Goal: Task Accomplishment & Management: Use online tool/utility

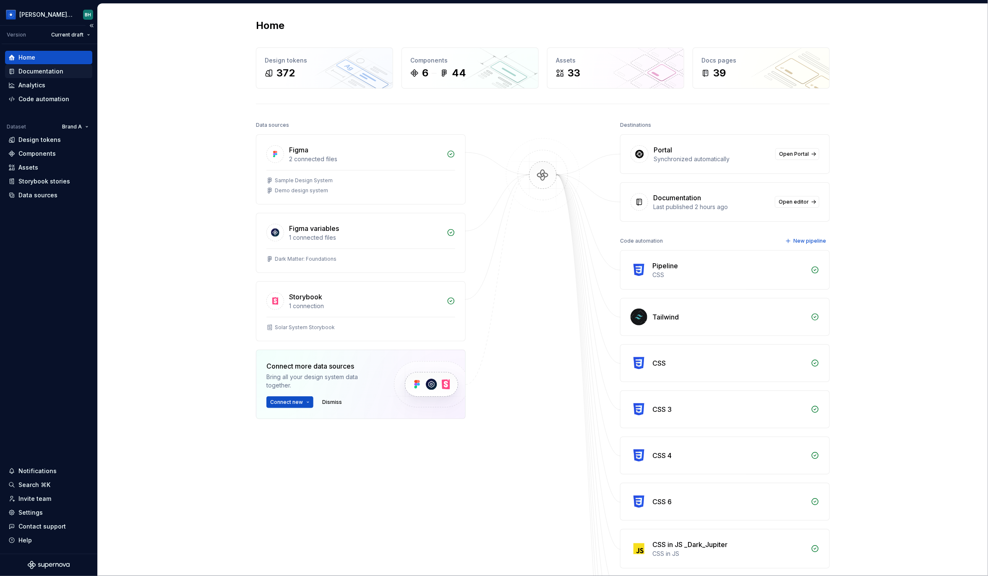
click at [50, 72] on div "Documentation" at bounding box center [40, 71] width 45 height 8
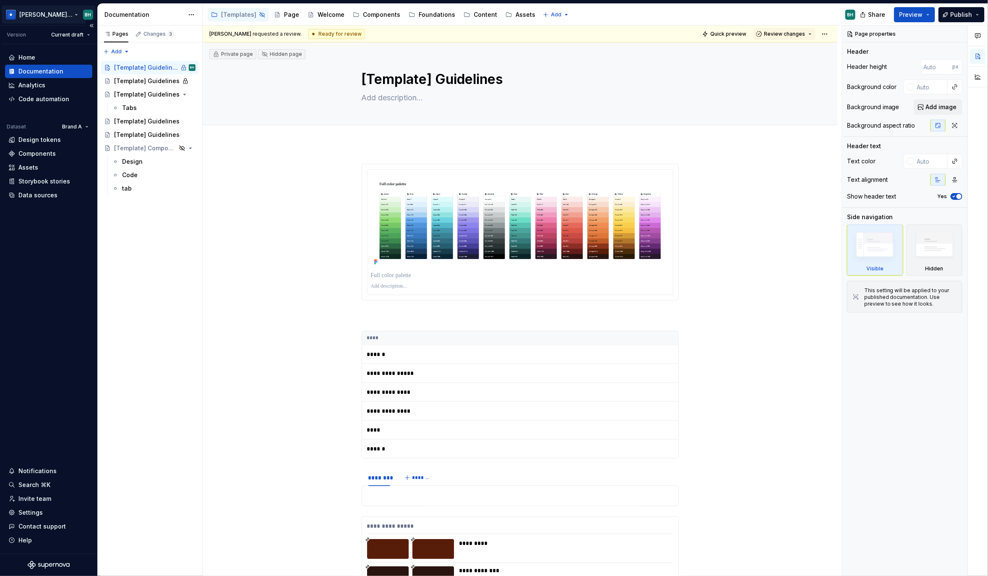
click at [63, 16] on html "Beatriz Design System BH Version Current draft Home Documentation Analytics Cod…" at bounding box center [494, 288] width 988 height 576
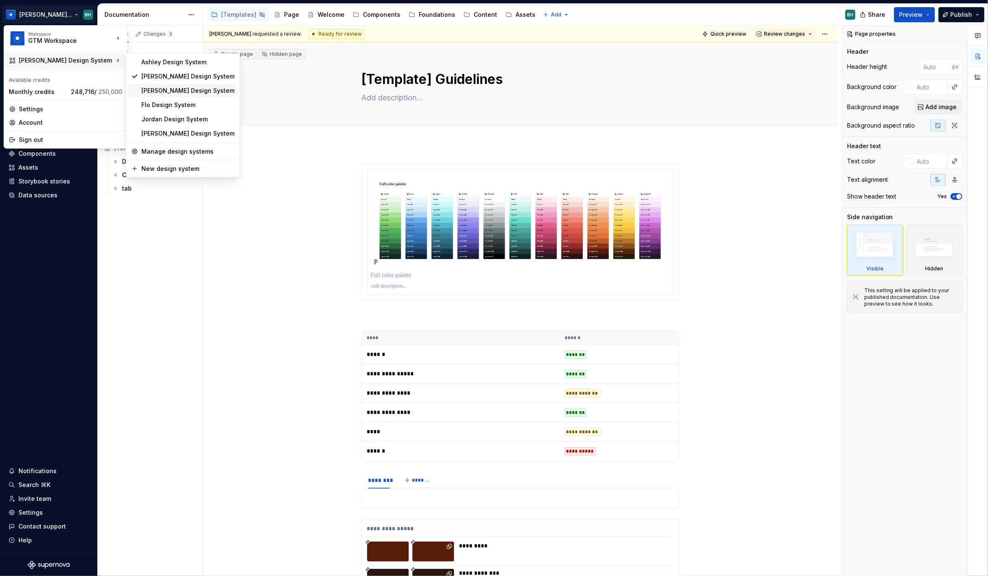
click at [165, 91] on div "[PERSON_NAME] Design System" at bounding box center [187, 90] width 93 height 8
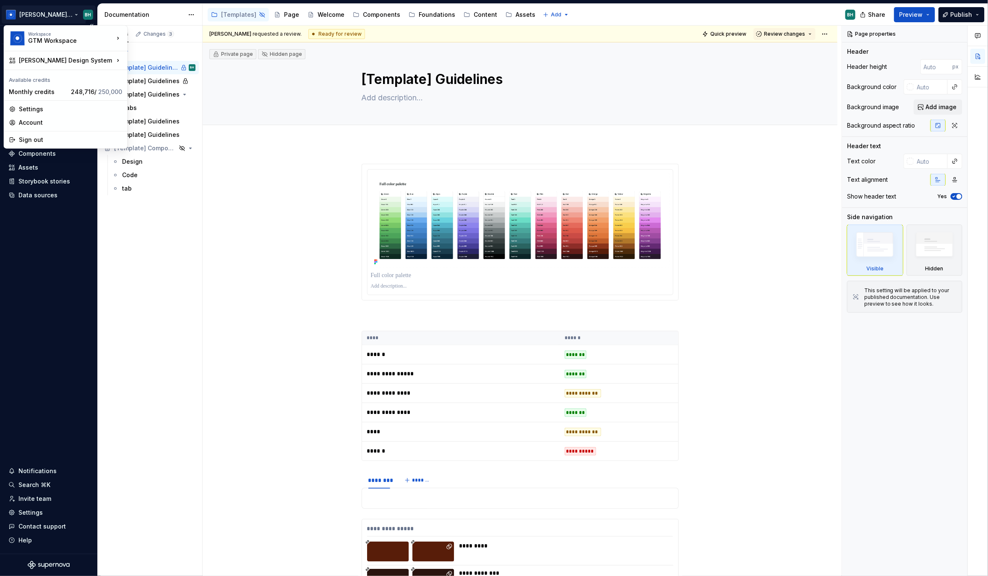
click at [51, 13] on html "Beatriz Design System BH Version Current draft Home Documentation Analytics Cod…" at bounding box center [494, 288] width 988 height 576
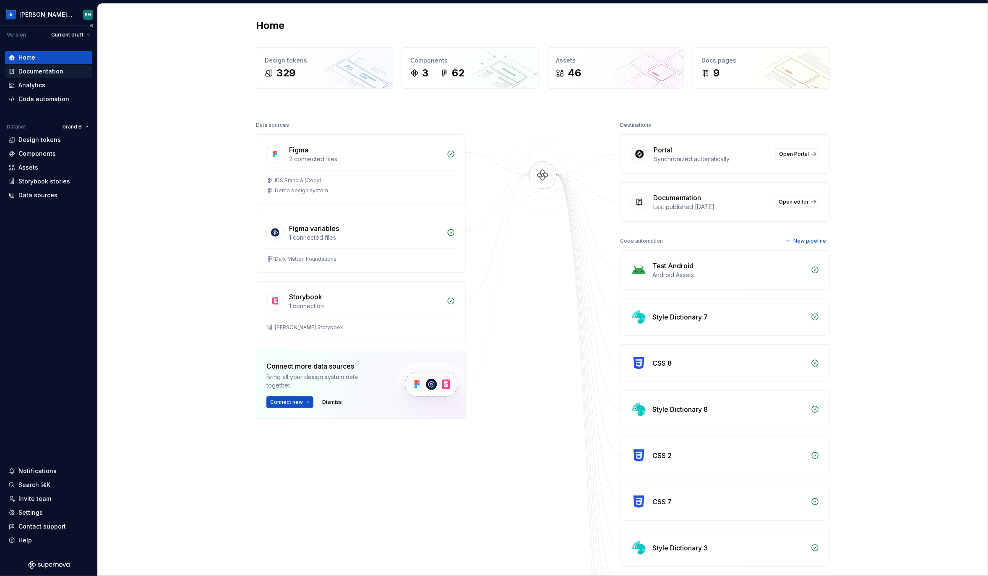
click at [49, 72] on div "Documentation" at bounding box center [40, 71] width 45 height 8
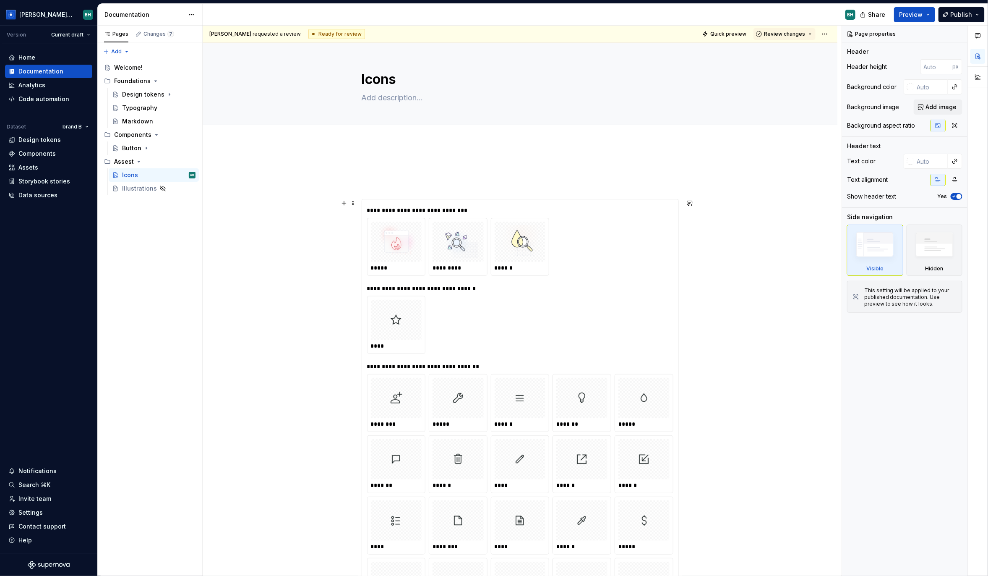
click at [428, 215] on div "**********" at bounding box center [520, 239] width 306 height 71
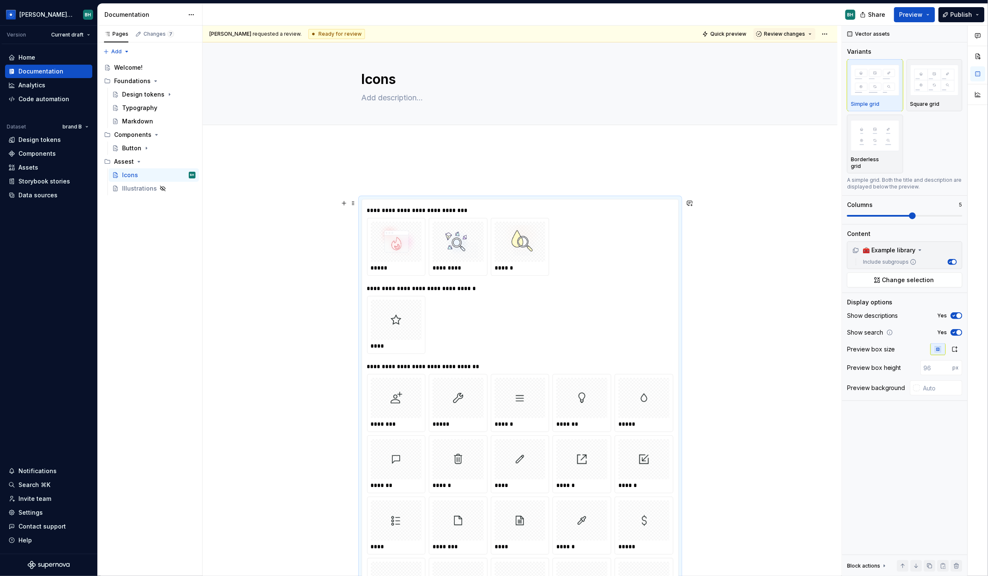
click at [430, 199] on div "**********" at bounding box center [520, 440] width 317 height 483
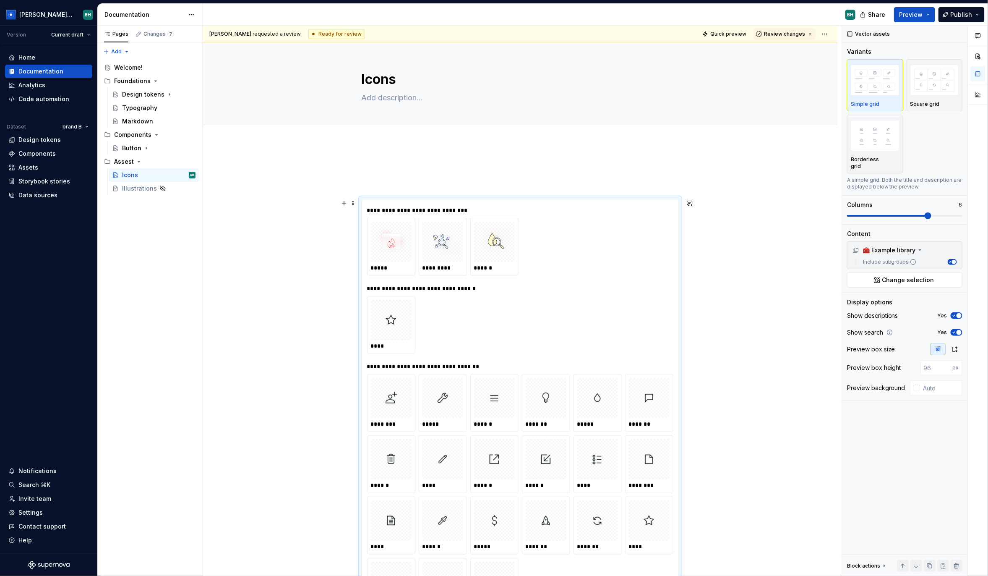
click at [429, 199] on div "**********" at bounding box center [520, 410] width 317 height 422
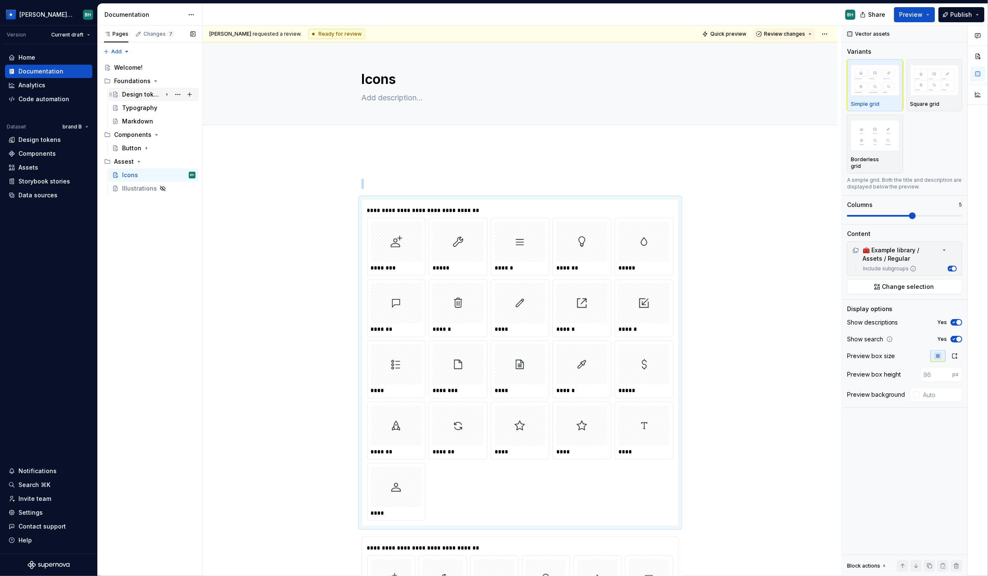
click at [148, 94] on div "Design tokens" at bounding box center [142, 94] width 40 height 8
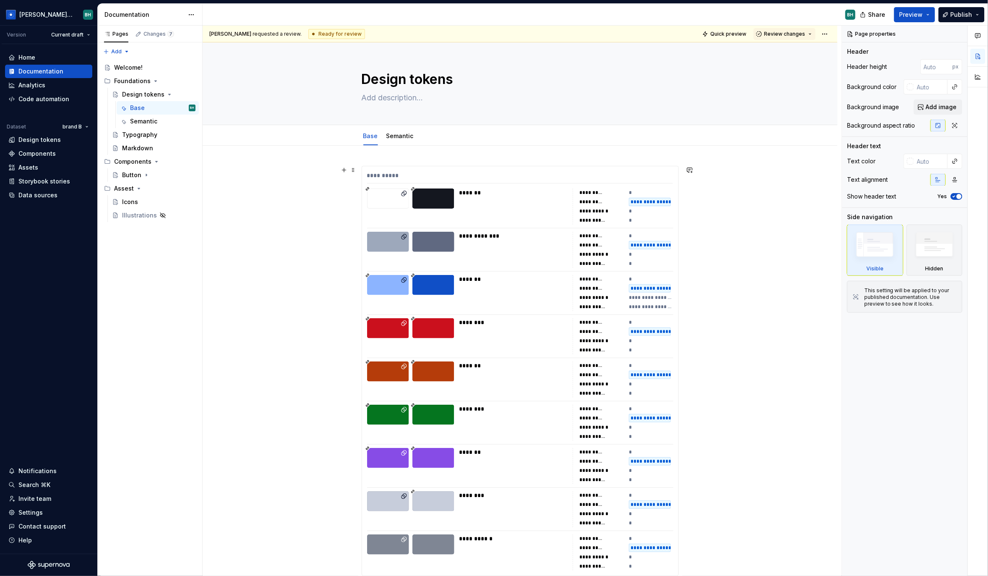
click at [471, 174] on div "**********" at bounding box center [520, 177] width 306 height 12
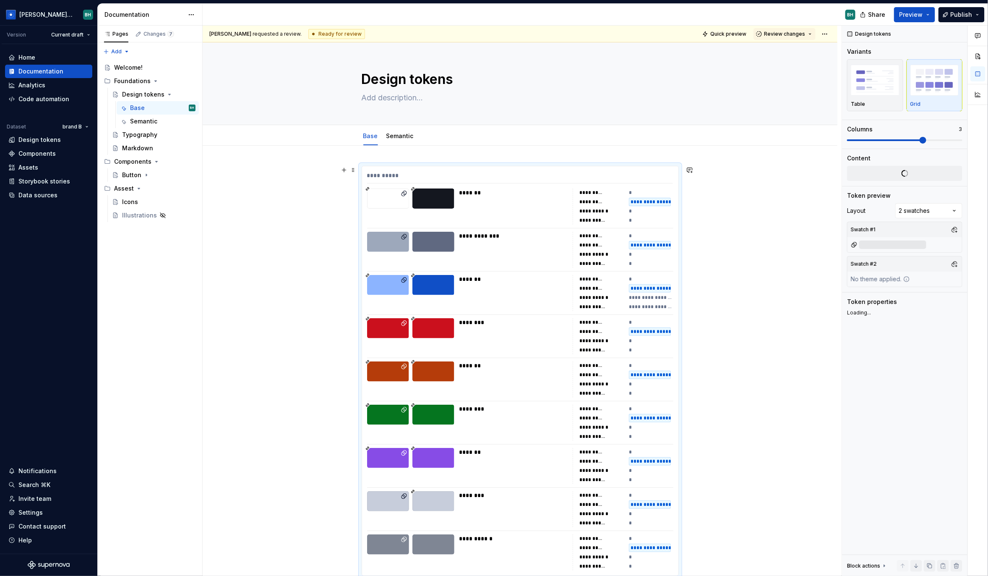
click at [467, 167] on div "**********" at bounding box center [520, 370] width 316 height 409
click at [467, 166] on div "**********" at bounding box center [520, 371] width 317 height 410
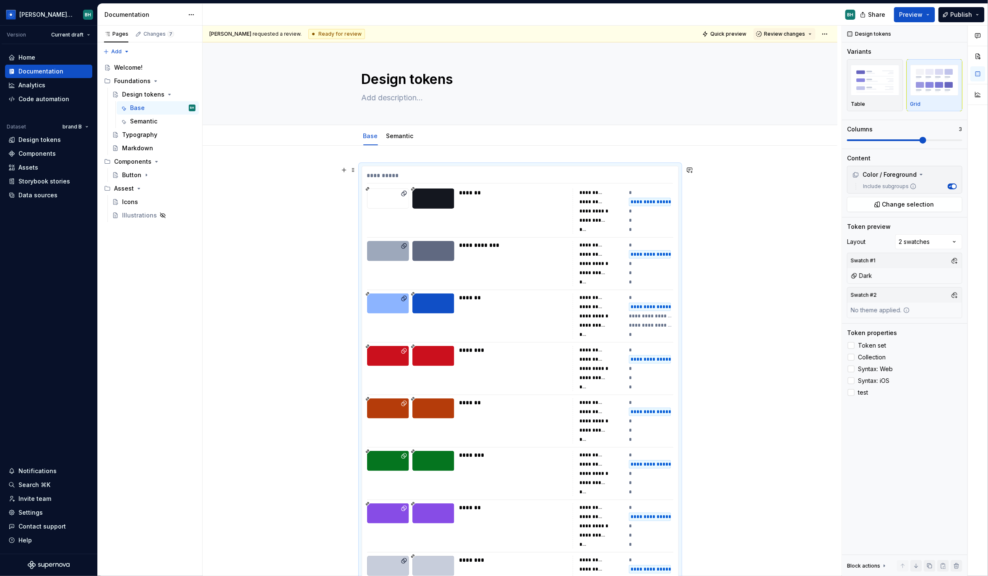
click at [467, 166] on div "**********" at bounding box center [520, 412] width 317 height 493
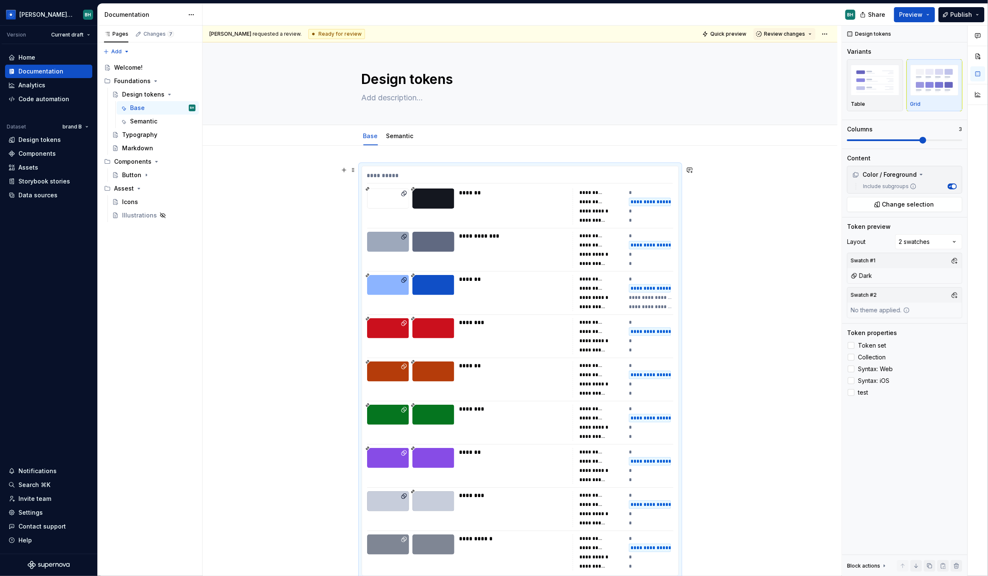
click at [467, 166] on div "**********" at bounding box center [520, 371] width 317 height 410
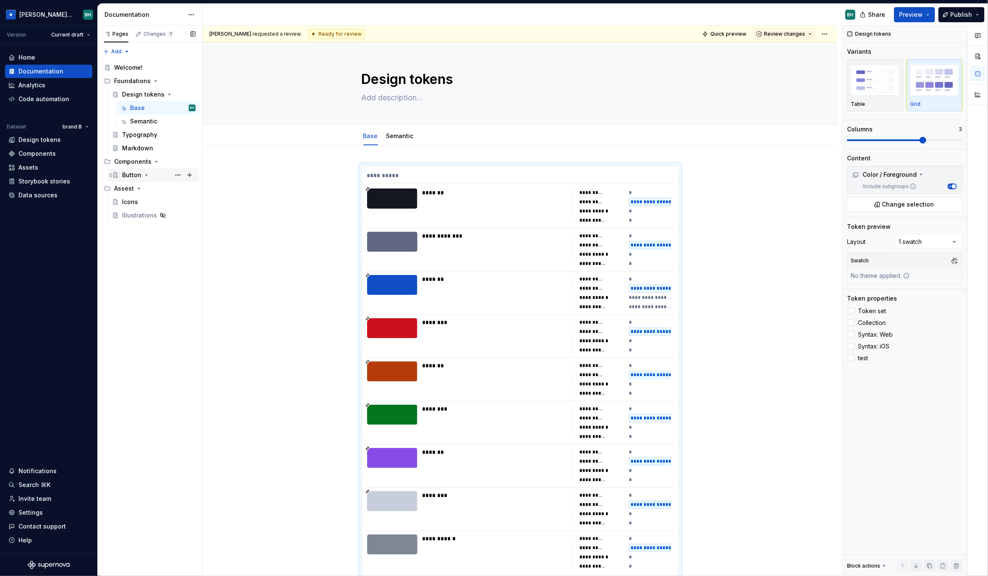
click at [154, 170] on div "Button" at bounding box center [158, 175] width 73 height 12
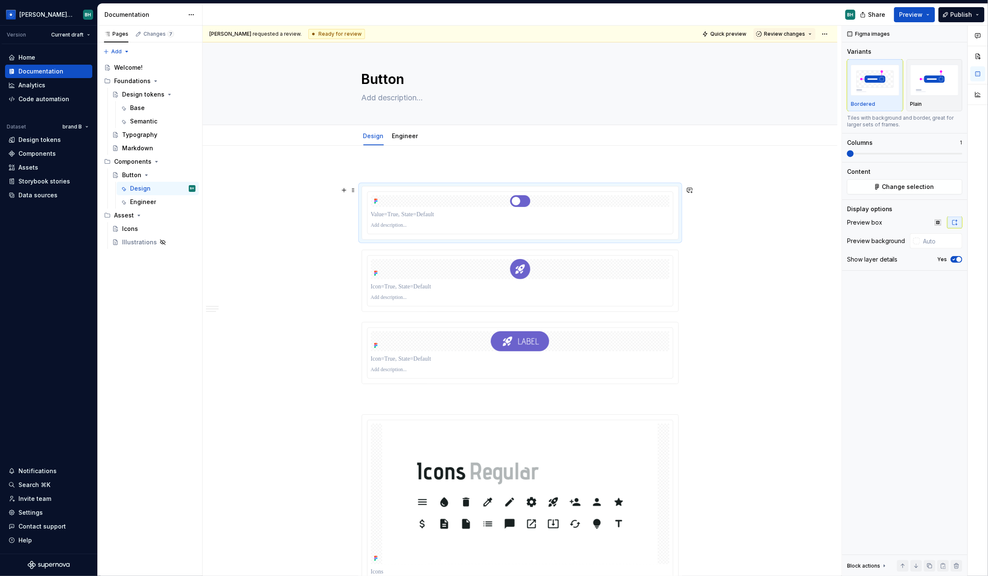
click at [486, 188] on div at bounding box center [520, 212] width 316 height 53
click at [487, 186] on div at bounding box center [520, 213] width 317 height 54
click at [488, 186] on div at bounding box center [520, 213] width 317 height 54
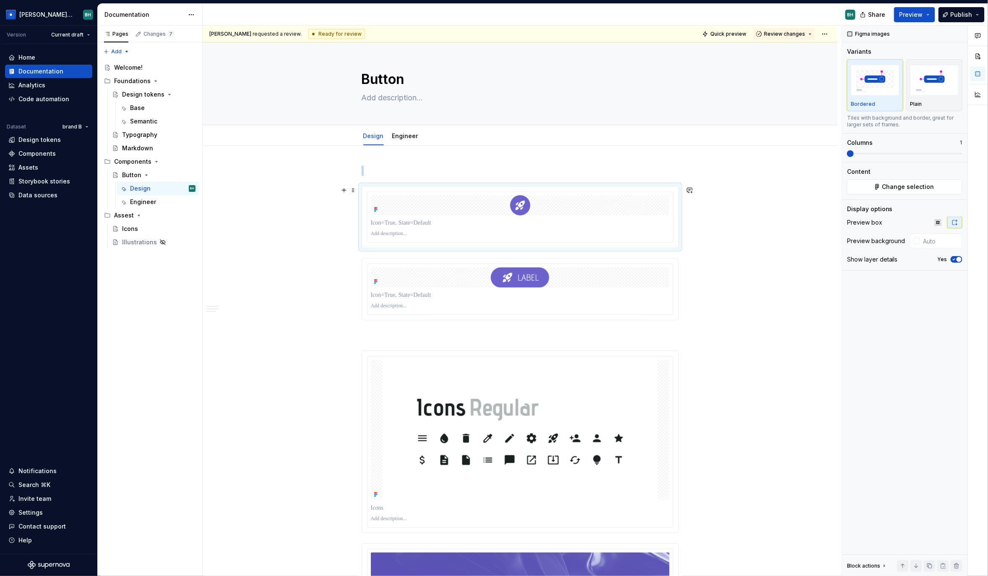
click at [489, 186] on div at bounding box center [520, 217] width 317 height 62
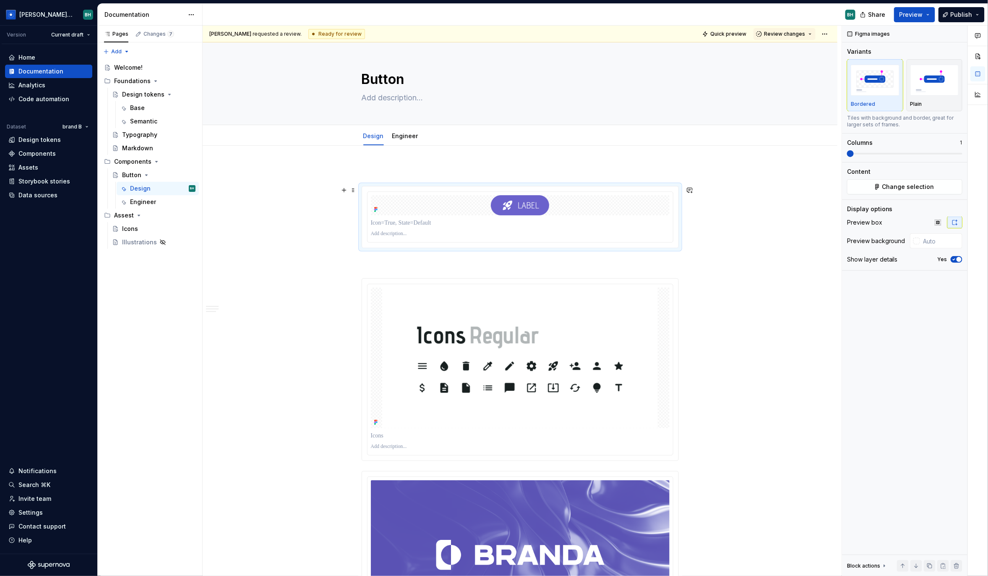
click at [489, 186] on div at bounding box center [520, 217] width 317 height 62
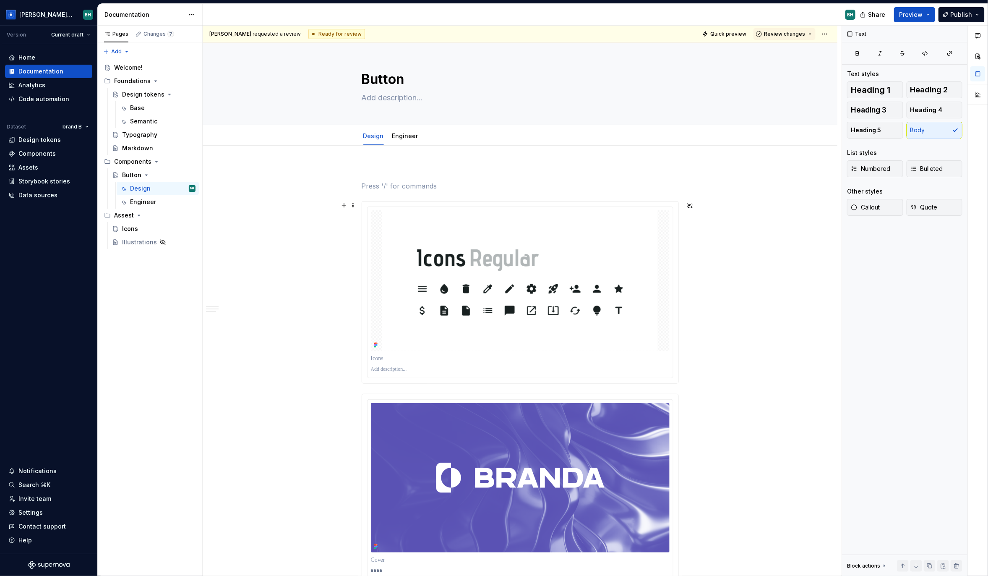
click at [482, 203] on div at bounding box center [520, 292] width 316 height 182
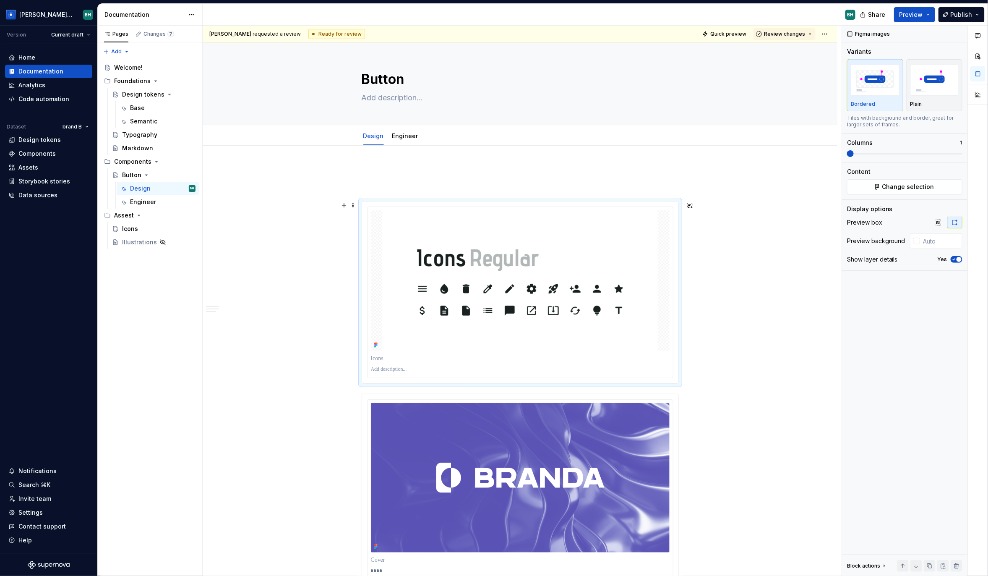
click at [482, 201] on div at bounding box center [520, 292] width 317 height 183
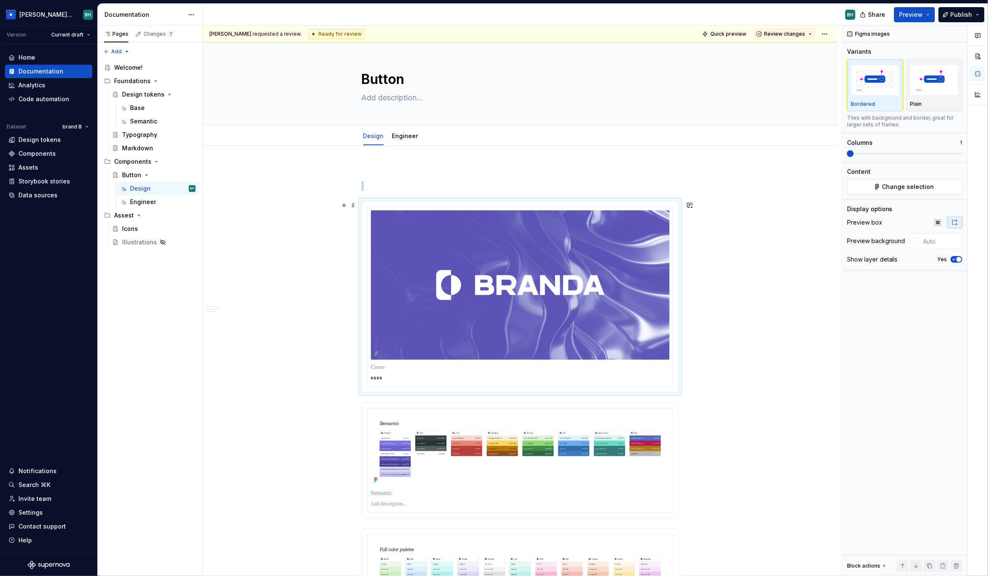
click at [482, 201] on div "****" at bounding box center [520, 296] width 317 height 191
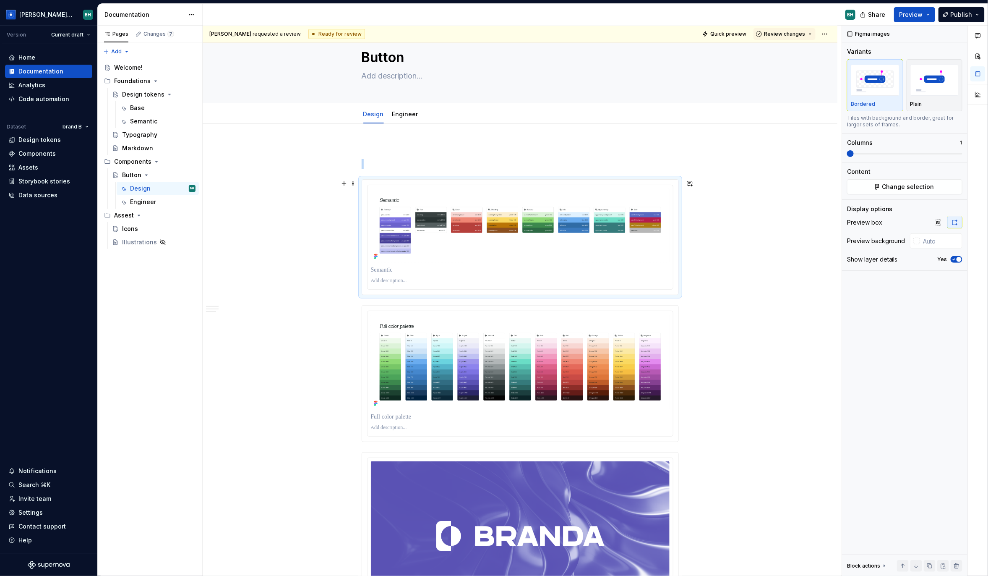
scroll to position [27, 0]
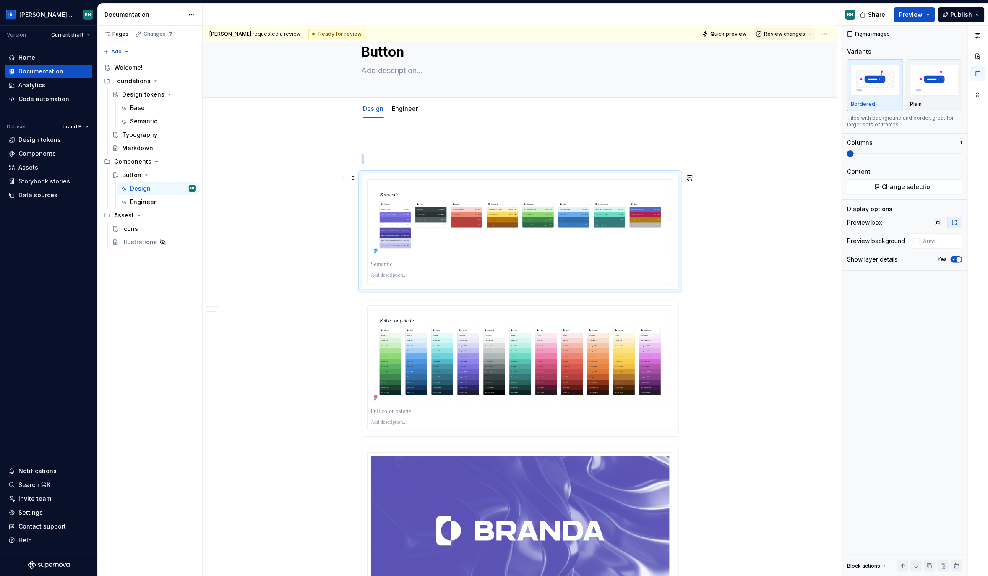
click at [477, 174] on div at bounding box center [520, 232] width 317 height 116
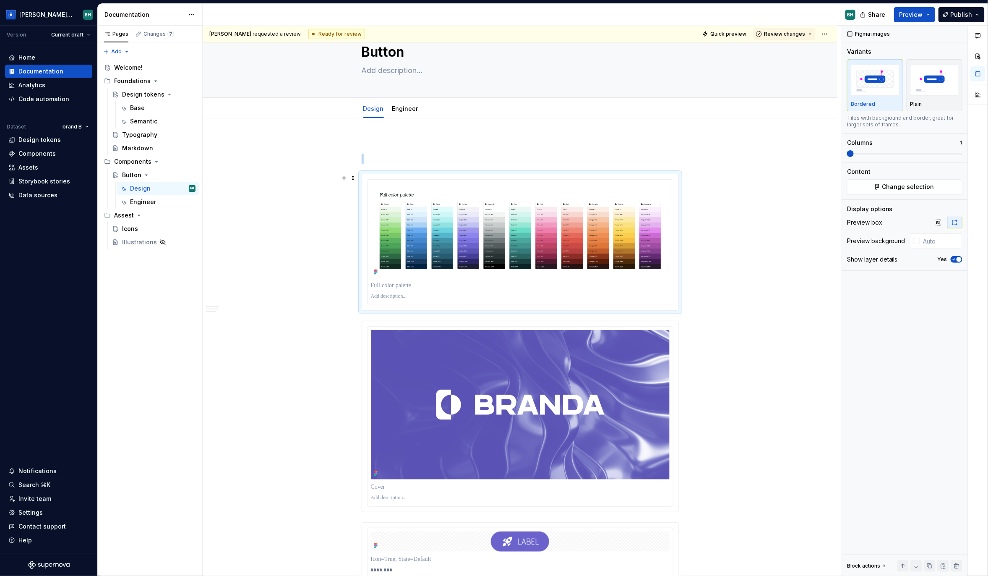
click at [478, 174] on div at bounding box center [520, 242] width 317 height 137
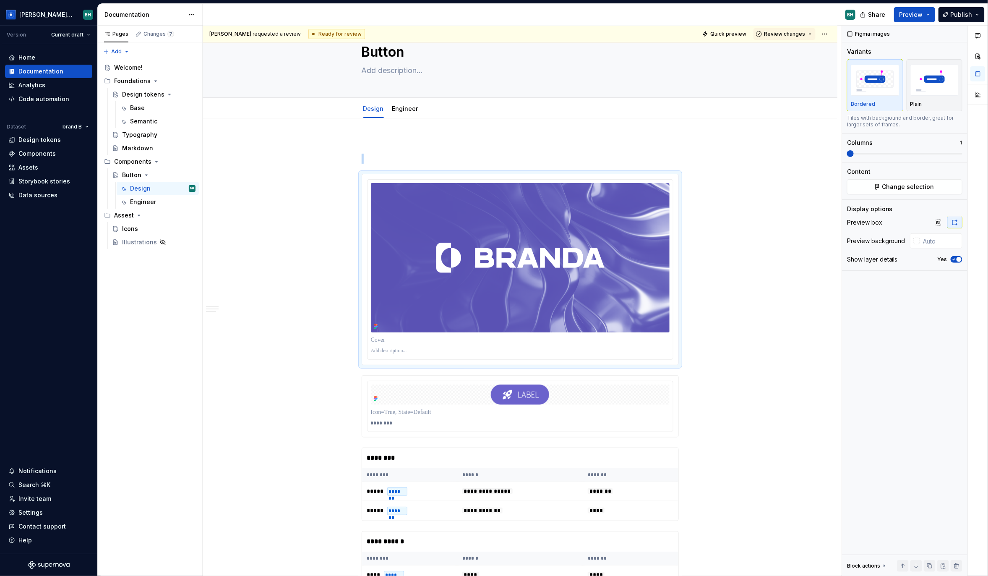
click at [478, 174] on div at bounding box center [520, 269] width 317 height 191
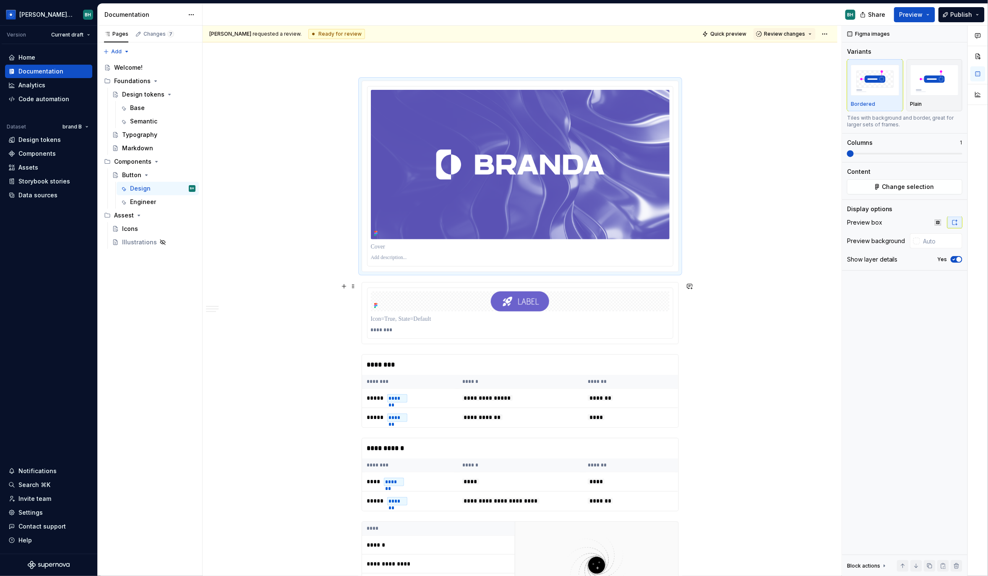
scroll to position [122, 0]
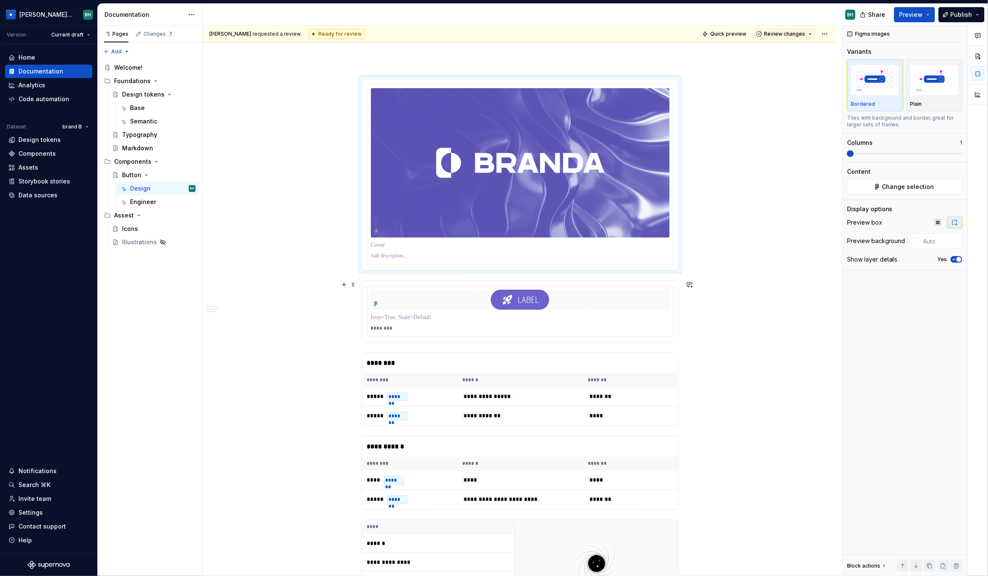
click at [484, 338] on div "********" at bounding box center [520, 311] width 316 height 61
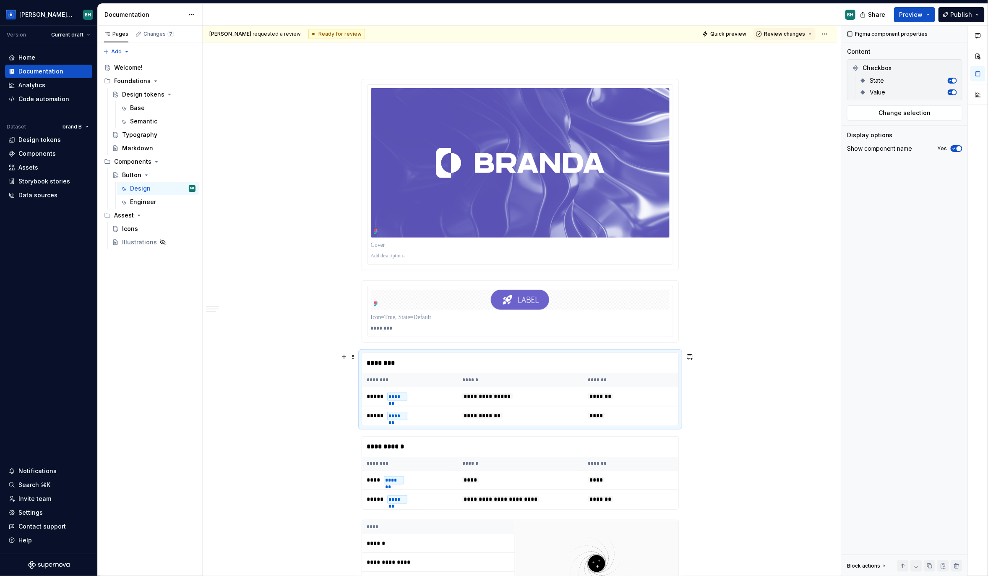
drag, startPoint x: 482, startPoint y: 374, endPoint x: 485, endPoint y: 365, distance: 9.3
click at [482, 374] on th "******" at bounding box center [520, 380] width 126 height 14
click at [486, 353] on div "********" at bounding box center [520, 363] width 316 height 20
click at [487, 352] on div "**********" at bounding box center [520, 388] width 317 height 73
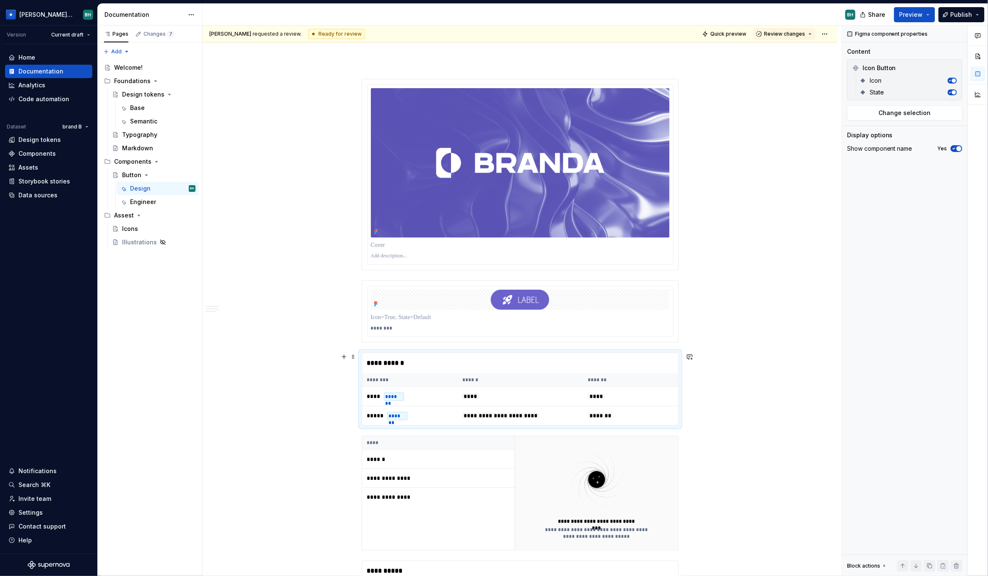
click at [487, 352] on div "**********" at bounding box center [520, 388] width 317 height 73
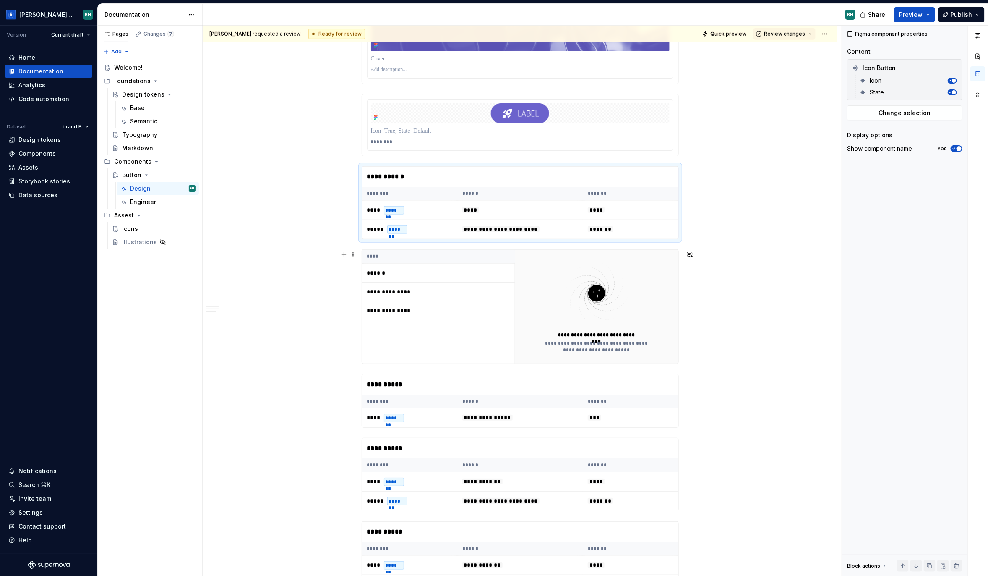
scroll to position [314, 0]
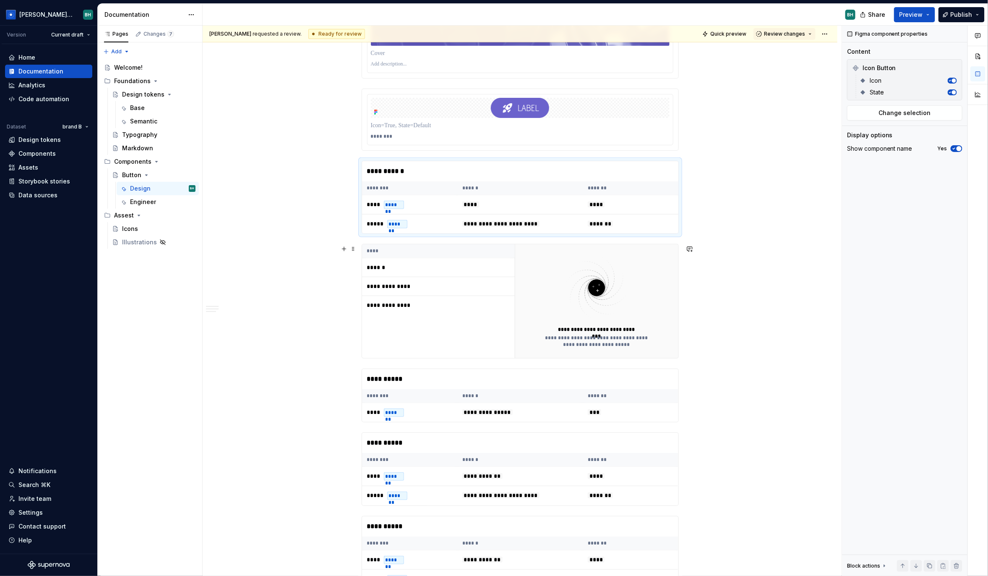
click at [485, 334] on div "**********" at bounding box center [438, 301] width 153 height 114
click at [490, 380] on div "**********" at bounding box center [520, 379] width 316 height 20
click at [490, 369] on div "**********" at bounding box center [520, 395] width 317 height 54
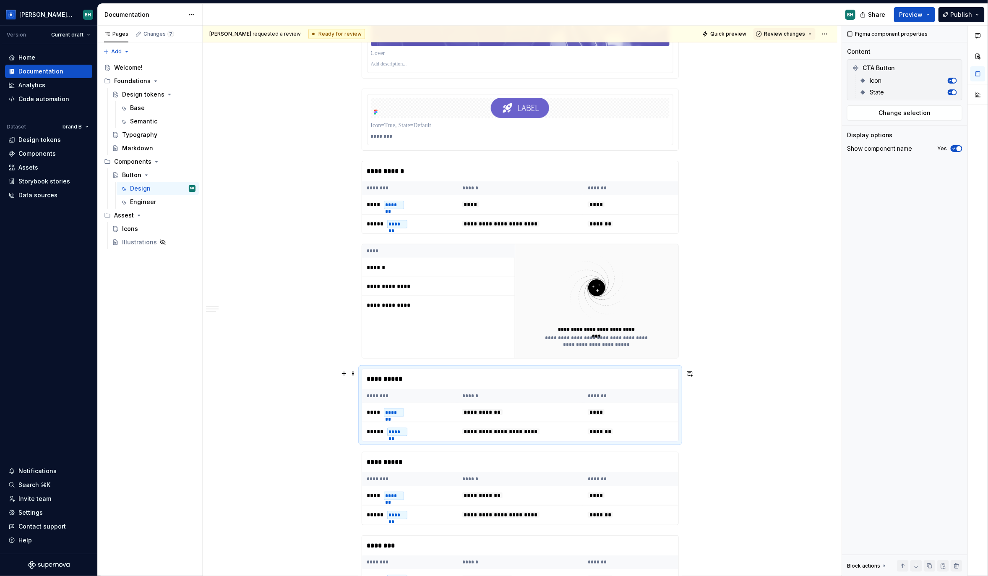
click at [493, 369] on div "**********" at bounding box center [520, 404] width 317 height 73
click at [453, 368] on div "**********" at bounding box center [520, 404] width 317 height 73
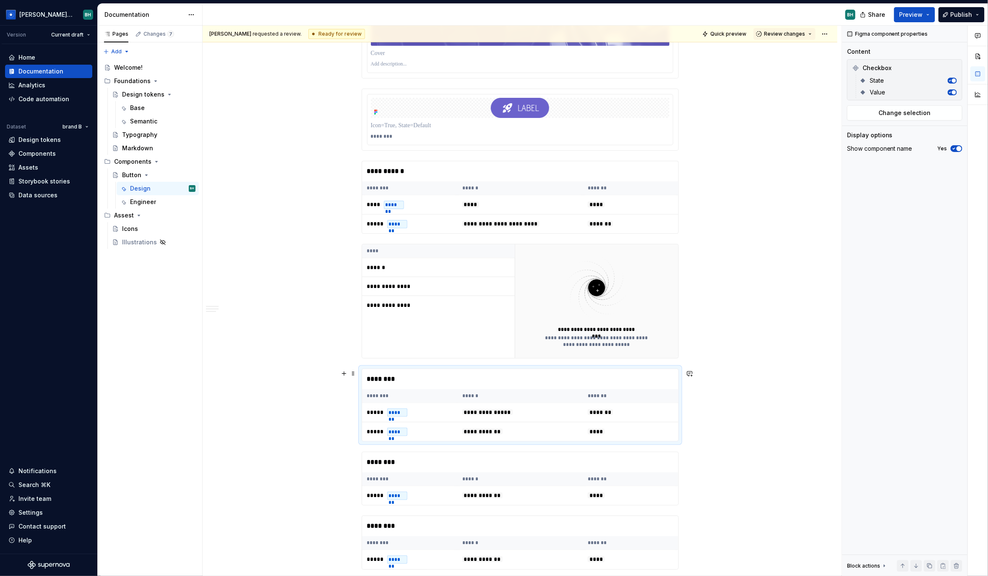
click at [451, 368] on div "**********" at bounding box center [520, 404] width 317 height 73
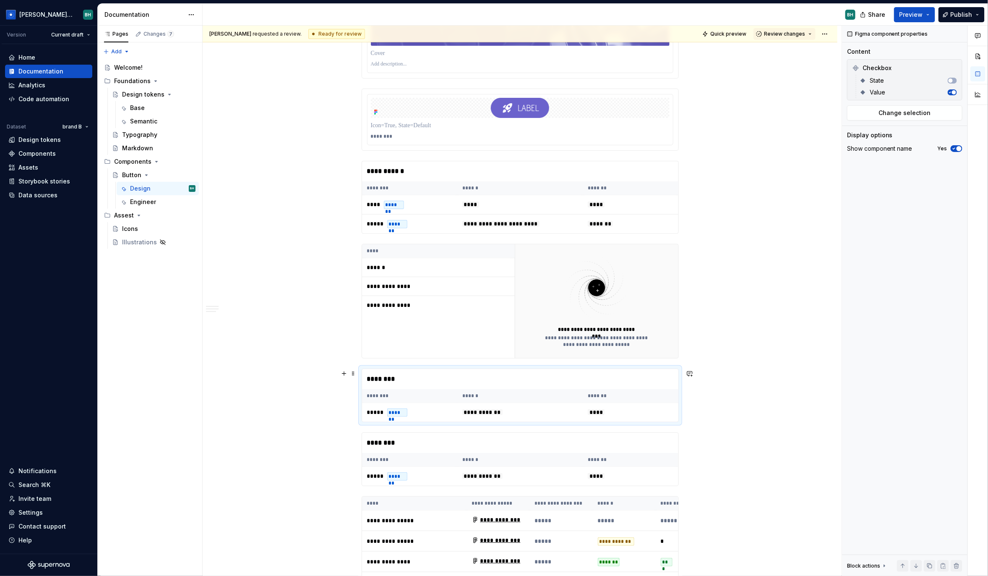
click at [450, 368] on div "**********" at bounding box center [520, 395] width 317 height 54
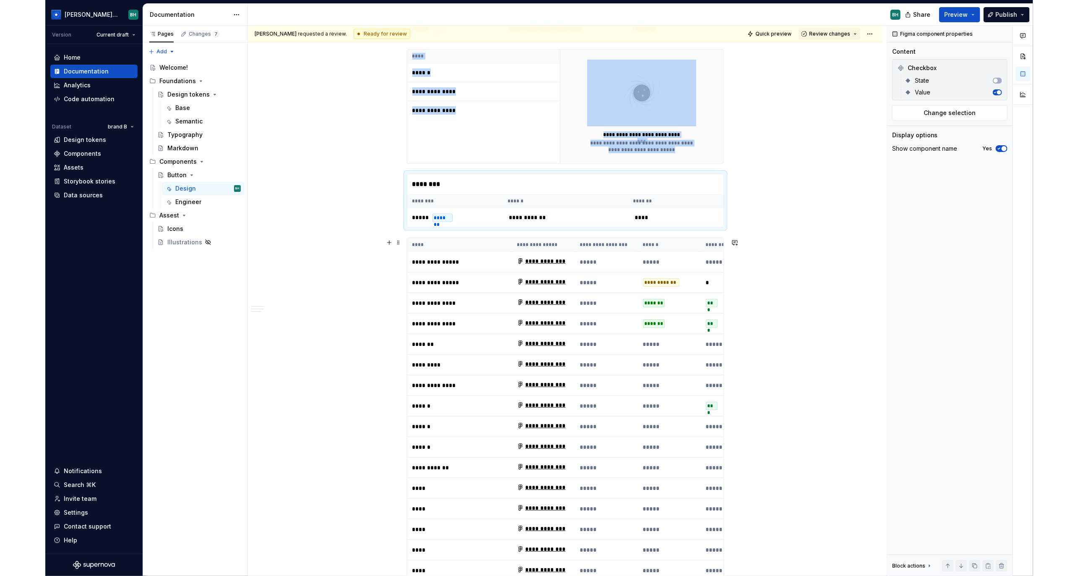
scroll to position [522, 0]
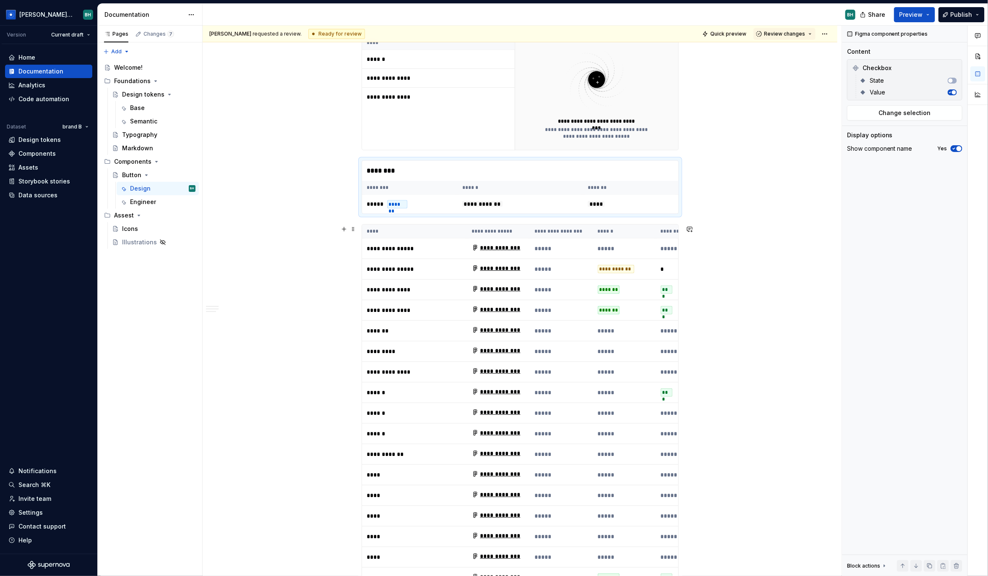
click at [470, 375] on td "**********" at bounding box center [498, 371] width 63 height 21
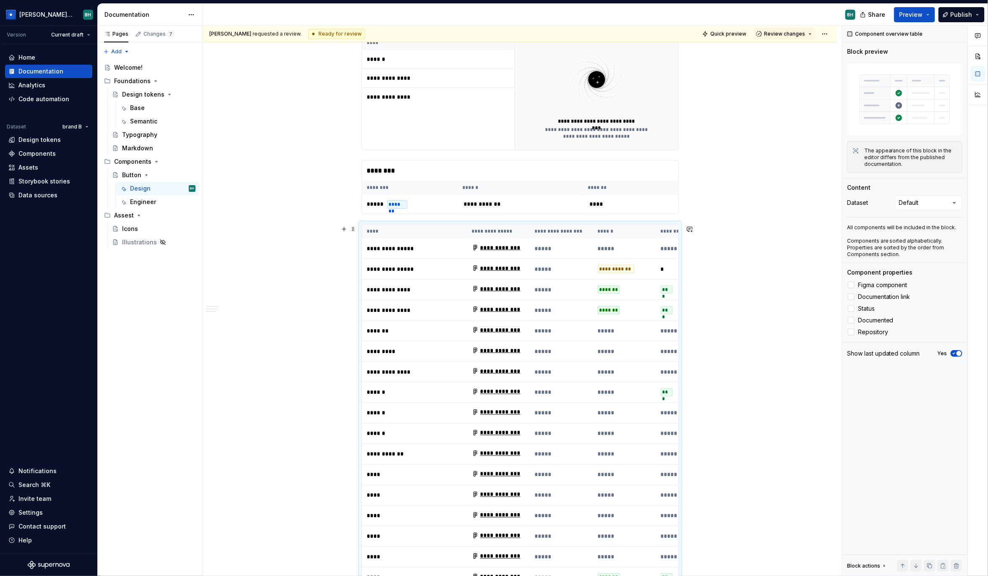
click at [448, 225] on th "****" at bounding box center [414, 231] width 105 height 14
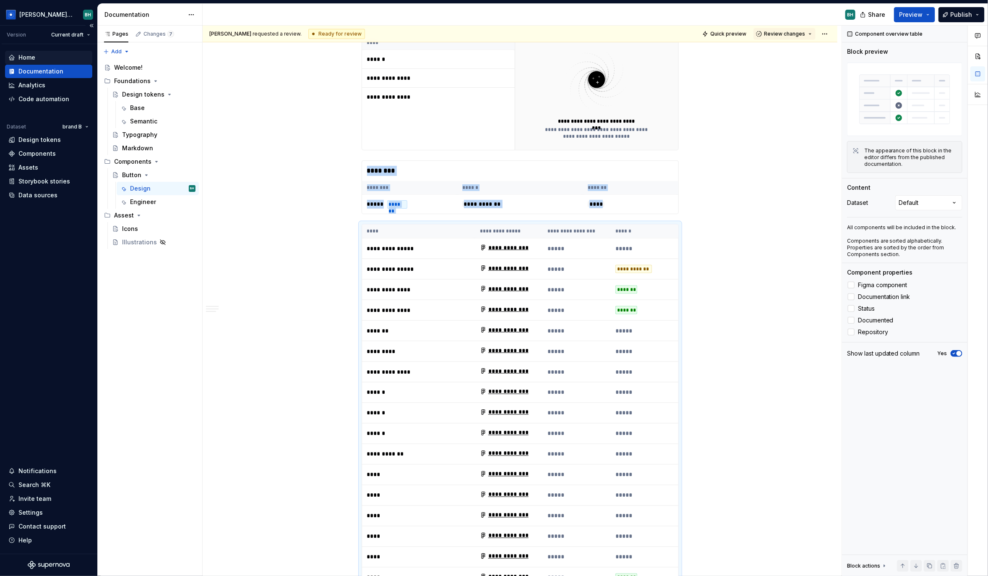
click at [38, 55] on div "Home" at bounding box center [48, 57] width 81 height 8
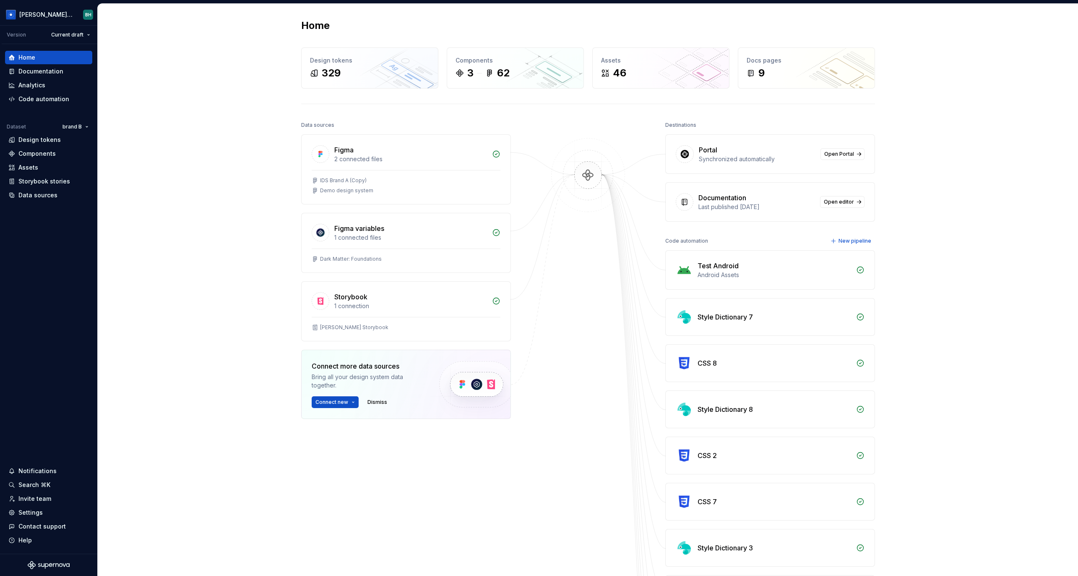
click at [242, 144] on div "Home Design tokens 329 Components 3 62 Assets 46 Docs pages 9 Data sources Figm…" at bounding box center [588, 448] width 980 height 889
click at [64, 198] on div "Data sources" at bounding box center [48, 195] width 81 height 8
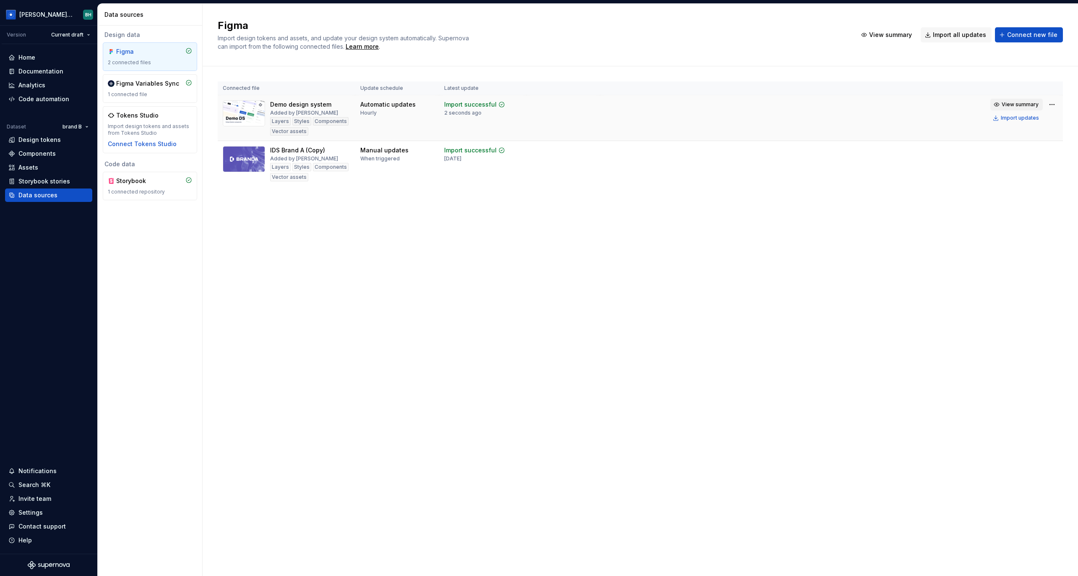
click at [988, 105] on span "View summary" at bounding box center [1020, 104] width 37 height 7
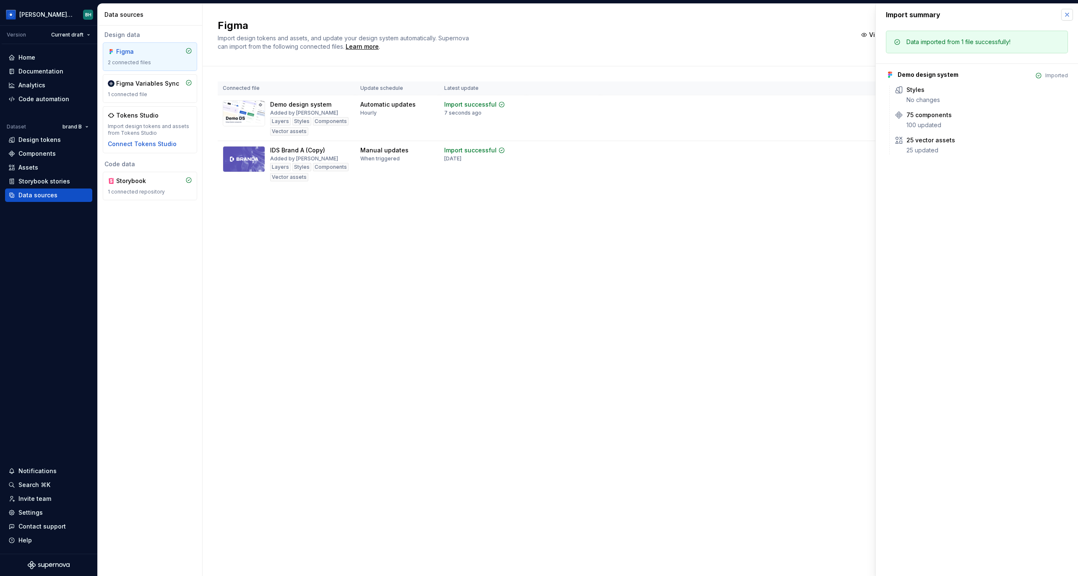
click at [988, 15] on button "button" at bounding box center [1067, 15] width 12 height 12
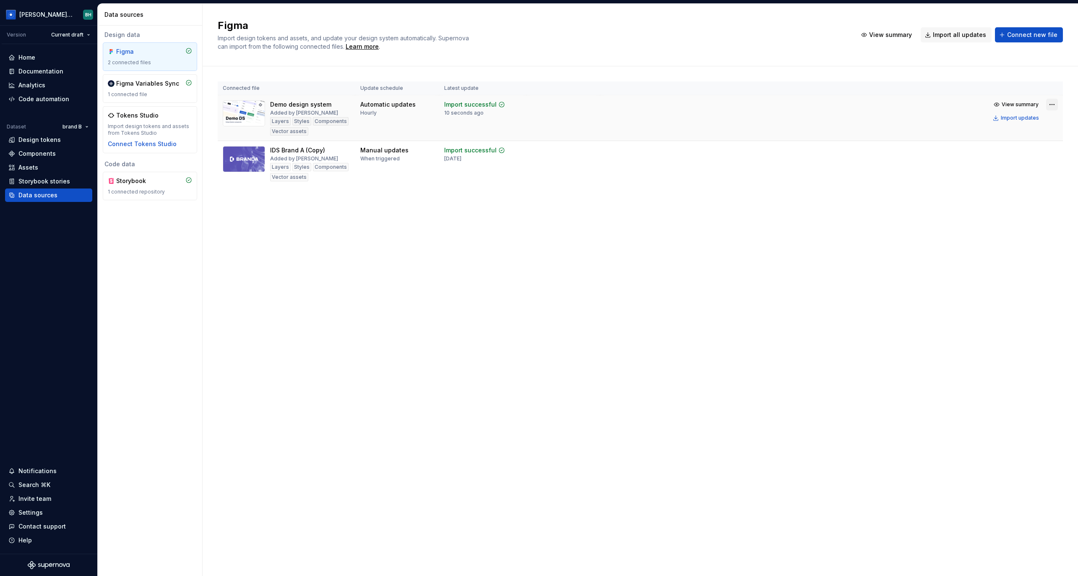
click at [988, 105] on html "Brandon Design System BH Version Current draft Home Documentation Analytics Cod…" at bounding box center [539, 288] width 1078 height 576
click at [988, 118] on div "Edit import scope" at bounding box center [1026, 121] width 96 height 8
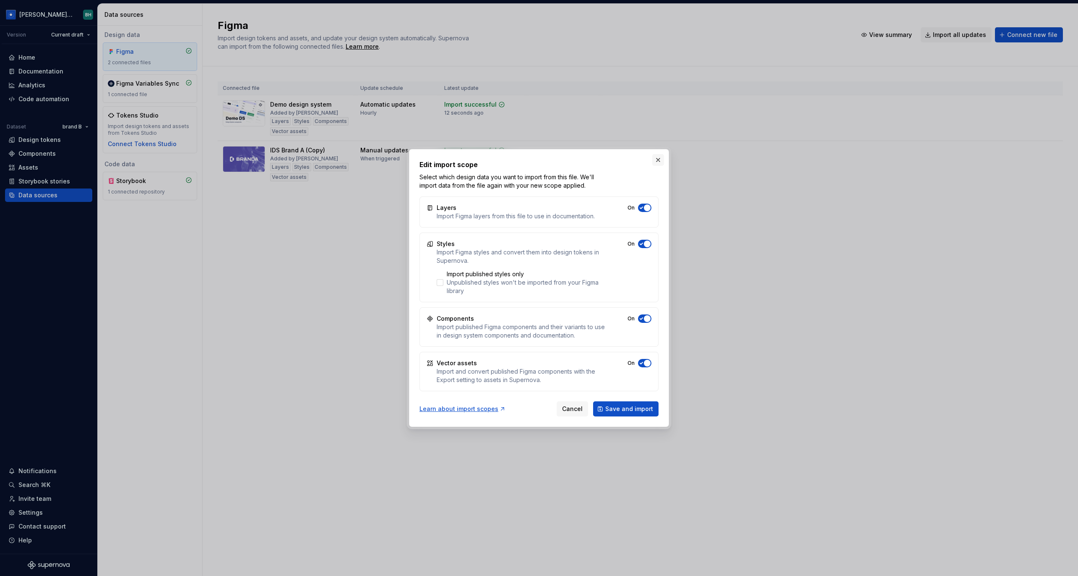
click at [659, 161] on button "button" at bounding box center [658, 160] width 12 height 12
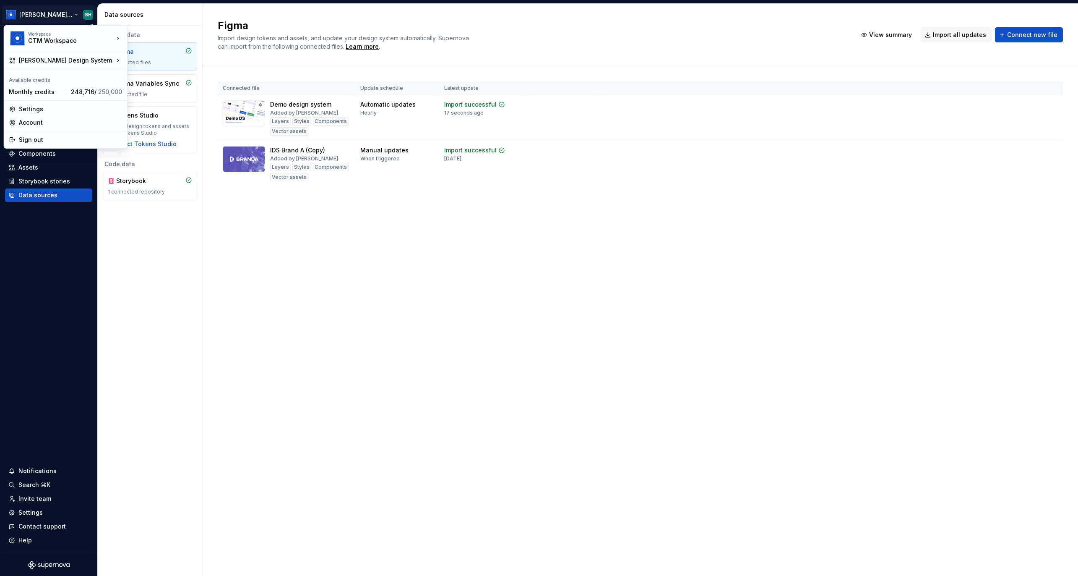
click at [62, 17] on html "Brandon Design System BH Version Current draft Home Documentation Analytics Cod…" at bounding box center [539, 288] width 1078 height 576
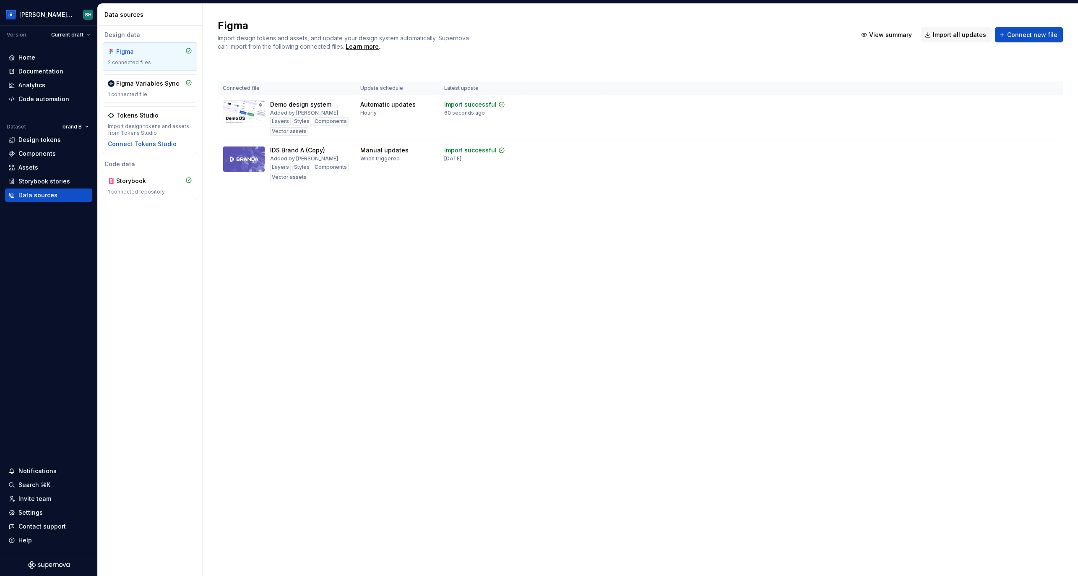
click at [369, 237] on html "Brandon Design System BH Version Current draft Home Documentation Analytics Cod…" at bounding box center [539, 288] width 1078 height 576
click at [57, 18] on html "Brandon Design System BH Version Current draft Home Documentation Analytics Cod…" at bounding box center [539, 288] width 1078 height 576
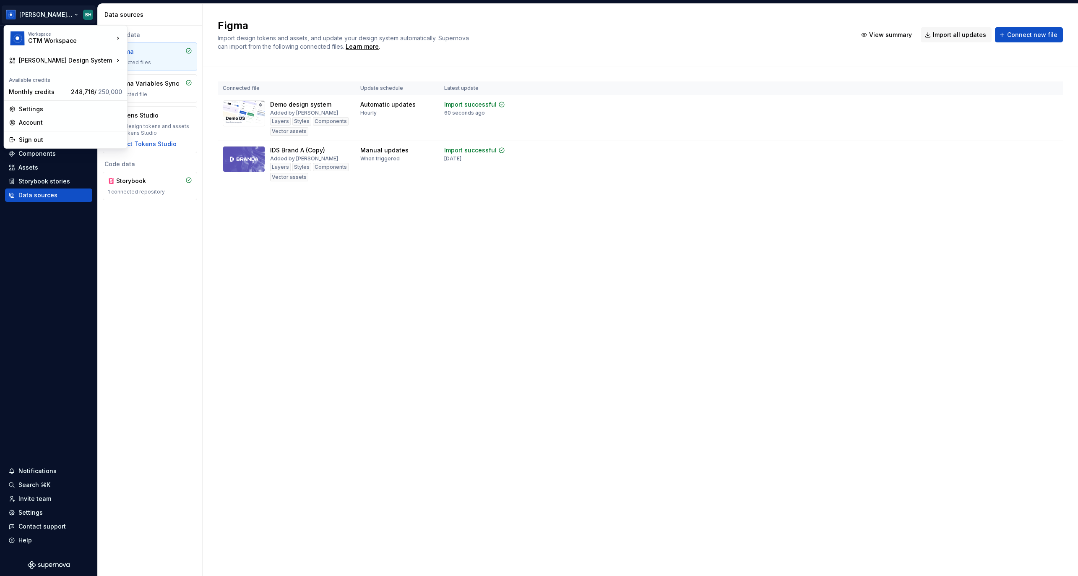
click at [439, 295] on html "Brandon Design System BH Version Current draft Home Documentation Analytics Cod…" at bounding box center [539, 288] width 1078 height 576
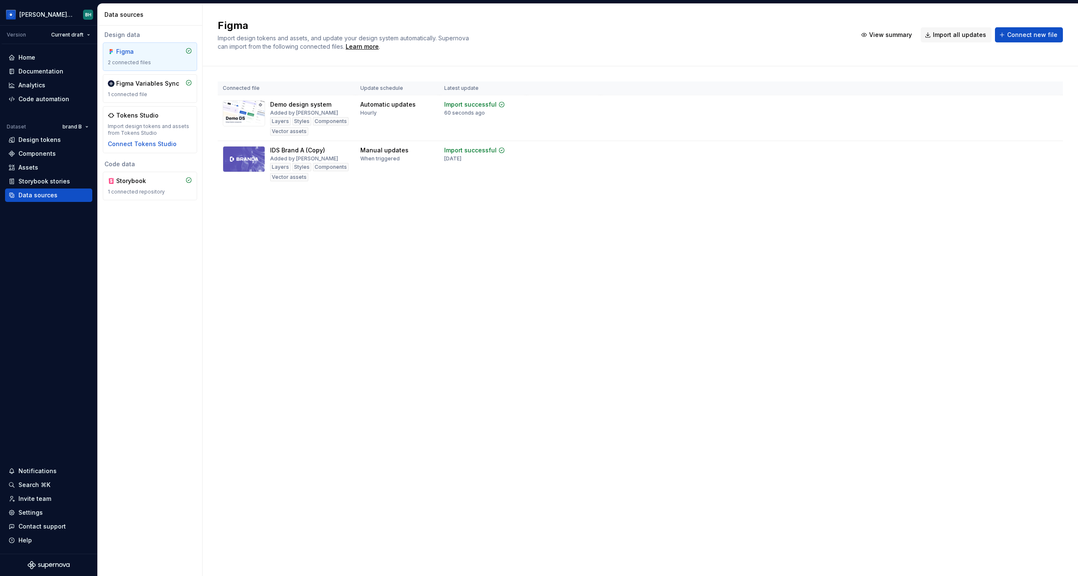
click at [570, 199] on div "Connected file Update schedule Latest update Demo design system Added by Brando…" at bounding box center [640, 142] width 845 height 152
click at [75, 125] on html "Brandon Design System BH Version Current draft Home Documentation Analytics Cod…" at bounding box center [539, 288] width 1078 height 576
click at [345, 264] on html "Brandon Design System BH Version Current draft Home Documentation Analytics Cod…" at bounding box center [539, 288] width 1078 height 576
click at [42, 142] on div "Design tokens" at bounding box center [39, 140] width 42 height 8
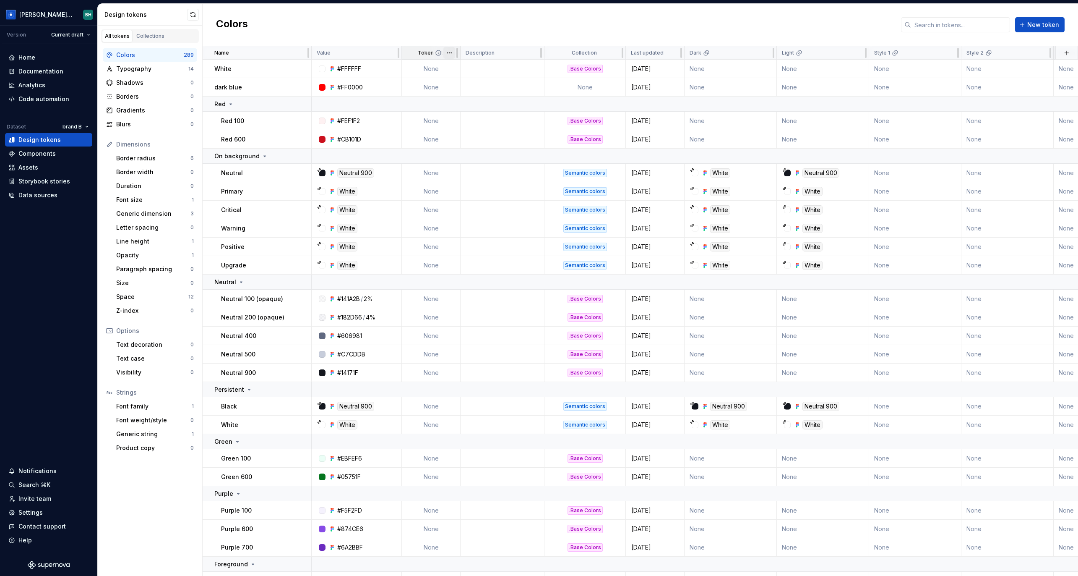
click at [450, 53] on html "Brandon Design System BH Version Current draft Home Documentation Analytics Cod…" at bounding box center [539, 288] width 1078 height 576
click at [466, 69] on span "Edit property" at bounding box center [486, 69] width 55 height 8
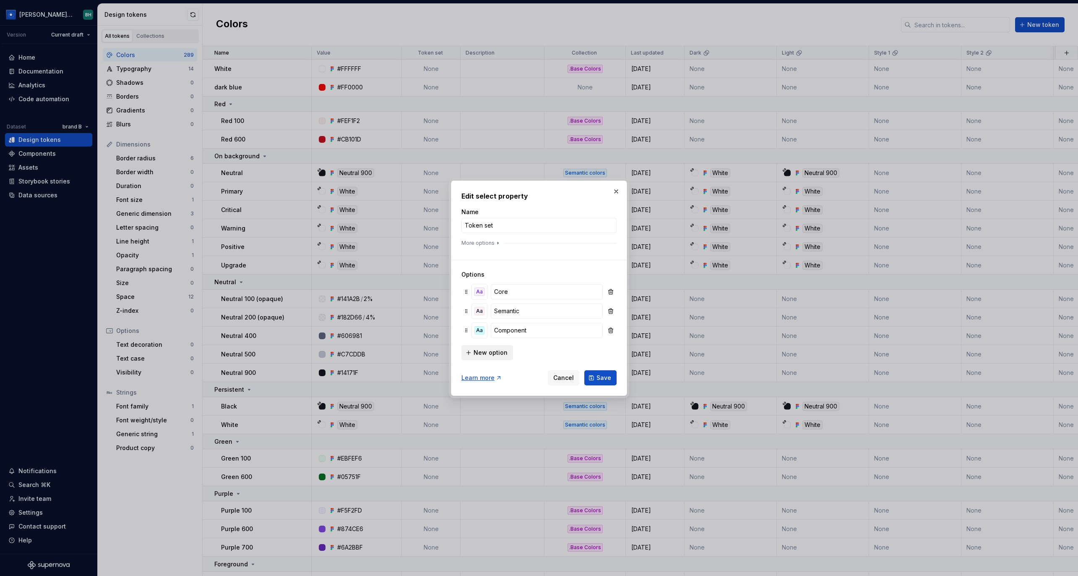
click at [486, 350] on span "New option" at bounding box center [491, 352] width 34 height 8
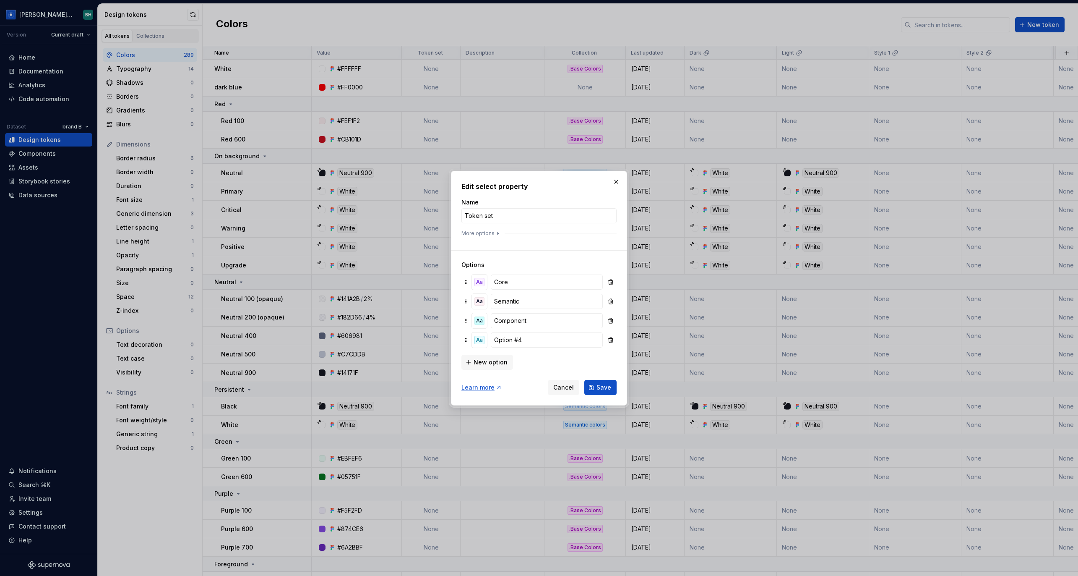
drag, startPoint x: 616, startPoint y: 183, endPoint x: 670, endPoint y: 150, distance: 63.5
click at [616, 183] on button "button" at bounding box center [616, 182] width 12 height 12
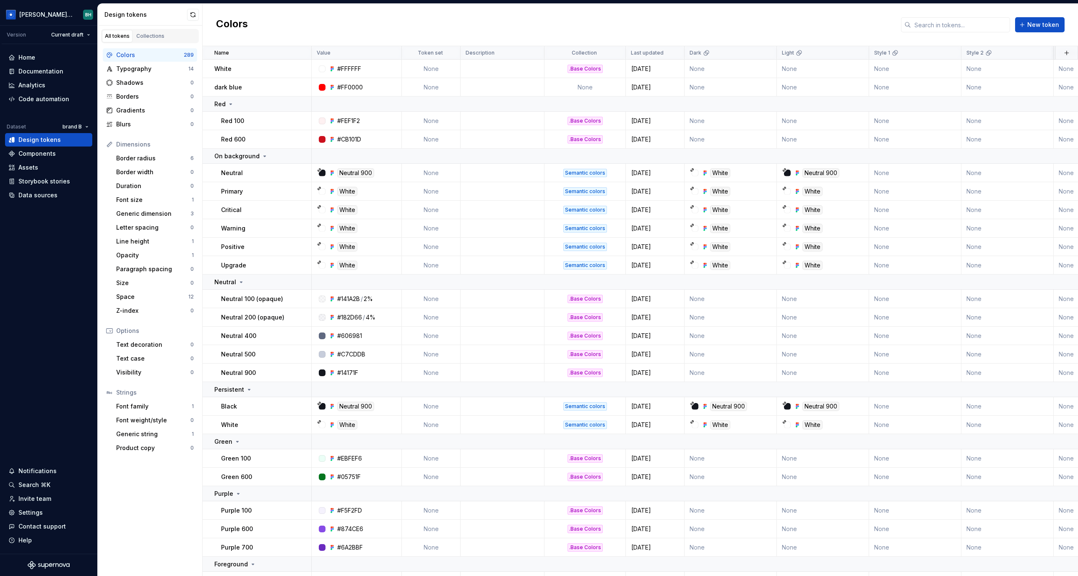
drag, startPoint x: 839, startPoint y: 21, endPoint x: 1014, endPoint y: 37, distance: 176.6
click at [846, 19] on div "Colors New token" at bounding box center [641, 25] width 876 height 42
click at [988, 50] on button "button" at bounding box center [1067, 53] width 12 height 12
click at [988, 84] on div "New custom property" at bounding box center [1019, 86] width 63 height 8
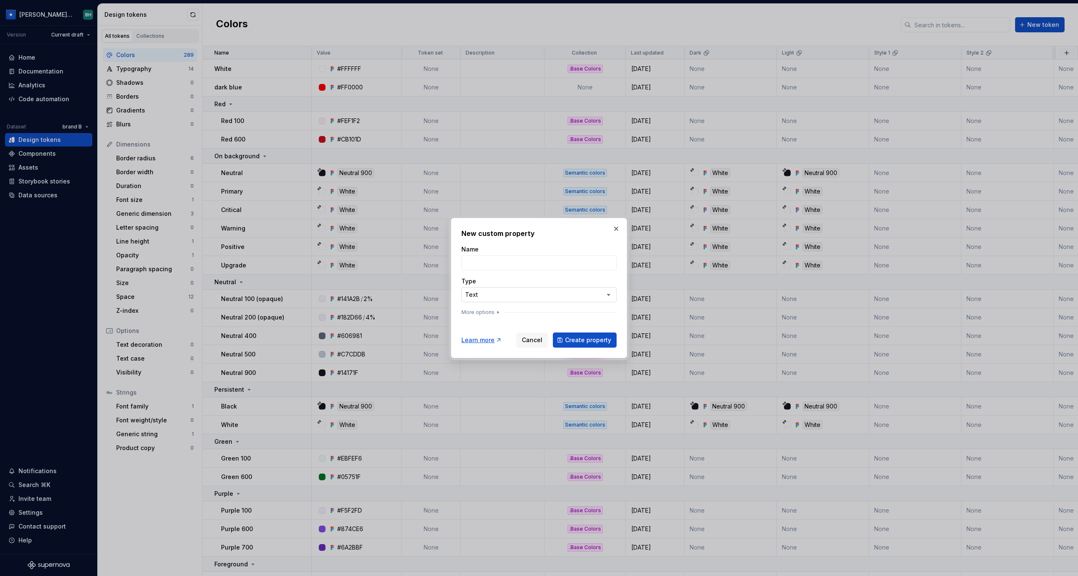
click at [563, 292] on div "**********" at bounding box center [539, 288] width 1078 height 576
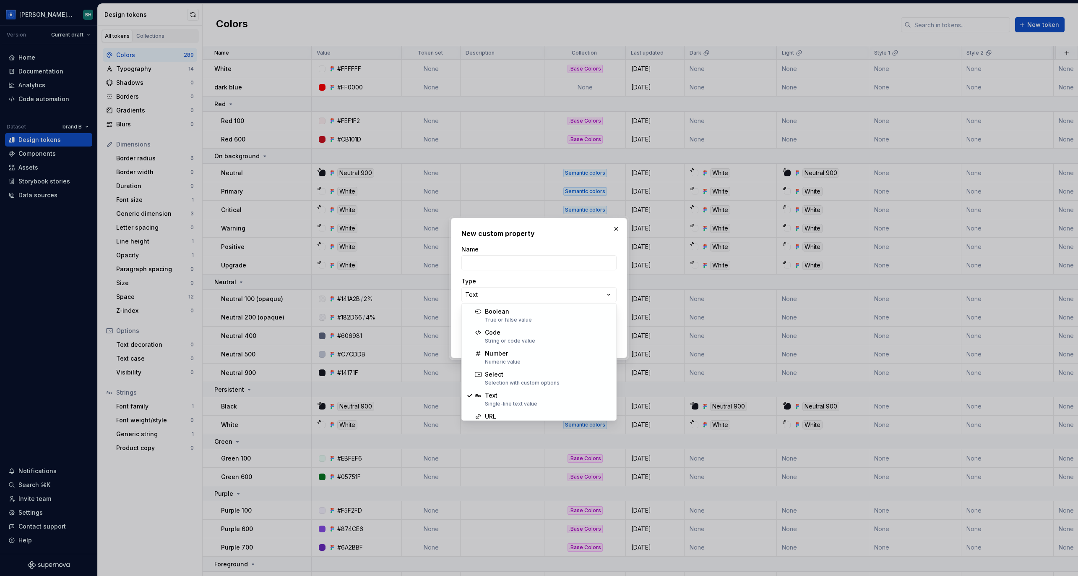
click at [615, 225] on div "**********" at bounding box center [539, 288] width 1078 height 576
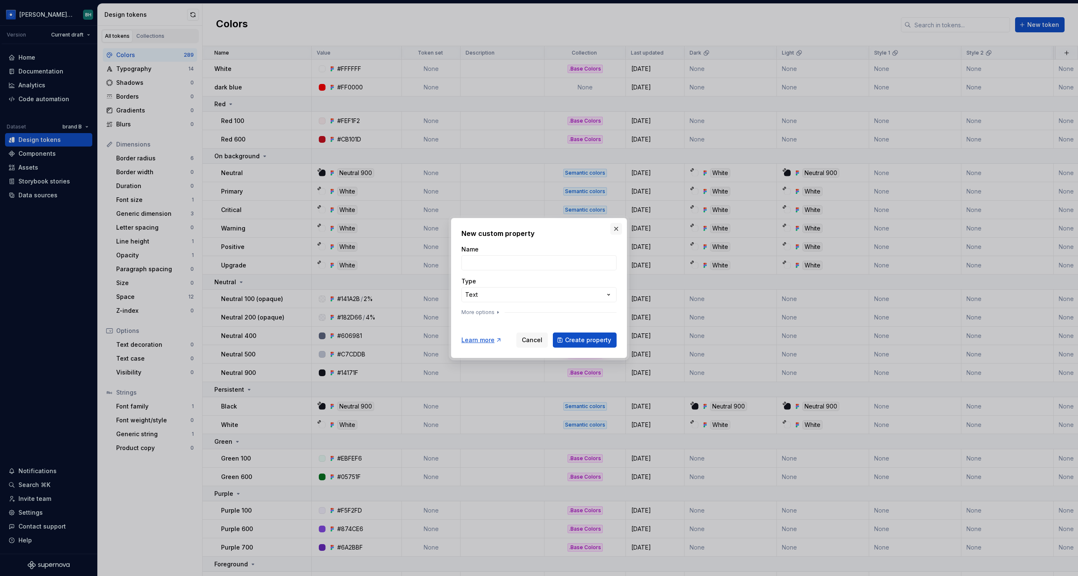
click at [615, 227] on button "button" at bounding box center [616, 229] width 12 height 12
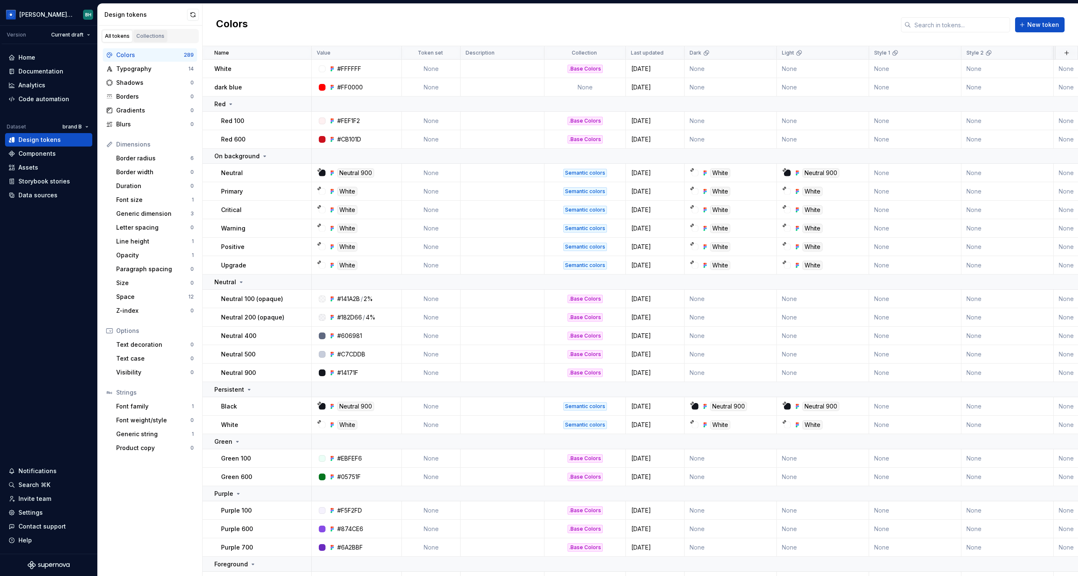
click at [159, 36] on div "Collections" at bounding box center [150, 36] width 28 height 7
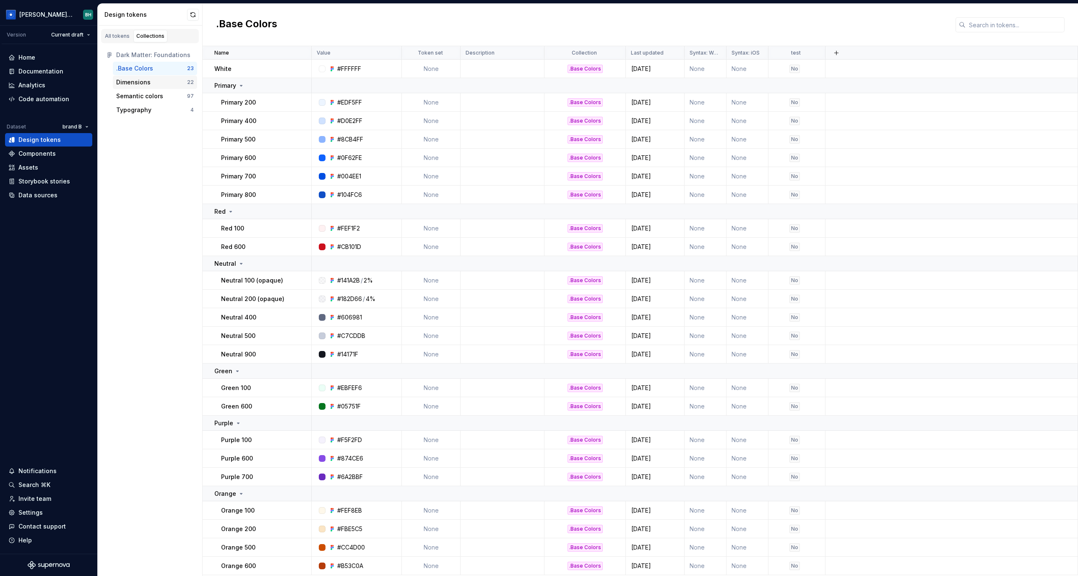
click at [164, 86] on div "Dimensions 22" at bounding box center [155, 82] width 84 height 13
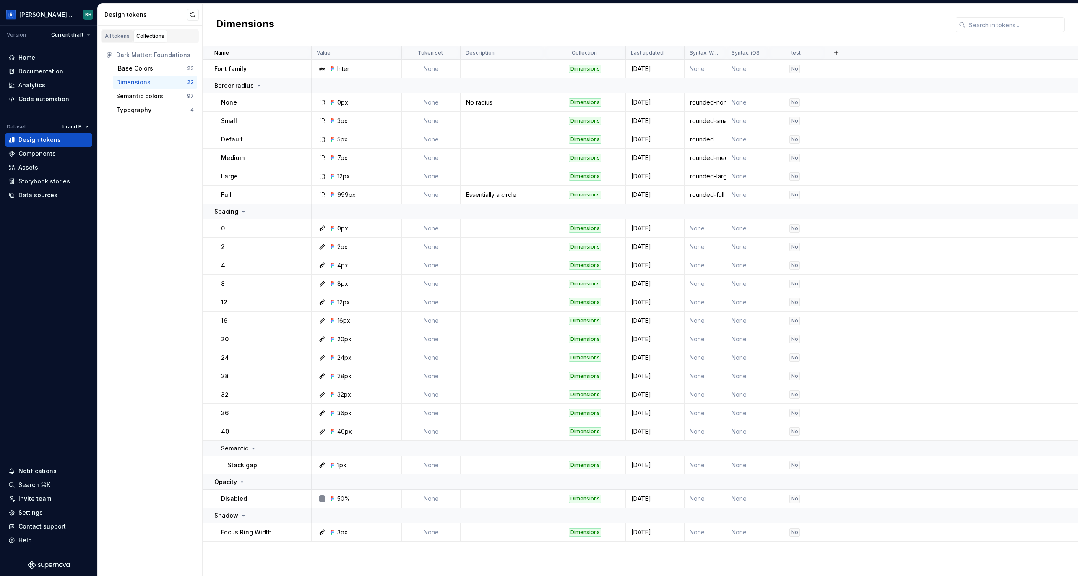
click at [116, 37] on div "All tokens" at bounding box center [117, 36] width 25 height 7
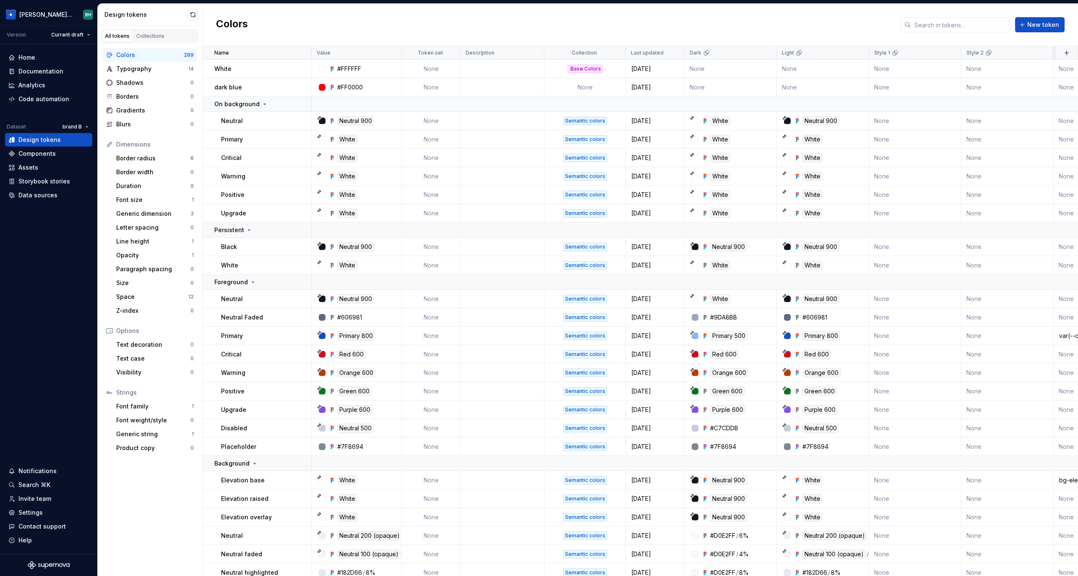
click at [325, 3] on div "Design tokens All tokens Collections Colors 289 Typography 14 Shadows 0 Borders…" at bounding box center [587, 289] width 981 height 572
click at [190, 17] on button "button" at bounding box center [193, 15] width 12 height 12
click at [407, 23] on div "Colors New token" at bounding box center [641, 25] width 876 height 42
click at [46, 152] on div "Components" at bounding box center [36, 153] width 37 height 8
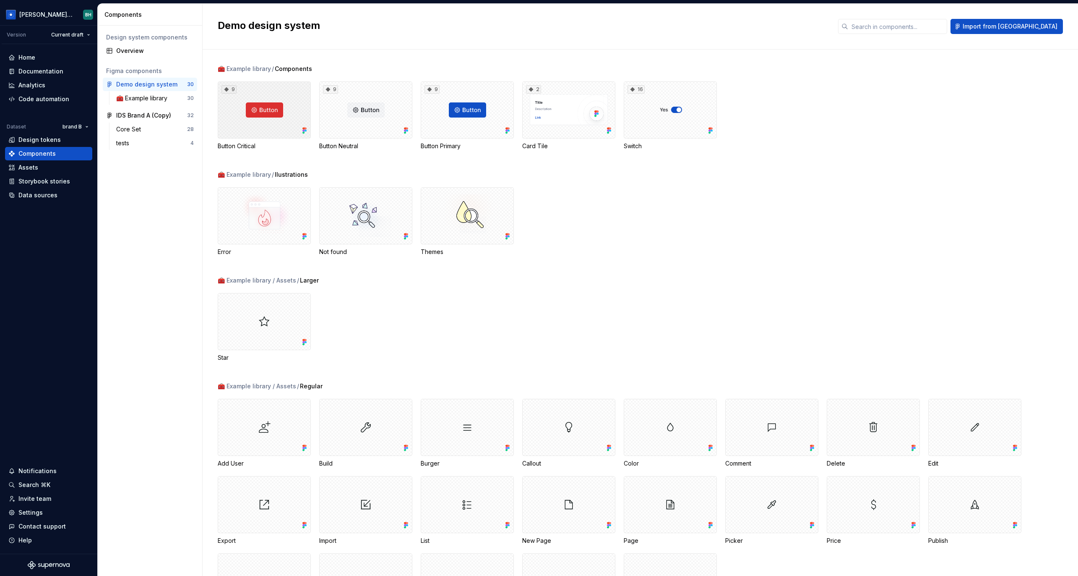
click at [295, 120] on div "9" at bounding box center [264, 109] width 93 height 57
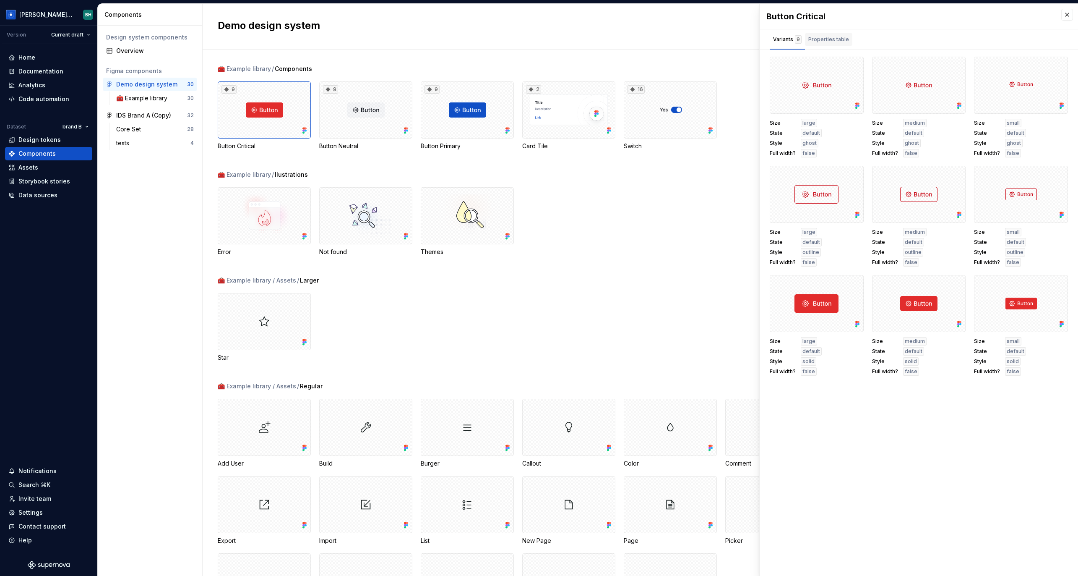
click at [829, 40] on div "Properties table" at bounding box center [828, 39] width 41 height 8
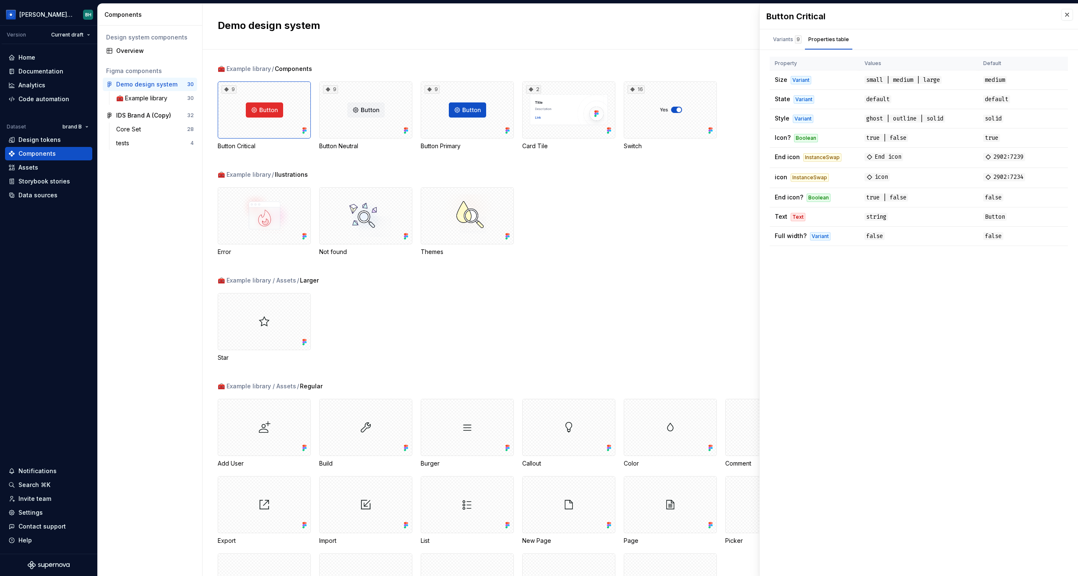
click at [424, 49] on div "Demo design system Import from Figma" at bounding box center [641, 27] width 876 height 46
click at [139, 47] on div "Overview" at bounding box center [155, 51] width 78 height 8
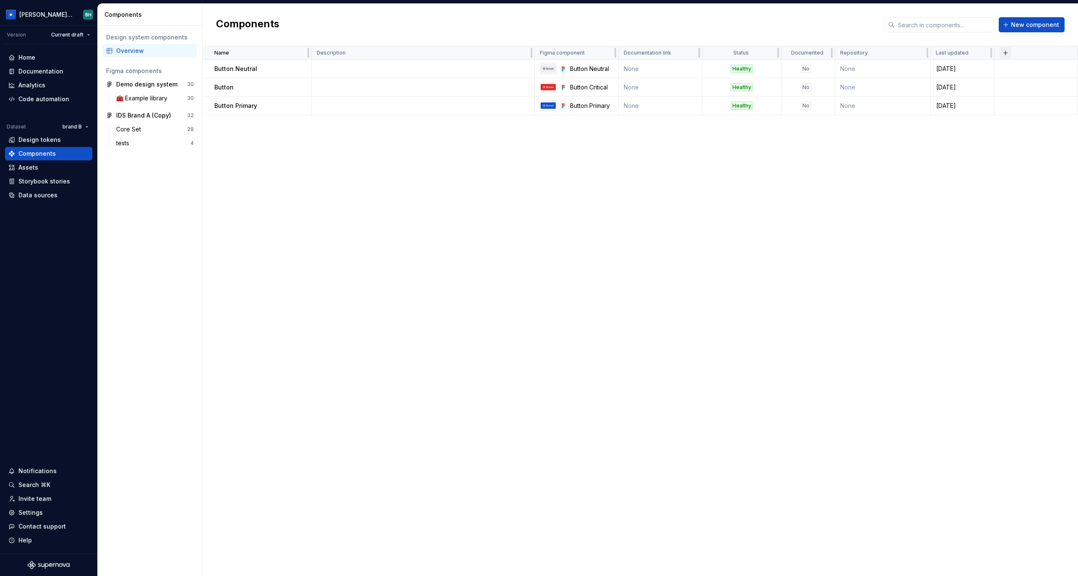
click at [988, 50] on button "button" at bounding box center [1006, 53] width 12 height 12
click at [961, 67] on div "New custom property" at bounding box center [957, 69] width 63 height 8
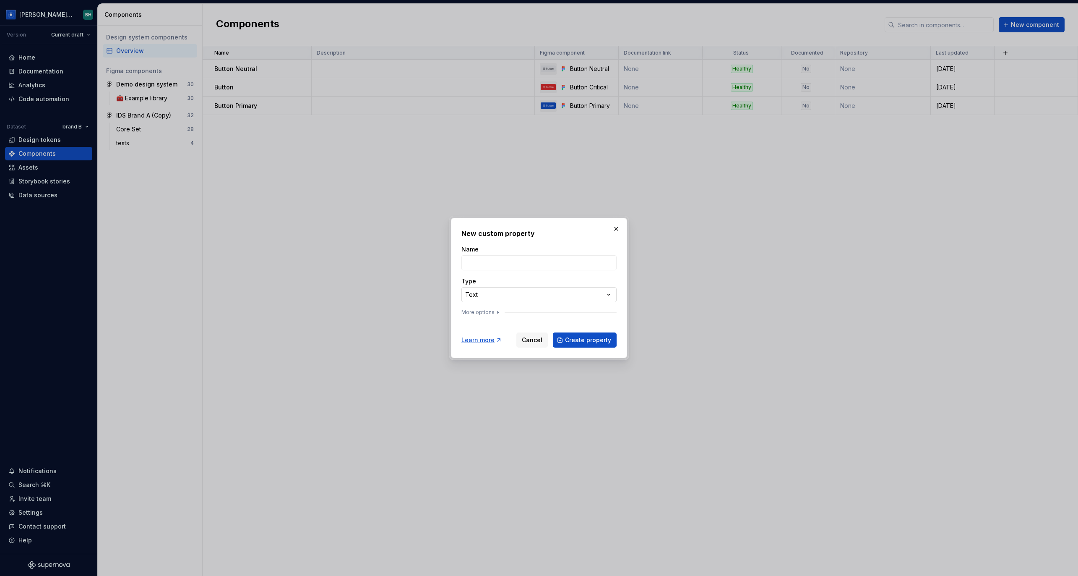
click at [557, 296] on div "**********" at bounding box center [539, 288] width 1078 height 576
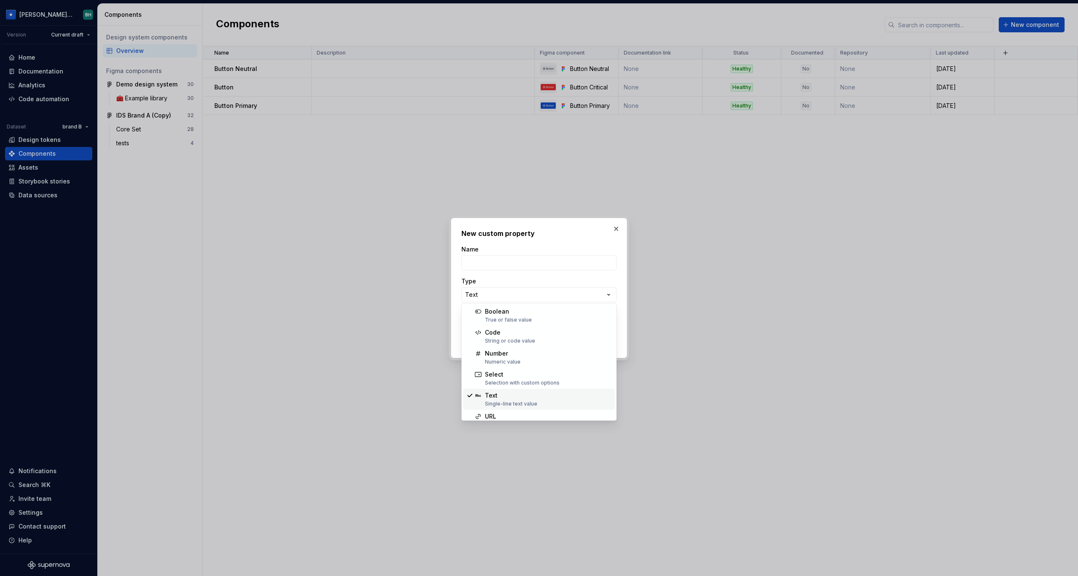
scroll to position [53, 0]
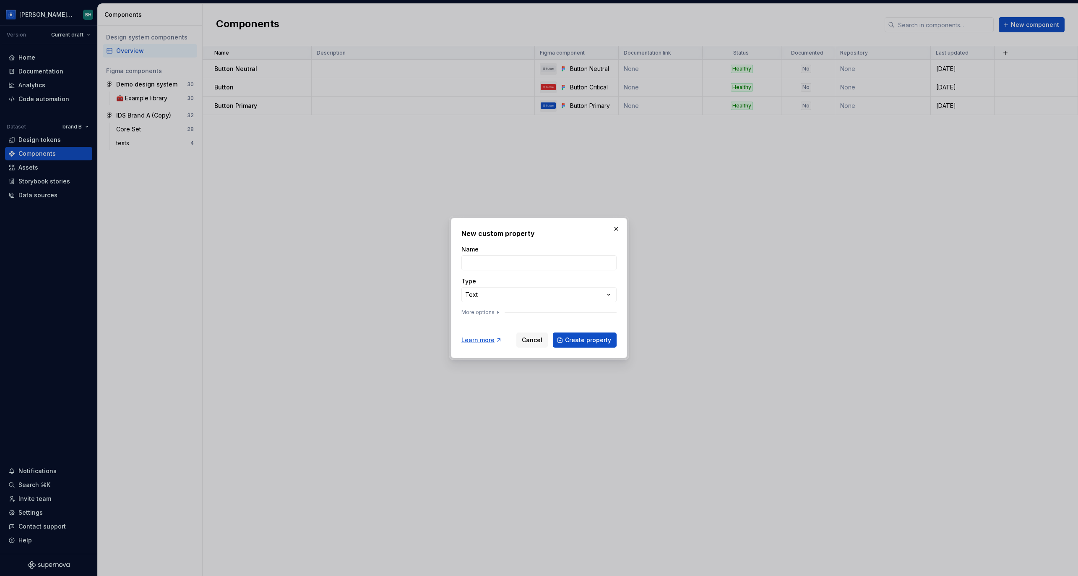
click at [615, 228] on div "**********" at bounding box center [539, 288] width 1078 height 576
click at [618, 228] on button "button" at bounding box center [616, 229] width 12 height 12
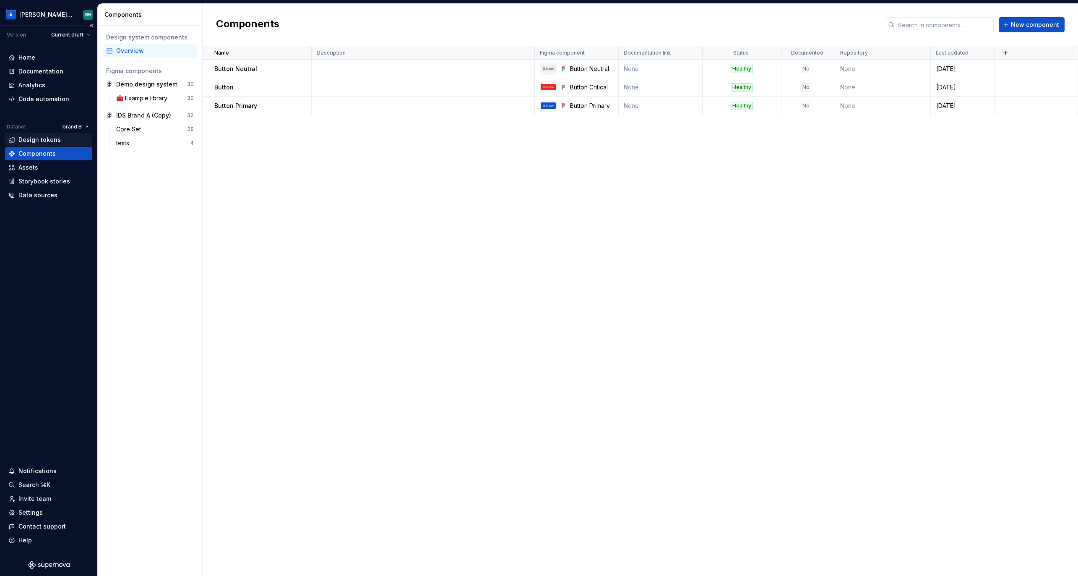
click at [57, 142] on div "Design tokens" at bounding box center [39, 140] width 42 height 8
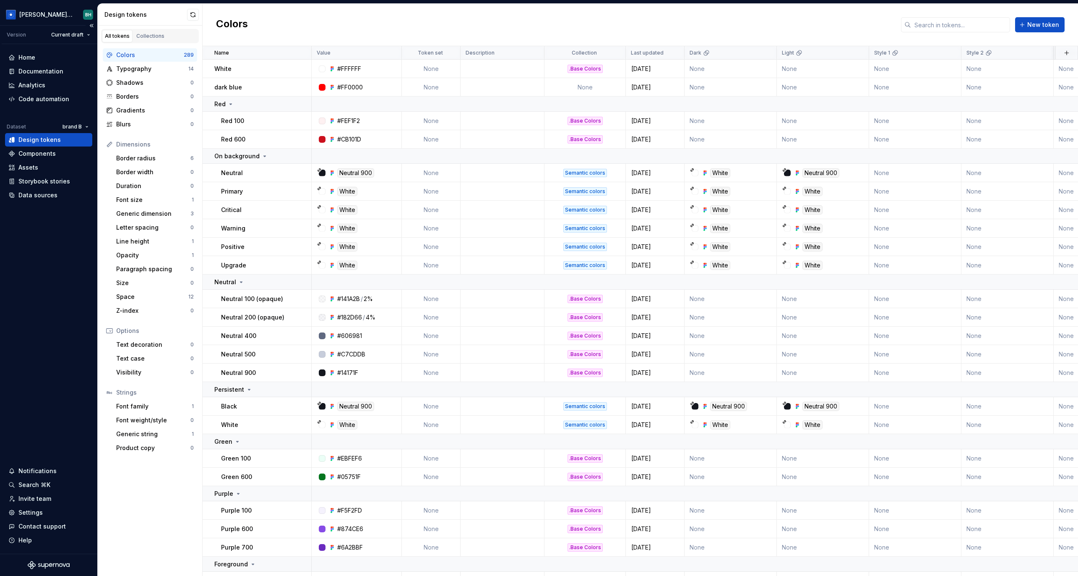
click at [48, 222] on div "Home Documentation Analytics Code automation Dataset brand B Design tokens Comp…" at bounding box center [48, 298] width 97 height 509
click at [51, 197] on div "Data sources" at bounding box center [37, 195] width 39 height 8
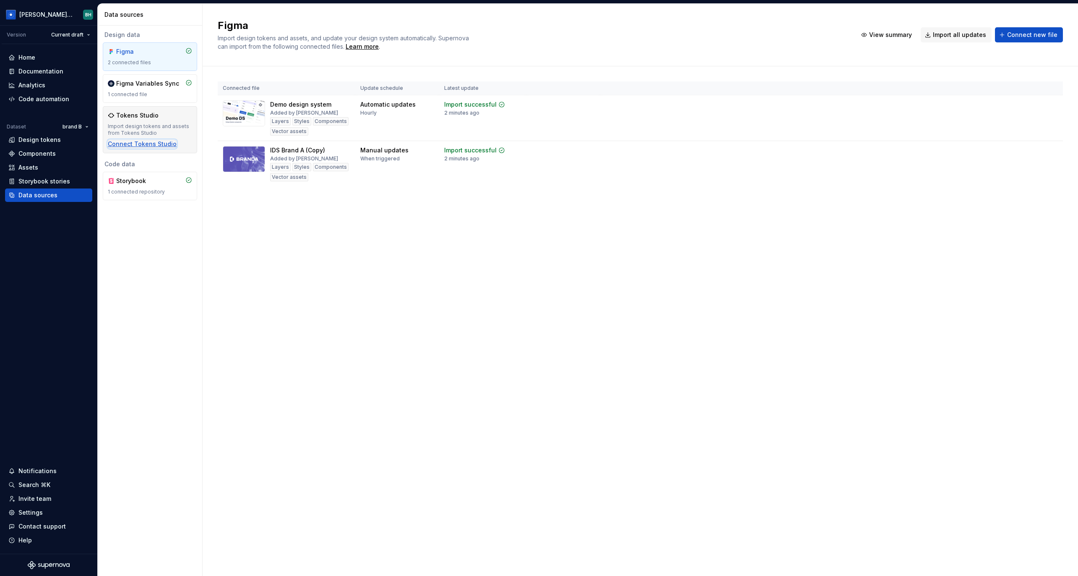
click at [161, 143] on div "Connect Tokens Studio" at bounding box center [142, 144] width 69 height 8
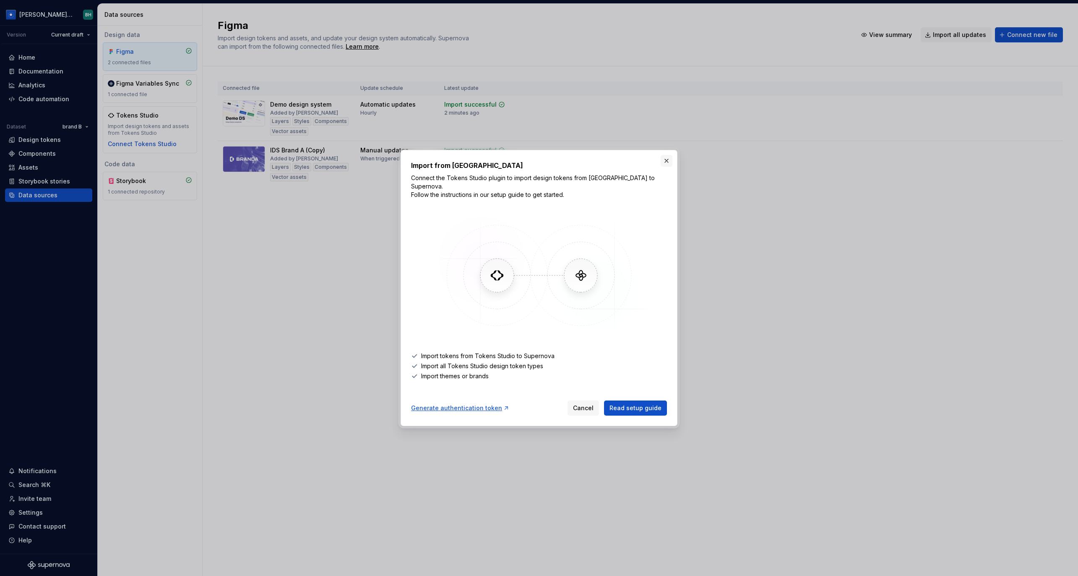
click at [667, 162] on button "button" at bounding box center [667, 161] width 12 height 12
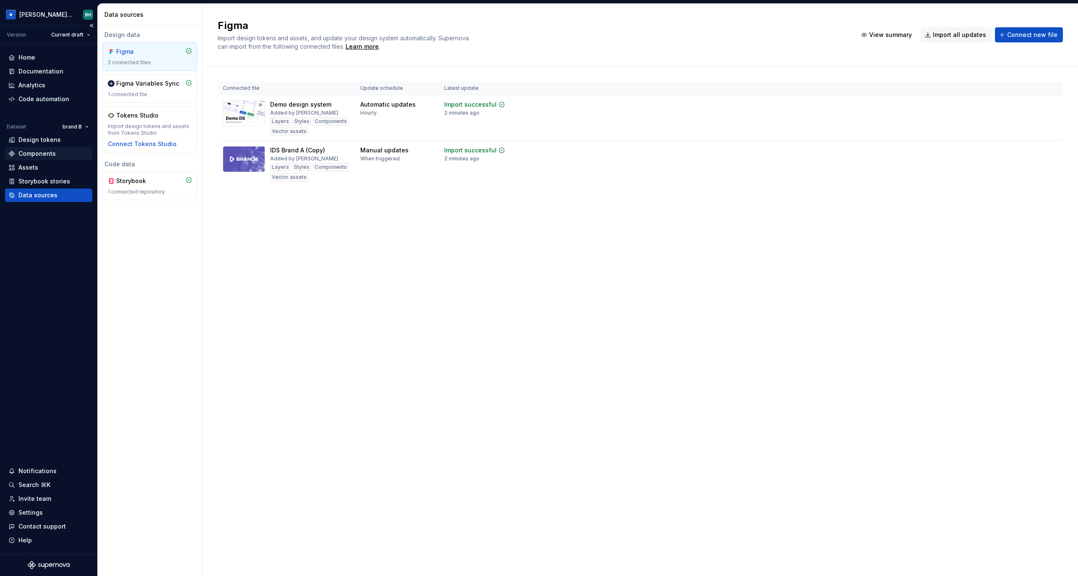
click at [72, 154] on div "Components" at bounding box center [48, 153] width 81 height 8
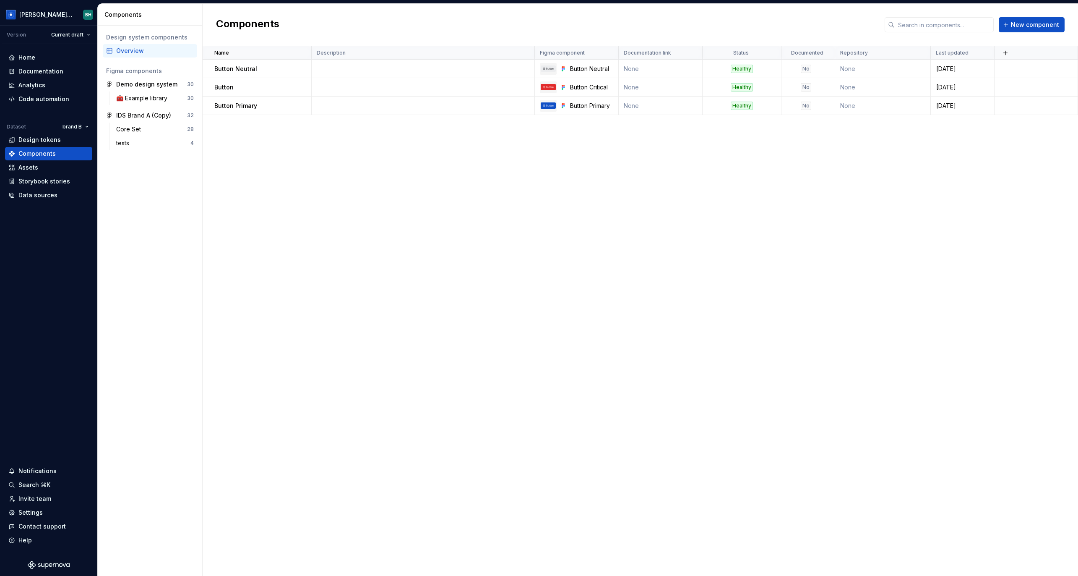
click at [514, 188] on div "Name Description Figma component Documentation link Status Documented Repositor…" at bounding box center [641, 310] width 876 height 529
drag, startPoint x: 920, startPoint y: 219, endPoint x: 601, endPoint y: 198, distance: 319.5
click at [885, 212] on div "Name Description Figma component Documentation link Status Documented Repositor…" at bounding box center [641, 310] width 876 height 529
click at [68, 140] on div "Design tokens" at bounding box center [48, 140] width 81 height 8
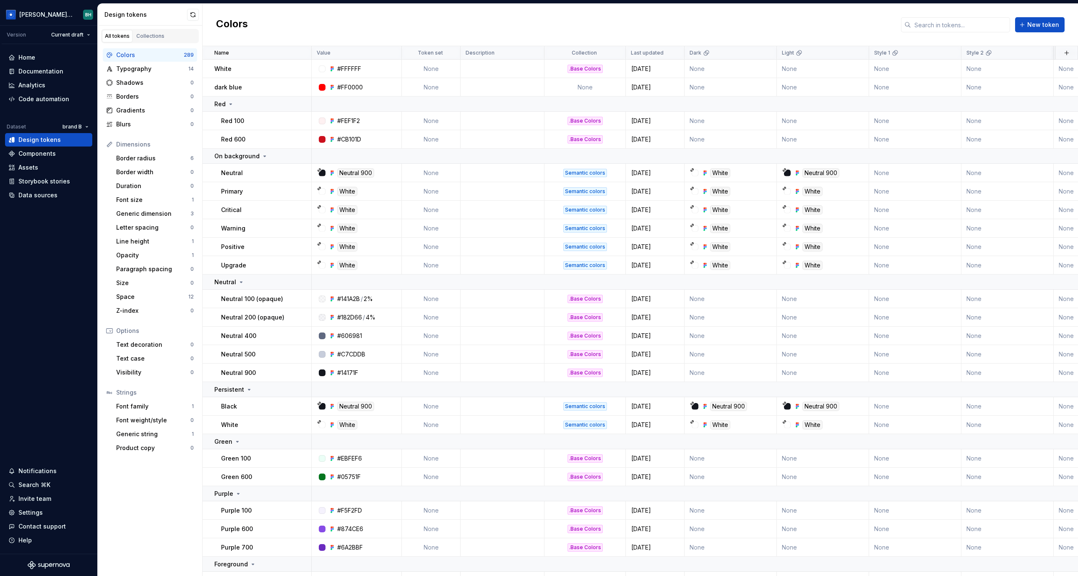
click at [780, 8] on div "Colors New token" at bounding box center [641, 25] width 876 height 42
click at [42, 57] on div "Home" at bounding box center [48, 57] width 81 height 8
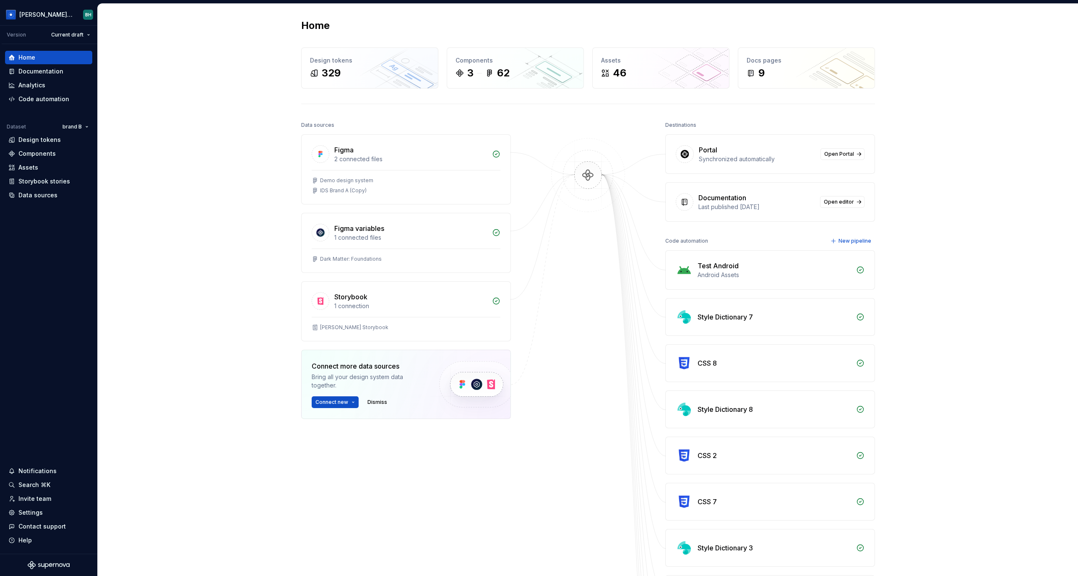
click at [974, 243] on div "Home Design tokens 329 Components 3 62 Assets 46 Docs pages 9 Data sources Figm…" at bounding box center [588, 448] width 980 height 889
click at [736, 180] on div "Portal Synchronized automatically Open Portal Documentation Last published 1 we…" at bounding box center [770, 177] width 210 height 87
click at [916, 186] on div "Home Design tokens 329 Components 3 62 Assets 46 Docs pages 9 Data sources Figm…" at bounding box center [588, 448] width 980 height 889
click at [605, 179] on img at bounding box center [588, 183] width 81 height 91
click at [917, 136] on div "Home Design tokens 329 Components 3 62 Assets 46 Docs pages 9 Data sources Figm…" at bounding box center [588, 448] width 980 height 889
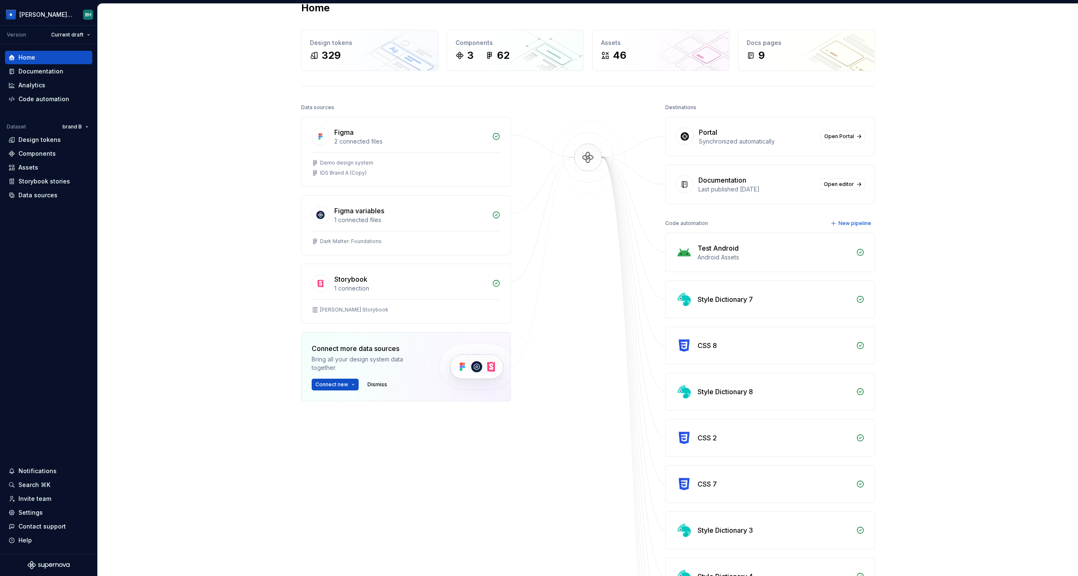
scroll to position [30, 0]
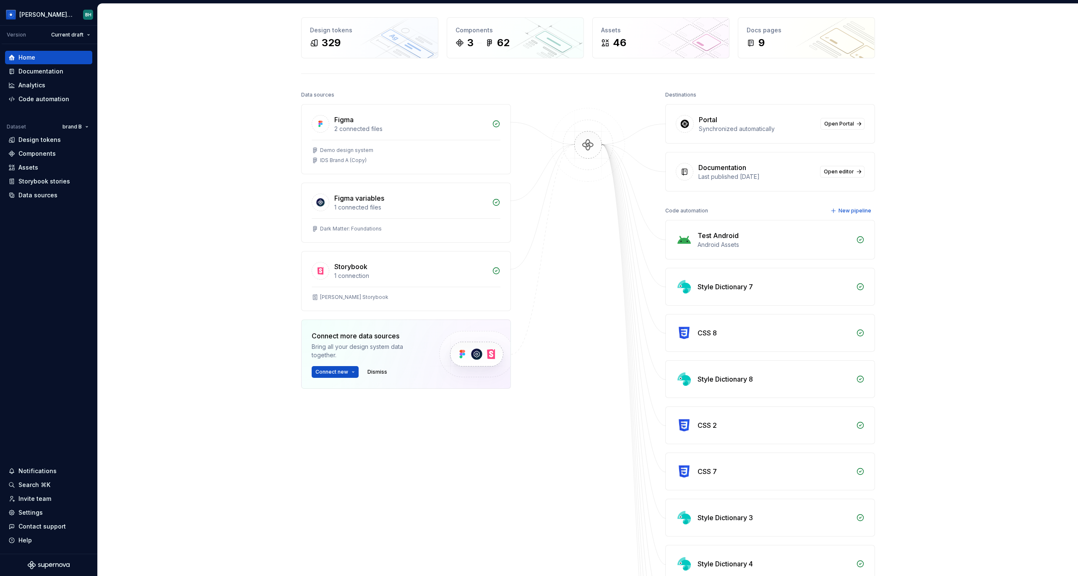
click at [237, 162] on div "Home Design tokens 329 Components 3 62 Assets 46 Docs pages 9 Data sources Figm…" at bounding box center [588, 418] width 980 height 889
click at [241, 161] on div "Home Design tokens 329 Components 3 62 Assets 46 Docs pages 9 Data sources Figm…" at bounding box center [588, 418] width 980 height 889
click at [243, 136] on div "Home Design tokens 329 Components 3 62 Assets 46 Docs pages 9 Data sources Figm…" at bounding box center [588, 418] width 980 height 889
click at [48, 165] on div "Assets" at bounding box center [48, 167] width 81 height 8
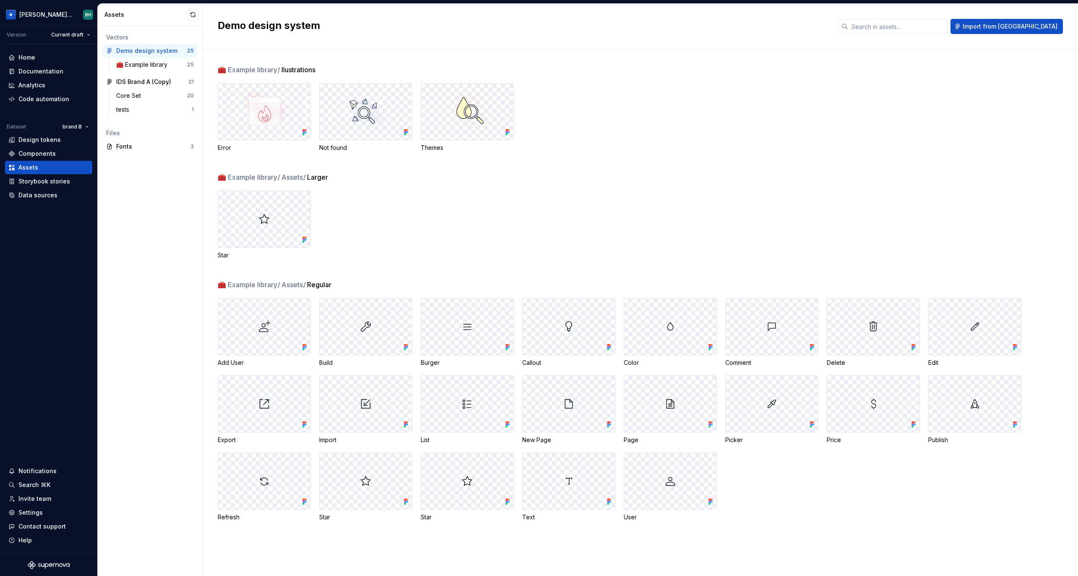
click at [487, 228] on div "Star" at bounding box center [648, 224] width 861 height 69
click at [434, 194] on div "Star" at bounding box center [648, 224] width 861 height 69
click at [63, 72] on div "Documentation" at bounding box center [48, 71] width 81 height 8
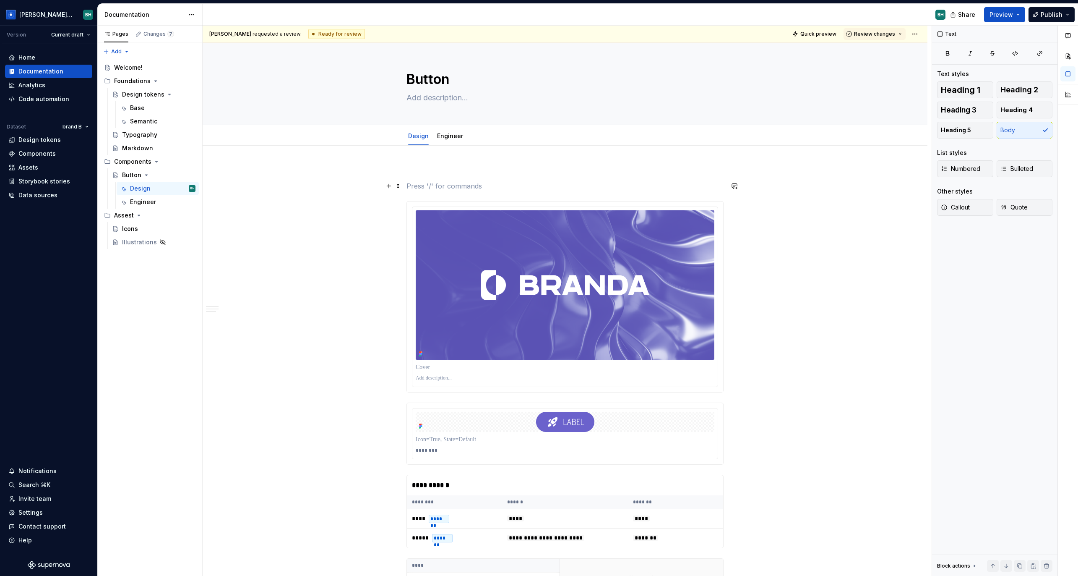
click at [453, 182] on p at bounding box center [565, 186] width 317 height 10
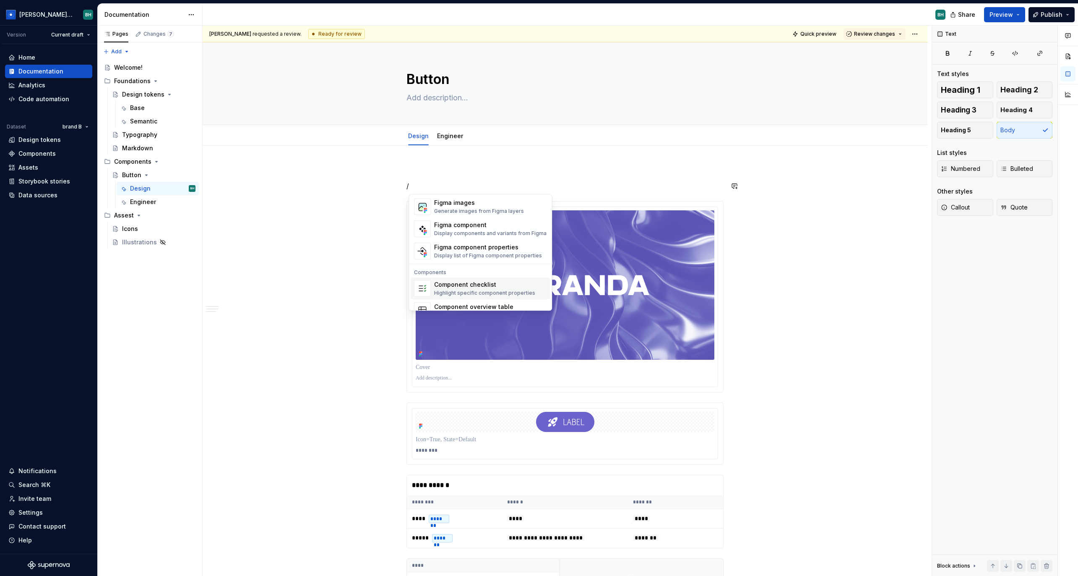
scroll to position [835, 0]
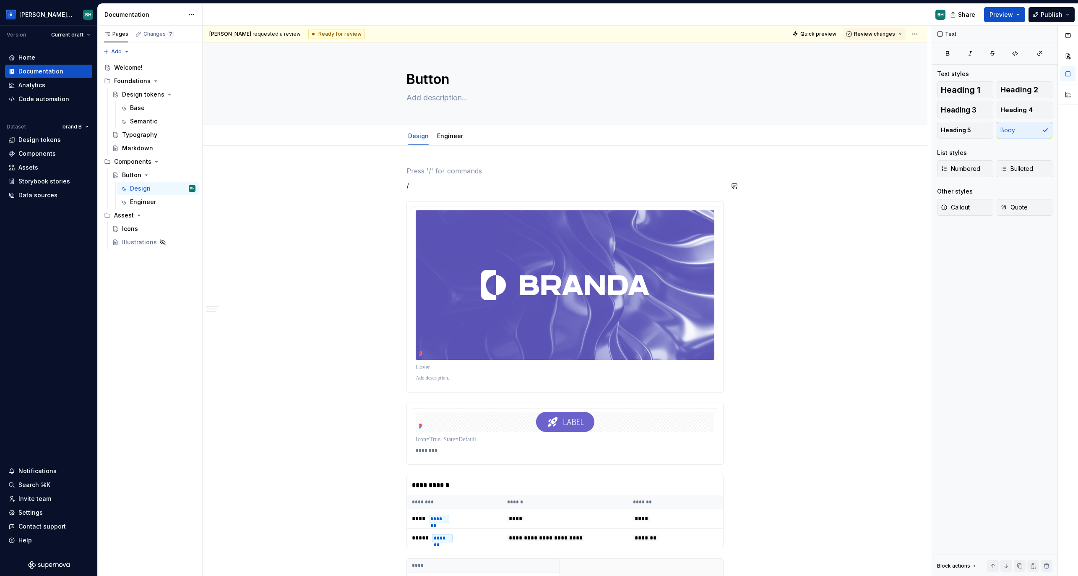
click at [544, 167] on p at bounding box center [565, 171] width 317 height 10
type textarea "*"
click at [498, 183] on p "/" at bounding box center [565, 186] width 317 height 10
click at [188, 11] on html "Brandon Design System BH Version Current draft Home Documentation Analytics Cod…" at bounding box center [539, 288] width 1078 height 576
click at [226, 89] on div "Documentation settings" at bounding box center [239, 87] width 80 height 8
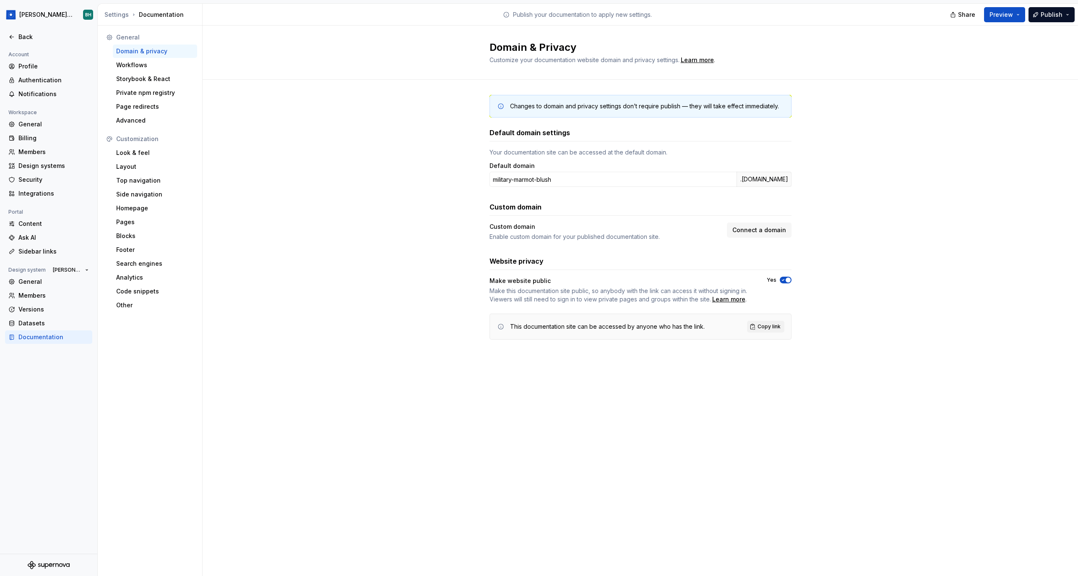
click at [786, 280] on span "button" at bounding box center [788, 279] width 5 height 5
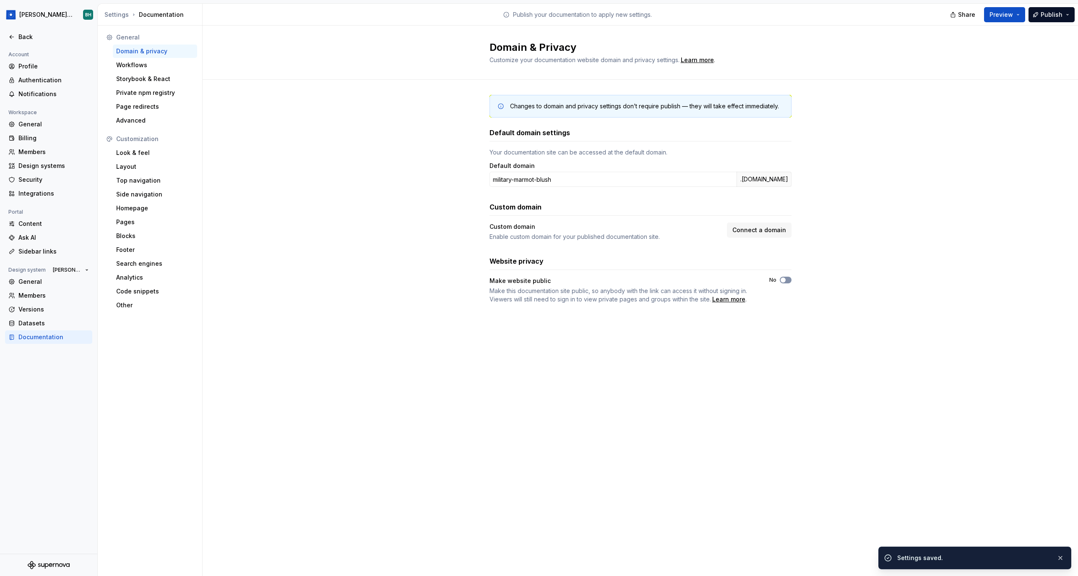
click at [785, 282] on icon "button" at bounding box center [783, 279] width 7 height 5
click at [143, 155] on div "Look & feel" at bounding box center [155, 153] width 78 height 8
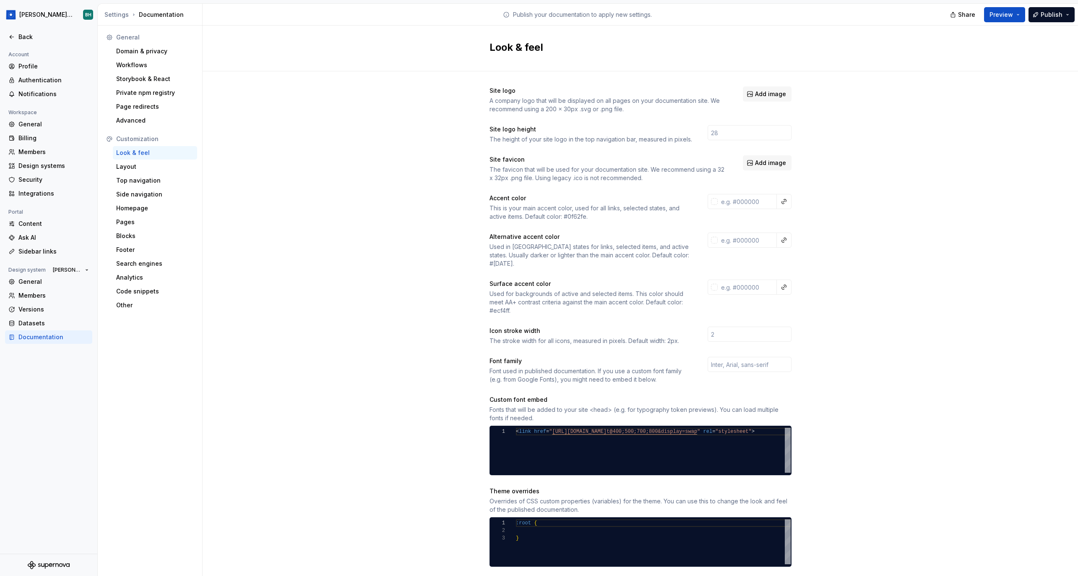
scroll to position [102, 0]
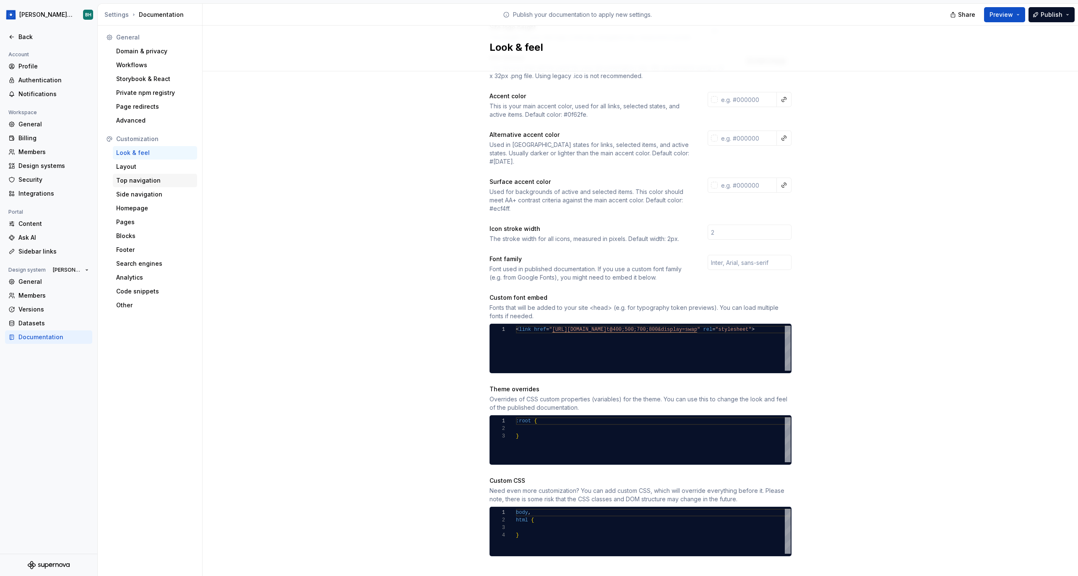
click at [143, 175] on div "Top navigation" at bounding box center [155, 180] width 84 height 13
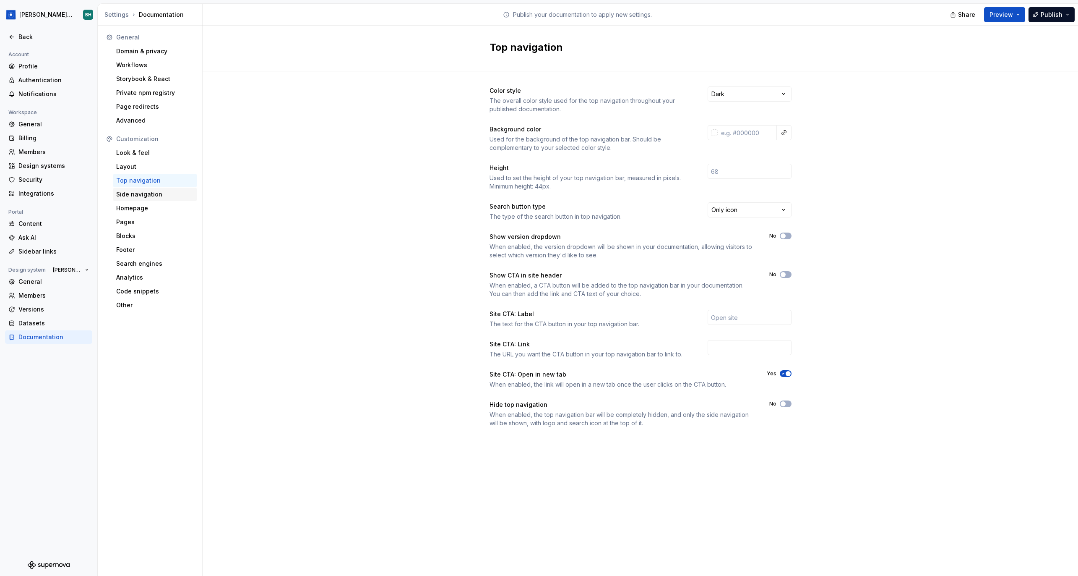
click at [153, 196] on div "Side navigation" at bounding box center [155, 194] width 78 height 8
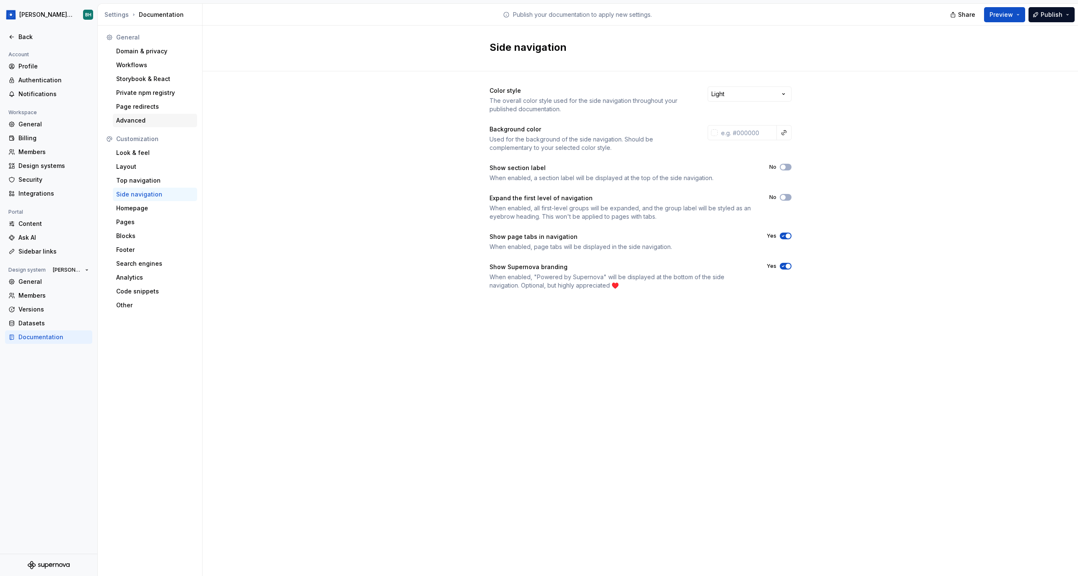
click at [145, 121] on div "Advanced" at bounding box center [155, 120] width 78 height 8
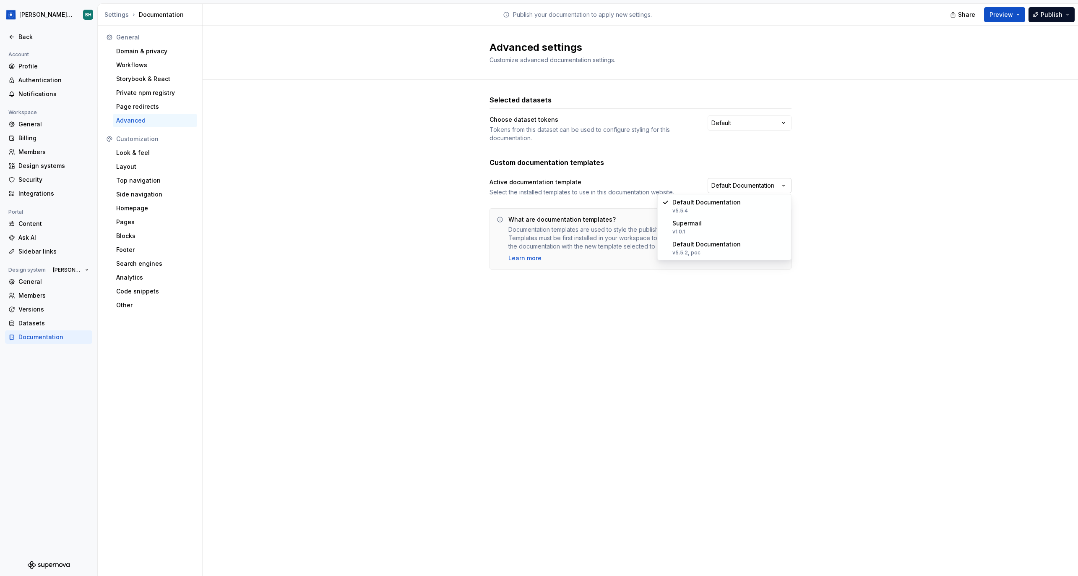
click at [762, 184] on html "Brandon Design System BH Back Account Profile Authentication Notifications Work…" at bounding box center [539, 288] width 1078 height 576
click at [865, 217] on html "Brandon Design System BH Back Account Profile Authentication Notifications Work…" at bounding box center [539, 288] width 1078 height 576
click at [760, 124] on html "Brandon Design System BH Back Account Profile Authentication Notifications Work…" at bounding box center [539, 288] width 1078 height 576
click at [872, 172] on html "Brandon Design System BH Back Account Profile Authentication Notifications Work…" at bounding box center [539, 288] width 1078 height 576
click at [32, 37] on div "Back" at bounding box center [53, 37] width 70 height 8
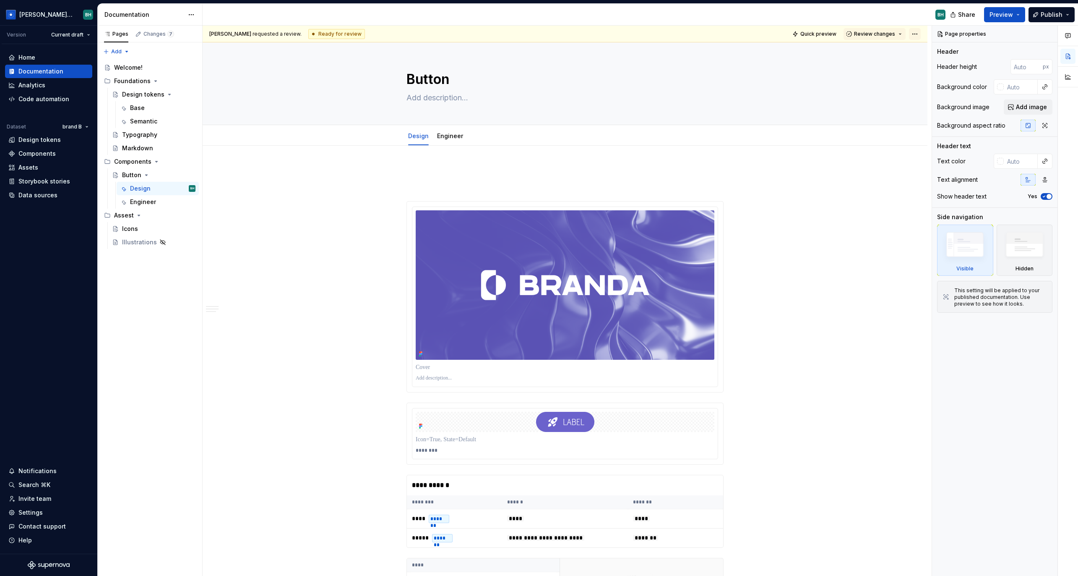
click at [921, 31] on html "Brandon Design System BH Version Current draft Home Documentation Analytics Cod…" at bounding box center [539, 288] width 1078 height 576
click at [894, 34] on html "Brandon Design System BH Version Current draft Home Documentation Analytics Cod…" at bounding box center [539, 288] width 1078 height 576
click at [895, 34] on span "Review changes" at bounding box center [874, 34] width 41 height 7
click at [151, 22] on div "Documentation" at bounding box center [150, 15] width 105 height 22
click at [155, 31] on div "Changes 7" at bounding box center [158, 34] width 31 height 7
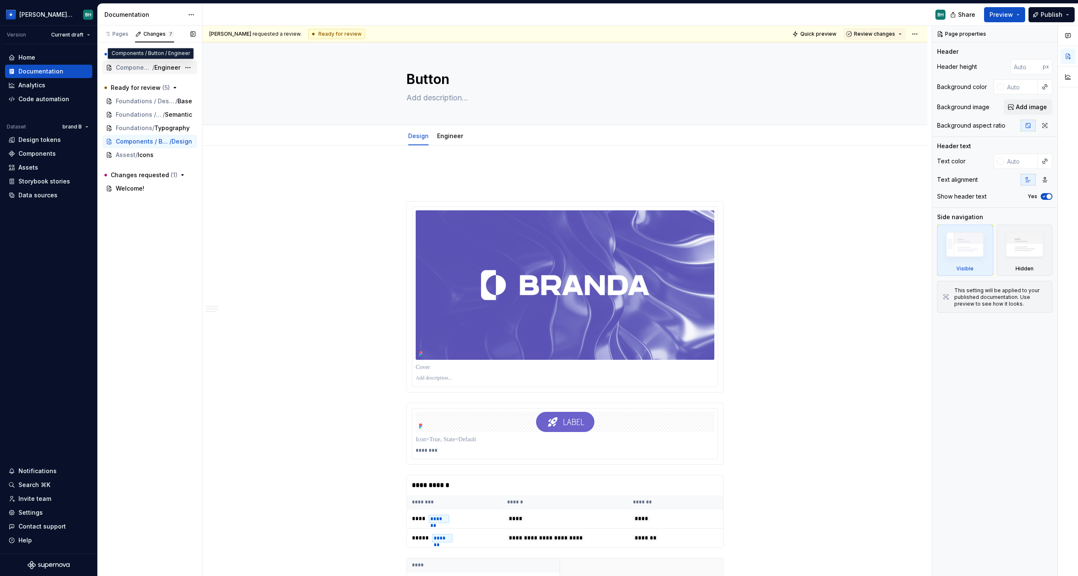
click at [158, 69] on span "Engineer" at bounding box center [167, 67] width 26 height 8
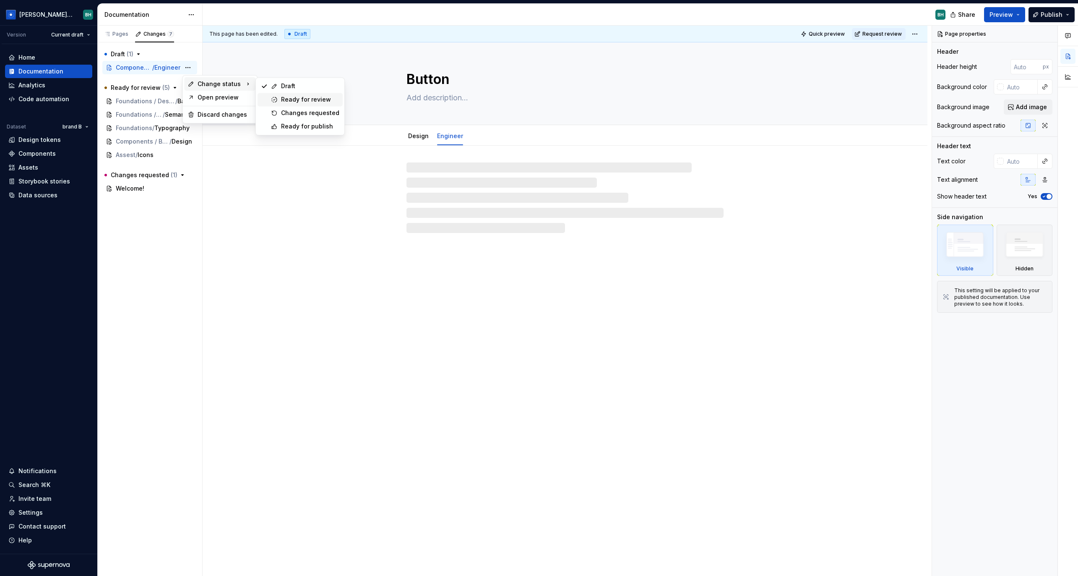
click at [305, 98] on div "Ready for review" at bounding box center [310, 99] width 58 height 8
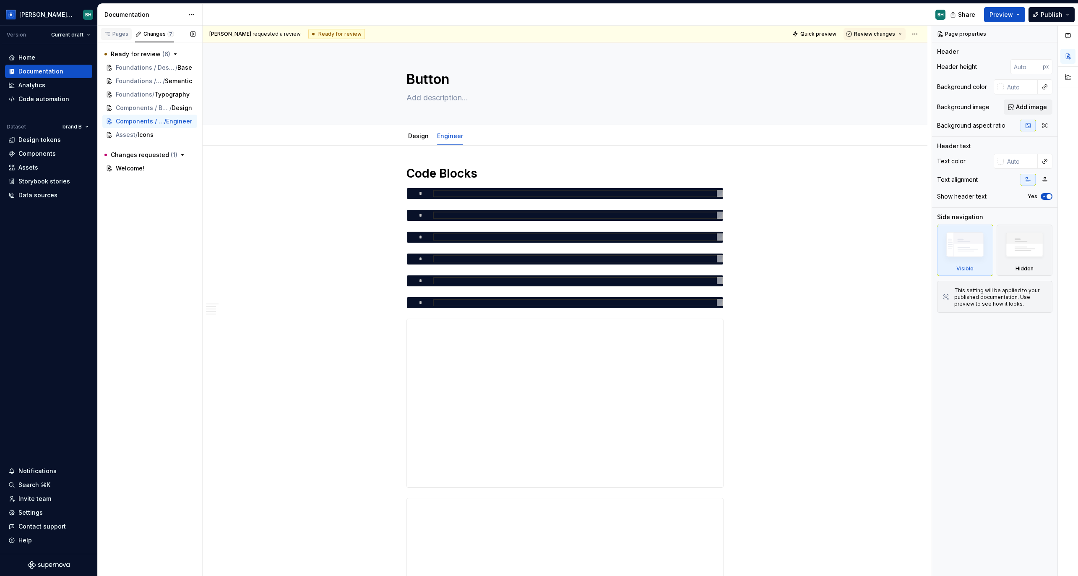
click at [117, 37] on div "Pages" at bounding box center [116, 34] width 24 height 7
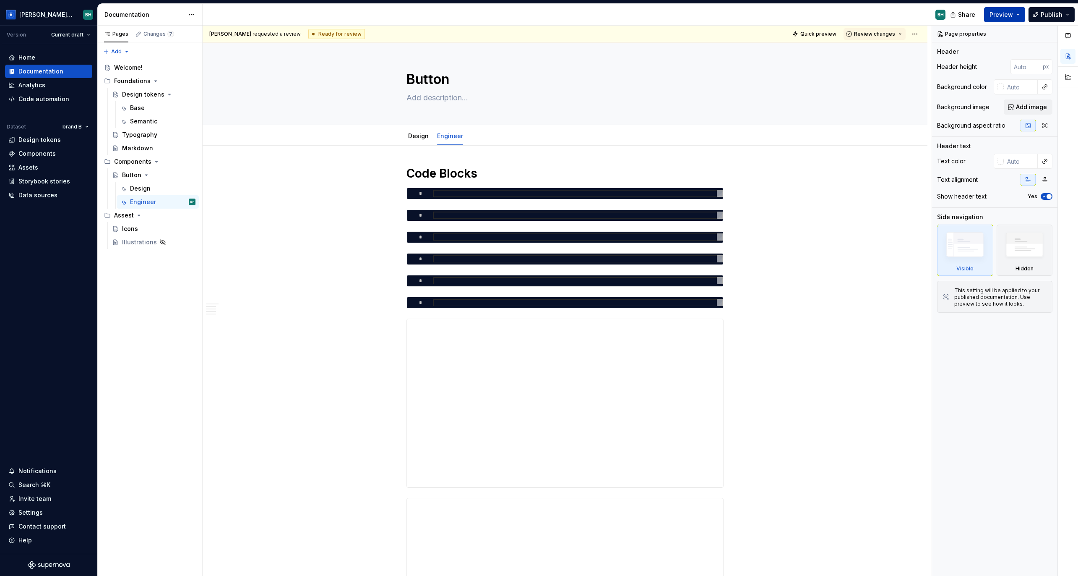
click at [988, 17] on span "Preview" at bounding box center [1001, 14] width 23 height 8
click at [988, 18] on span "Publish" at bounding box center [1052, 14] width 22 height 8
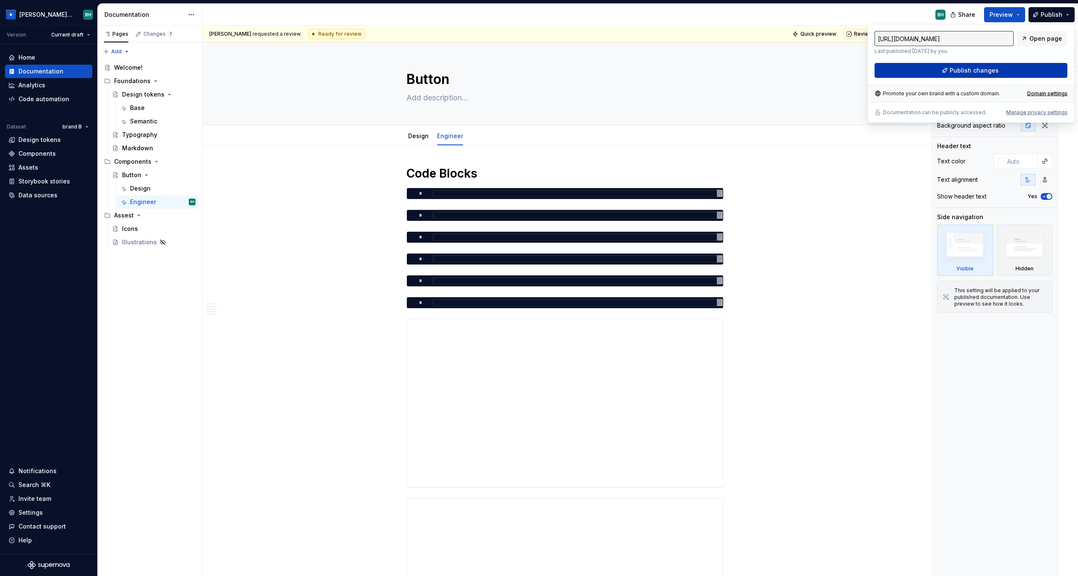
click at [988, 72] on button "Publish changes" at bounding box center [971, 70] width 193 height 15
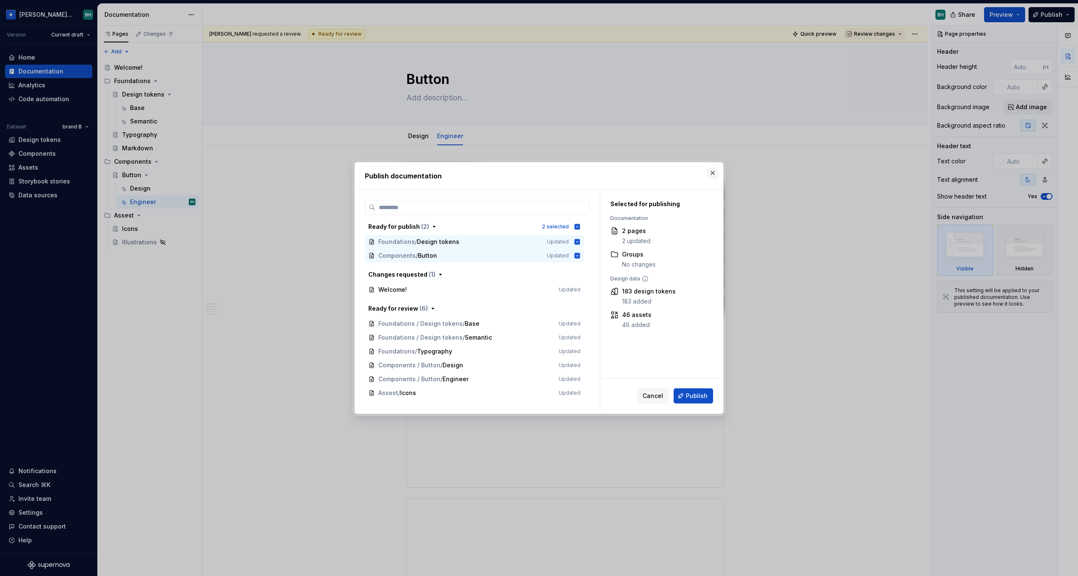
click at [715, 173] on button "button" at bounding box center [713, 173] width 12 height 12
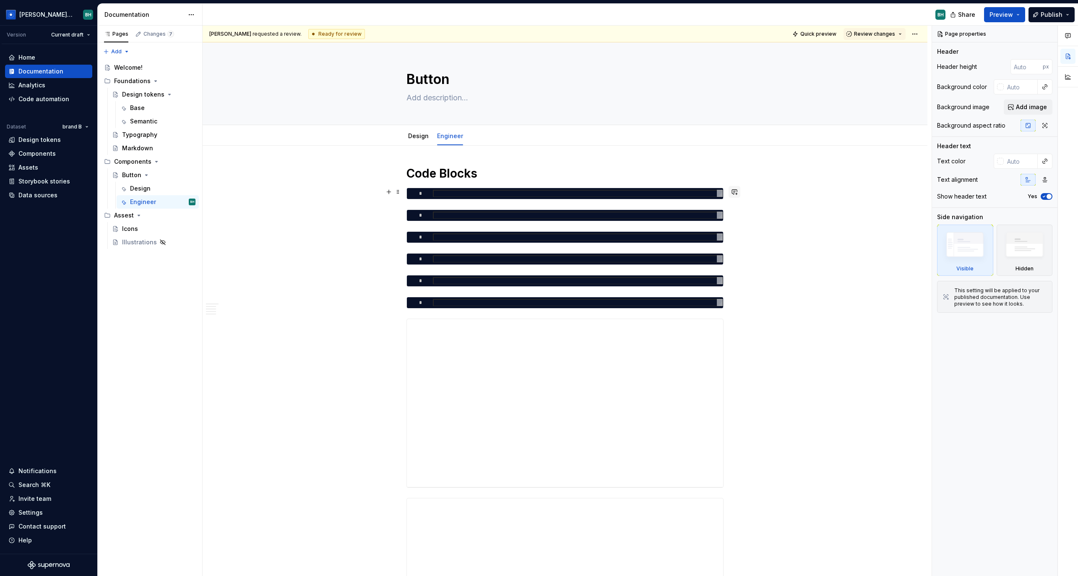
click at [738, 192] on button "button" at bounding box center [735, 192] width 12 height 12
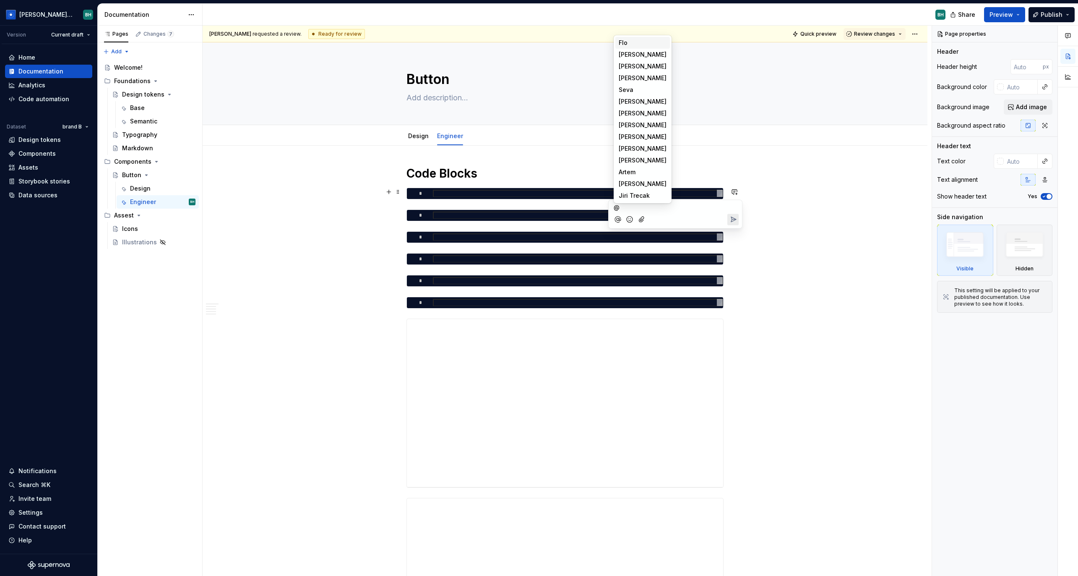
click at [644, 217] on icon "Attach files" at bounding box center [642, 219] width 8 height 8
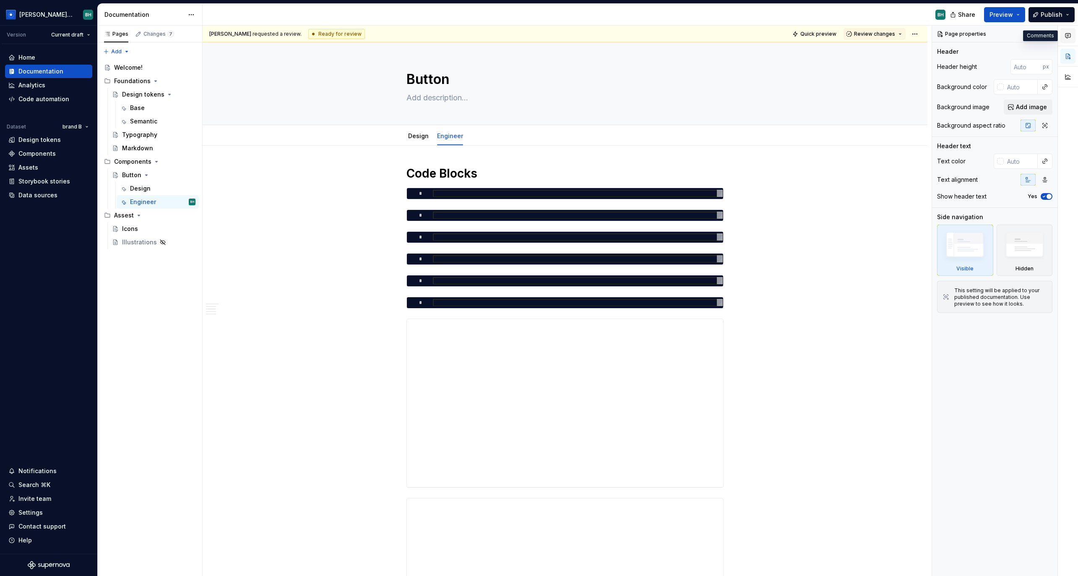
click at [988, 35] on icon "button" at bounding box center [1068, 35] width 7 height 7
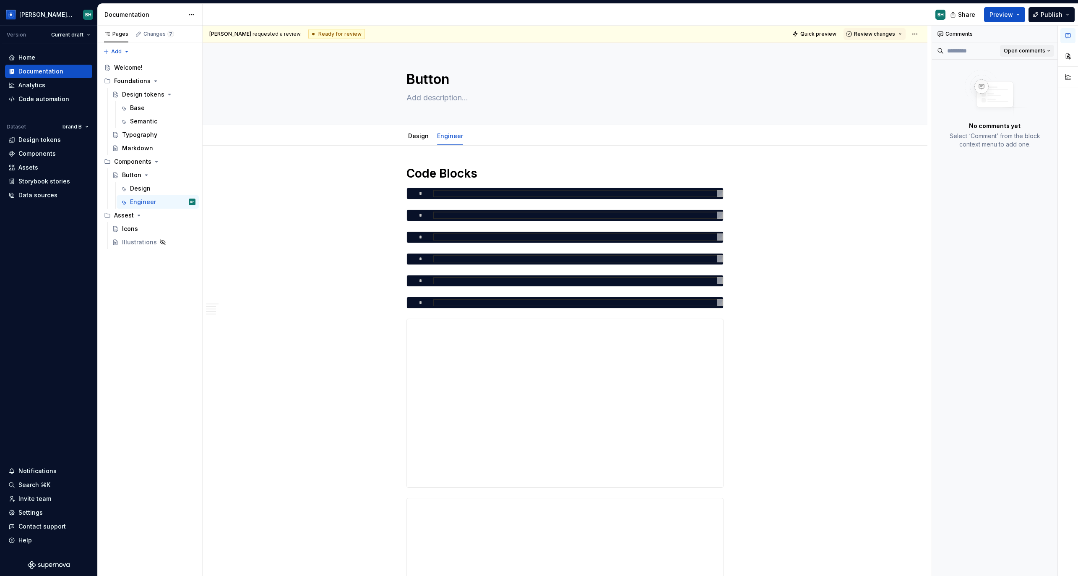
click at [988, 52] on span "Open comments" at bounding box center [1025, 50] width 42 height 7
click at [988, 77] on div "Resolved" at bounding box center [1021, 80] width 55 height 8
click at [988, 60] on button "button" at bounding box center [1068, 56] width 15 height 15
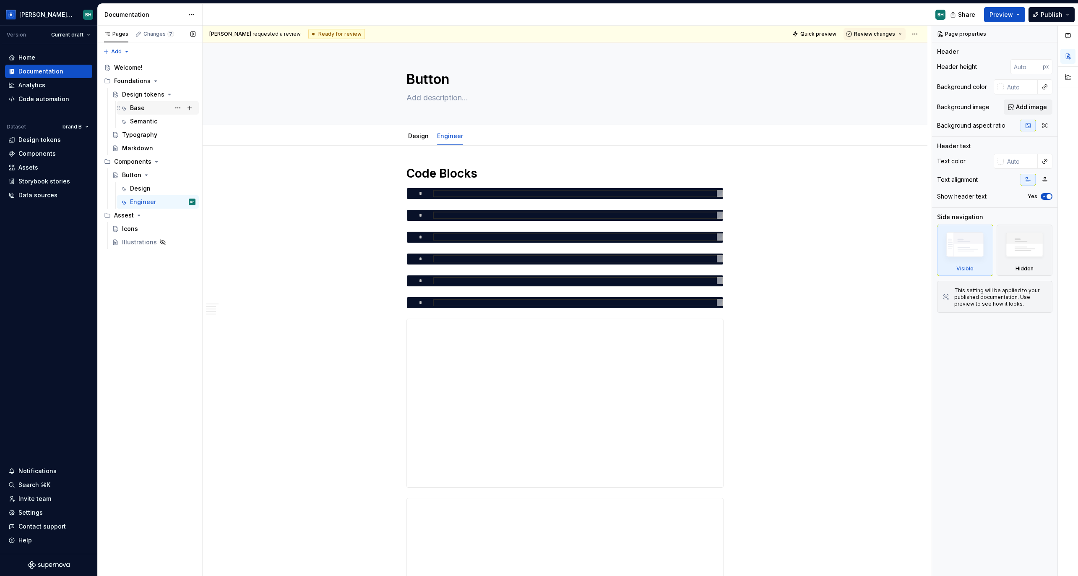
click at [144, 105] on div "Base" at bounding box center [162, 108] width 65 height 12
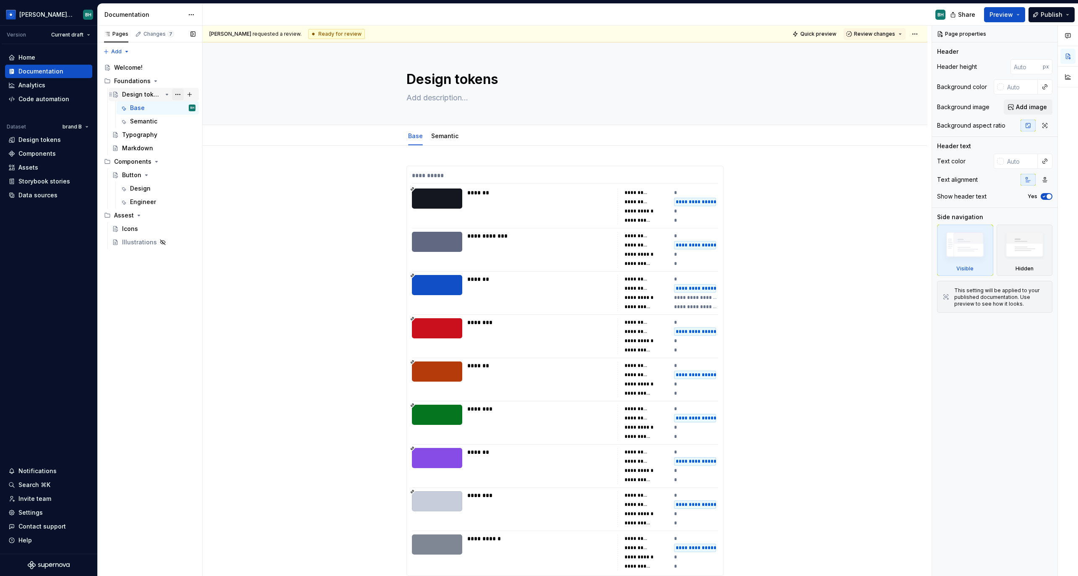
click at [177, 92] on button "Page tree" at bounding box center [178, 95] width 12 height 12
click at [326, 167] on html "[PERSON_NAME] Design System BH Version Current draft Home Documentation Analyti…" at bounding box center [539, 288] width 1078 height 576
type textarea "*"
click at [391, 170] on button "button" at bounding box center [389, 170] width 12 height 12
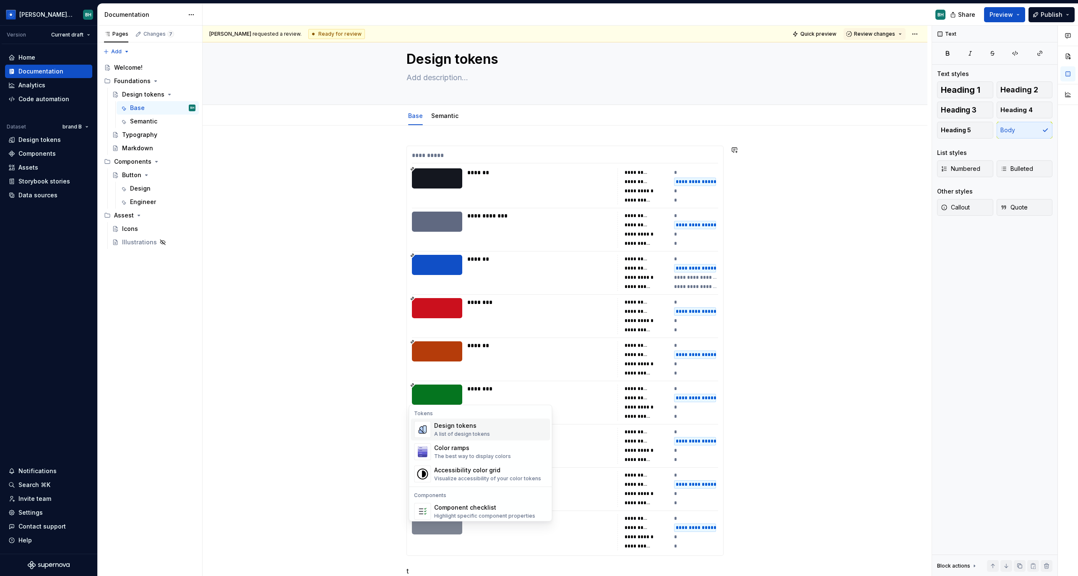
scroll to position [60, 0]
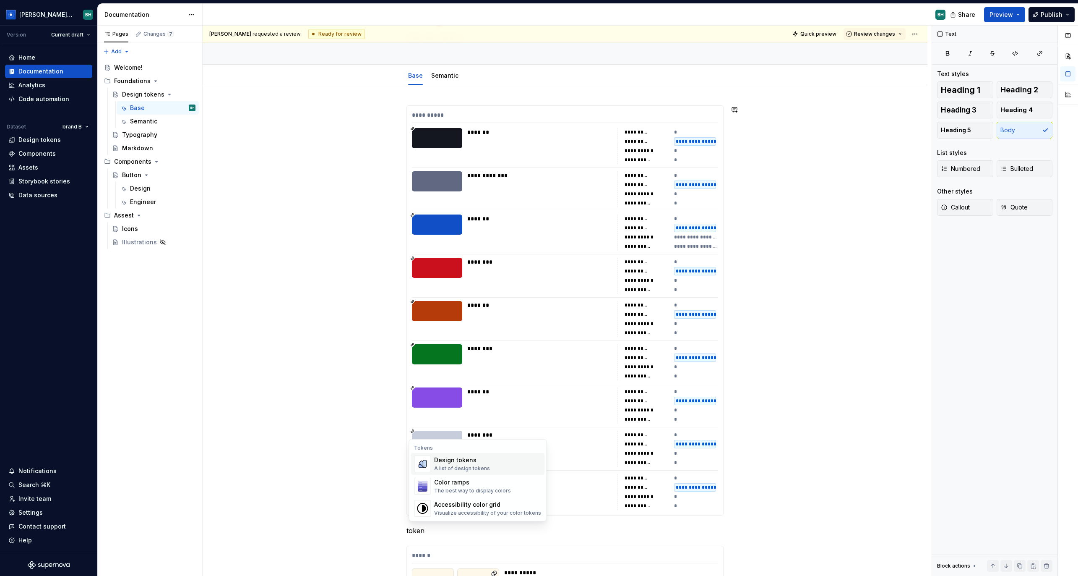
click at [487, 468] on div "A list of design tokens" at bounding box center [462, 468] width 56 height 7
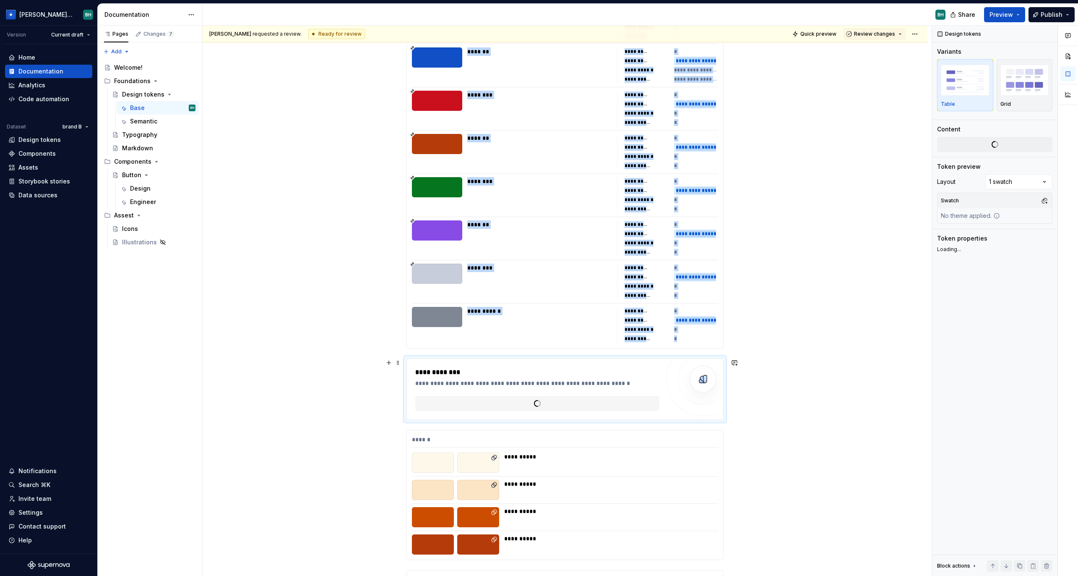
type textarea "*"
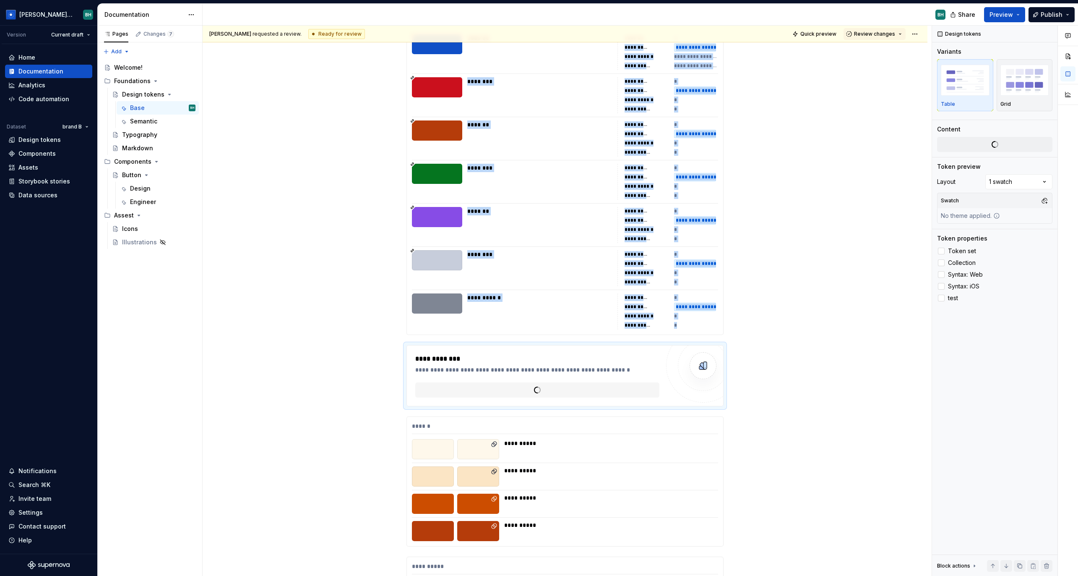
scroll to position [244, 0]
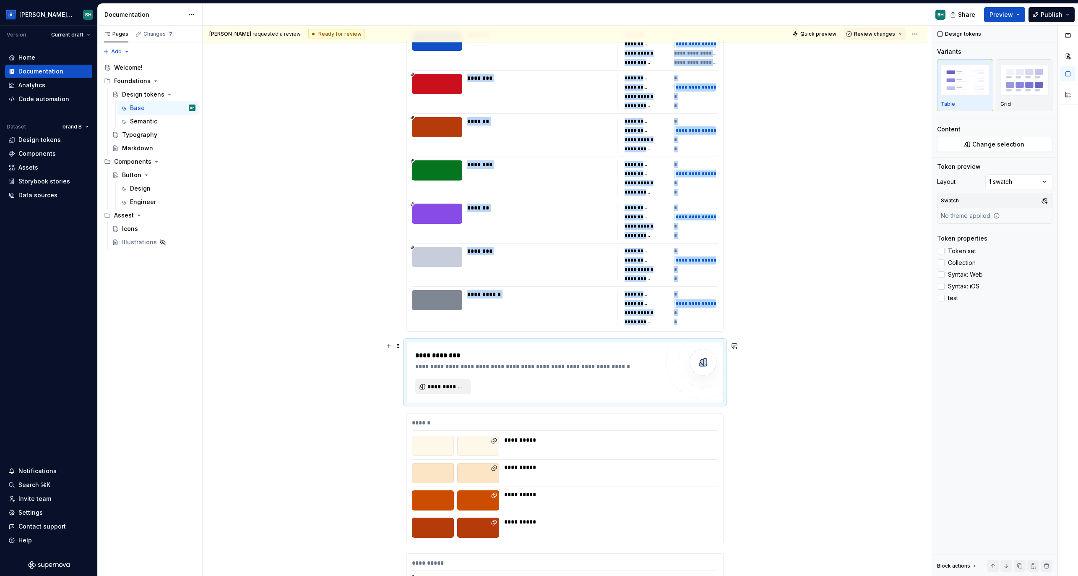
click at [440, 389] on span "**********" at bounding box center [447, 386] width 38 height 8
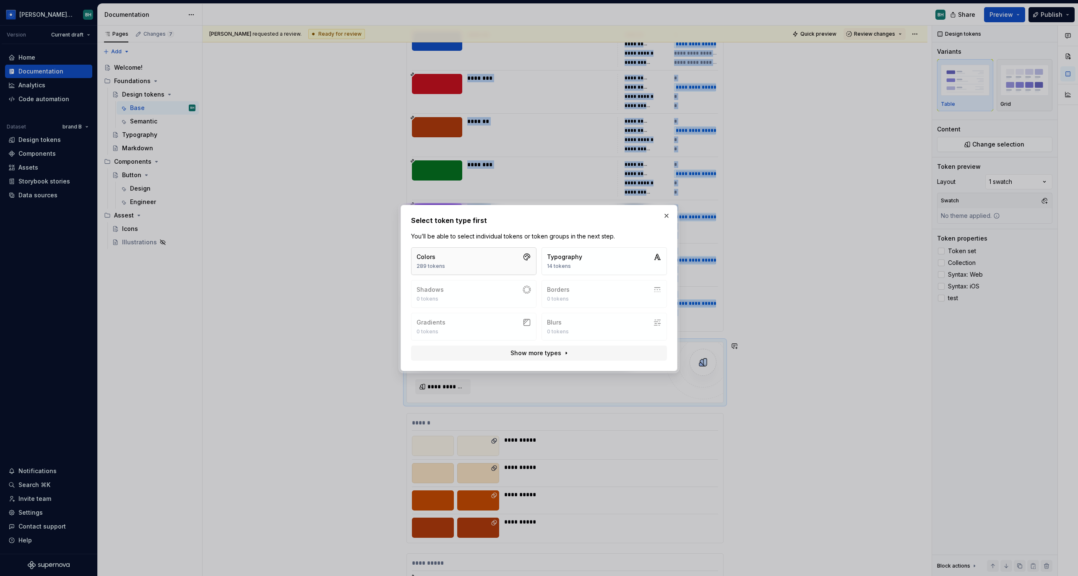
click at [482, 271] on button "Colors 289 tokens" at bounding box center [473, 261] width 125 height 28
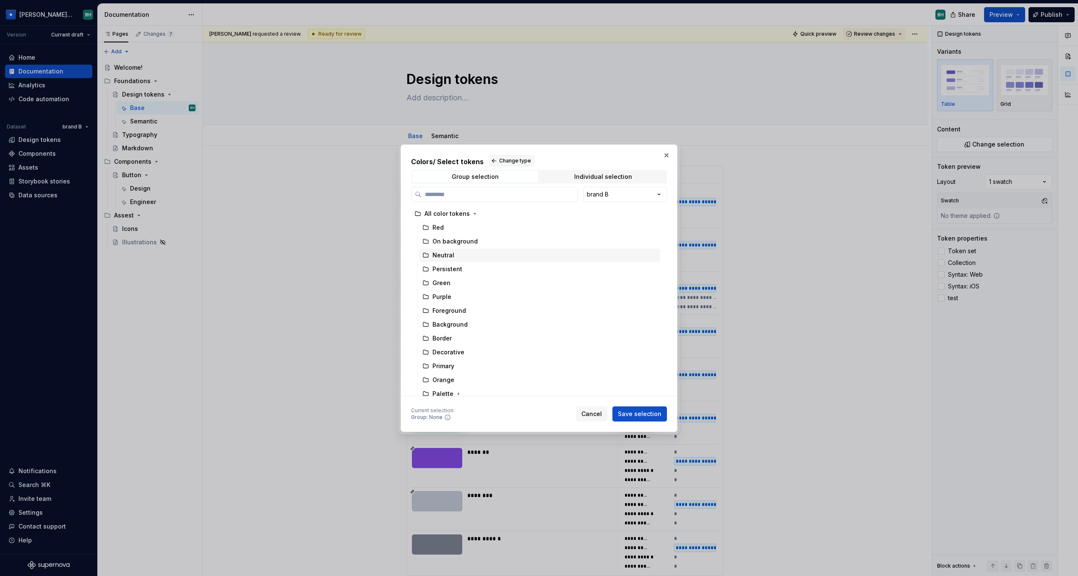
scroll to position [244, 0]
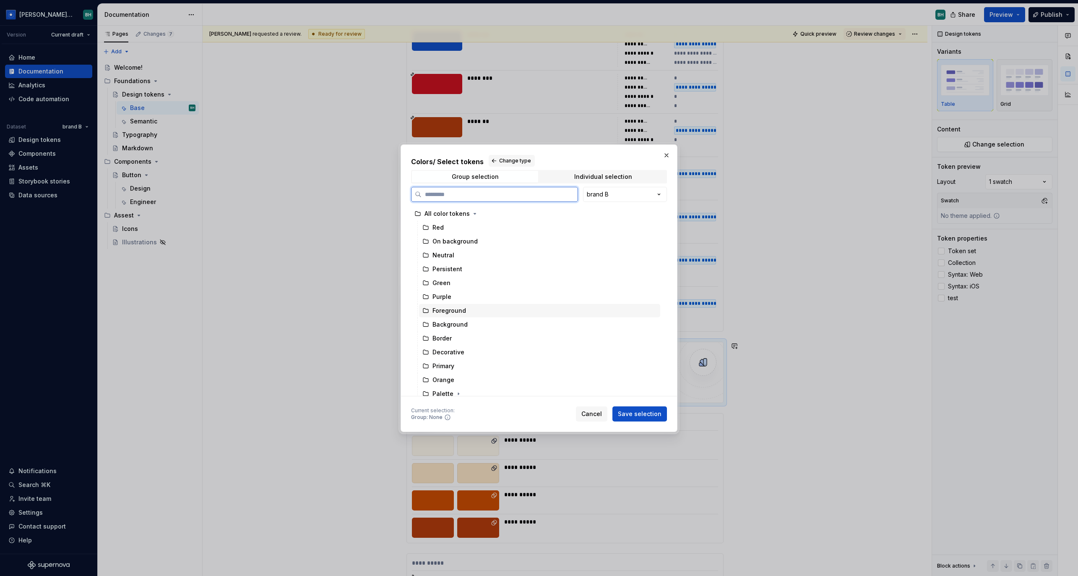
click at [471, 313] on div "Foreground" at bounding box center [539, 310] width 241 height 13
click at [635, 413] on span "Save selection" at bounding box center [640, 413] width 44 height 8
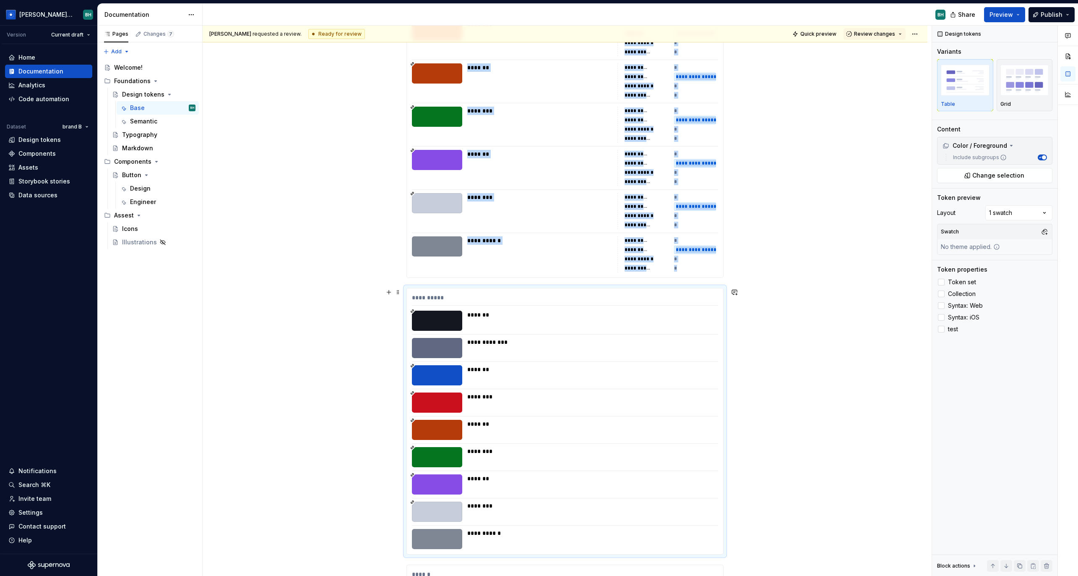
scroll to position [300, 0]
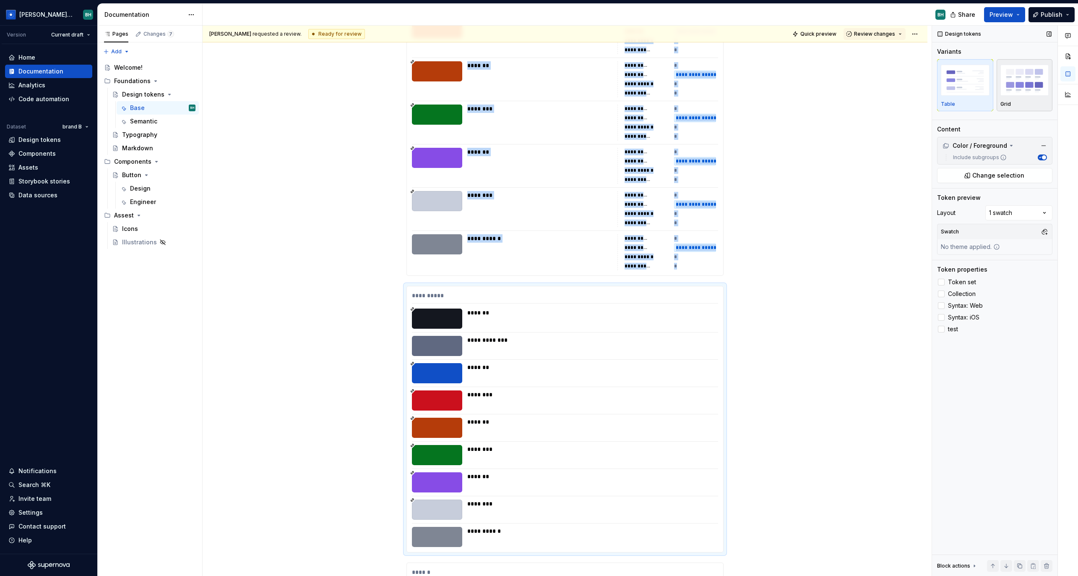
click at [1022, 94] on img "button" at bounding box center [1025, 80] width 49 height 31
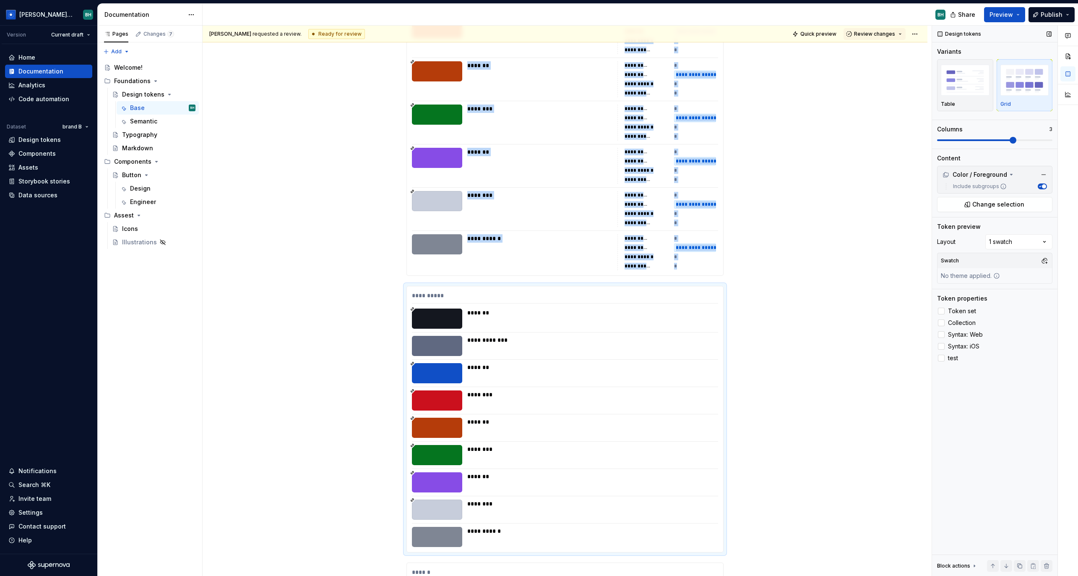
click at [1010, 141] on span at bounding box center [1013, 140] width 7 height 7
drag, startPoint x: 942, startPoint y: 309, endPoint x: 942, endPoint y: 314, distance: 5.5
click at [942, 309] on div at bounding box center [941, 311] width 7 height 7
click at [941, 325] on div at bounding box center [941, 322] width 7 height 7
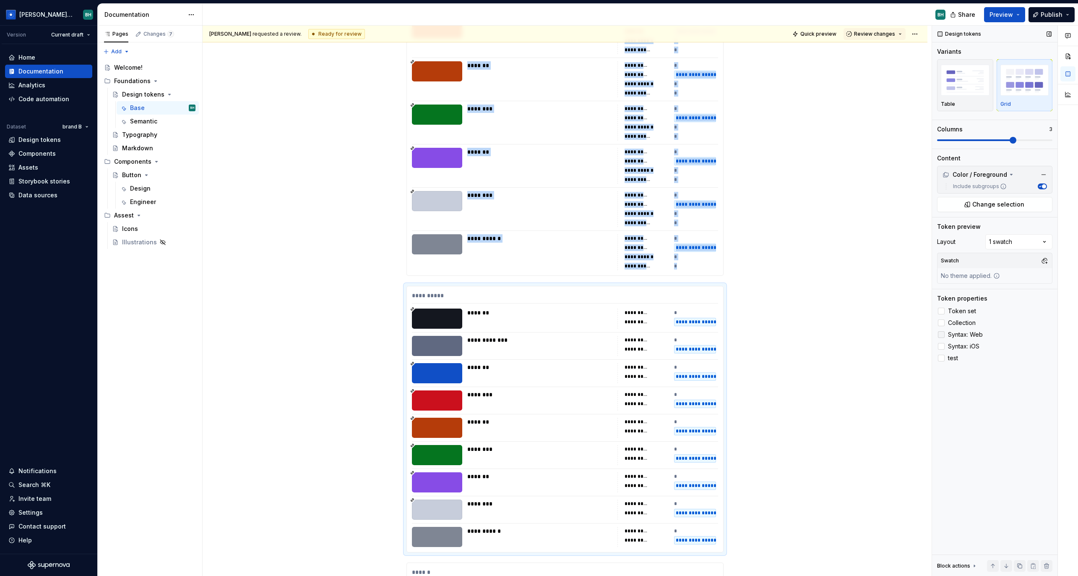
click at [943, 334] on div at bounding box center [941, 334] width 7 height 7
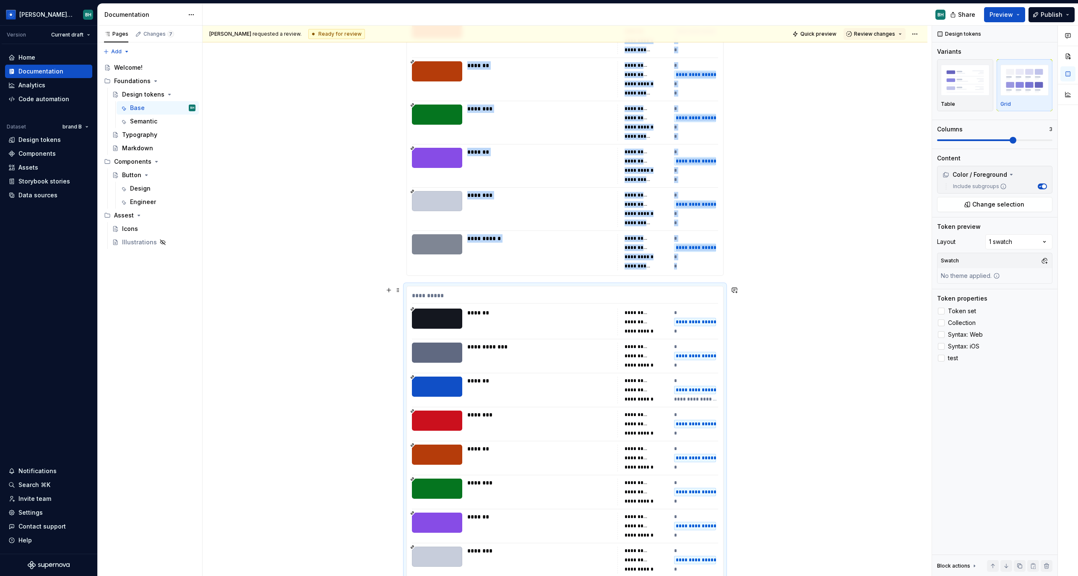
scroll to position [316, 0]
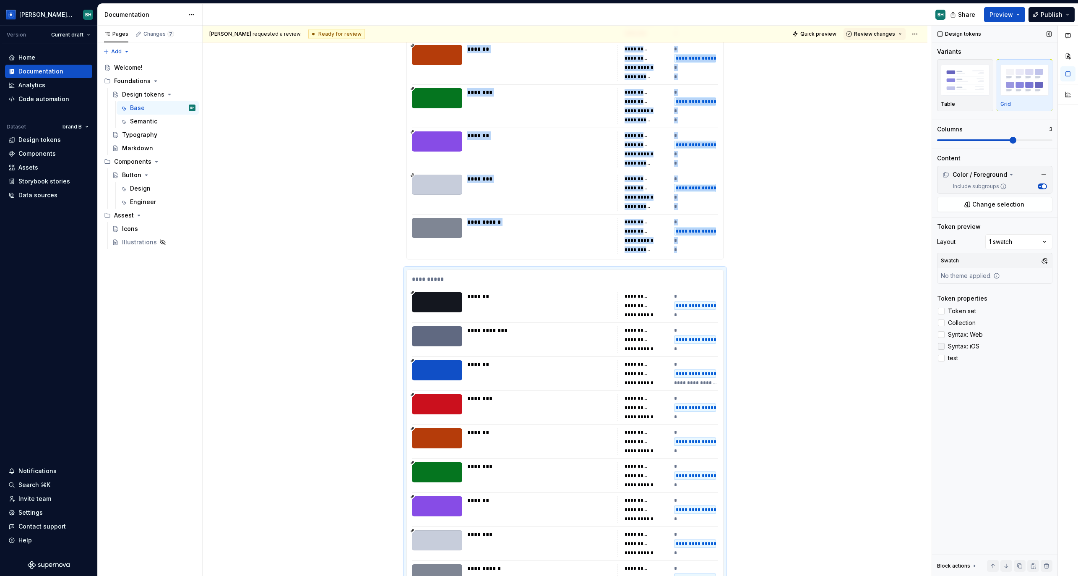
click at [943, 348] on div at bounding box center [941, 346] width 7 height 7
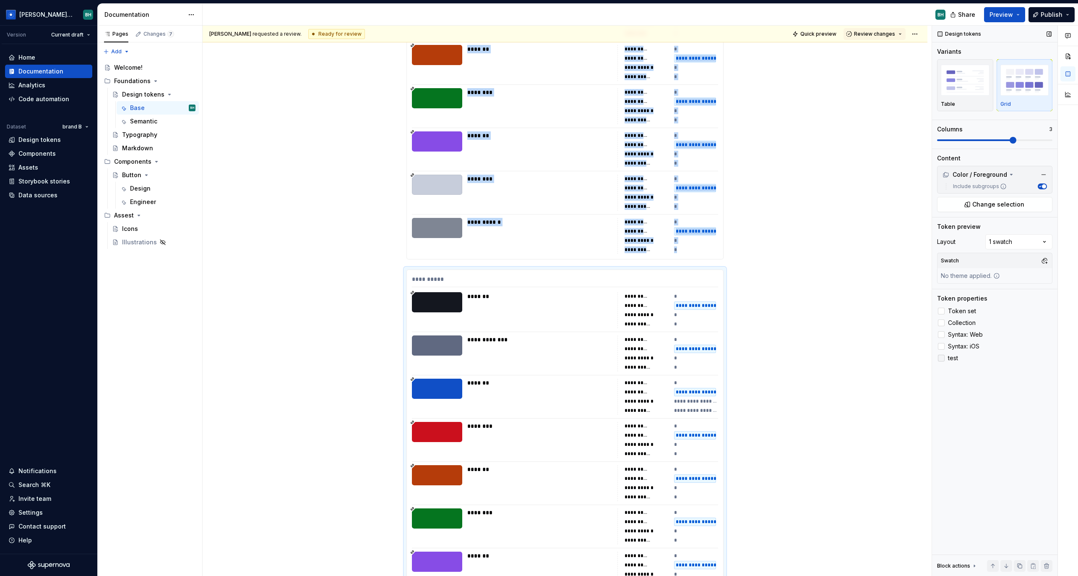
click at [944, 357] on div at bounding box center [941, 358] width 7 height 7
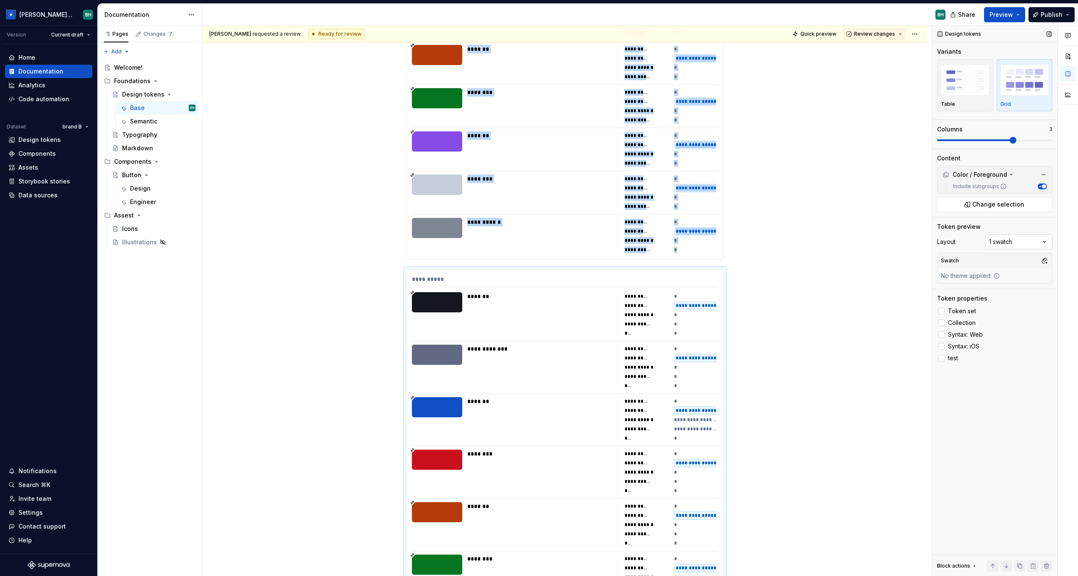
click at [1019, 245] on div "Comments Open comments No comments yet Select ‘Comment’ from the block context …" at bounding box center [1005, 301] width 146 height 550
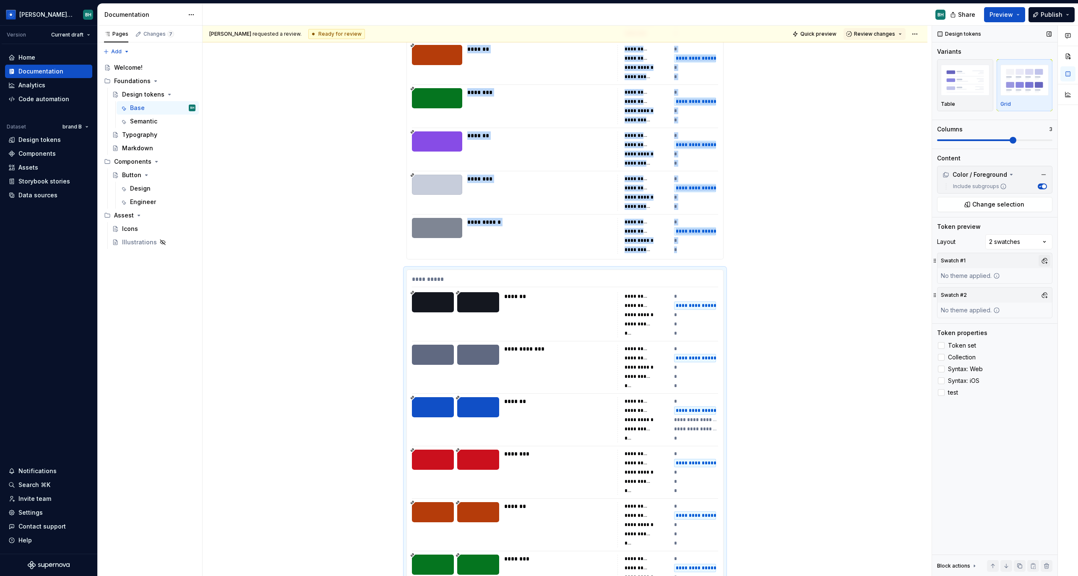
click at [1045, 259] on button "button" at bounding box center [1045, 261] width 12 height 12
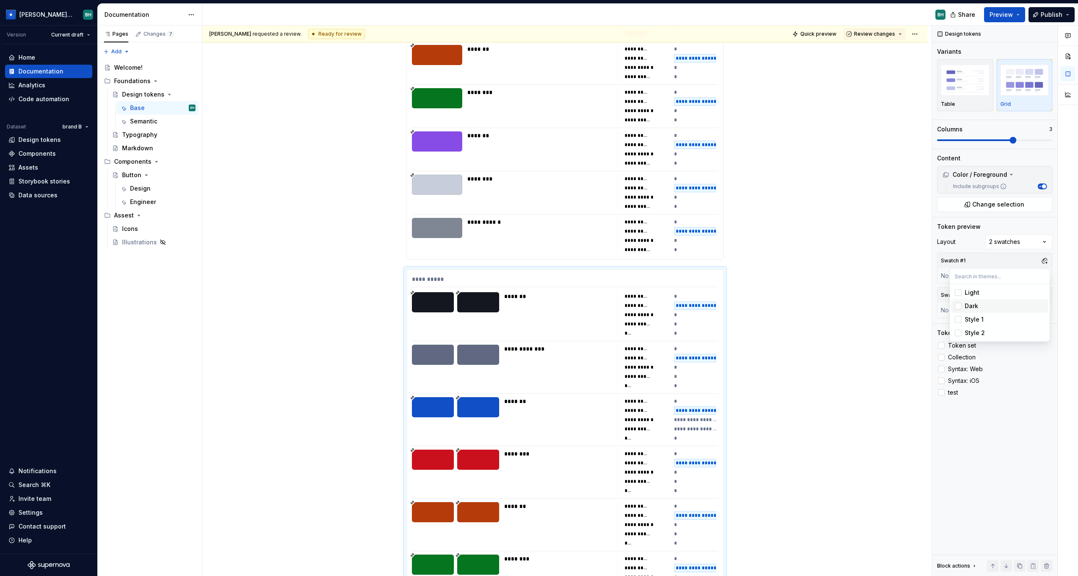
click at [962, 305] on span "Dark" at bounding box center [1000, 305] width 96 height 13
click at [894, 271] on html "[PERSON_NAME] Design System BH Version Current draft Home Documentation Analyti…" at bounding box center [539, 288] width 1078 height 576
click at [1001, 18] on span "Preview" at bounding box center [1001, 14] width 23 height 8
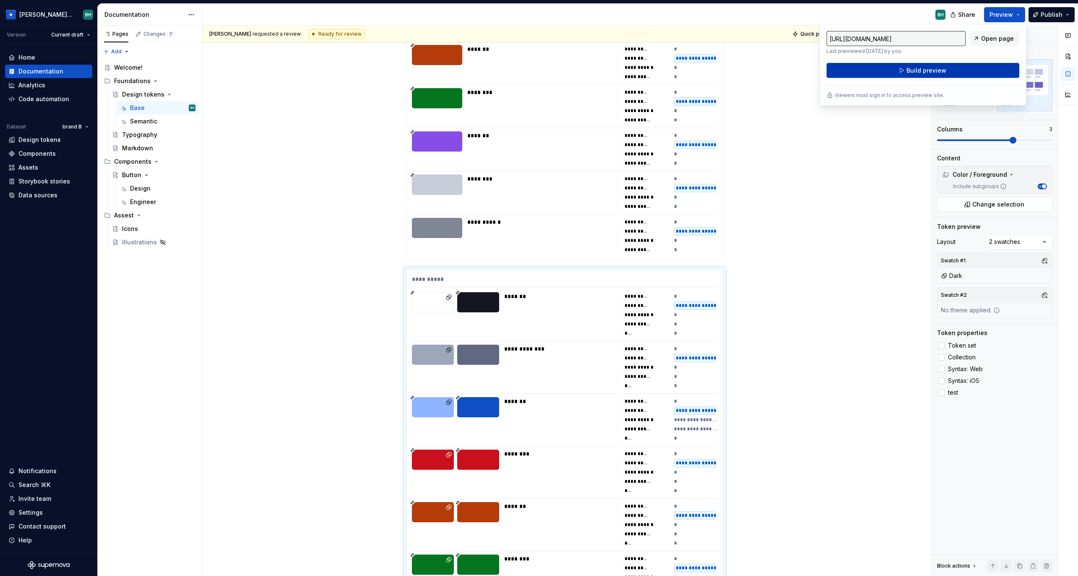
click at [966, 72] on button "Build preview" at bounding box center [923, 70] width 193 height 15
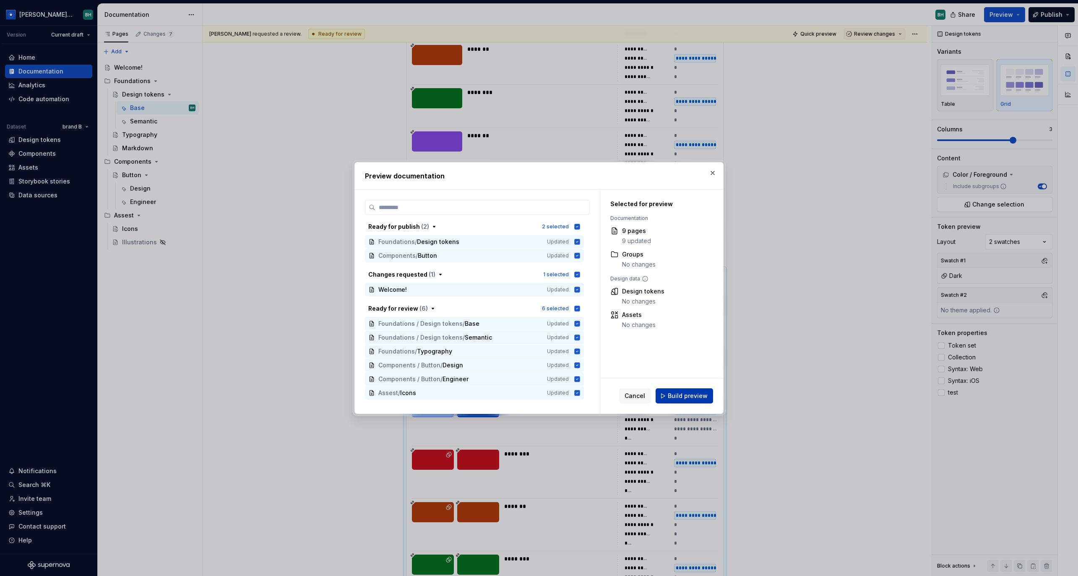
click at [688, 396] on span "Build preview" at bounding box center [688, 395] width 40 height 8
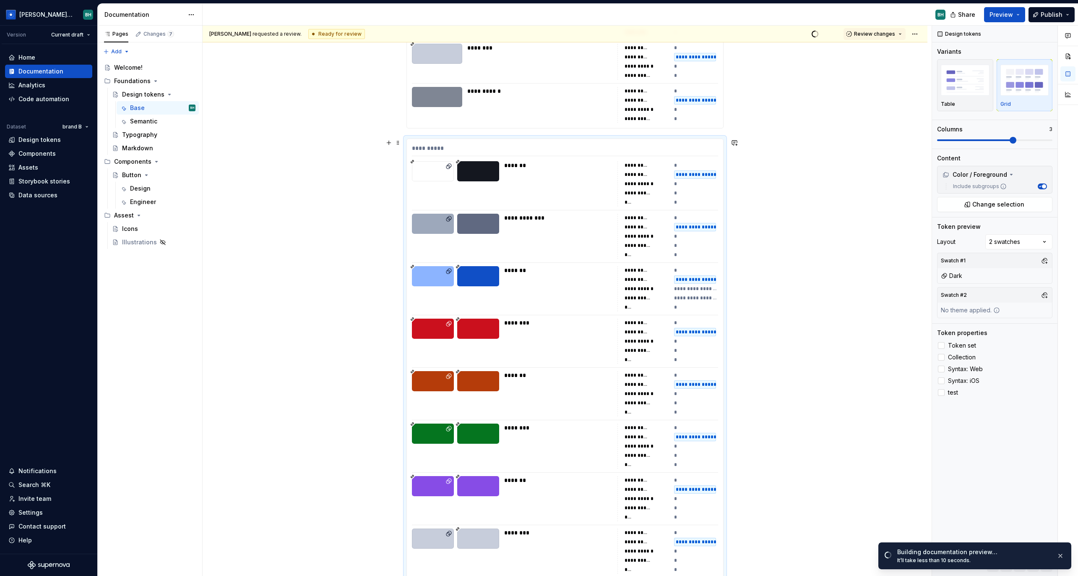
scroll to position [474, 0]
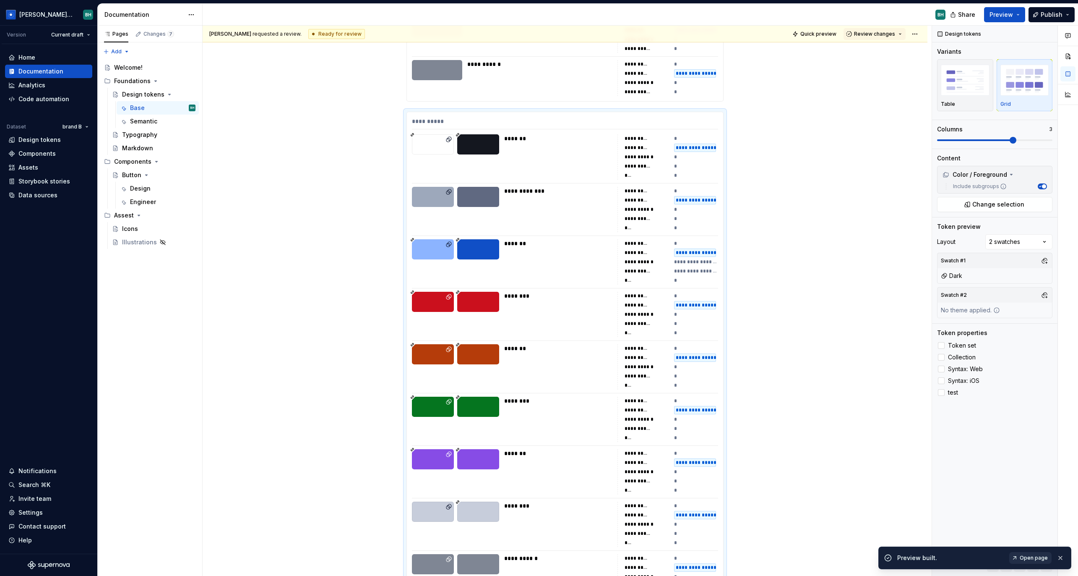
click at [1028, 558] on span "Open page" at bounding box center [1034, 557] width 28 height 7
click at [160, 185] on div "Design" at bounding box center [162, 189] width 65 height 12
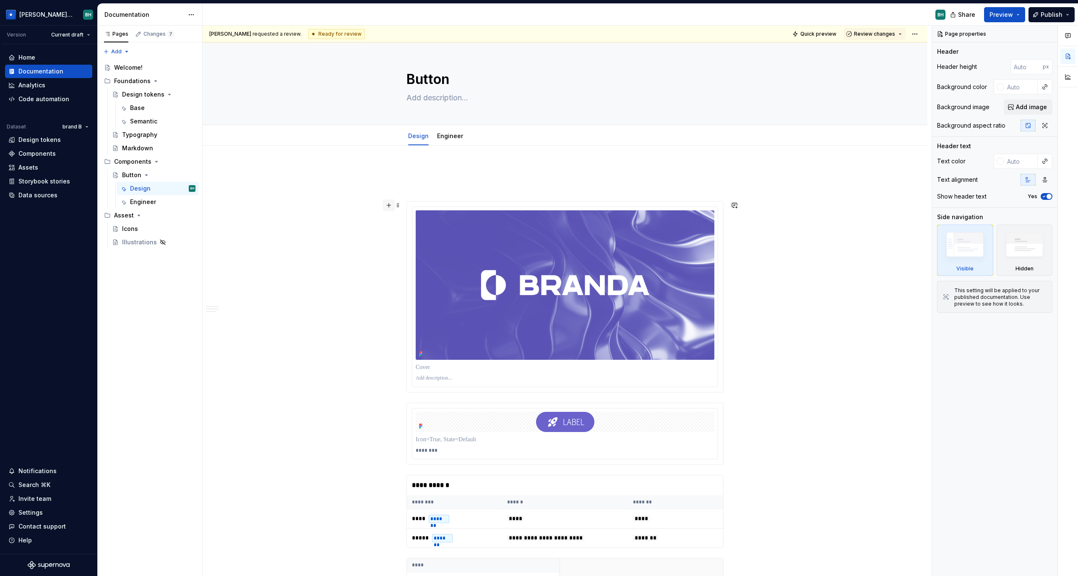
type textarea "*"
click at [391, 204] on button "button" at bounding box center [389, 205] width 12 height 12
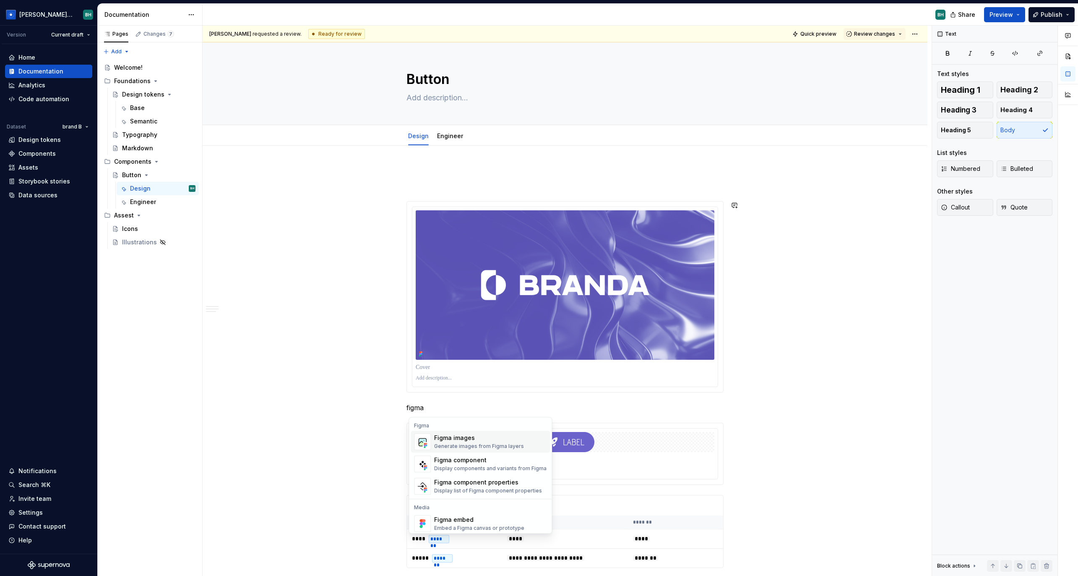
click at [490, 442] on div "Figma images" at bounding box center [479, 437] width 90 height 8
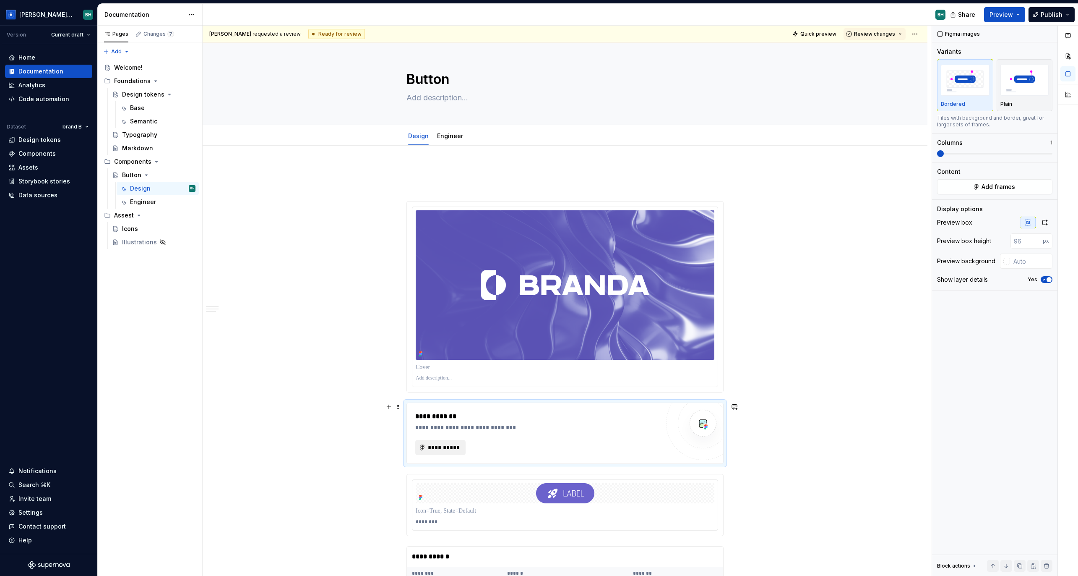
click at [446, 450] on span "**********" at bounding box center [444, 447] width 33 height 8
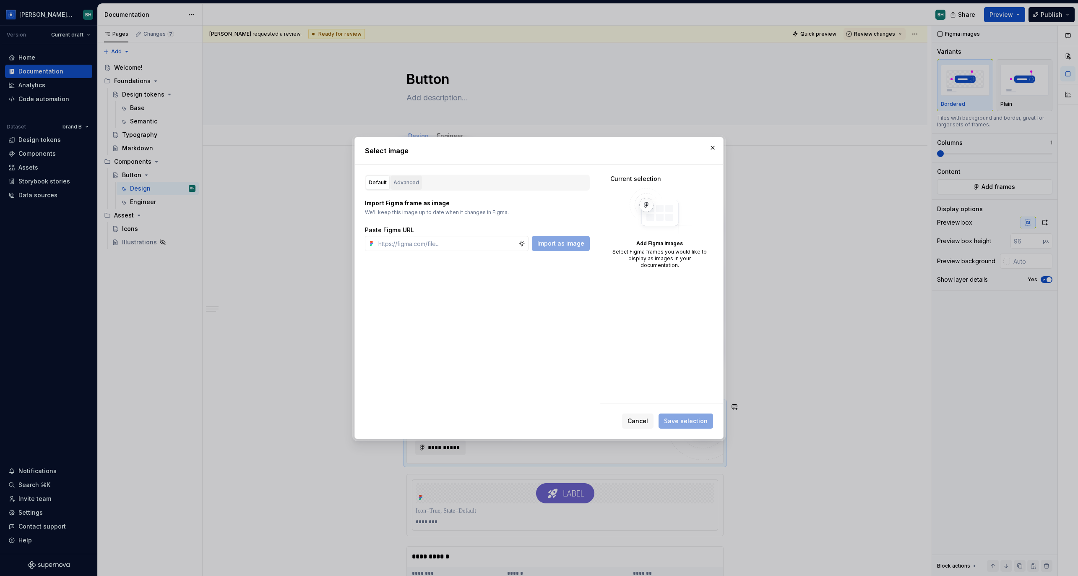
click at [406, 182] on div "Advanced" at bounding box center [407, 182] width 26 height 8
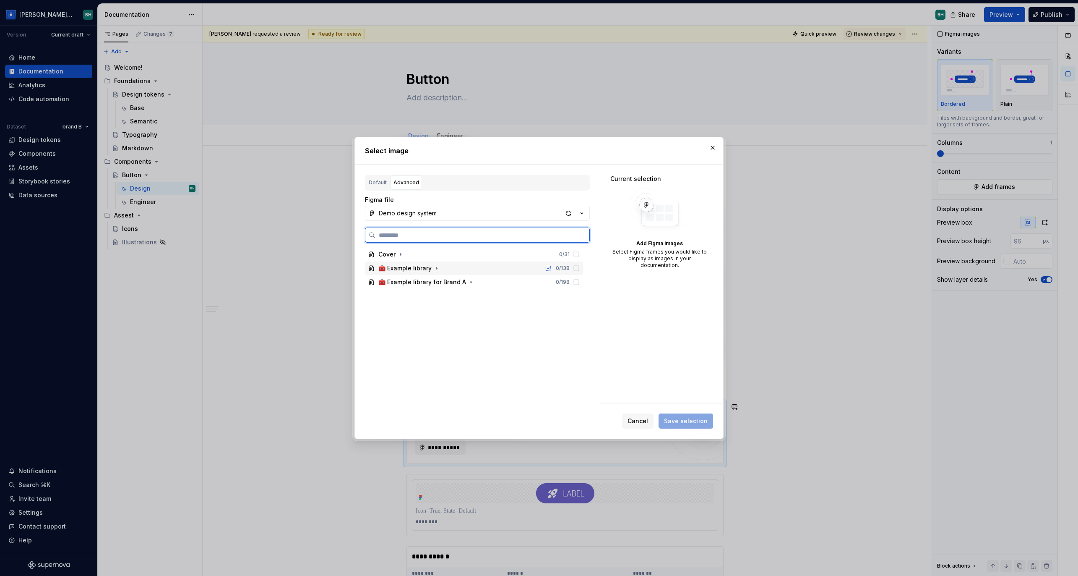
click at [467, 269] on div "🧰 Example library 0 / 138" at bounding box center [474, 267] width 218 height 13
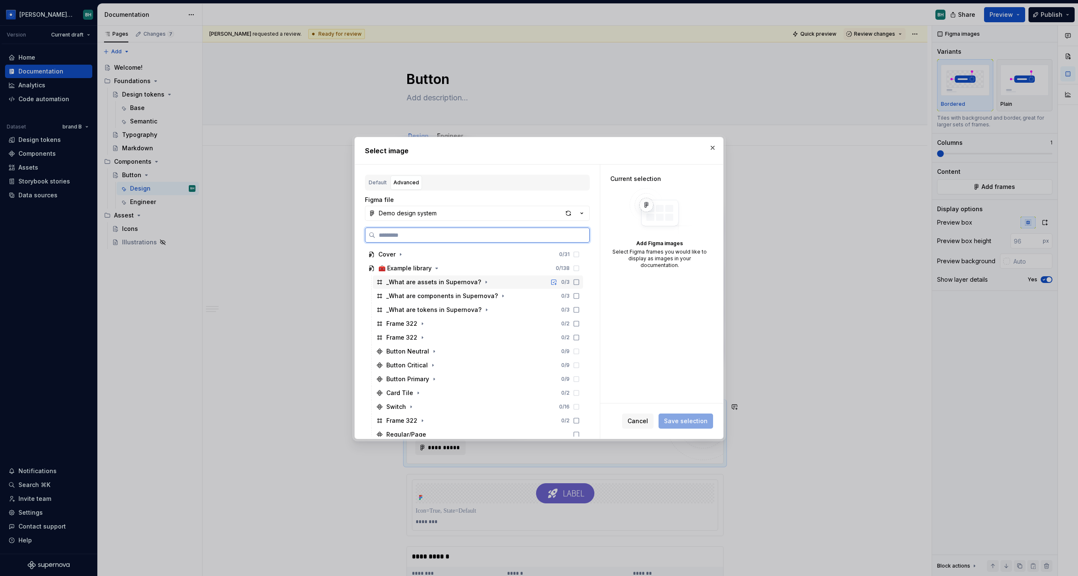
click at [580, 282] on icon at bounding box center [576, 282] width 7 height 7
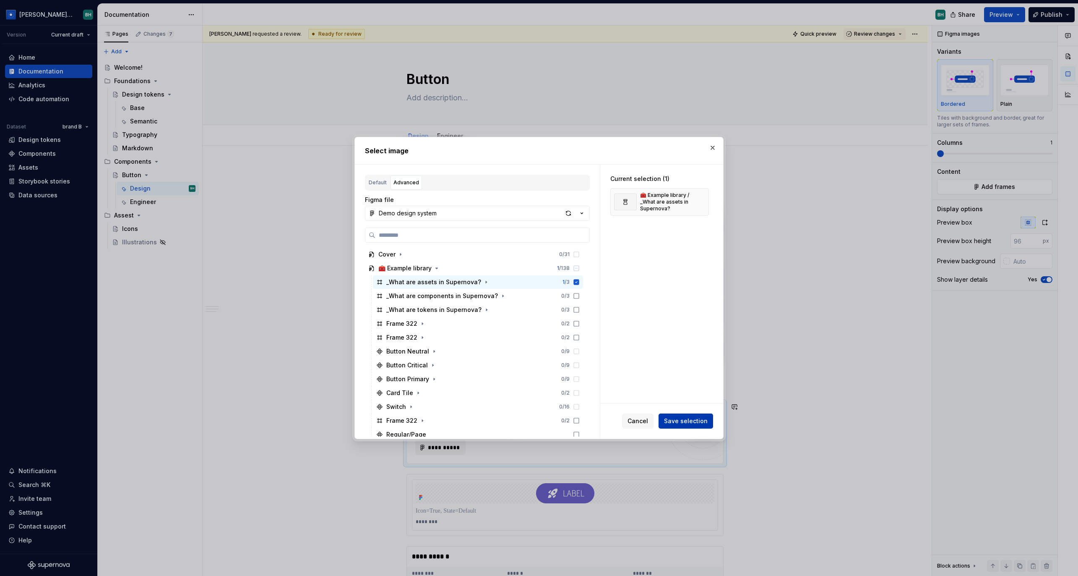
click at [687, 421] on span "Save selection" at bounding box center [686, 421] width 44 height 8
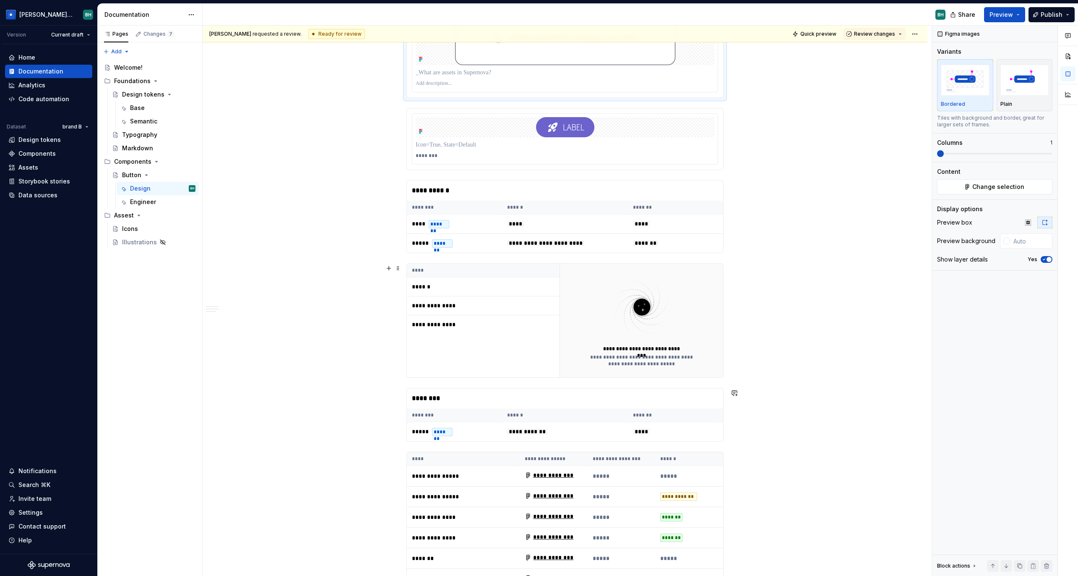
scroll to position [596, 0]
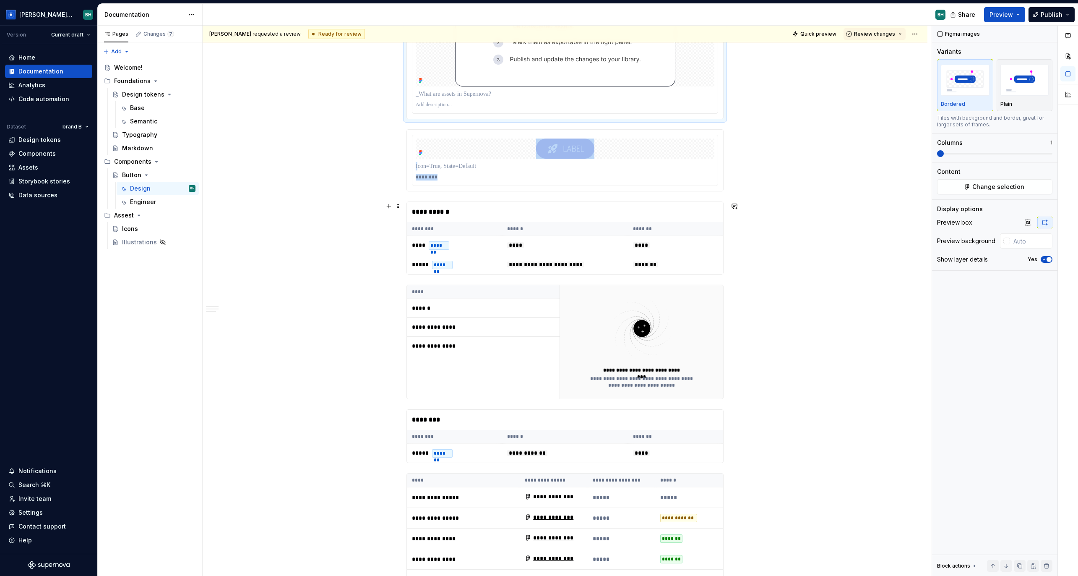
drag, startPoint x: 468, startPoint y: 216, endPoint x: 418, endPoint y: 210, distance: 50.3
click at [466, 216] on div "**********" at bounding box center [565, 212] width 316 height 20
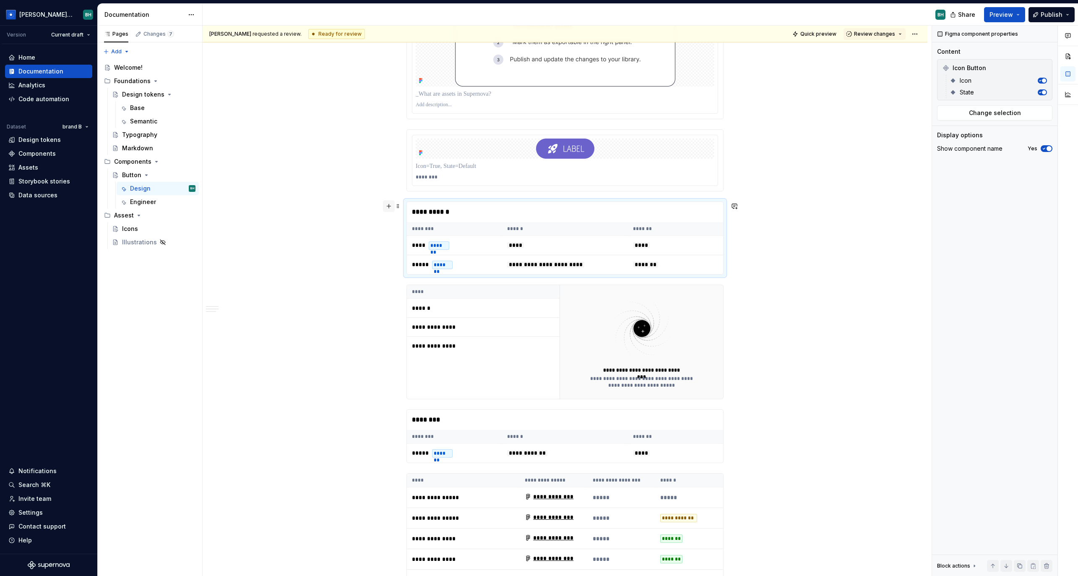
click at [392, 206] on button "button" at bounding box center [389, 206] width 12 height 12
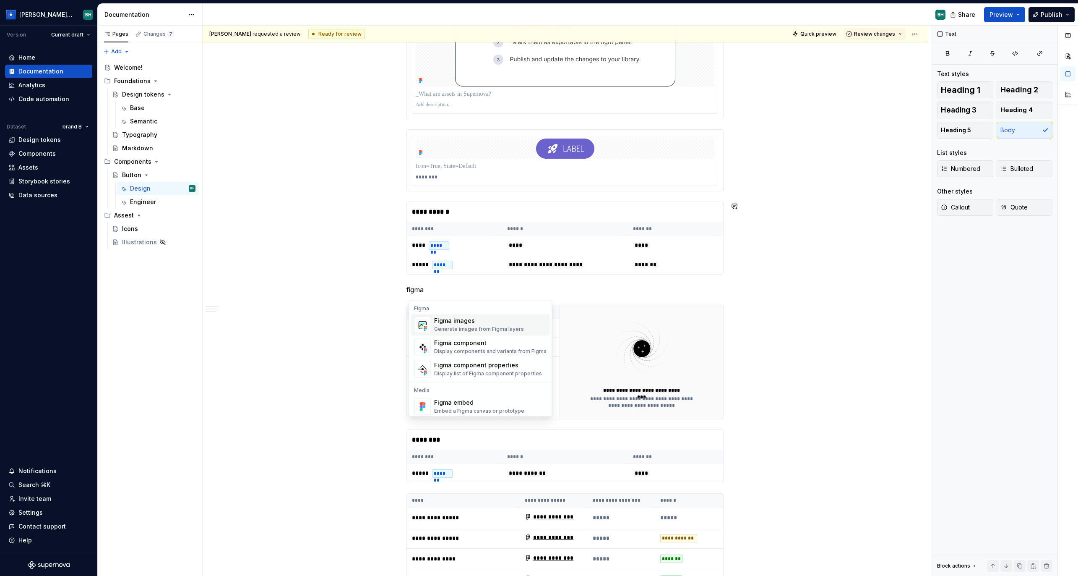
scroll to position [597, 0]
click at [503, 367] on div "Figma component properties" at bounding box center [488, 364] width 108 height 8
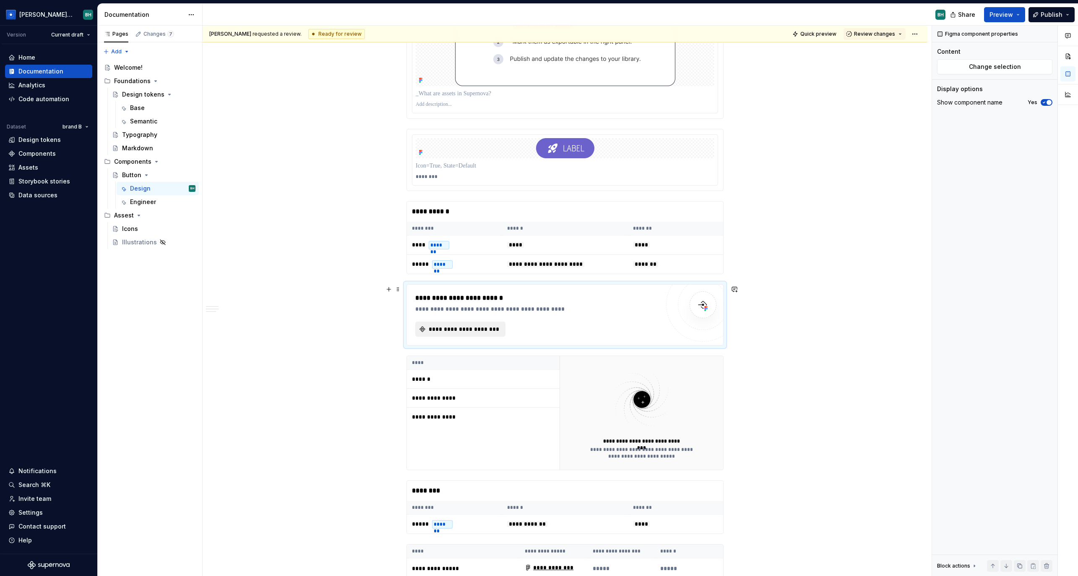
click at [486, 332] on span "**********" at bounding box center [464, 329] width 73 height 8
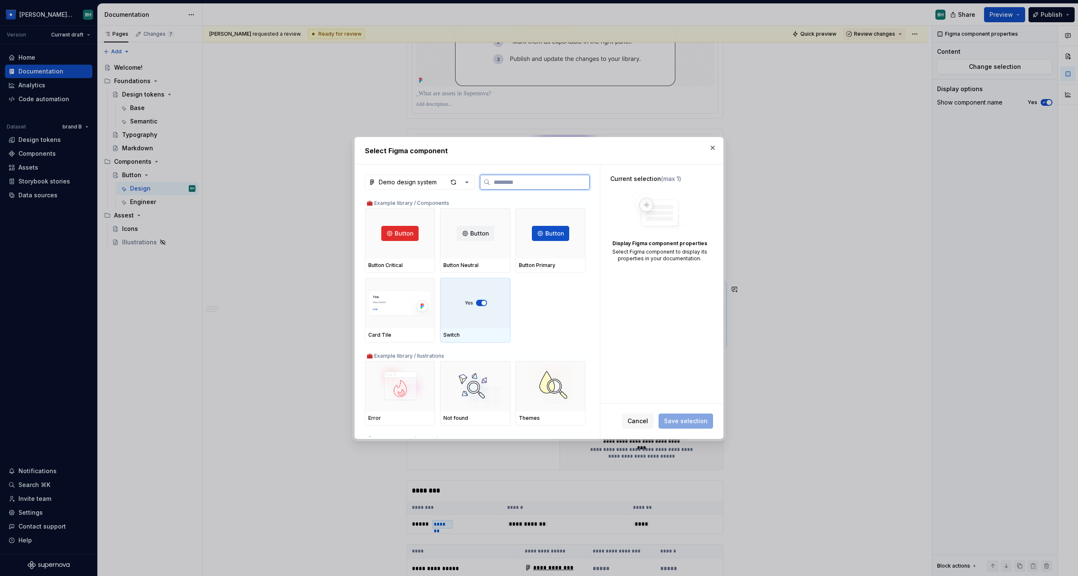
click at [478, 305] on img at bounding box center [475, 303] width 25 height 7
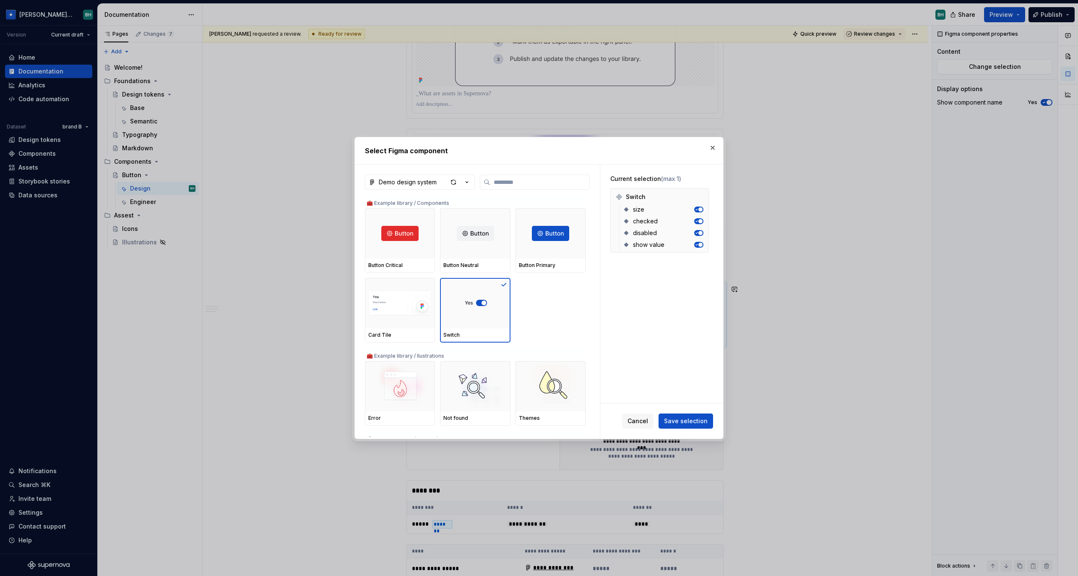
click at [691, 419] on span "Save selection" at bounding box center [686, 421] width 44 height 8
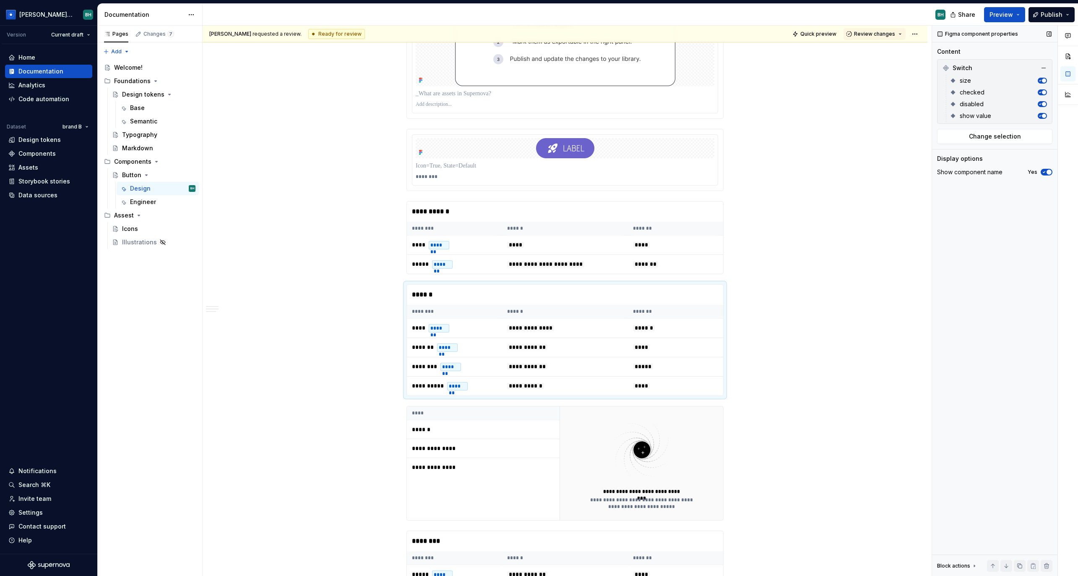
click at [1035, 104] on div "disabled" at bounding box center [998, 104] width 97 height 12
click at [1039, 103] on icon "button" at bounding box center [1040, 104] width 4 height 4
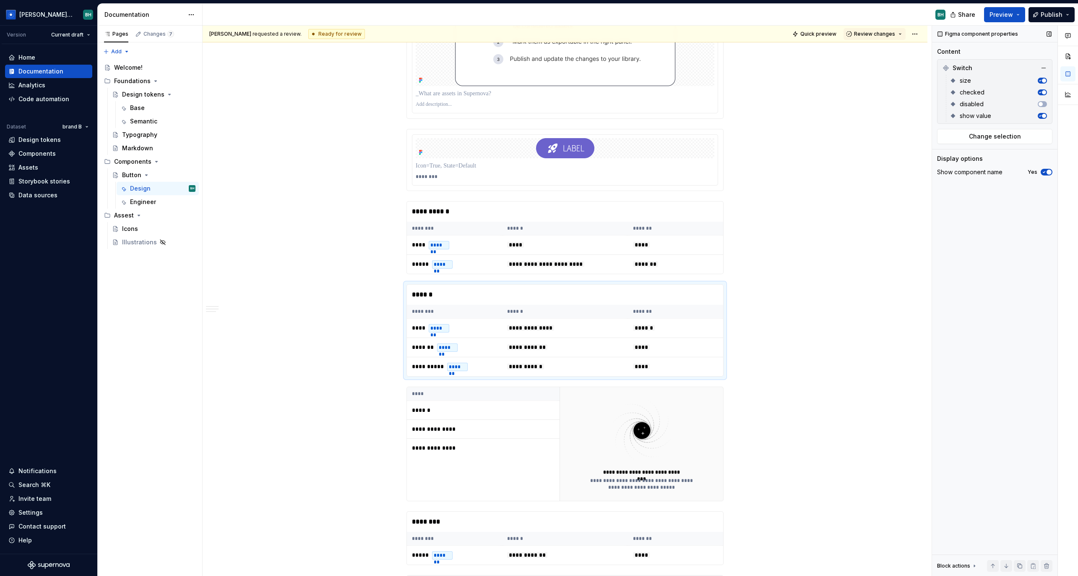
click at [1042, 91] on span "button" at bounding box center [1044, 92] width 4 height 4
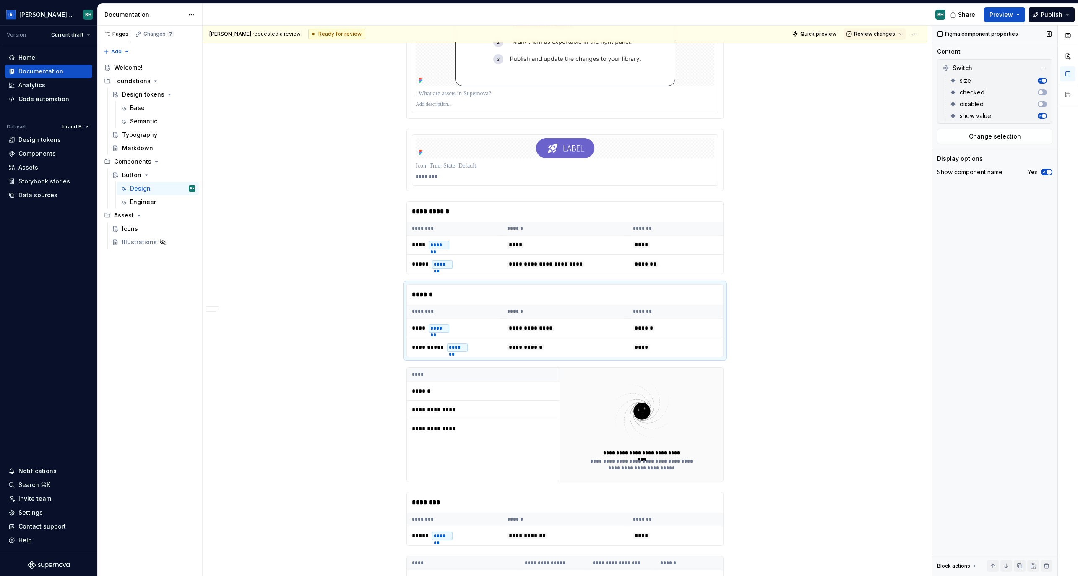
drag, startPoint x: 1043, startPoint y: 104, endPoint x: 1043, endPoint y: 97, distance: 6.3
click at [1042, 104] on span "button" at bounding box center [1041, 104] width 4 height 4
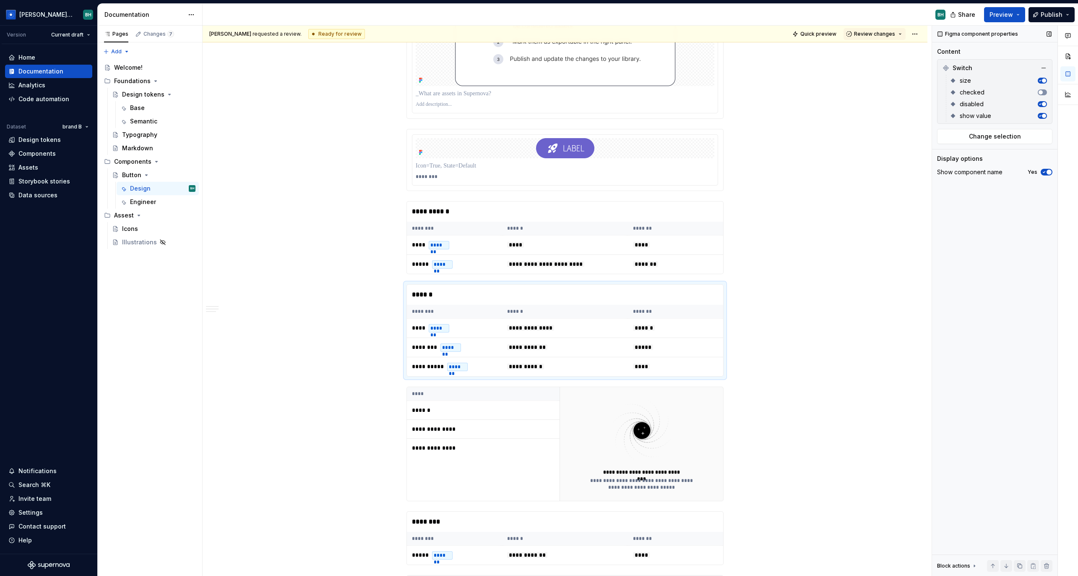
click at [1043, 89] on button "button" at bounding box center [1042, 92] width 9 height 6
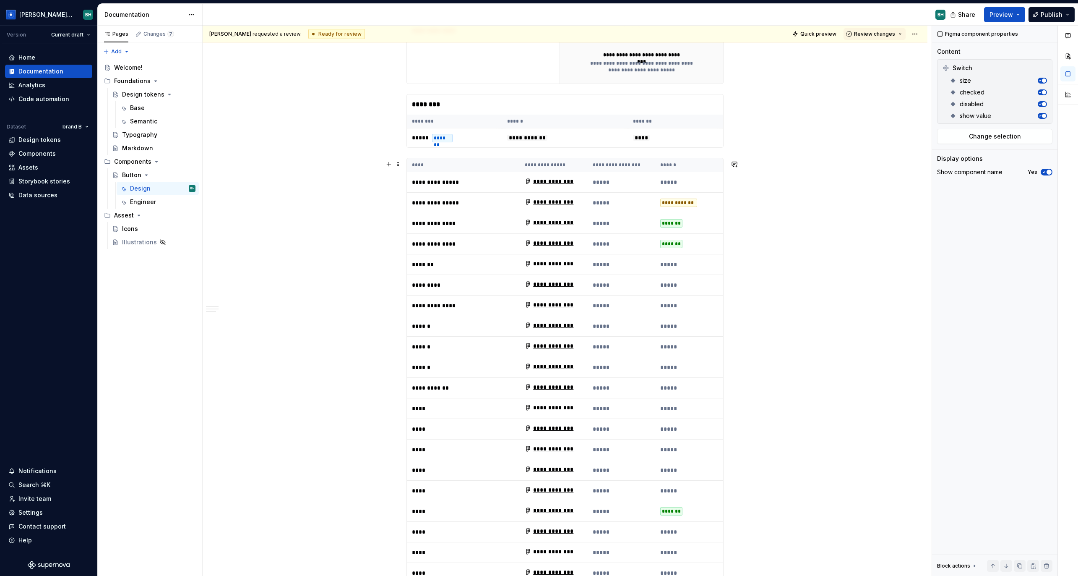
scroll to position [1028, 0]
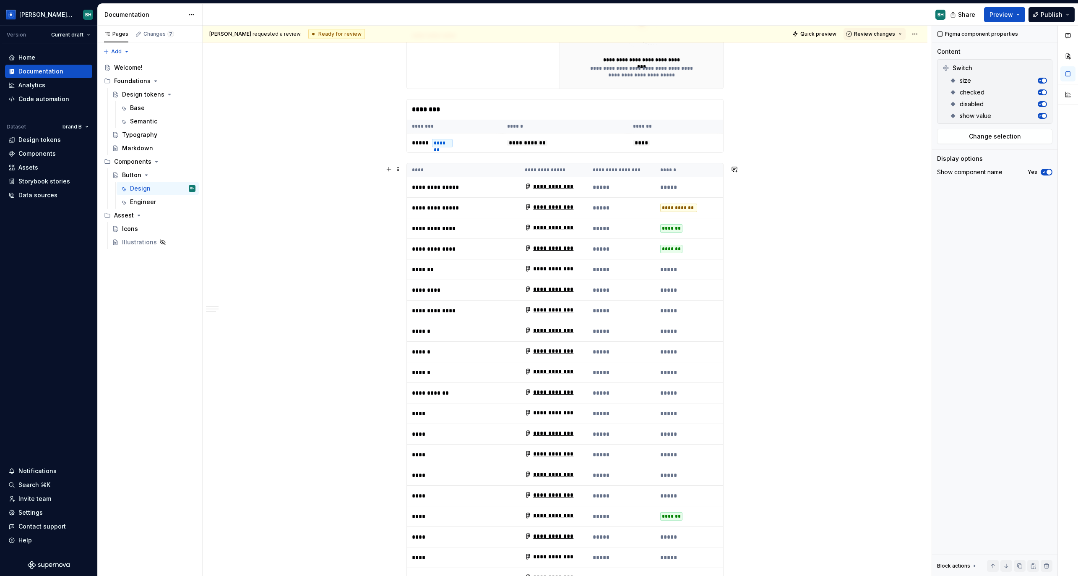
click at [392, 105] on button "button" at bounding box center [389, 105] width 12 height 12
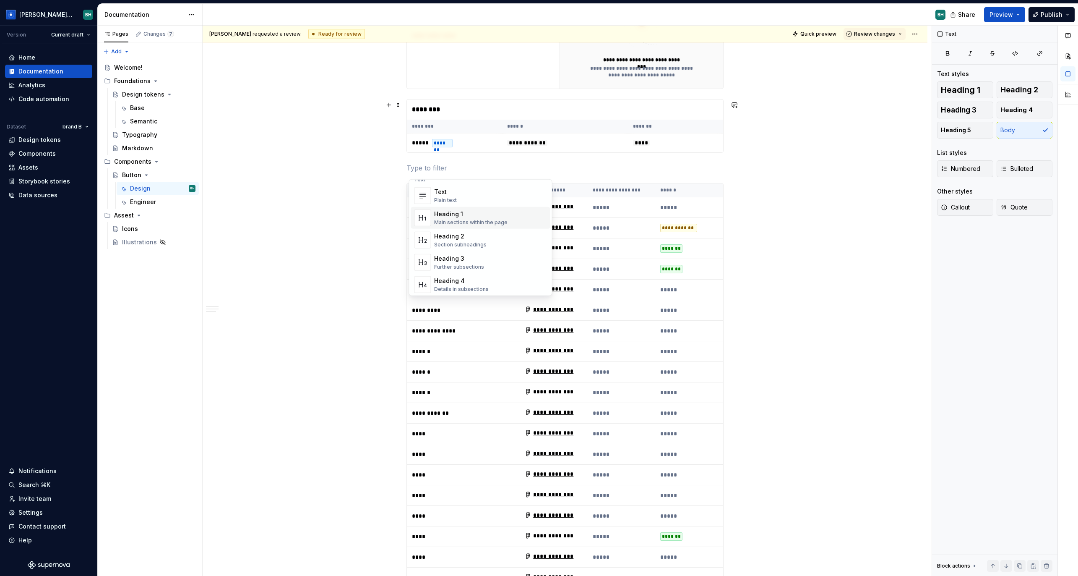
scroll to position [32, 0]
click at [389, 167] on button "button" at bounding box center [389, 170] width 12 height 12
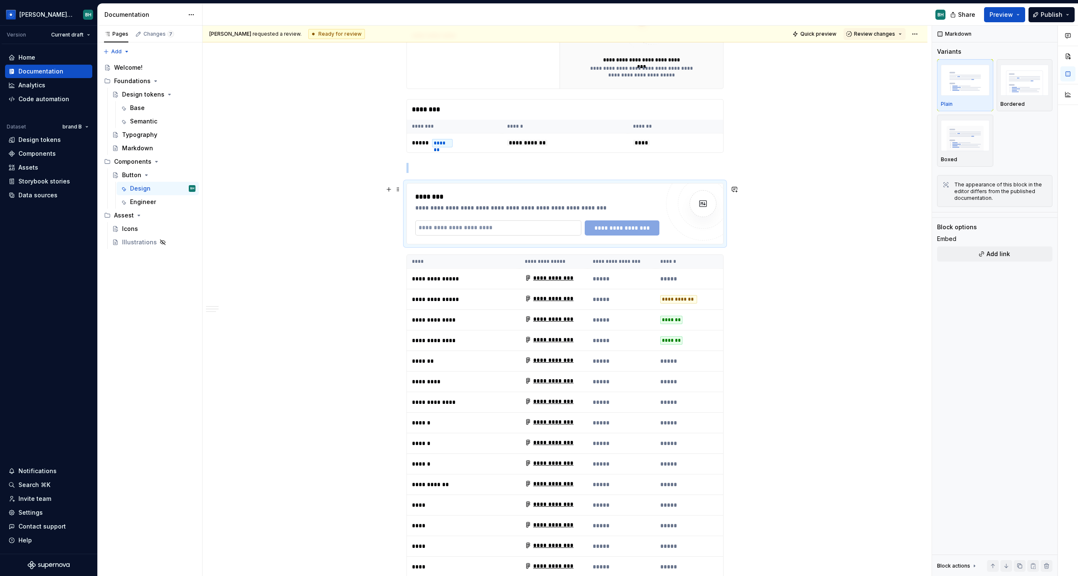
click at [511, 235] on input "text" at bounding box center [498, 227] width 166 height 15
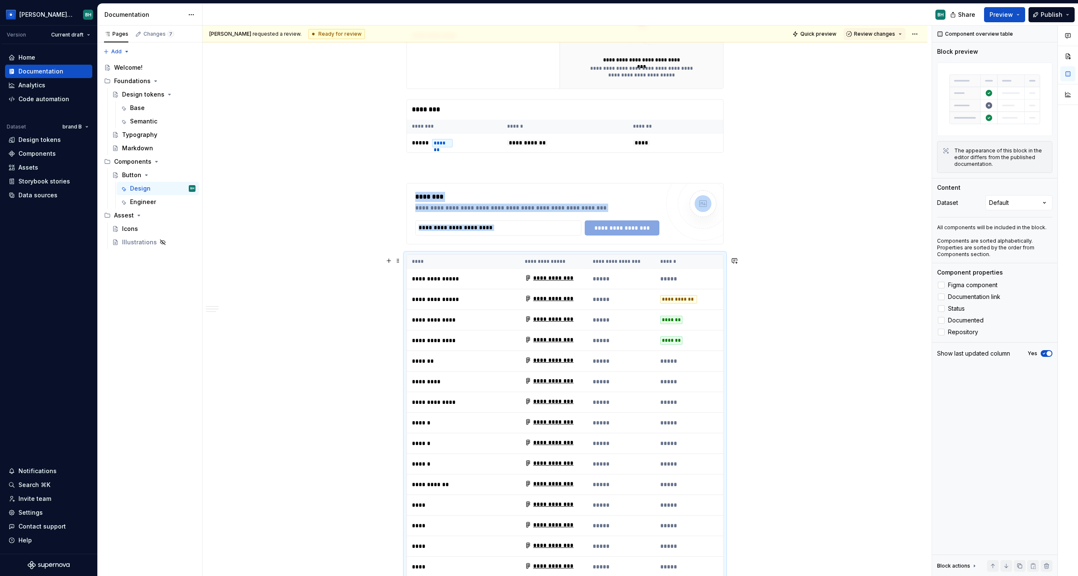
scroll to position [1259, 0]
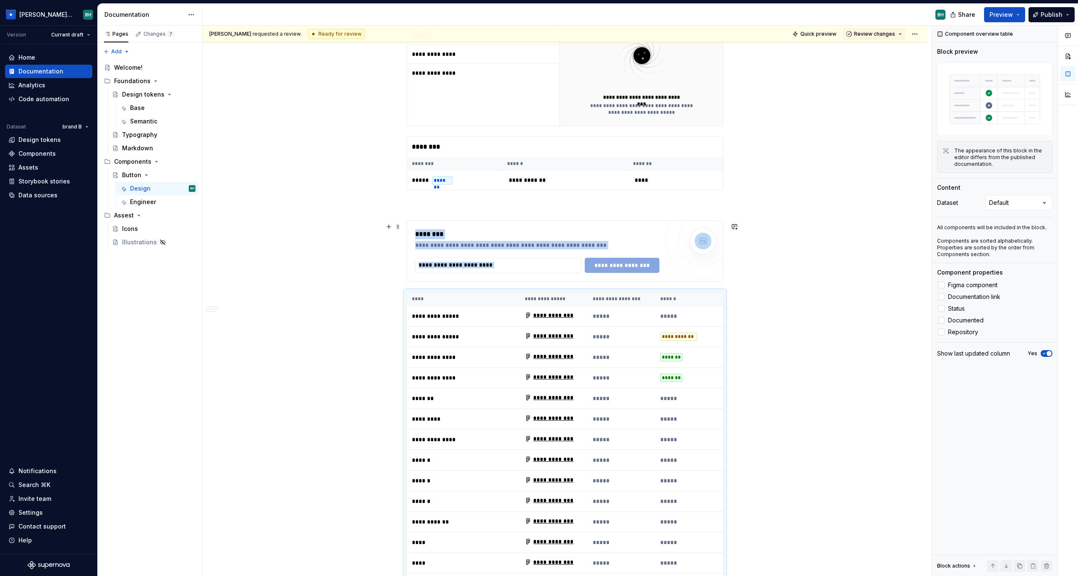
scroll to position [989, 0]
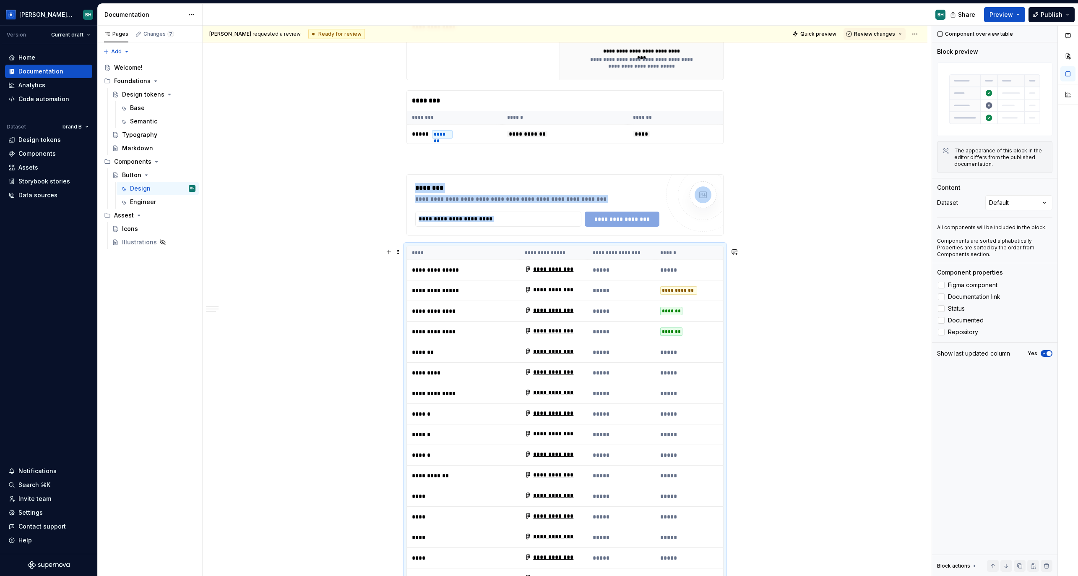
scroll to position [1025, 0]
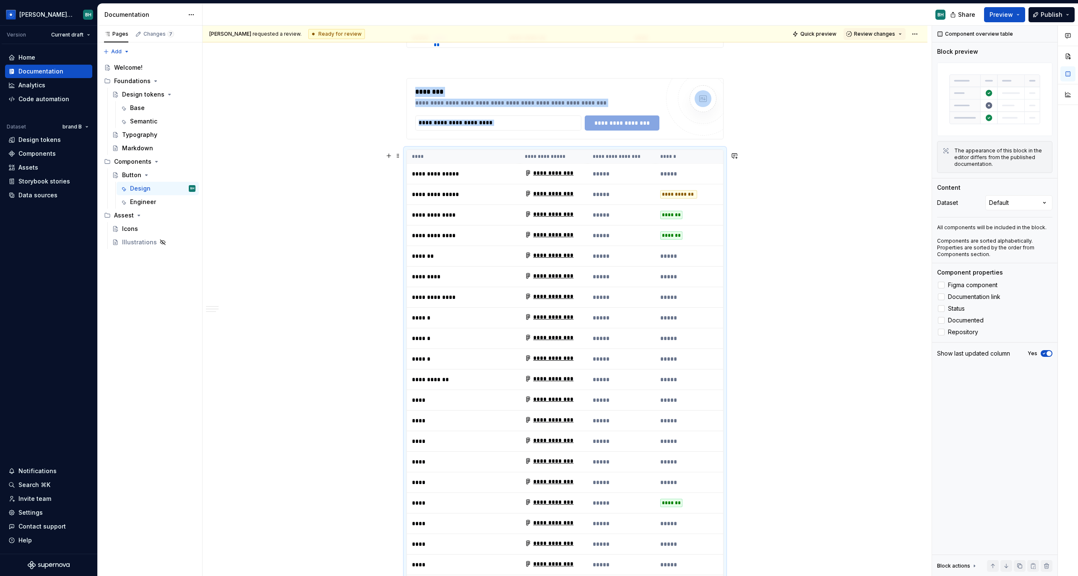
scroll to position [1142, 0]
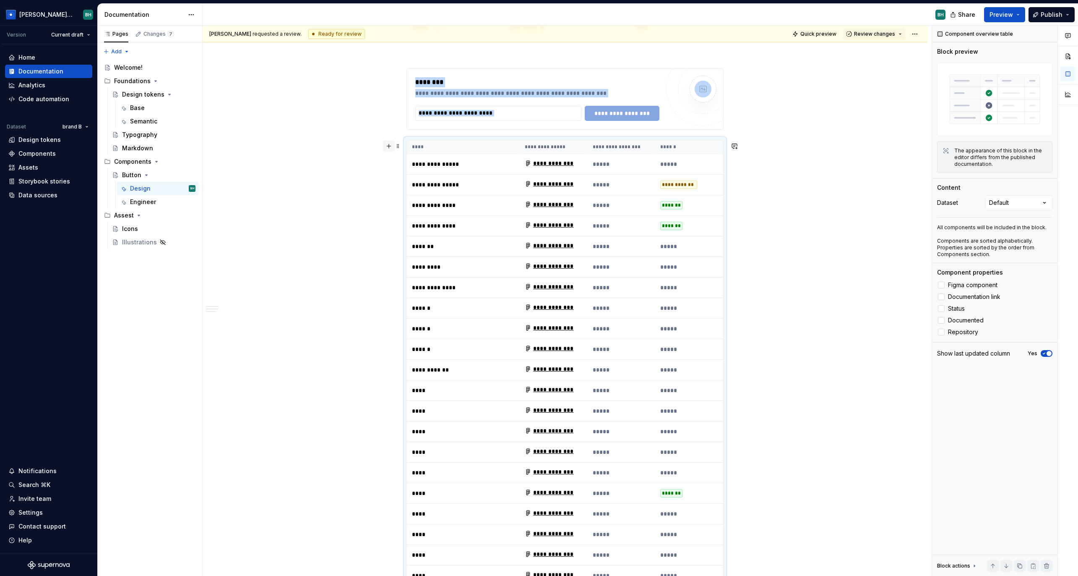
click at [389, 145] on button "button" at bounding box center [389, 146] width 12 height 12
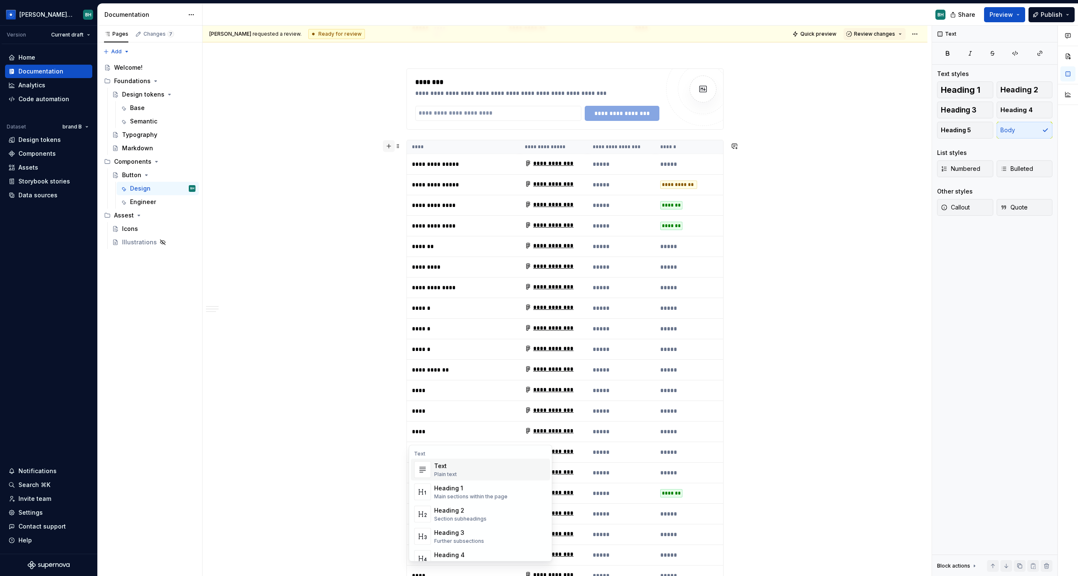
scroll to position [1437, 0]
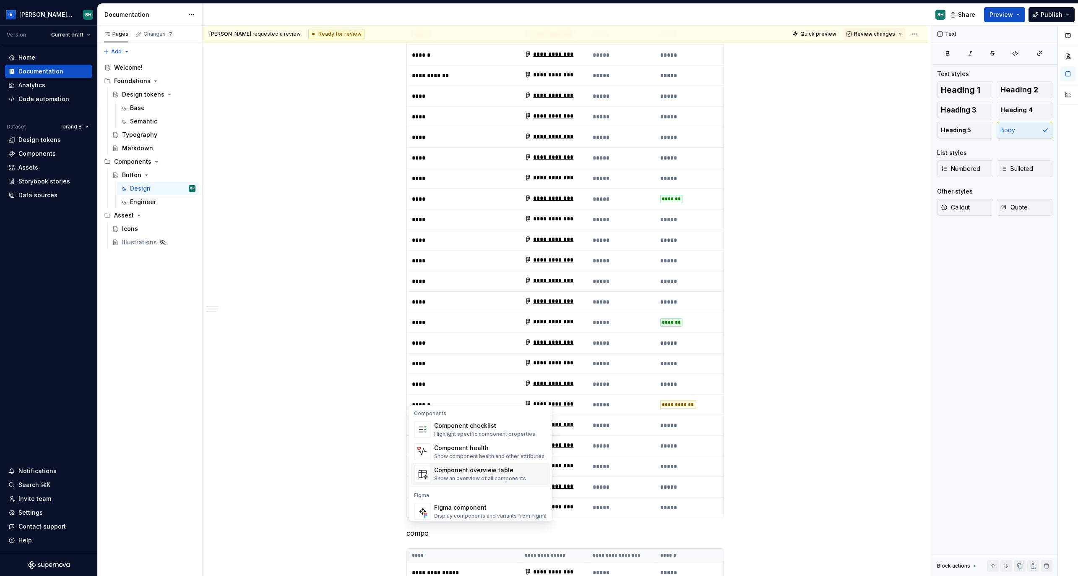
click at [508, 472] on div "Component overview table" at bounding box center [480, 470] width 92 height 8
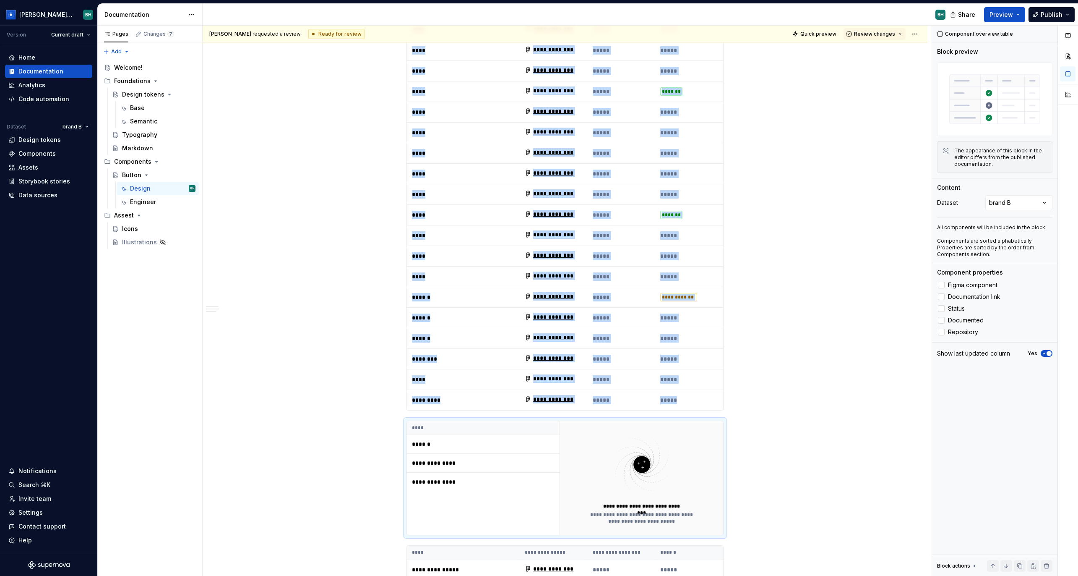
scroll to position [1551, 0]
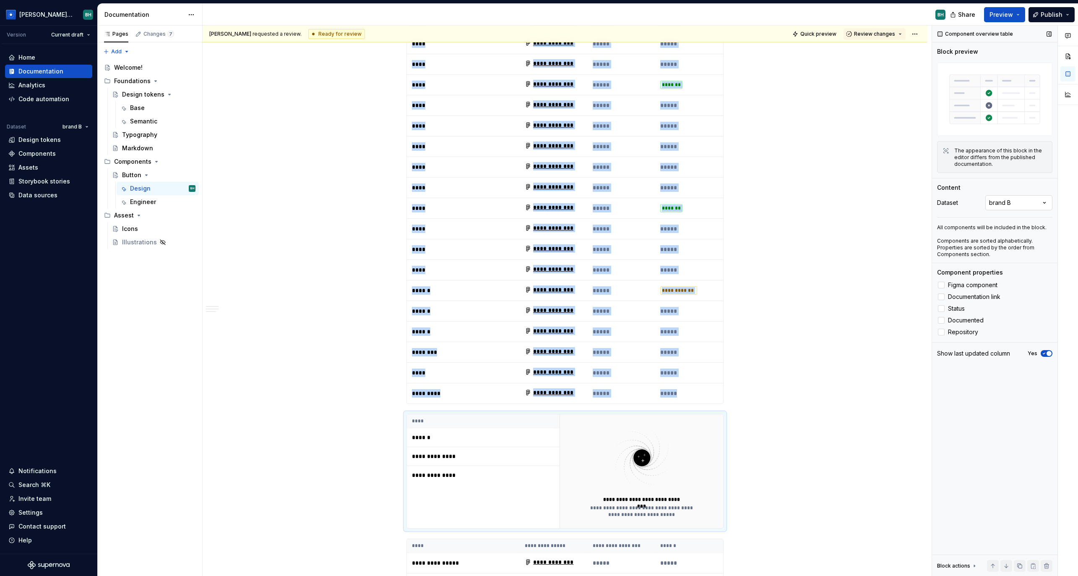
click at [1005, 201] on div "Comments Open comments No comments yet Select ‘Comment’ from the block context …" at bounding box center [1005, 301] width 146 height 550
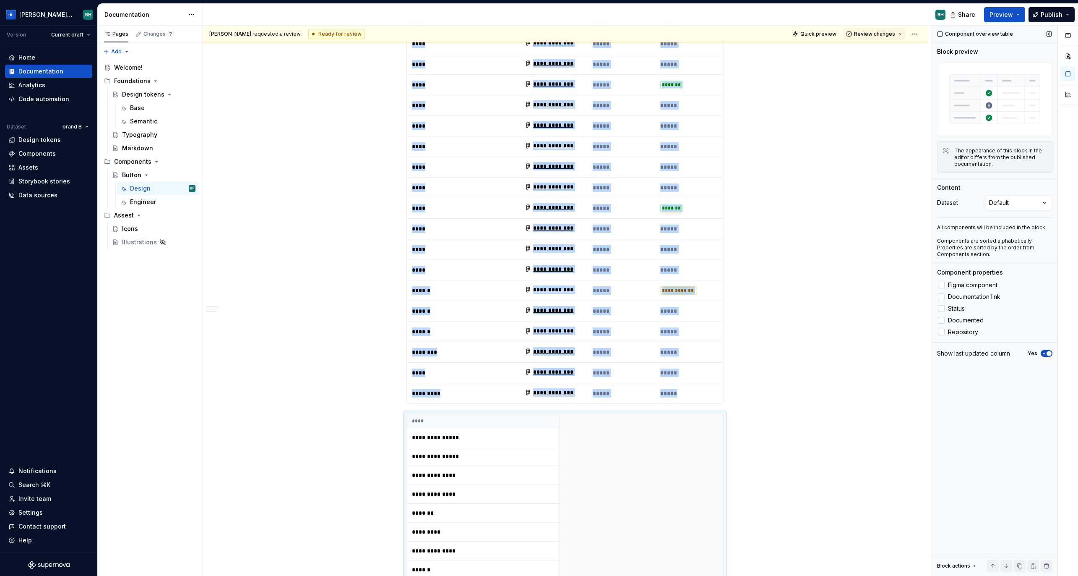
scroll to position [1936, 0]
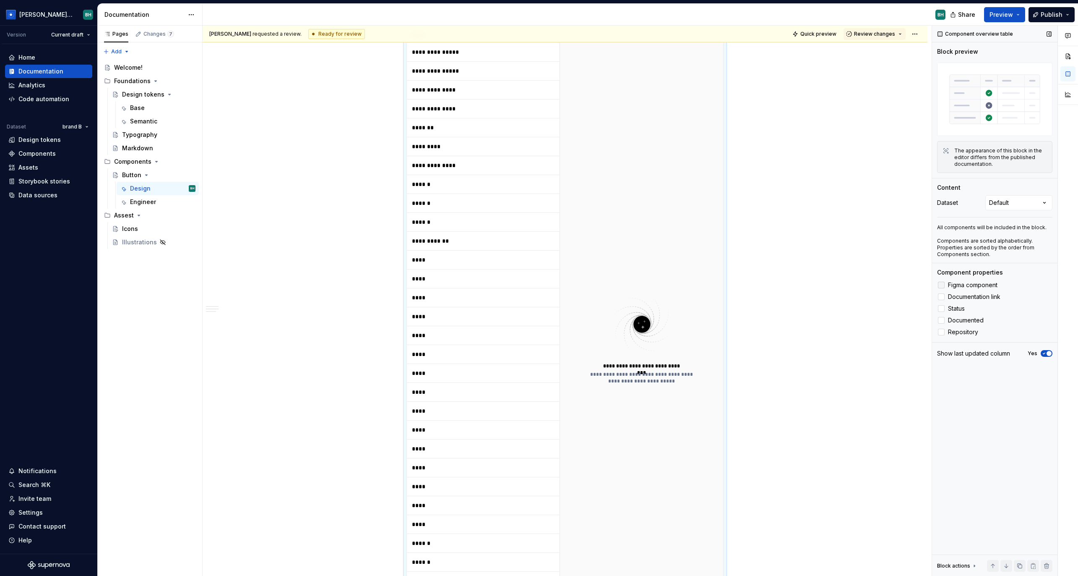
drag, startPoint x: 941, startPoint y: 284, endPoint x: 943, endPoint y: 289, distance: 4.7
click at [941, 285] on div at bounding box center [941, 285] width 7 height 7
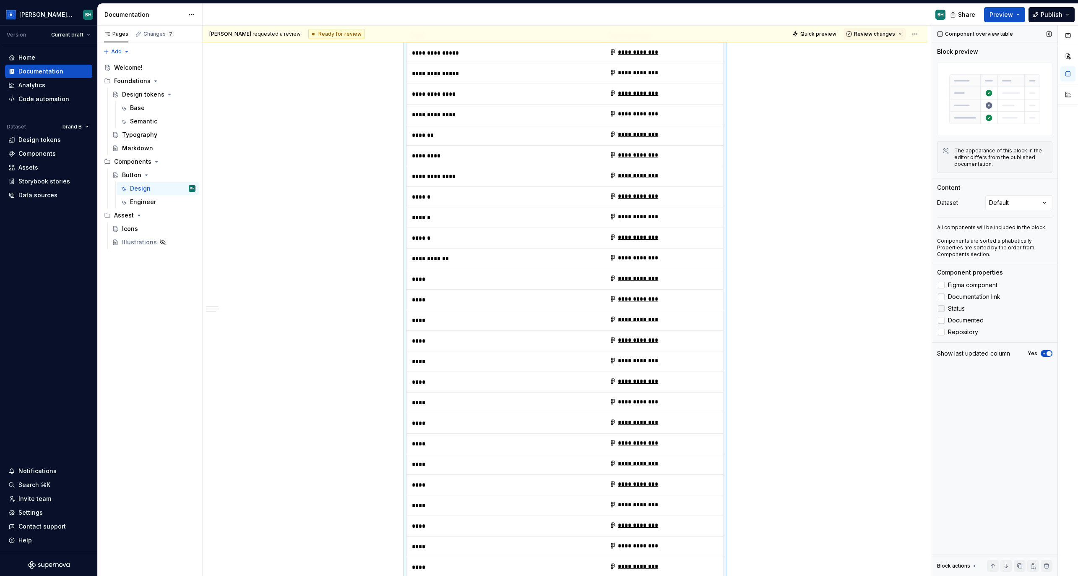
drag, startPoint x: 943, startPoint y: 297, endPoint x: 943, endPoint y: 306, distance: 8.8
click at [944, 297] on div at bounding box center [941, 296] width 7 height 7
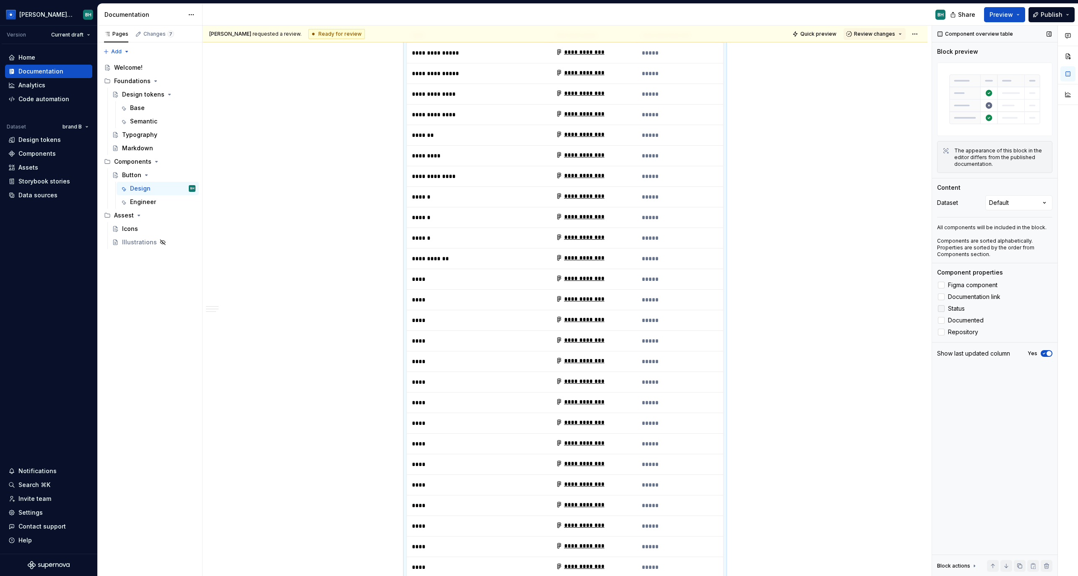
click at [942, 308] on div at bounding box center [941, 308] width 7 height 7
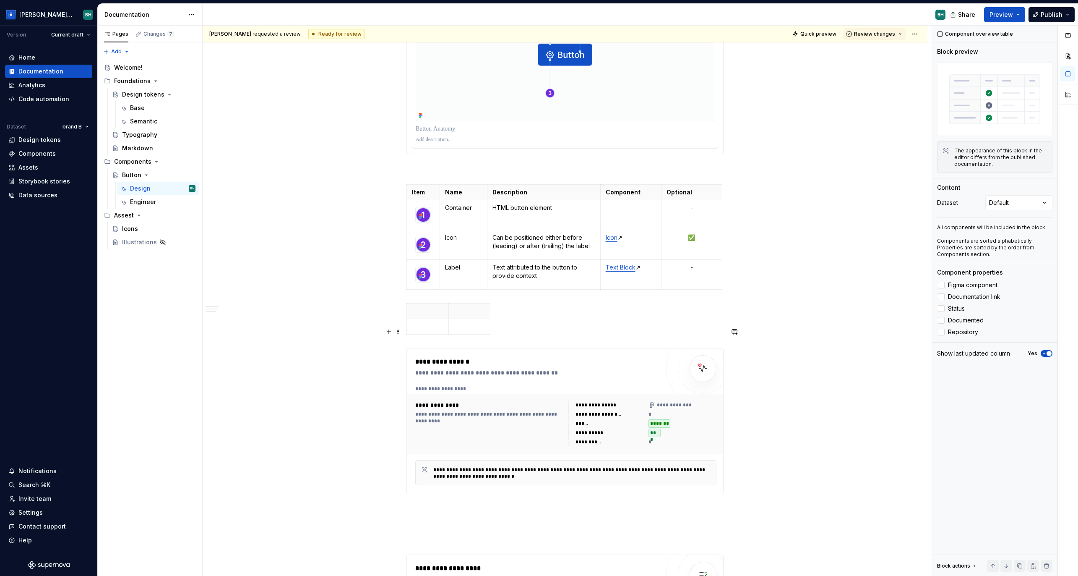
scroll to position [5066, 0]
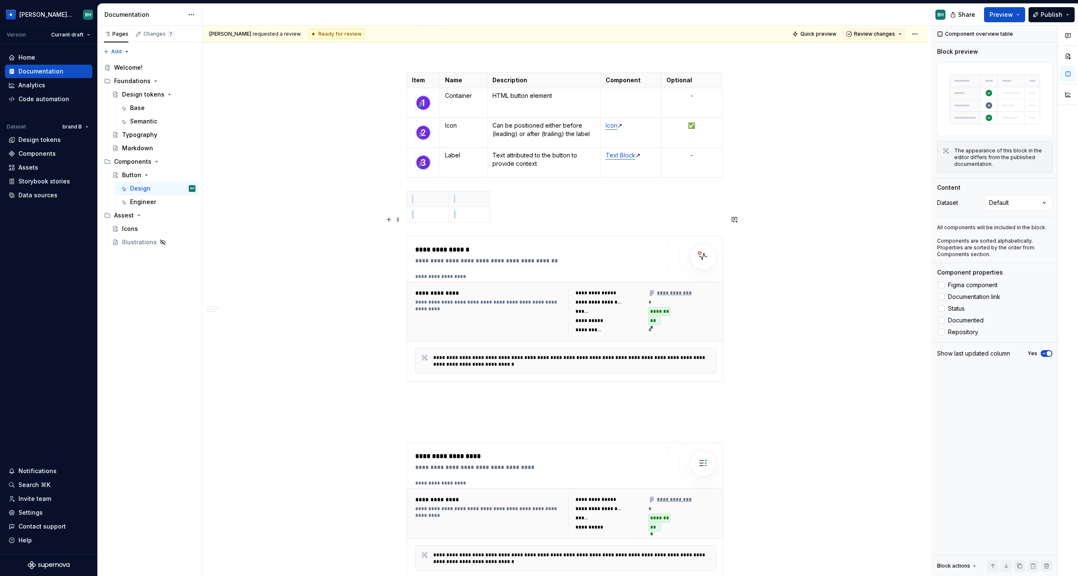
click at [545, 256] on div "**********" at bounding box center [537, 260] width 244 height 8
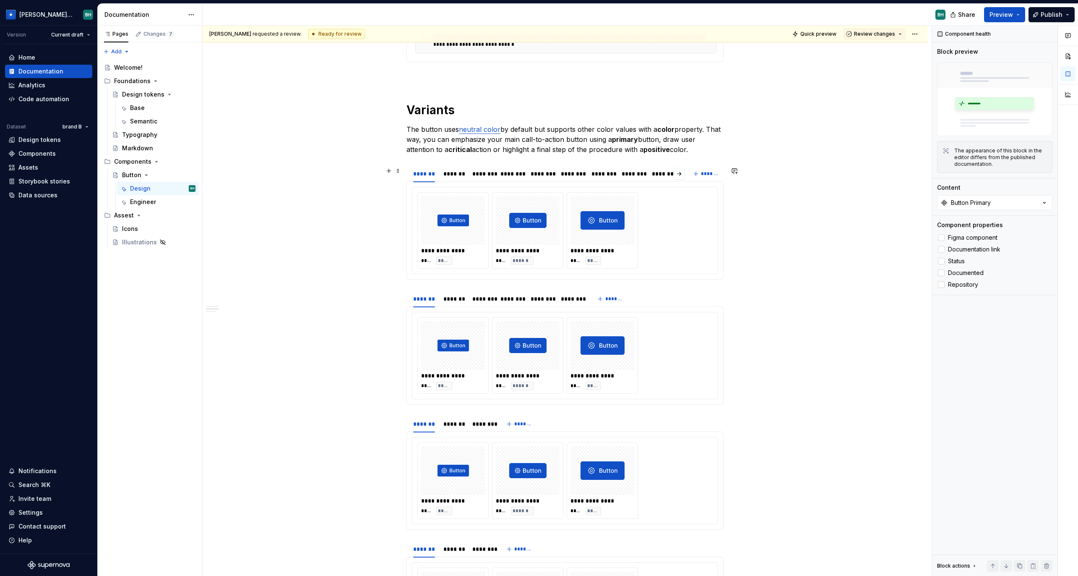
scroll to position [5593, 0]
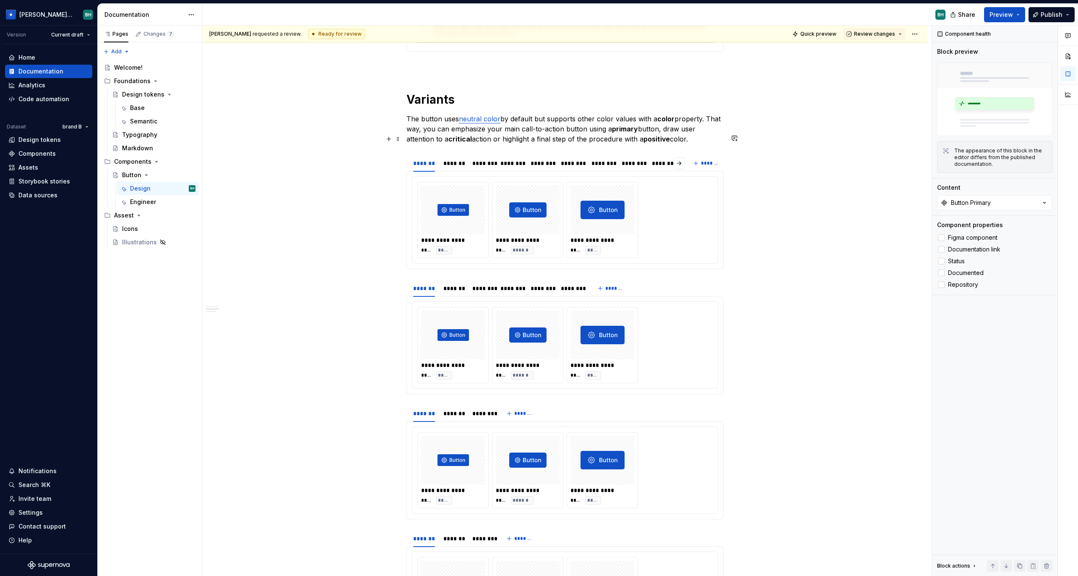
click at [711, 155] on div "******* ******* ******** ******** ******** ******** ******** ******** ******** …" at bounding box center [565, 163] width 317 height 17
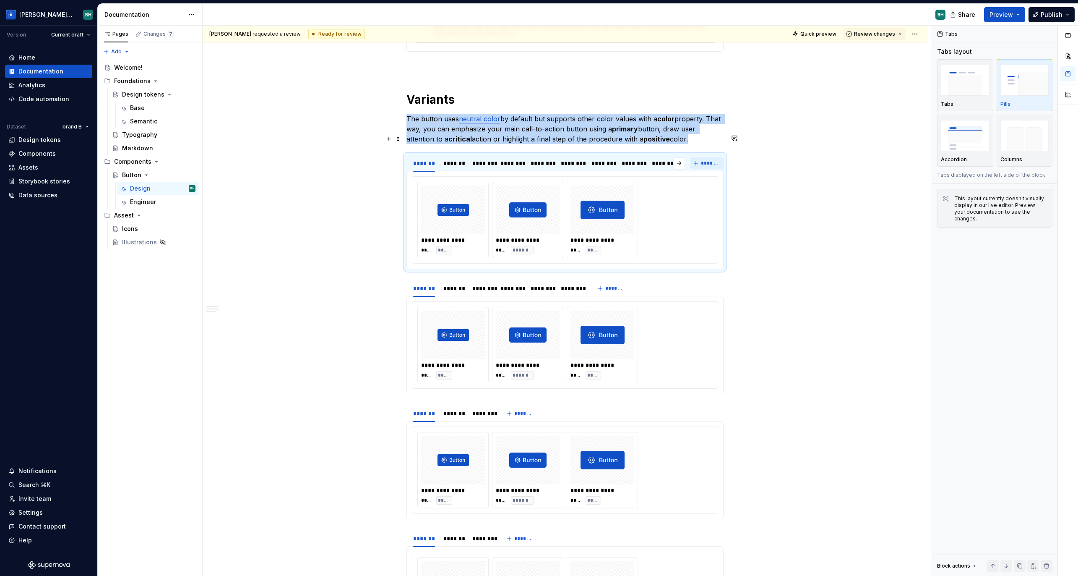
click at [709, 160] on span "*******" at bounding box center [710, 163] width 19 height 7
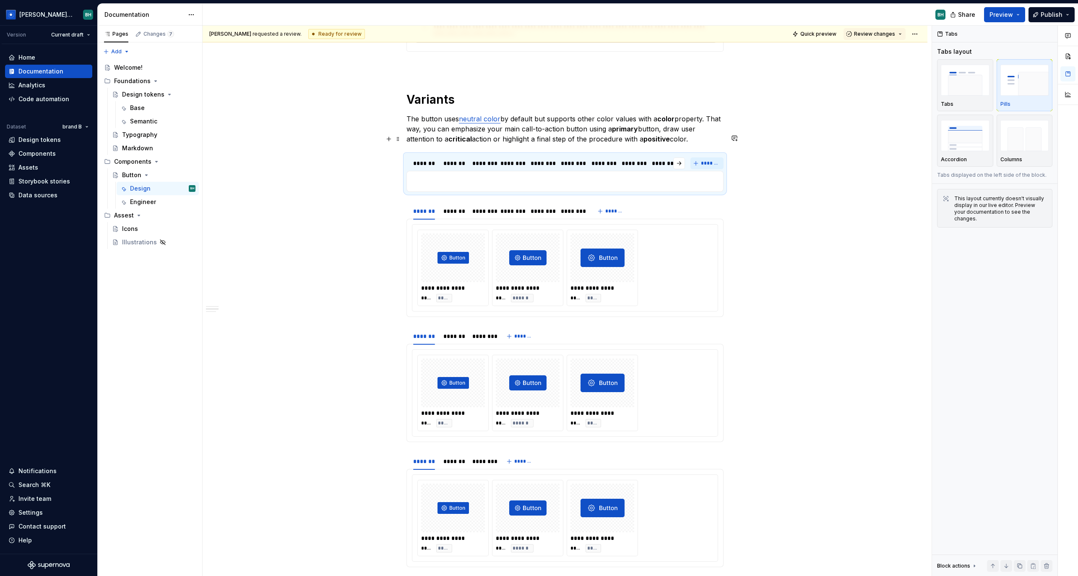
scroll to position [0, 55]
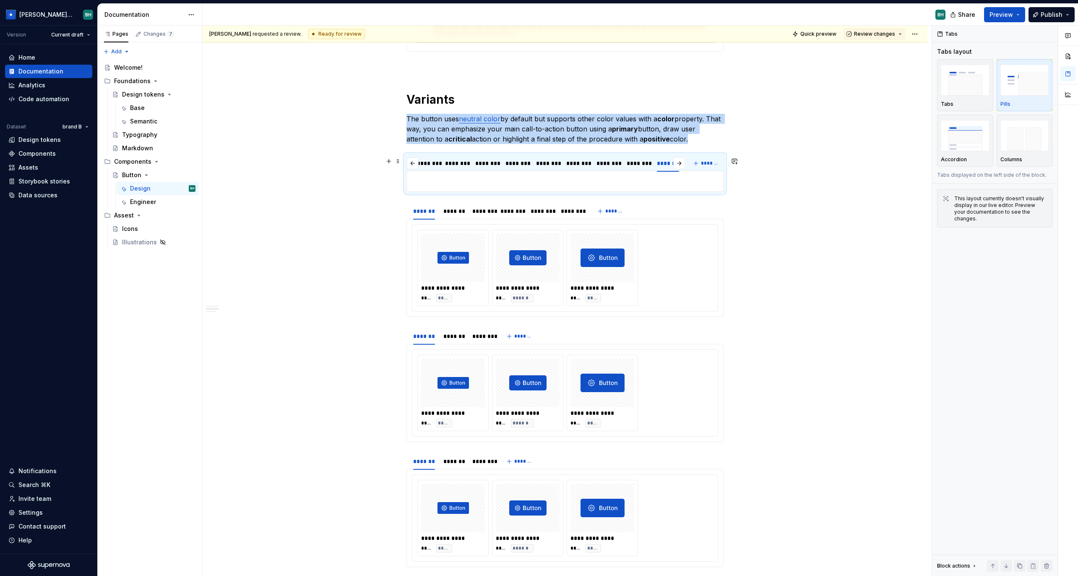
click at [528, 176] on p at bounding box center [565, 181] width 306 height 10
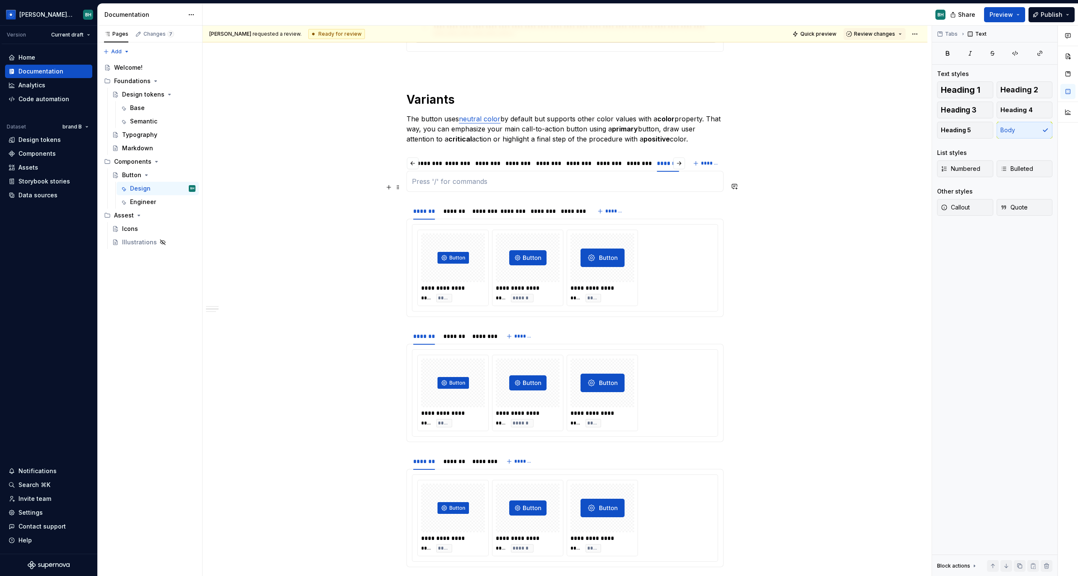
click at [670, 203] on div "******* ******* ******** ******** ******** ******** *******" at bounding box center [565, 211] width 317 height 17
click at [653, 203] on div "******* ******* ******** ******** ******** ******** *******" at bounding box center [565, 211] width 317 height 17
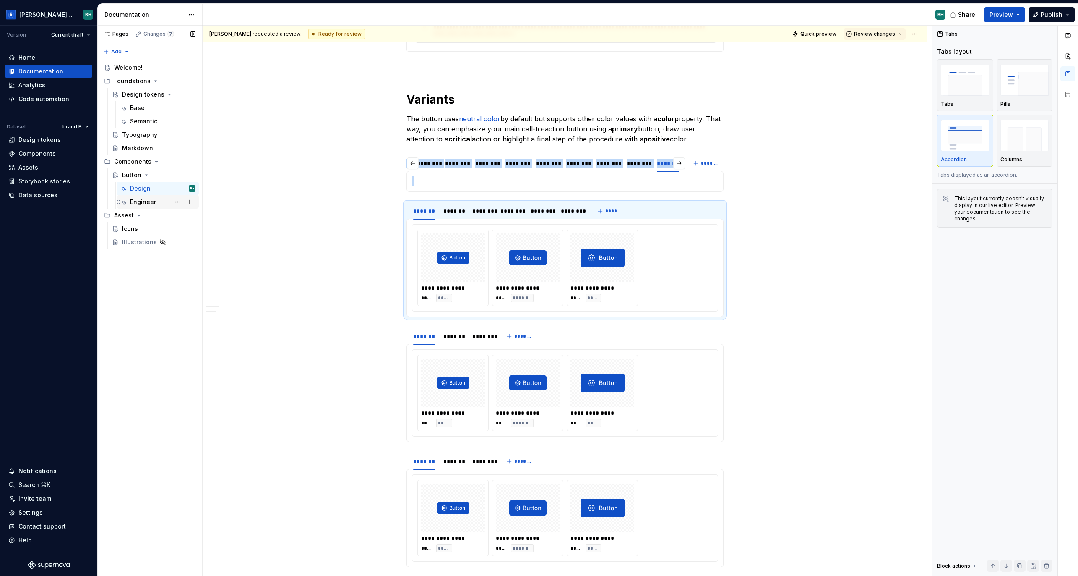
click at [155, 201] on div "Engineer" at bounding box center [162, 202] width 65 height 12
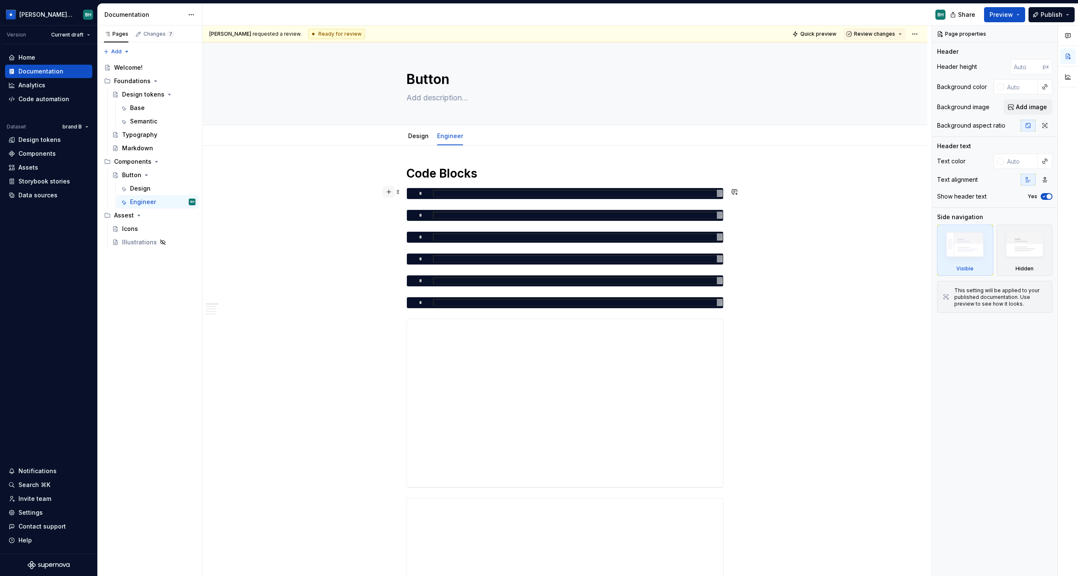
type textarea "*"
click at [393, 193] on button "button" at bounding box center [389, 192] width 12 height 12
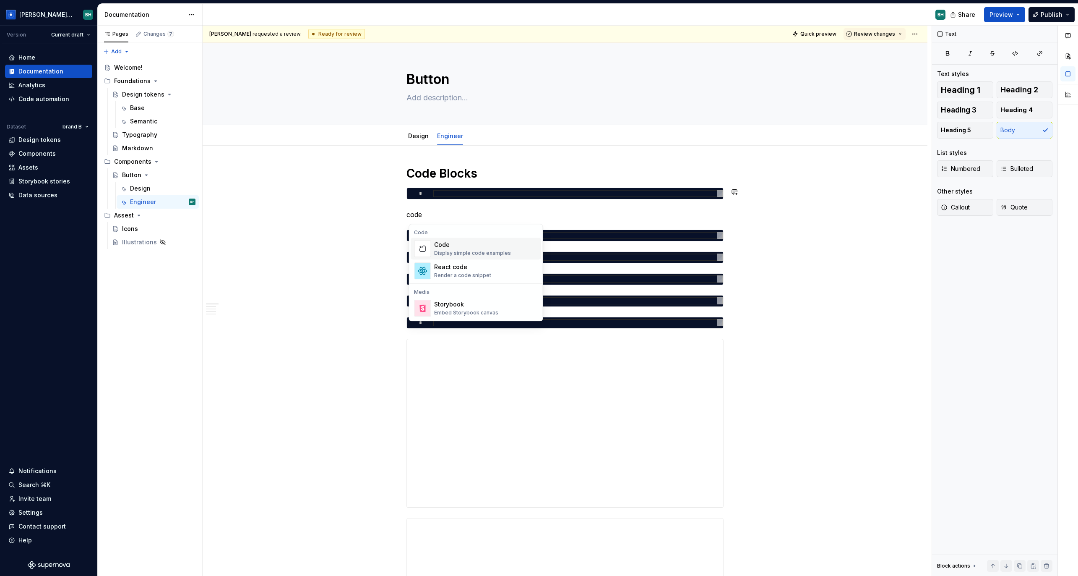
drag, startPoint x: 495, startPoint y: 252, endPoint x: 508, endPoint y: 247, distance: 14.7
click at [495, 252] on div "Display simple code examples" at bounding box center [472, 253] width 77 height 7
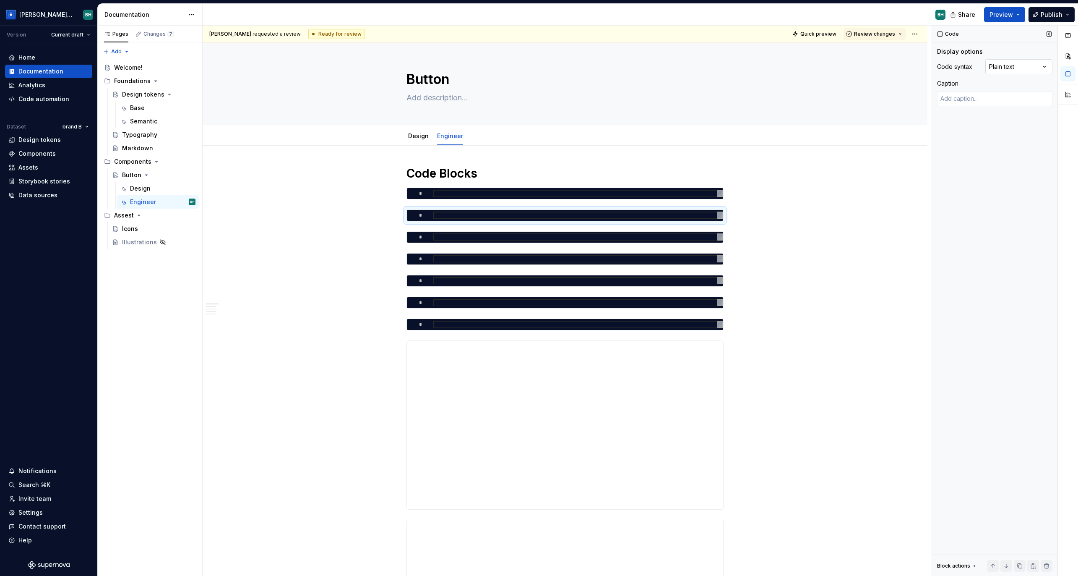
click at [1005, 66] on div "Comments Open comments No comments yet Select ‘Comment’ from the block context …" at bounding box center [1005, 301] width 146 height 550
click at [801, 212] on html "[PERSON_NAME] Design System BH Version Current draft Home Documentation Analyti…" at bounding box center [539, 288] width 1078 height 576
click at [391, 345] on button "button" at bounding box center [389, 345] width 12 height 12
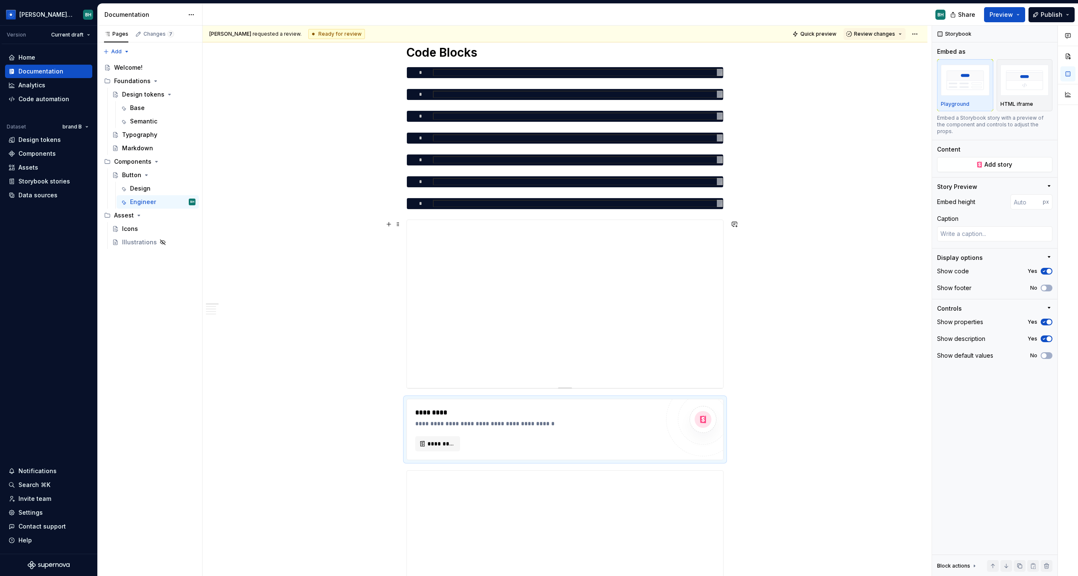
scroll to position [130, 0]
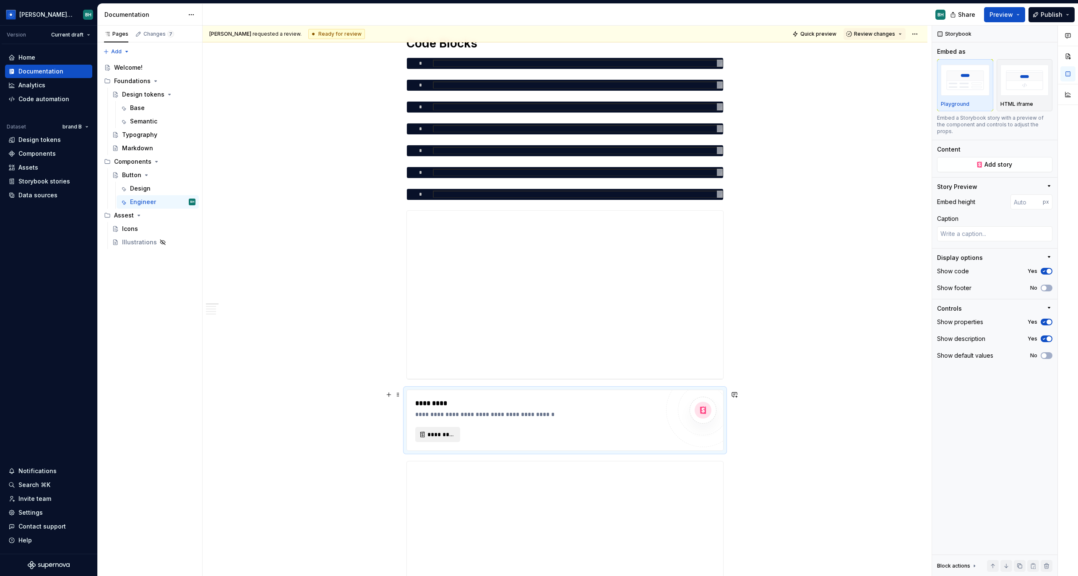
click at [441, 437] on span "*********" at bounding box center [441, 434] width 27 height 8
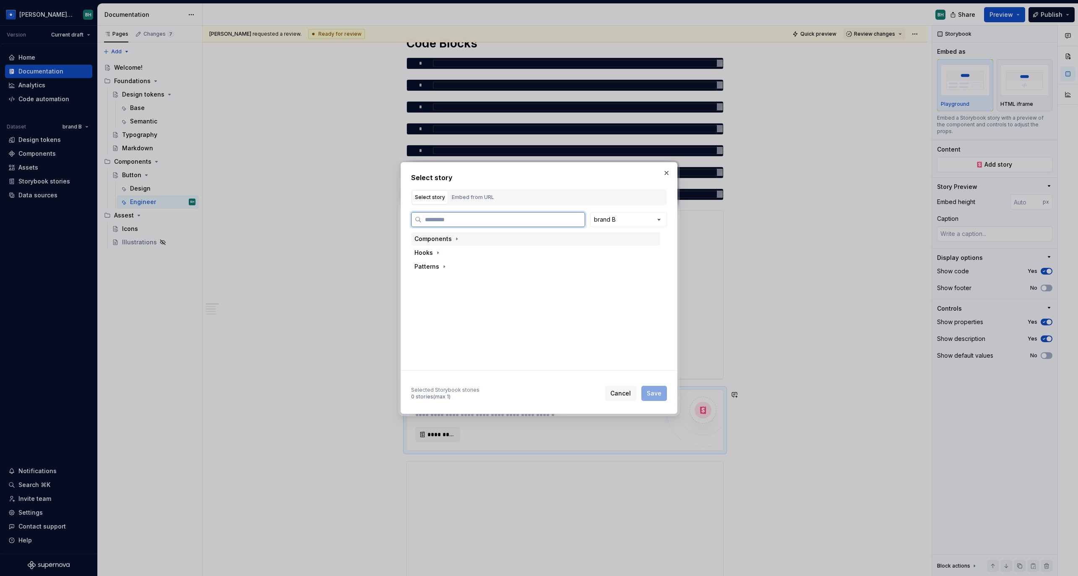
click at [474, 237] on div "Components" at bounding box center [535, 238] width 249 height 13
click at [477, 297] on div "DMCollapsibleBanner" at bounding box center [465, 299] width 64 height 8
click at [486, 328] on div "Base" at bounding box center [543, 325] width 233 height 13
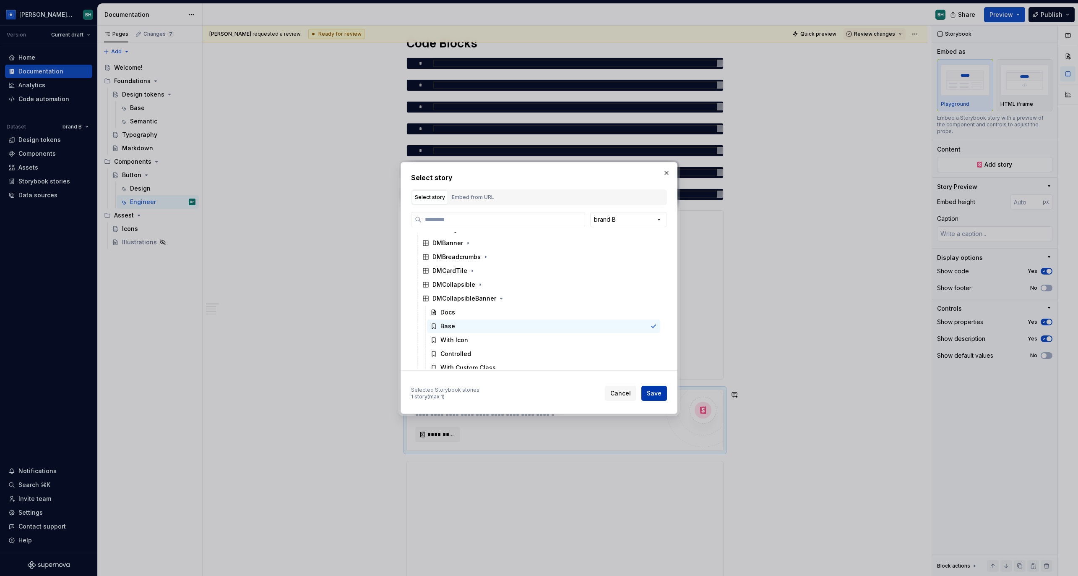
click at [655, 396] on span "Save" at bounding box center [654, 393] width 15 height 8
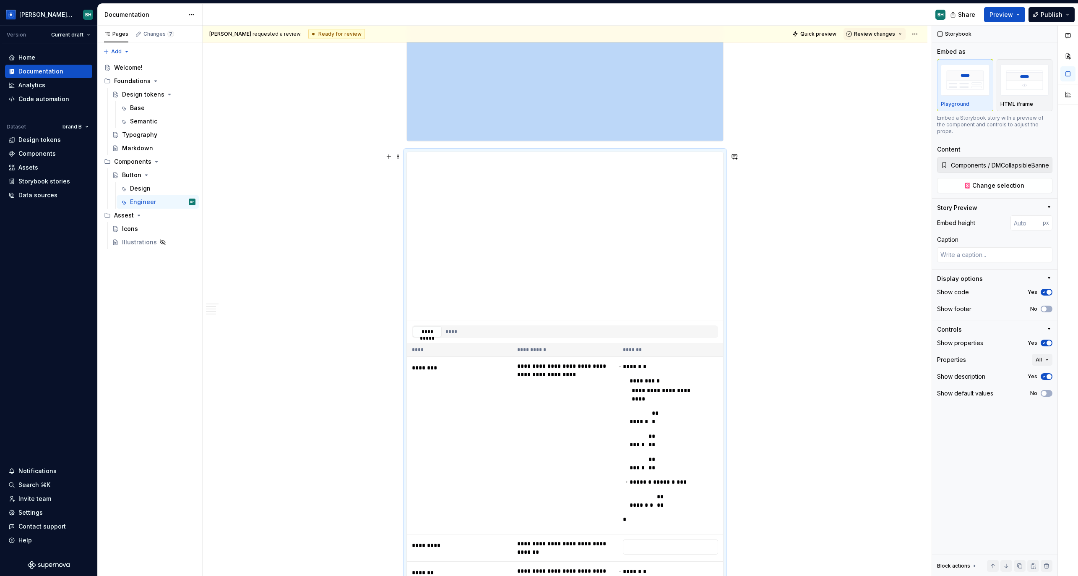
scroll to position [411, 0]
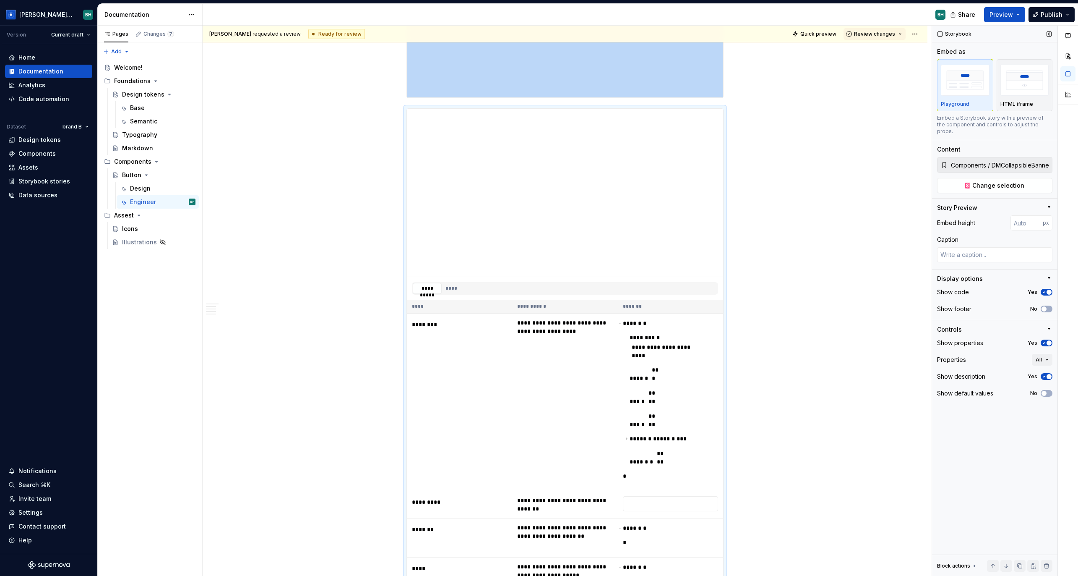
click at [1050, 374] on span "button" at bounding box center [1049, 376] width 5 height 5
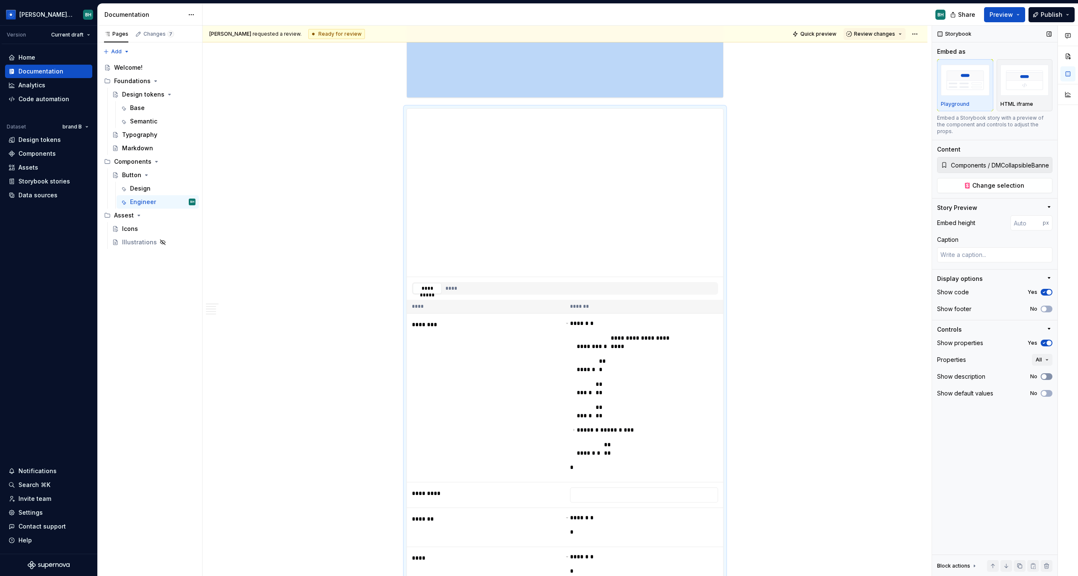
scroll to position [494, 0]
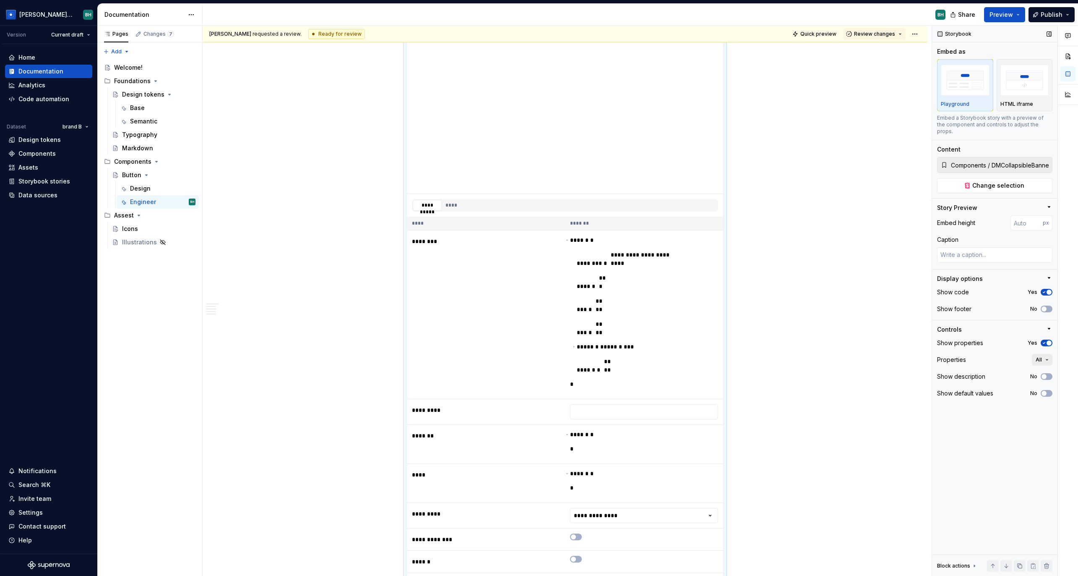
drag, startPoint x: 1046, startPoint y: 369, endPoint x: 1046, endPoint y: 359, distance: 10.1
click at [1046, 374] on span "button" at bounding box center [1044, 376] width 5 height 5
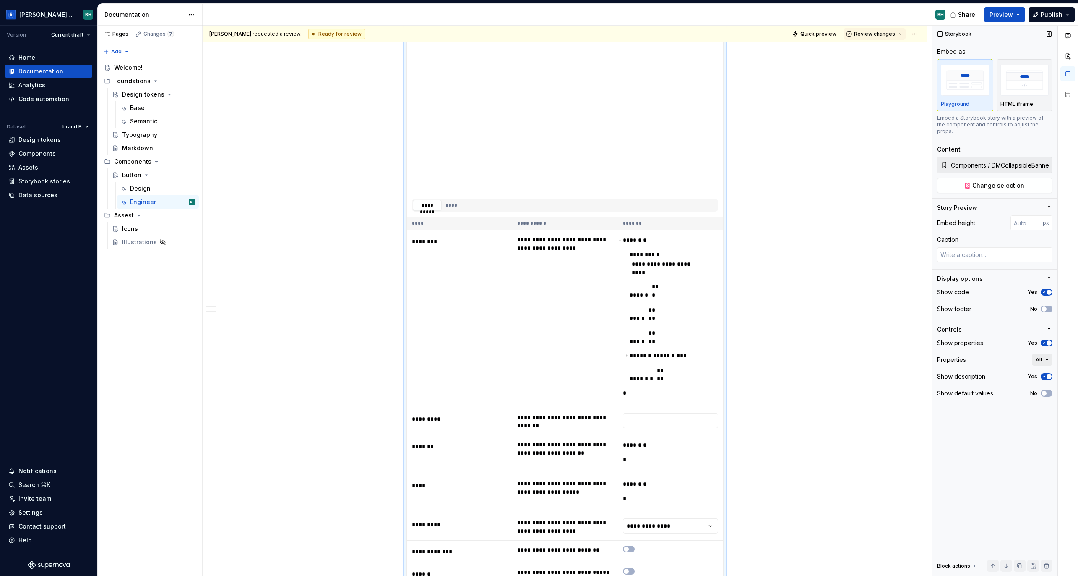
click at [1043, 354] on button "All" at bounding box center [1042, 360] width 21 height 12
click at [1002, 354] on div "Properties All" at bounding box center [994, 360] width 115 height 12
click at [1047, 289] on span "button" at bounding box center [1049, 291] width 5 height 5
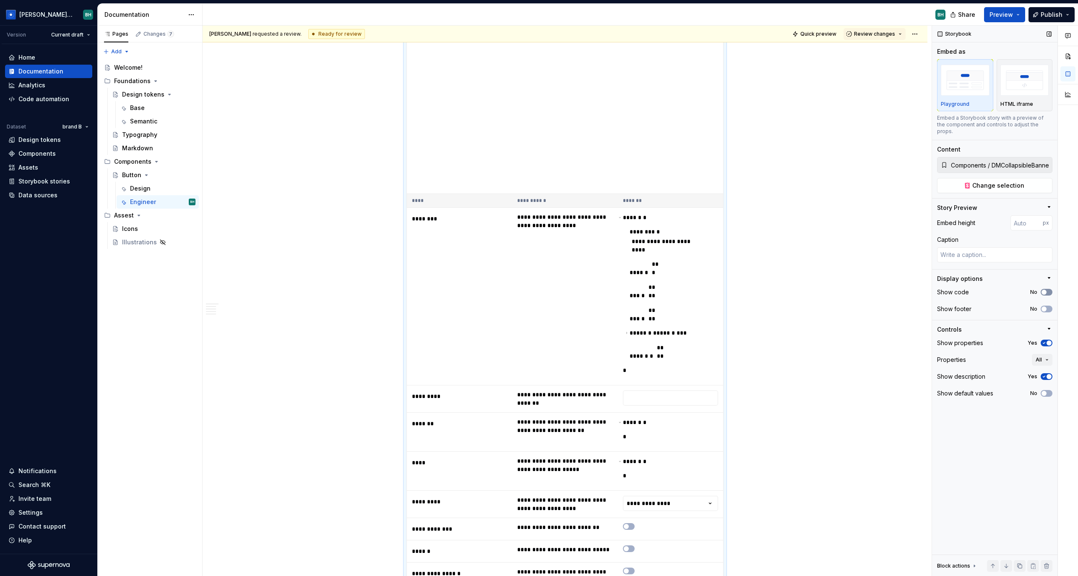
click at [1049, 289] on button "No" at bounding box center [1047, 292] width 12 height 7
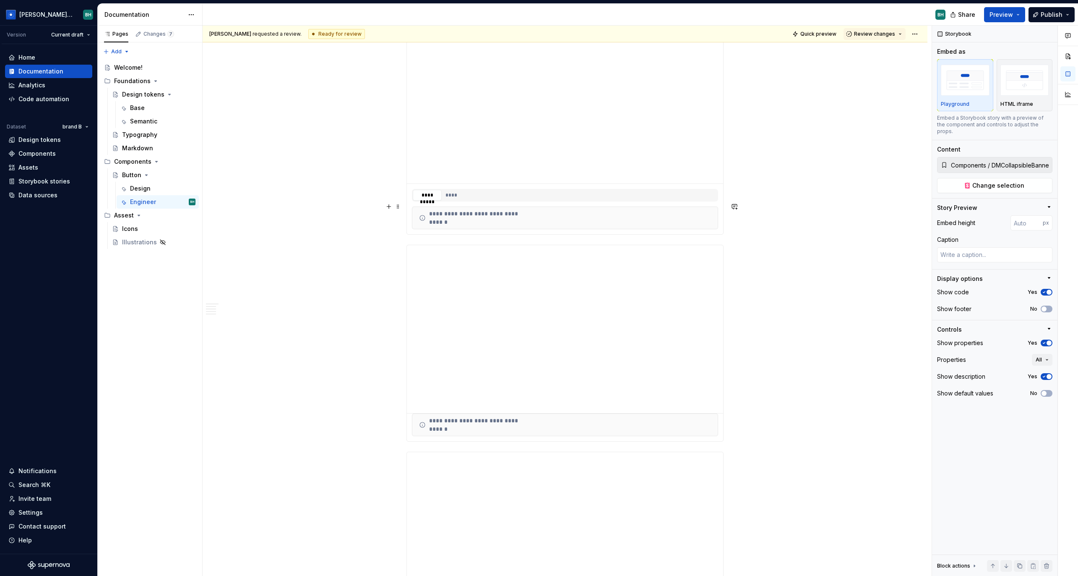
scroll to position [1181, 0]
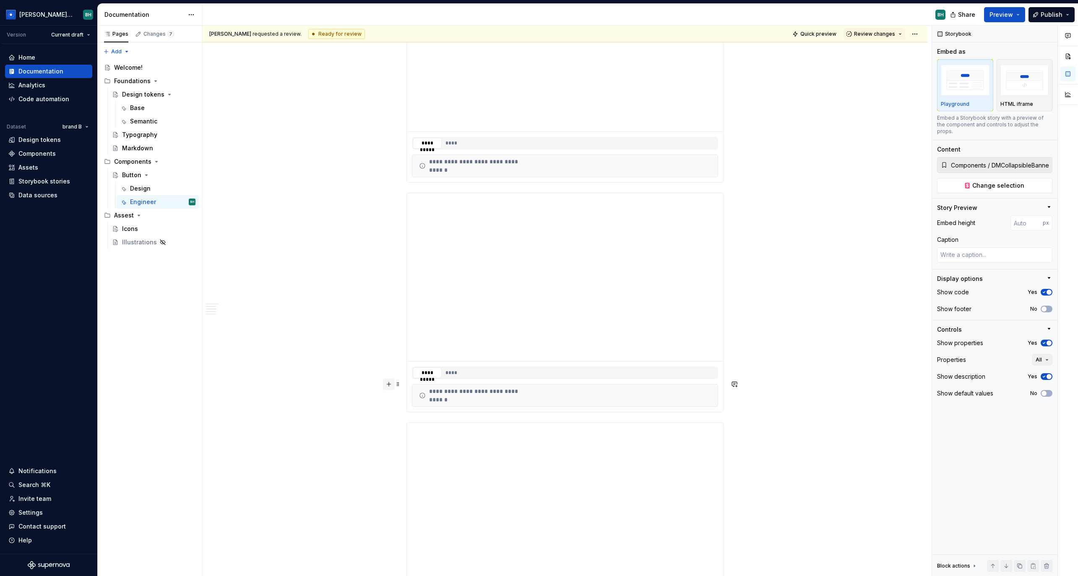
click at [395, 381] on button "button" at bounding box center [389, 384] width 12 height 12
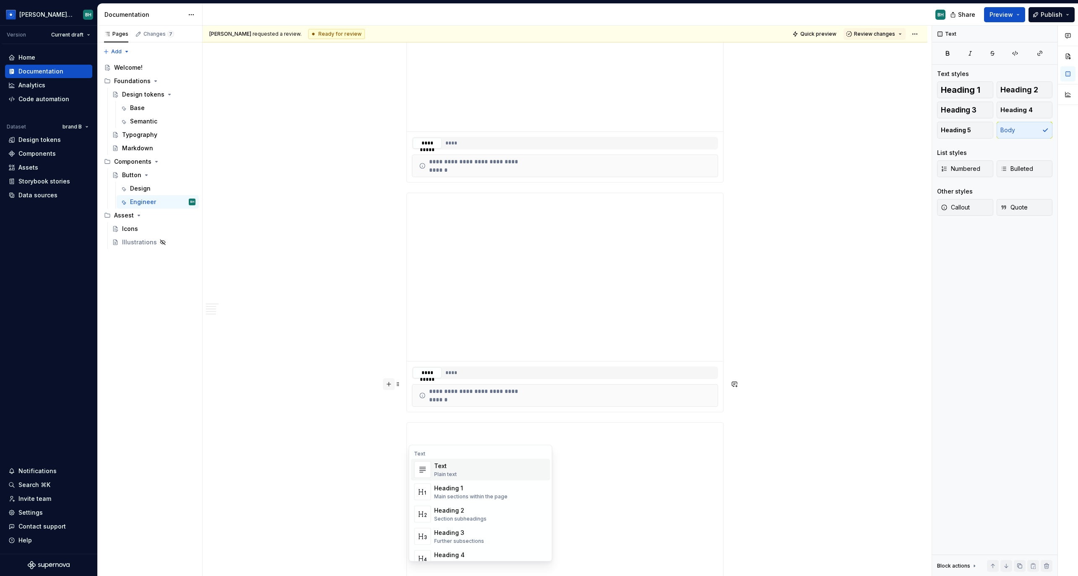
scroll to position [1242, 0]
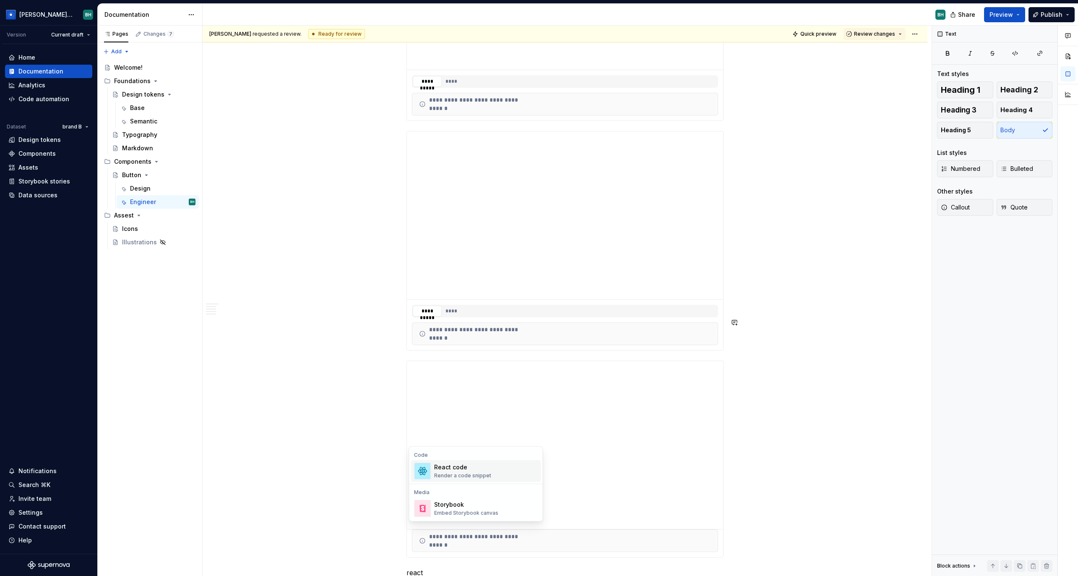
click at [480, 468] on div "React code" at bounding box center [462, 467] width 57 height 8
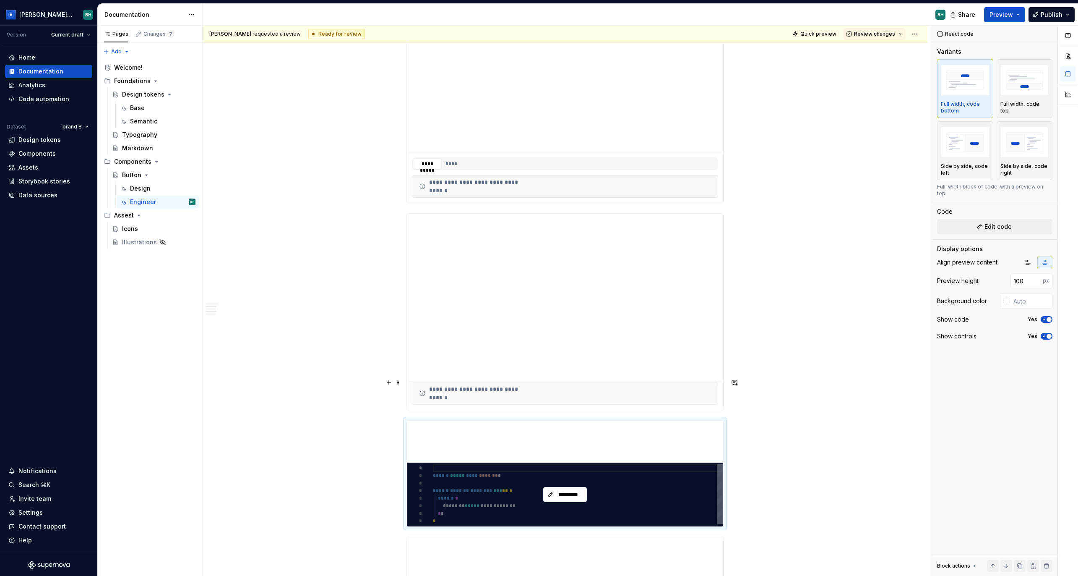
scroll to position [1415, 0]
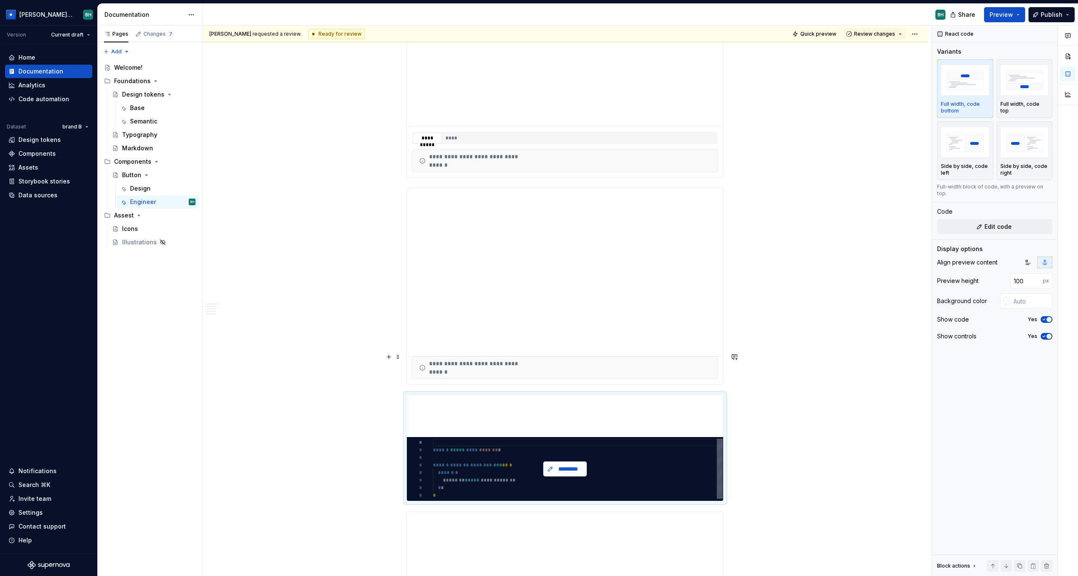
click at [564, 464] on span "*********" at bounding box center [568, 468] width 26 height 8
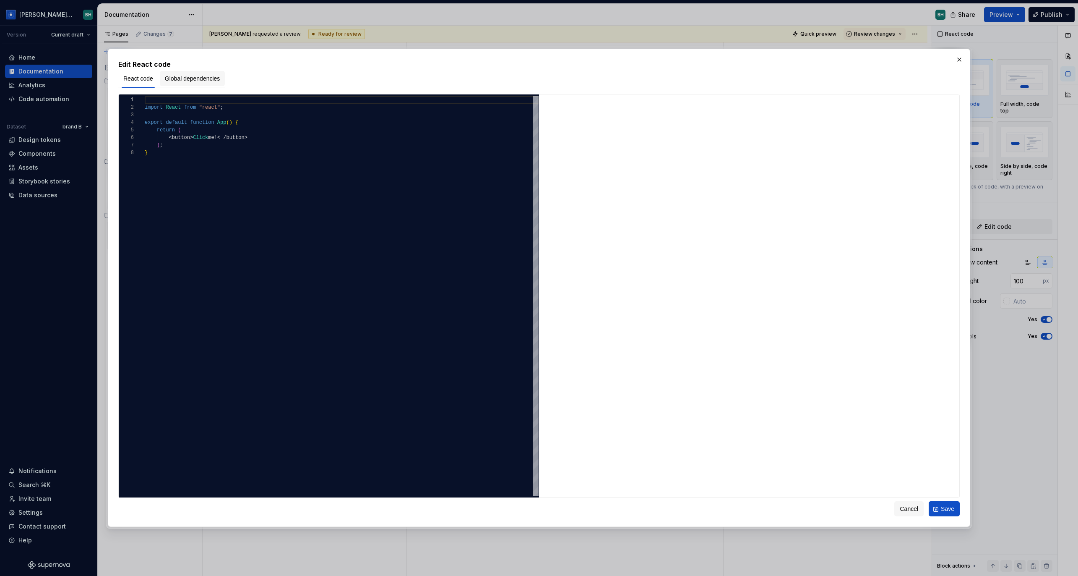
click at [194, 78] on span "Global dependencies" at bounding box center [192, 78] width 55 height 8
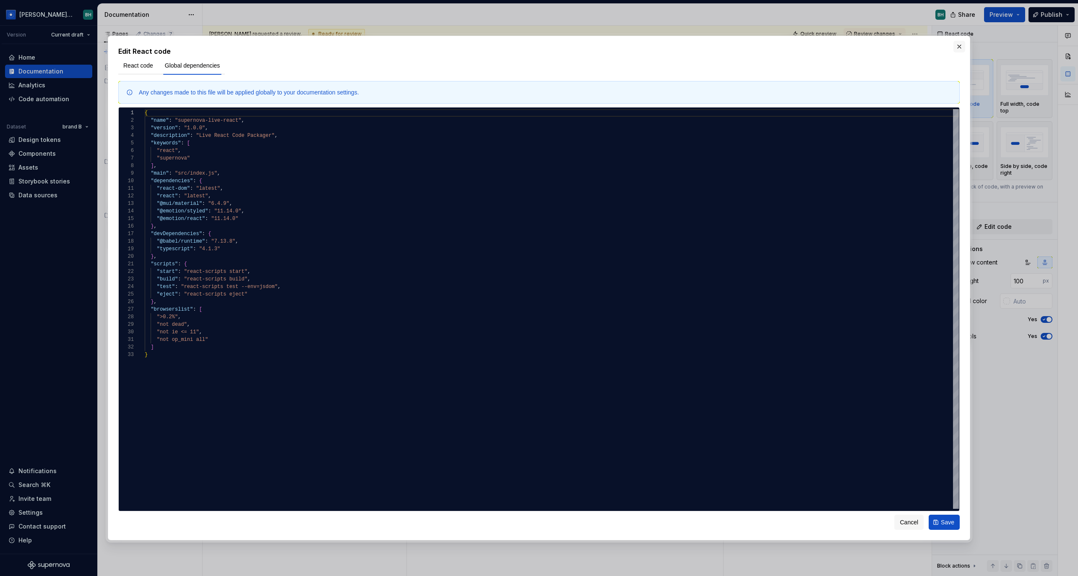
click at [960, 46] on button "button" at bounding box center [960, 47] width 12 height 12
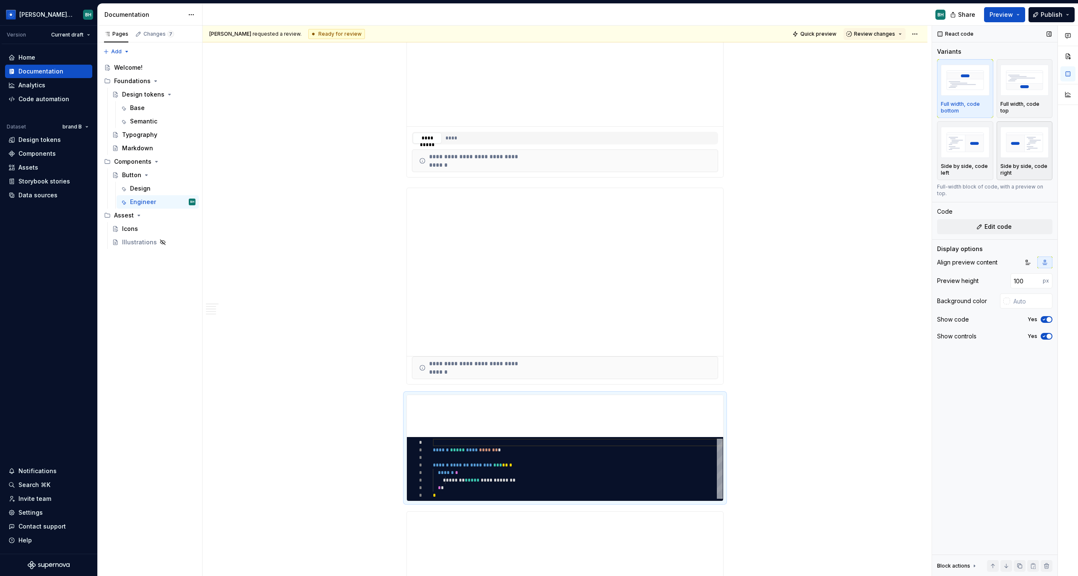
drag, startPoint x: 1034, startPoint y: 87, endPoint x: 1004, endPoint y: 135, distance: 56.7
click at [1034, 87] on img "button" at bounding box center [1025, 80] width 49 height 31
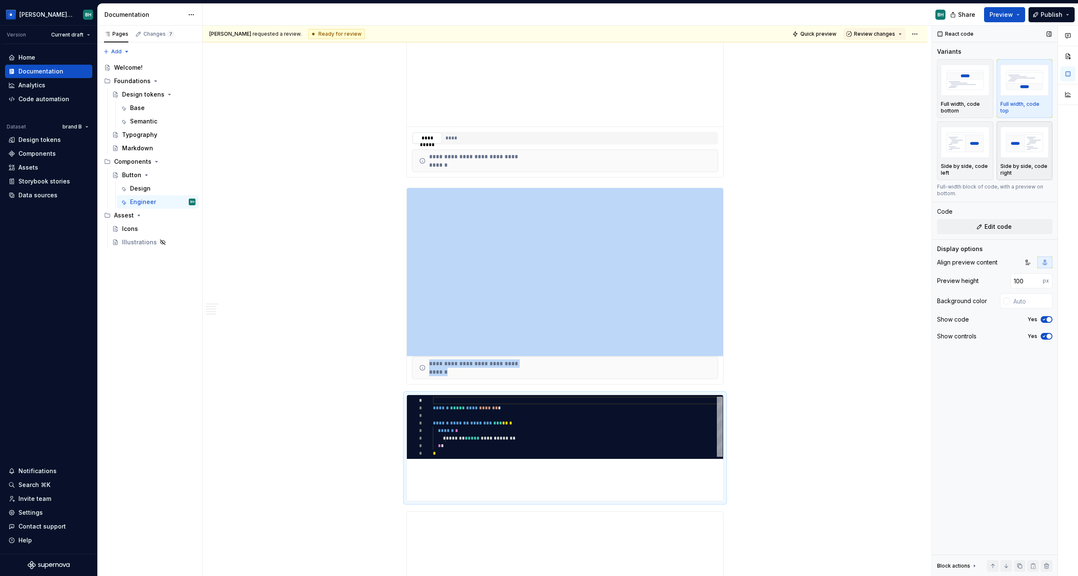
click at [1027, 157] on img "button" at bounding box center [1025, 142] width 49 height 31
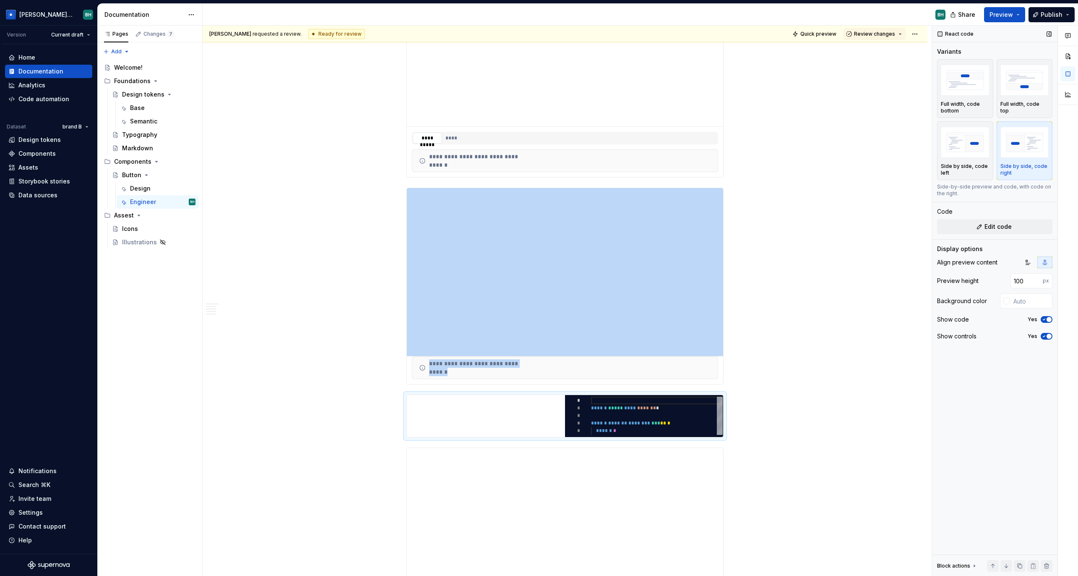
click at [1048, 319] on span "button" at bounding box center [1049, 319] width 5 height 5
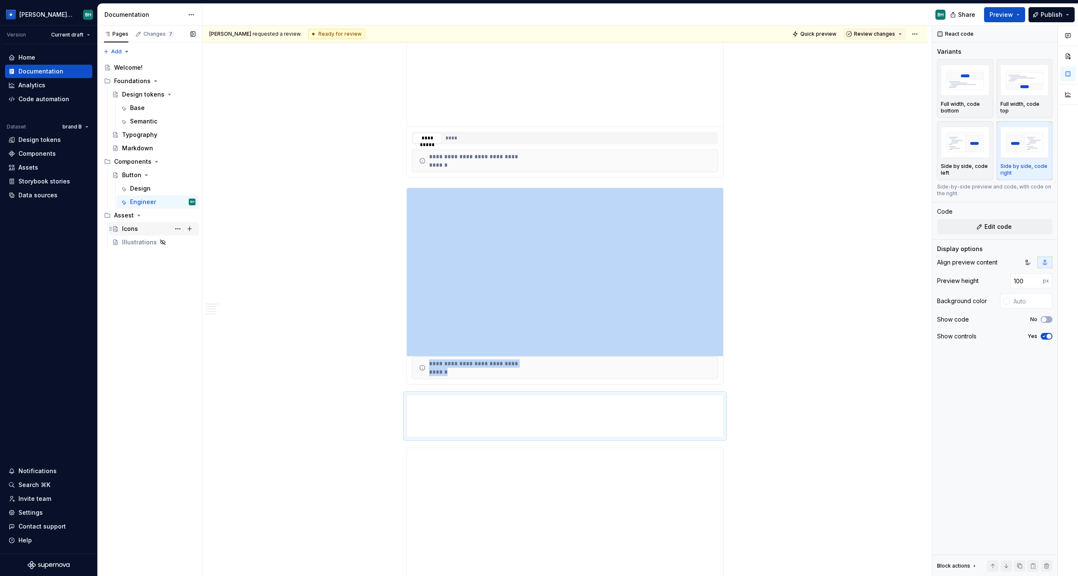
click at [154, 228] on div "Icons" at bounding box center [158, 229] width 73 height 12
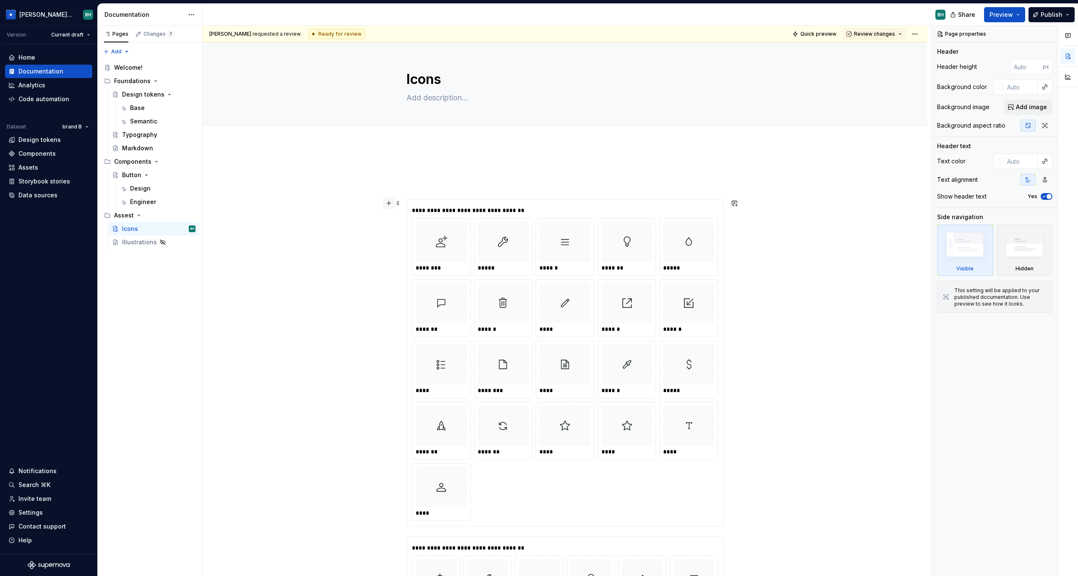
type textarea "*"
click at [389, 203] on button "button" at bounding box center [389, 203] width 12 height 12
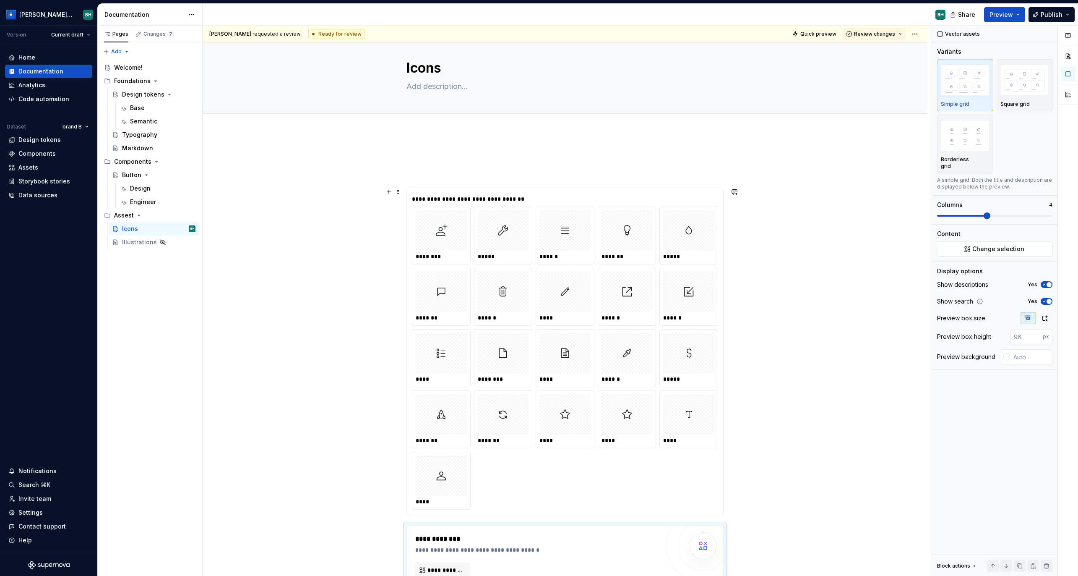
scroll to position [30, 0]
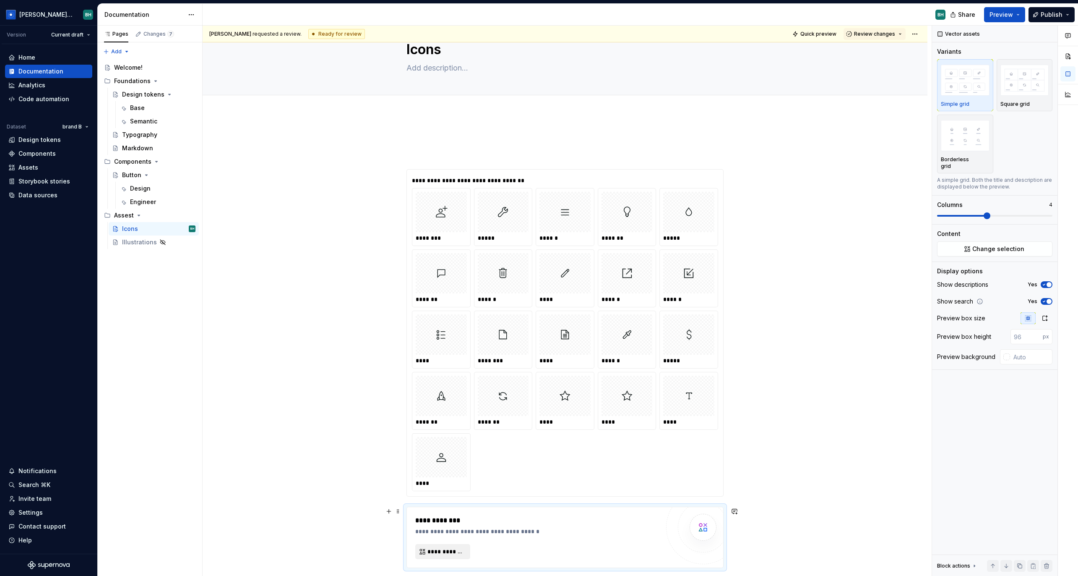
click at [446, 547] on span "**********" at bounding box center [446, 551] width 37 height 8
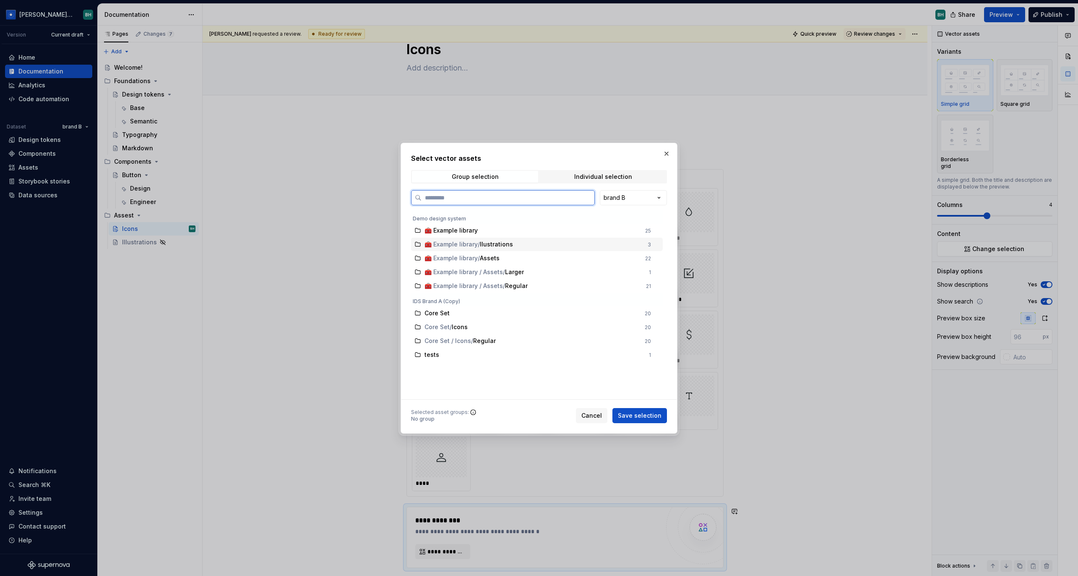
click at [618, 252] on div "🧰 Example library / Assets 22" at bounding box center [537, 257] width 252 height 13
click at [652, 413] on span "Save selection" at bounding box center [640, 415] width 44 height 8
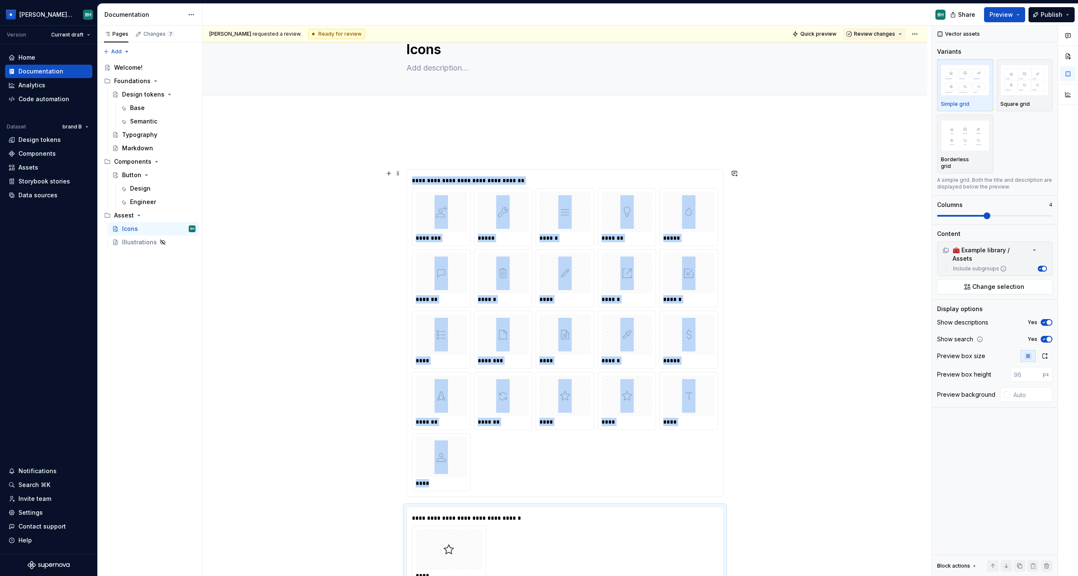
scroll to position [427, 0]
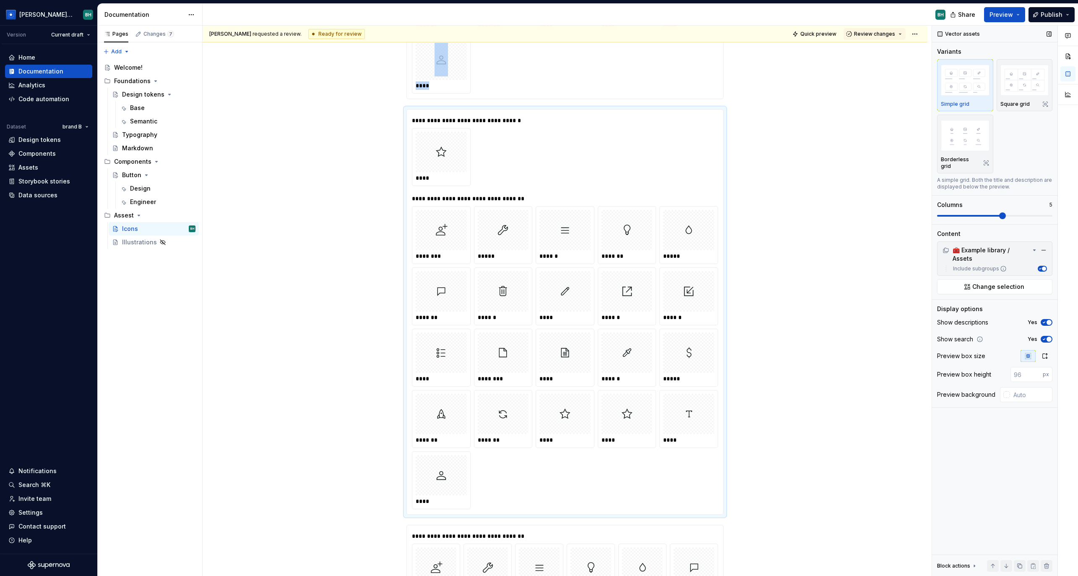
click at [1006, 212] on span at bounding box center [1002, 215] width 7 height 7
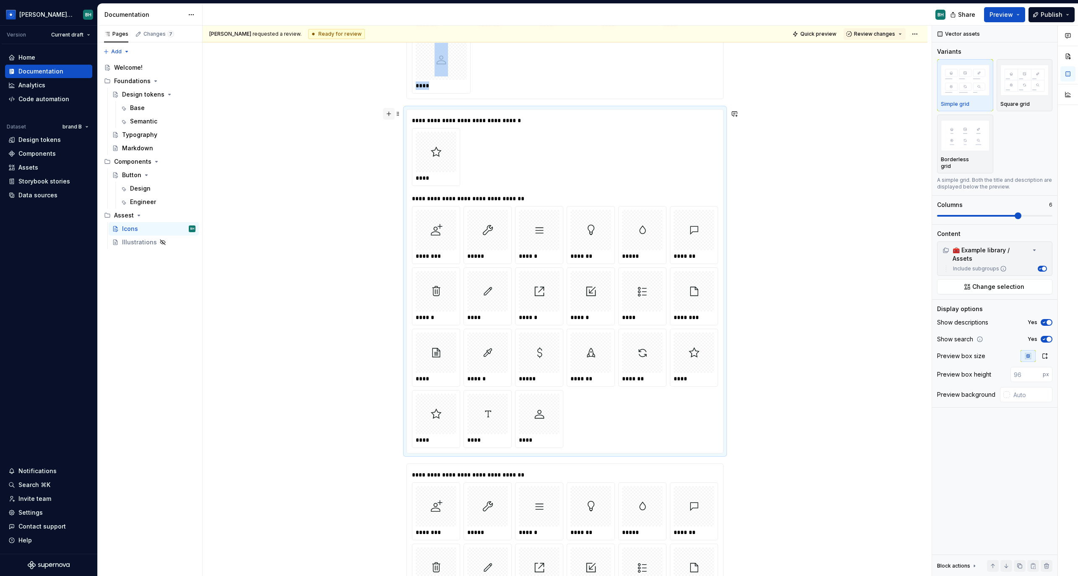
click at [391, 113] on button "button" at bounding box center [389, 114] width 12 height 12
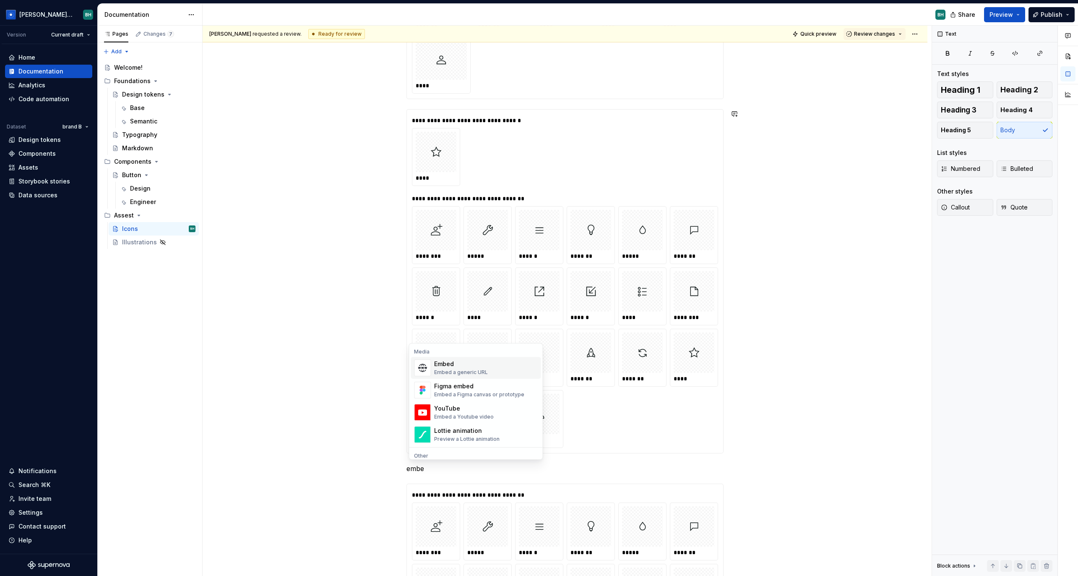
click at [483, 369] on div "Embed a generic URL" at bounding box center [461, 372] width 54 height 7
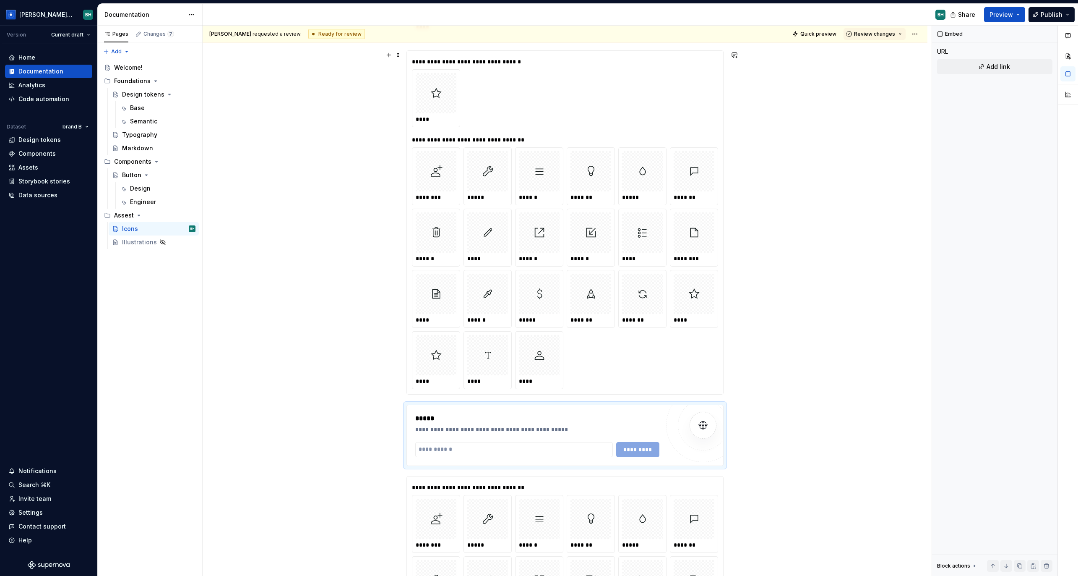
scroll to position [501, 0]
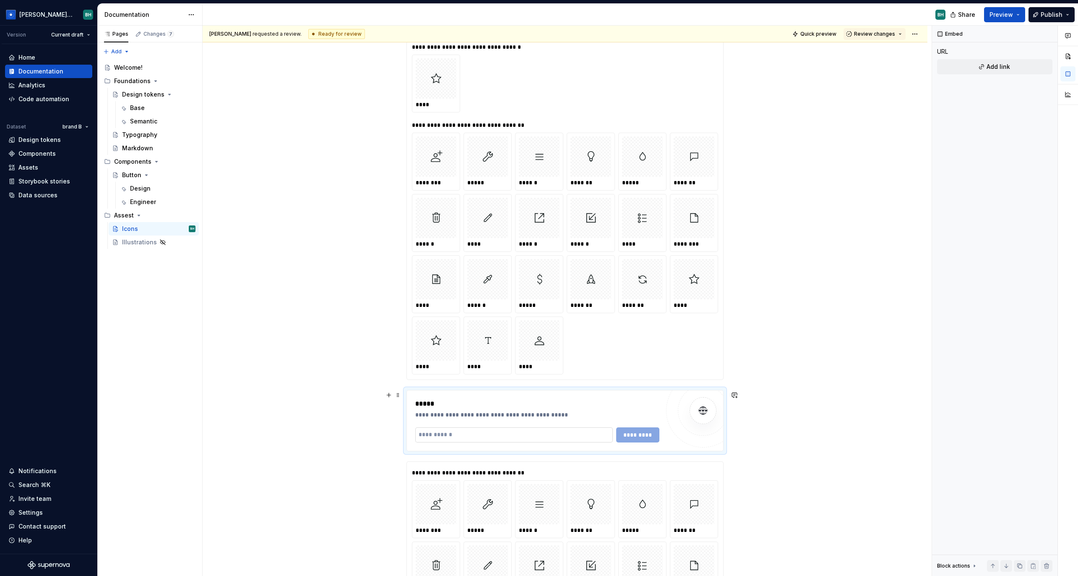
click at [523, 435] on input "text" at bounding box center [514, 434] width 198 height 15
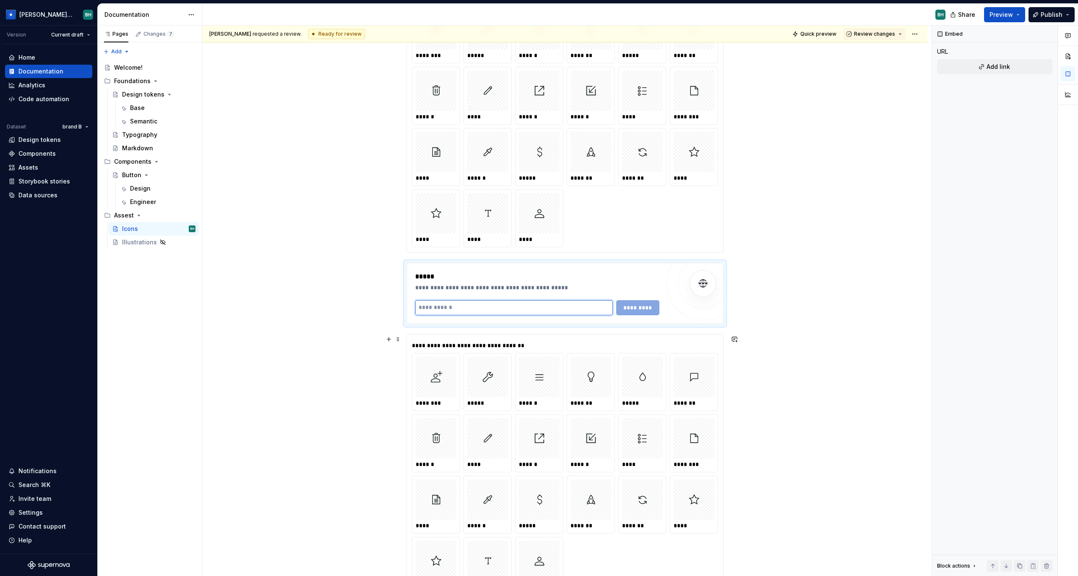
scroll to position [628, 0]
click at [390, 266] on button "button" at bounding box center [389, 267] width 12 height 12
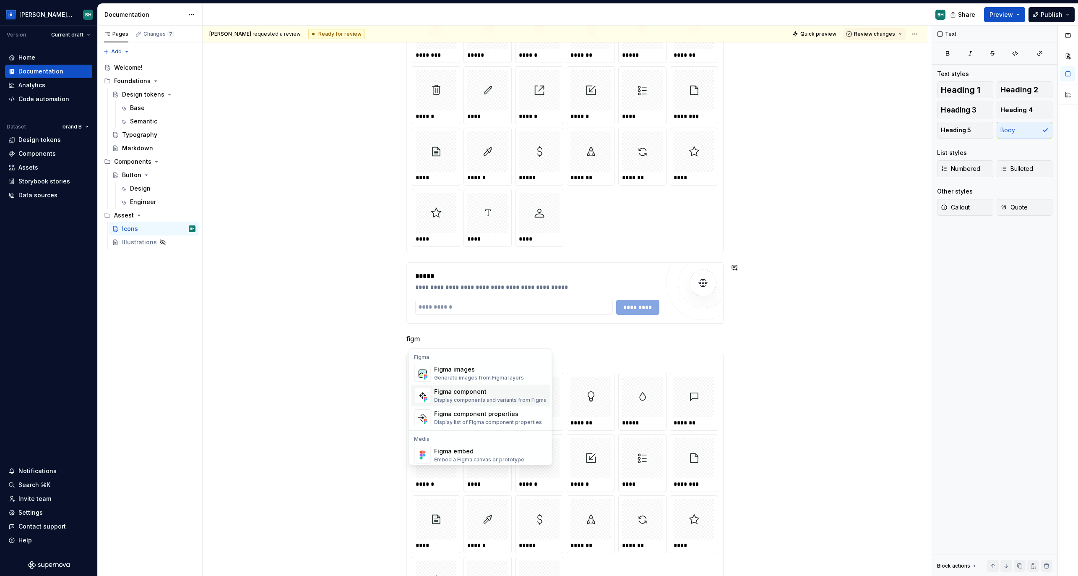
scroll to position [25, 0]
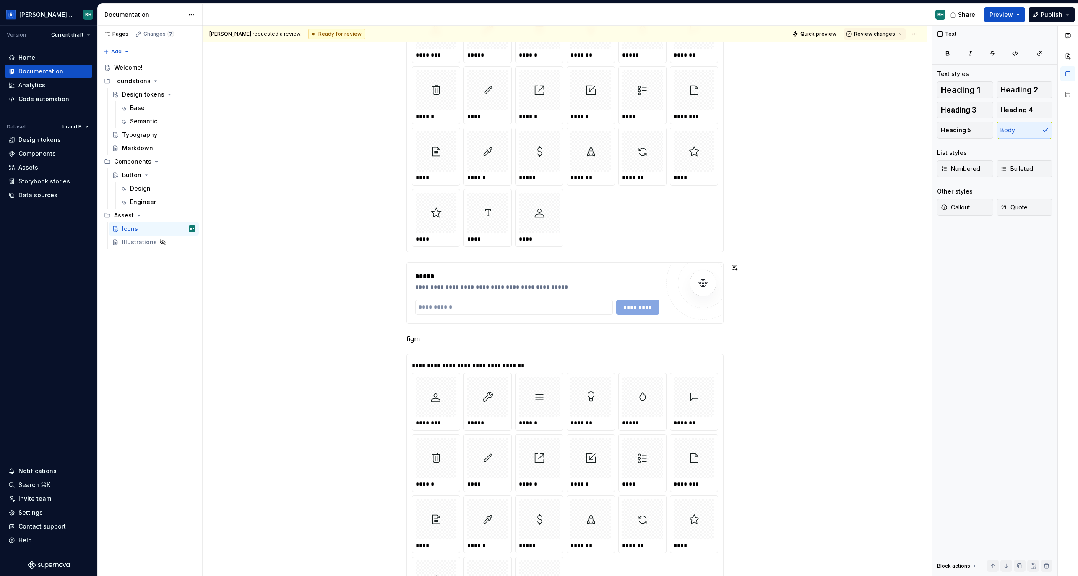
click at [46, 84] on div "Analytics" at bounding box center [48, 85] width 81 height 8
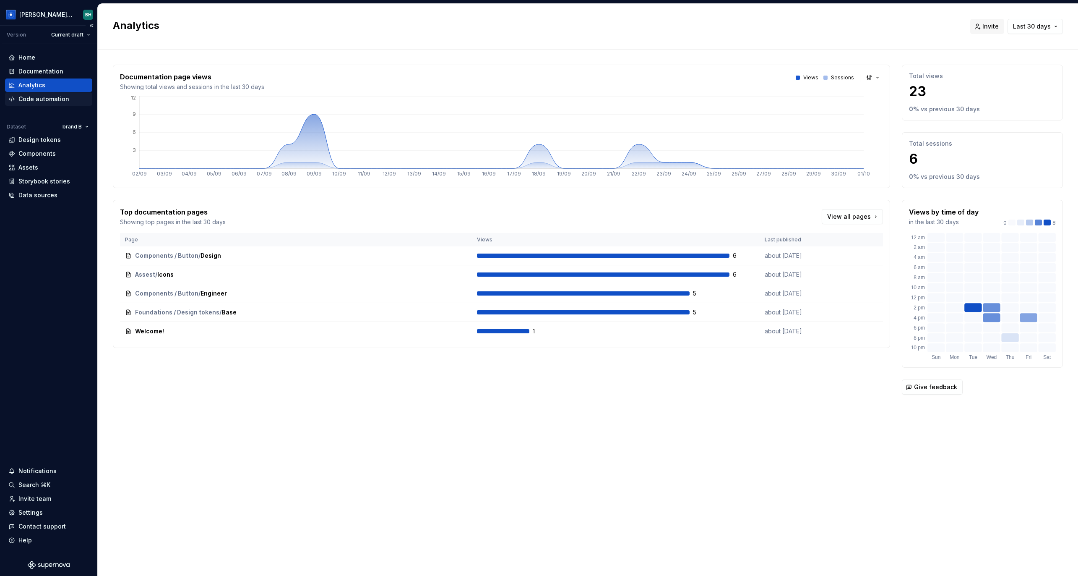
click at [36, 98] on div "Code automation" at bounding box center [43, 99] width 51 height 8
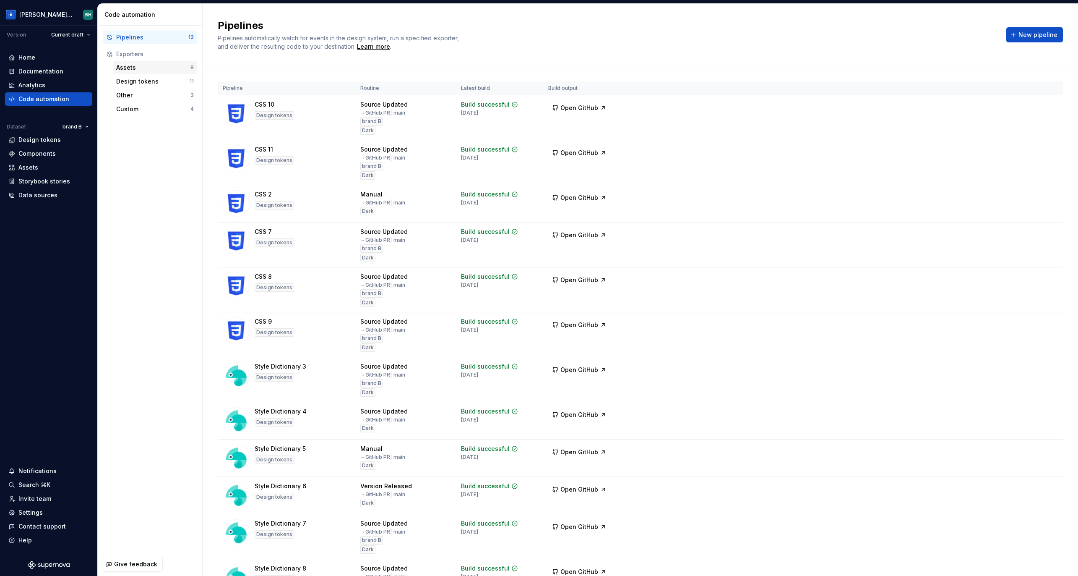
click at [155, 69] on div "Assets" at bounding box center [153, 67] width 74 height 8
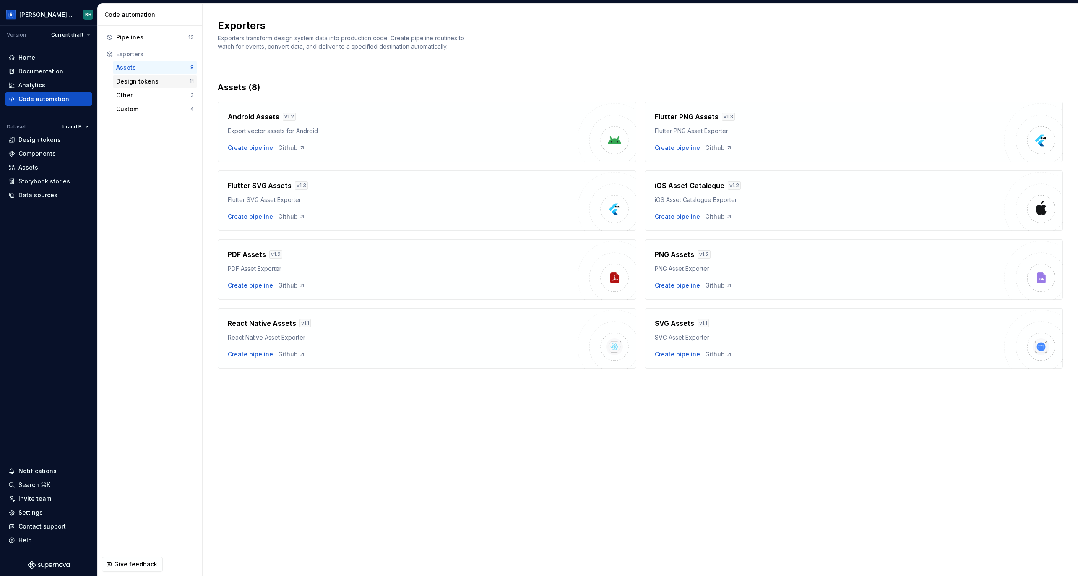
click at [152, 80] on div "Design tokens" at bounding box center [152, 81] width 73 height 8
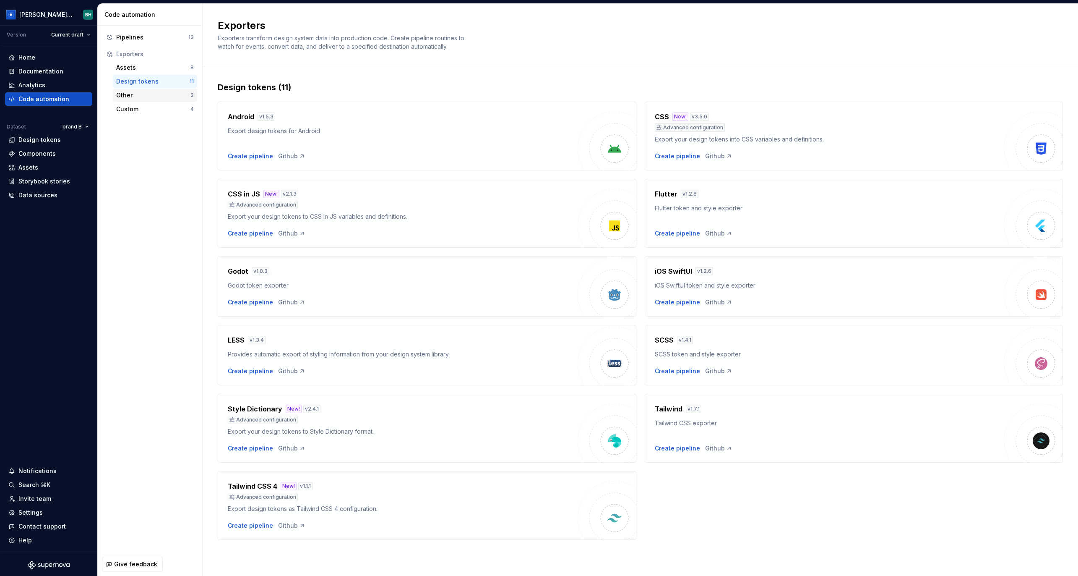
click at [155, 94] on div "Other" at bounding box center [153, 95] width 74 height 8
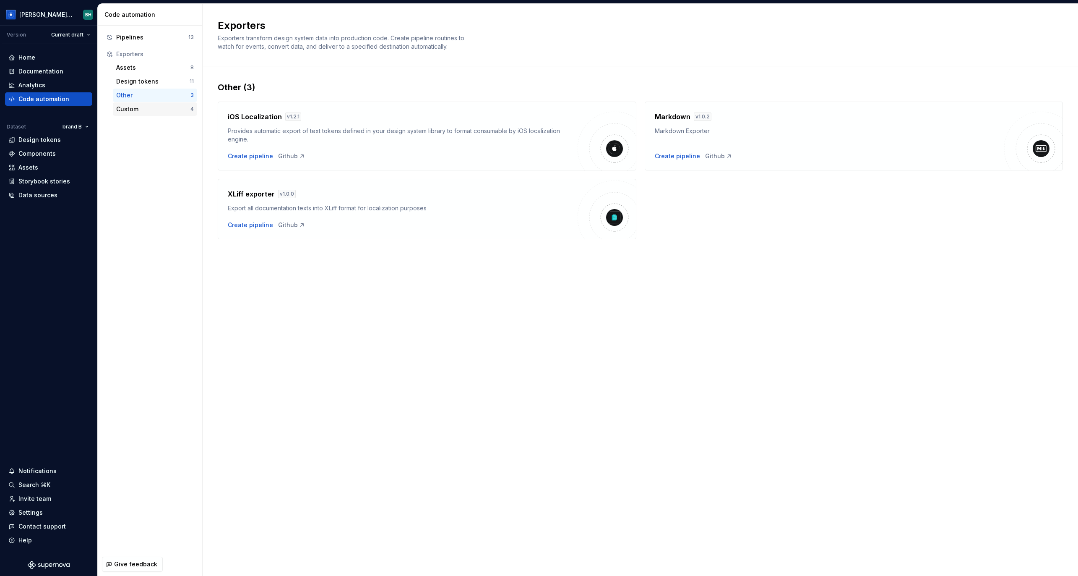
click at [166, 110] on div "Custom" at bounding box center [153, 109] width 74 height 8
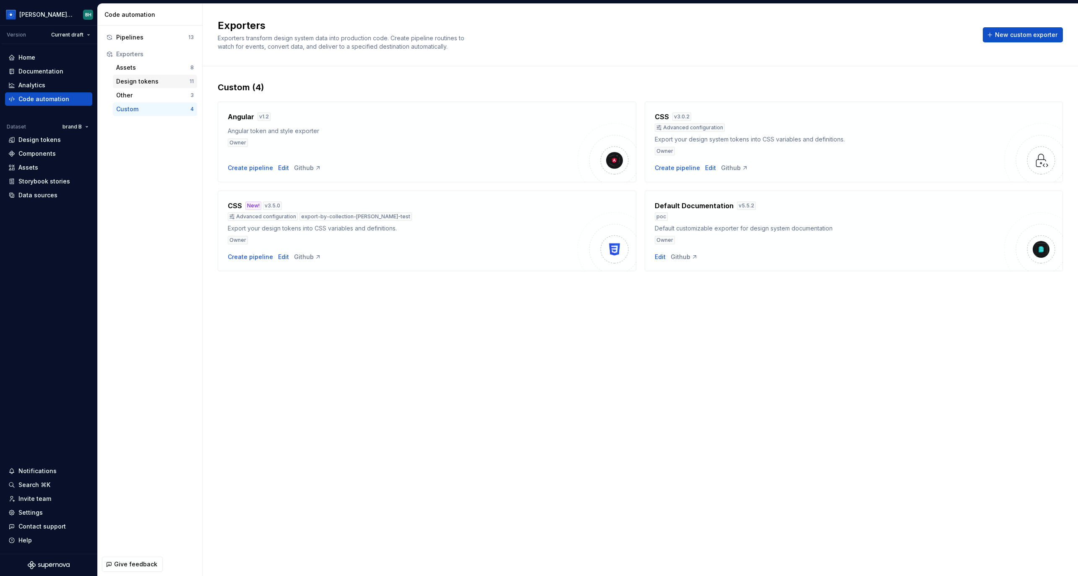
click at [158, 80] on div "Design tokens" at bounding box center [152, 81] width 73 height 8
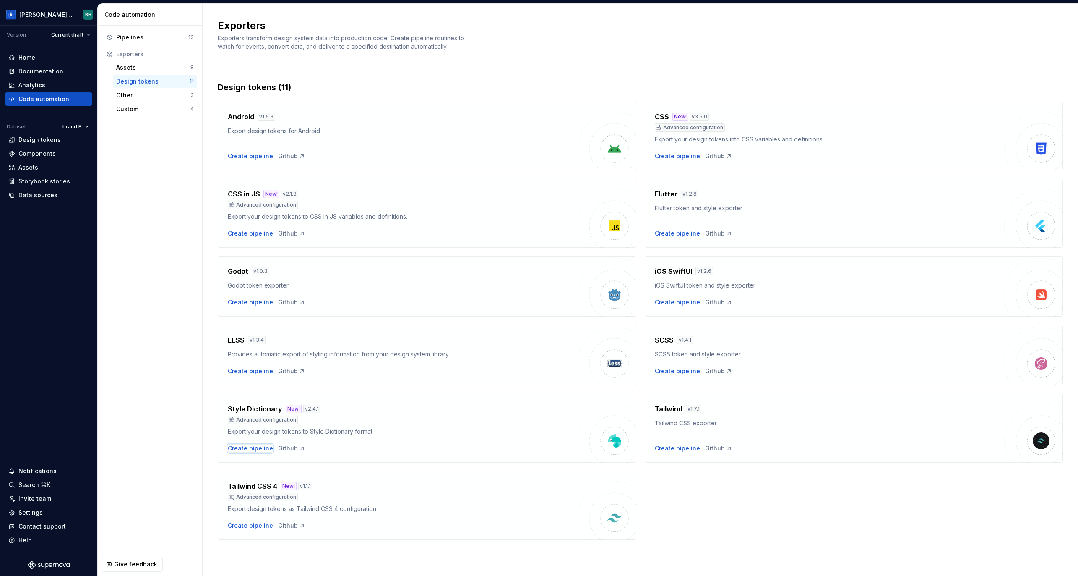
click at [255, 448] on div "Create pipeline" at bounding box center [250, 448] width 45 height 8
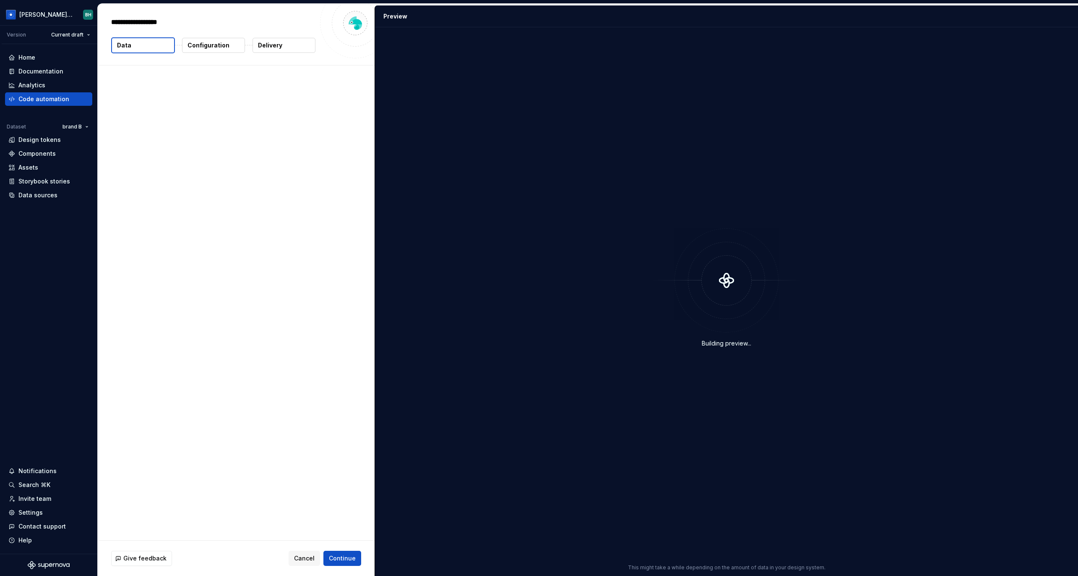
type textarea "*"
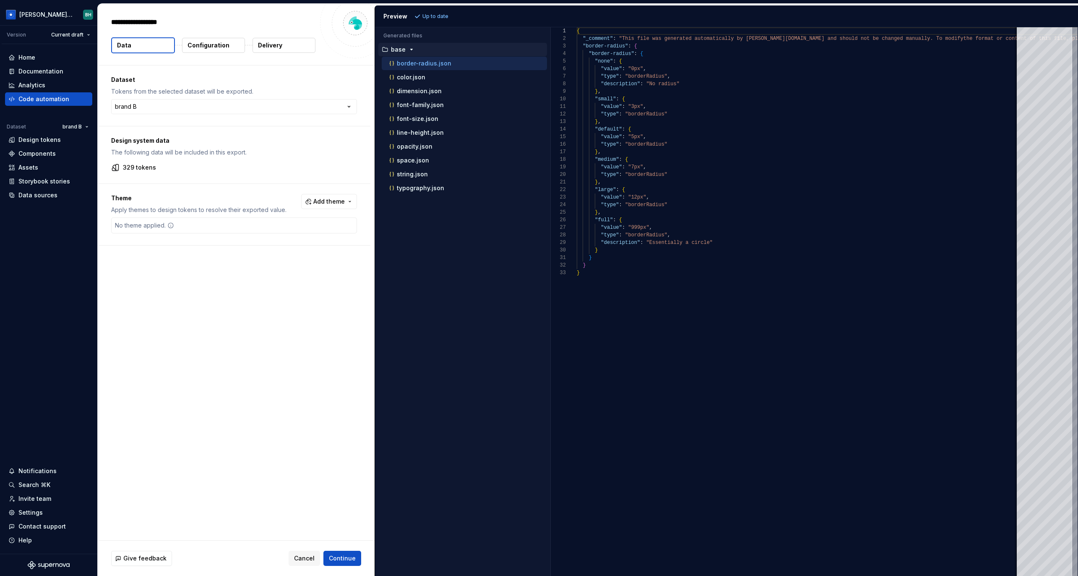
click at [182, 112] on html "**********" at bounding box center [539, 288] width 1078 height 576
click at [286, 86] on html "[PERSON_NAME] Design System BH Version Current draft Home Documentation Analyti…" at bounding box center [539, 288] width 1078 height 576
click at [321, 198] on span "Add theme" at bounding box center [328, 201] width 31 height 8
click at [269, 248] on div "Suggestions" at bounding box center [269, 248] width 7 height 7
drag, startPoint x: 514, startPoint y: 23, endPoint x: 492, endPoint y: 22, distance: 21.8
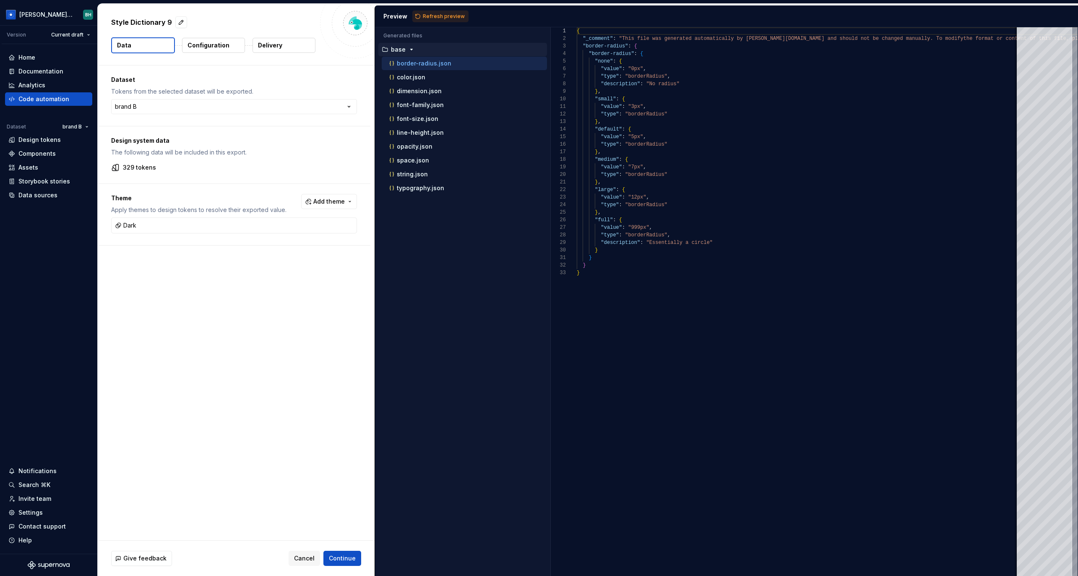
click at [514, 22] on html "[PERSON_NAME] Design System BH Version Current draft Home Documentation Analyti…" at bounding box center [539, 288] width 1078 height 576
click at [448, 18] on span "Refresh preview" at bounding box center [444, 16] width 42 height 7
click at [420, 204] on div "button" at bounding box center [425, 201] width 10 height 7
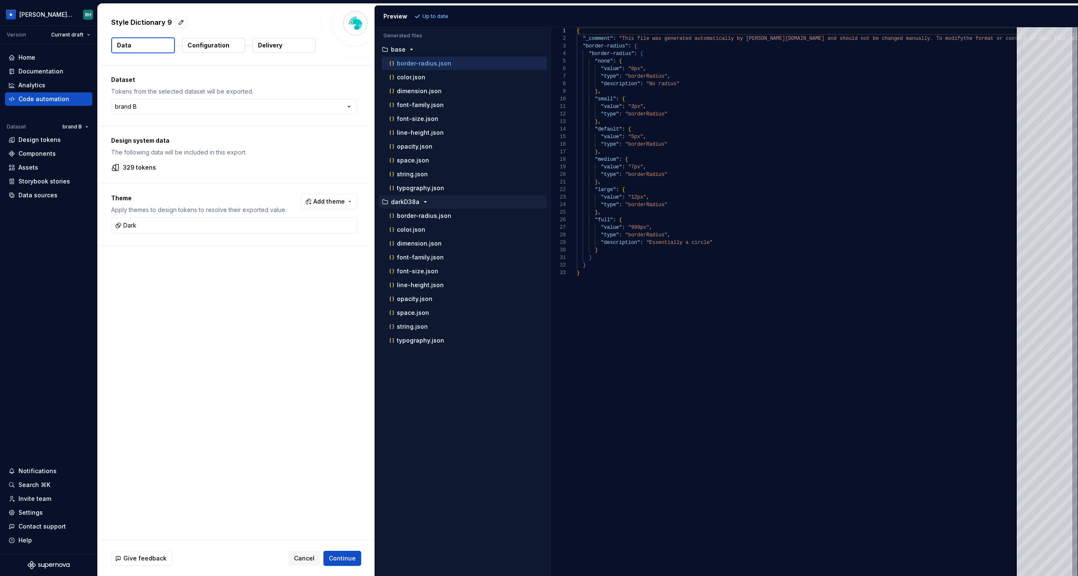
click at [208, 52] on button "Configuration" at bounding box center [213, 45] width 63 height 15
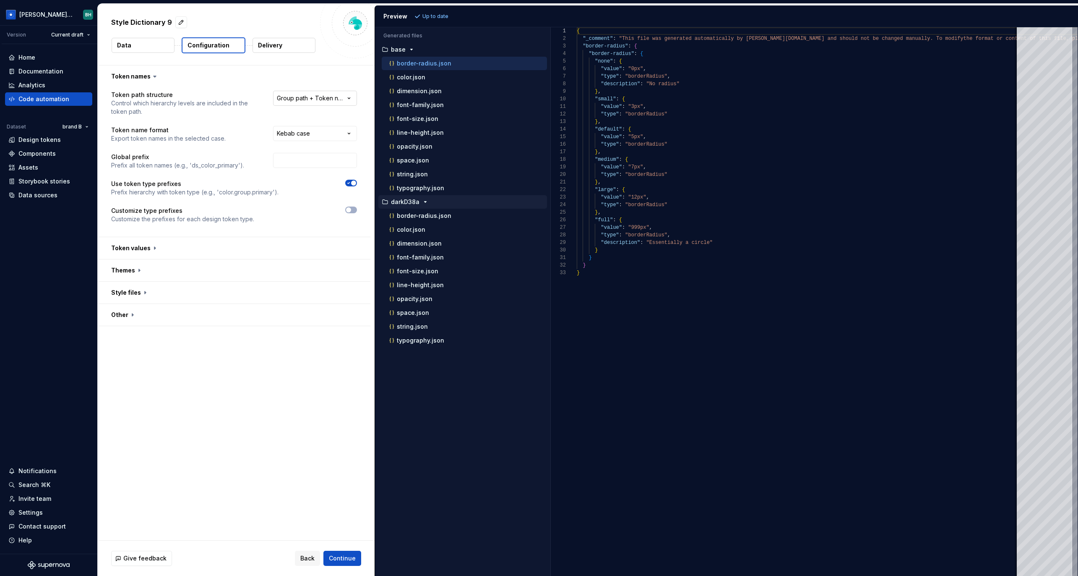
click at [324, 102] on html "**********" at bounding box center [539, 288] width 1078 height 576
click at [243, 104] on html "**********" at bounding box center [539, 288] width 1078 height 576
click at [306, 162] on input "text" at bounding box center [315, 160] width 84 height 15
click at [152, 248] on button "button" at bounding box center [234, 248] width 273 height 22
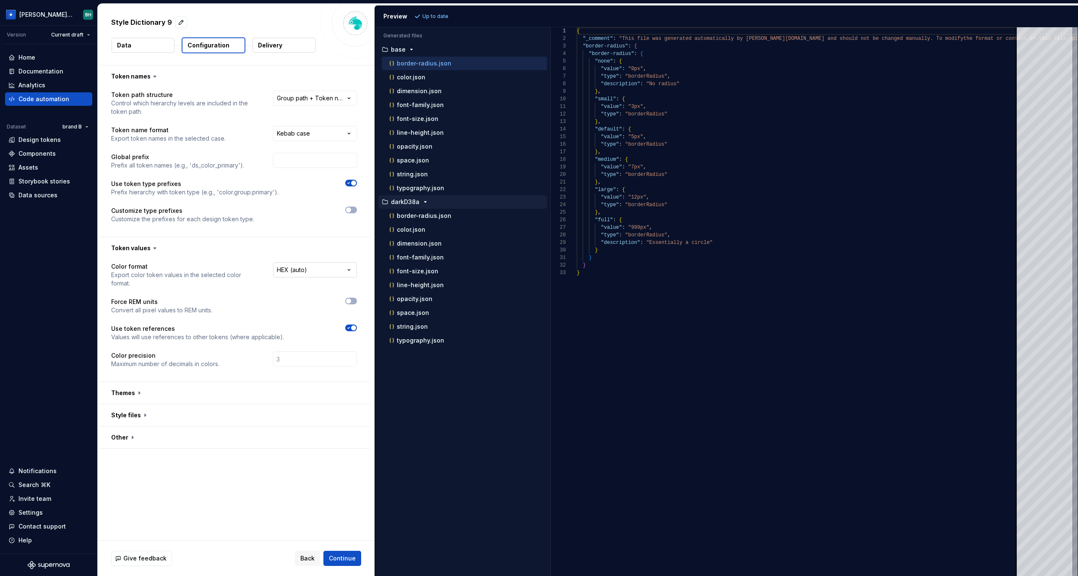
click at [291, 270] on html "**********" at bounding box center [539, 288] width 1078 height 576
click at [268, 218] on html "**********" at bounding box center [539, 288] width 1078 height 576
click at [183, 382] on button "button" at bounding box center [234, 393] width 273 height 22
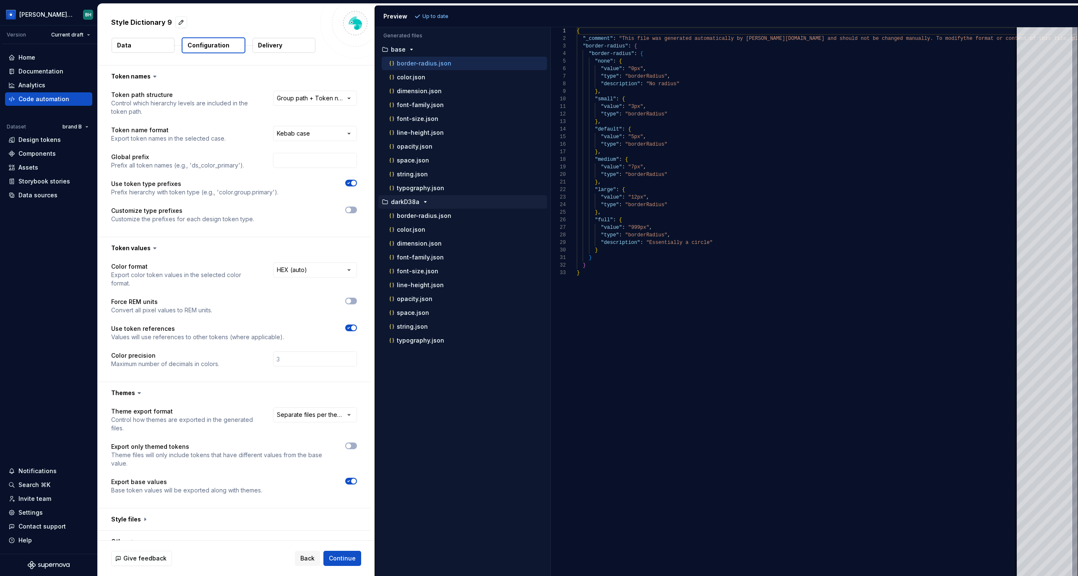
scroll to position [4, 0]
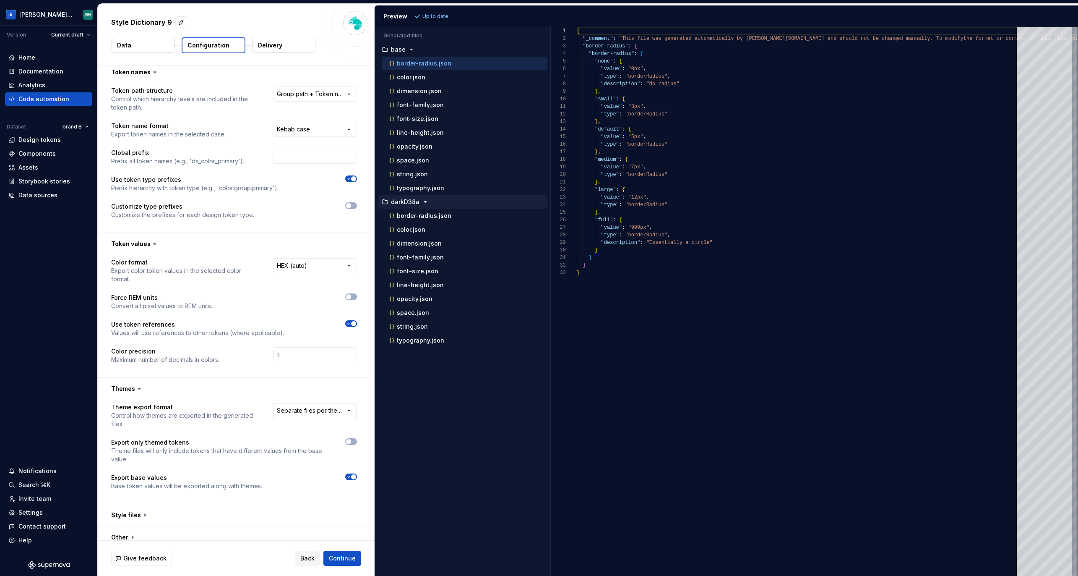
click at [323, 405] on html "**********" at bounding box center [539, 288] width 1078 height 576
drag, startPoint x: 232, startPoint y: 356, endPoint x: 243, endPoint y: 352, distance: 11.0
click at [234, 357] on html "**********" at bounding box center [539, 288] width 1078 height 576
click at [168, 515] on button "button" at bounding box center [234, 515] width 273 height 22
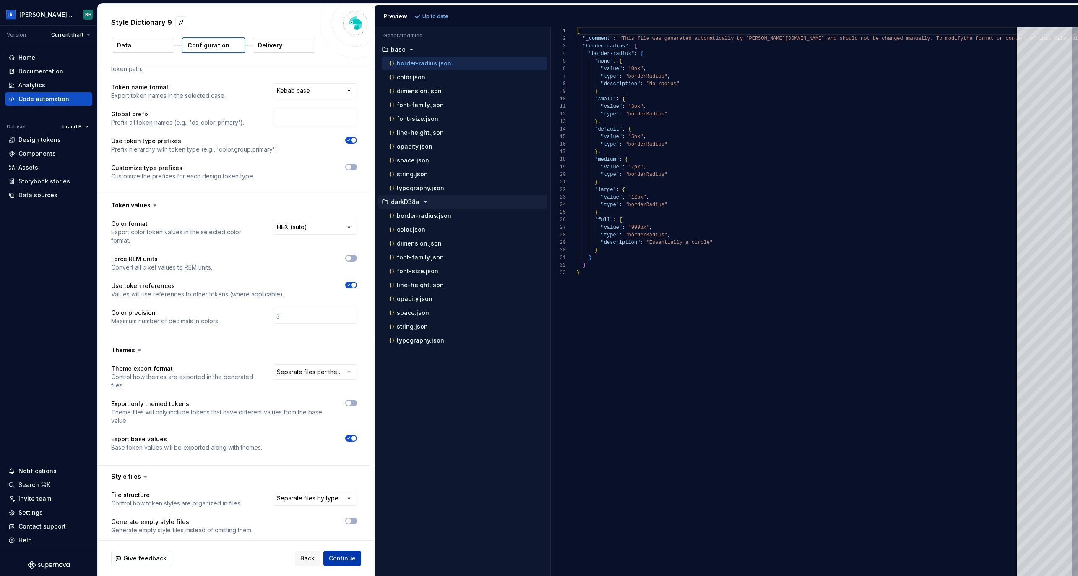
scroll to position [66, 0]
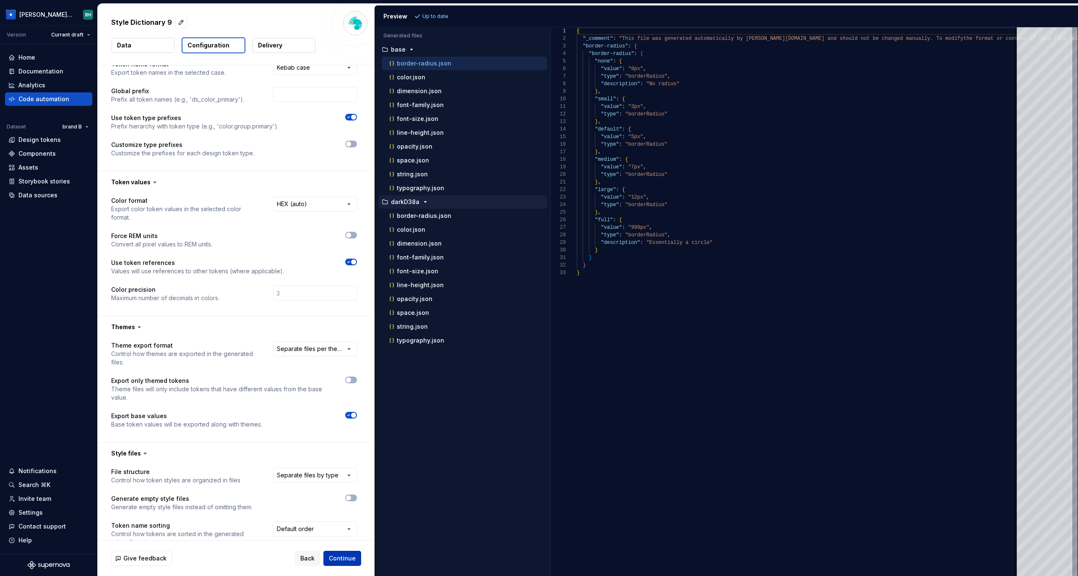
click at [338, 558] on span "Continue" at bounding box center [342, 558] width 27 height 8
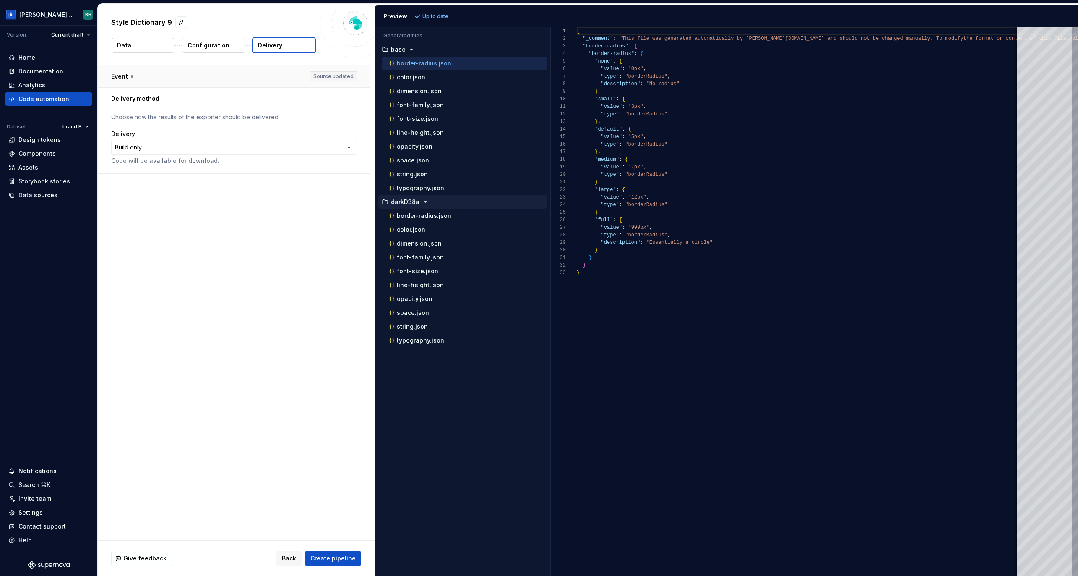
click at [130, 70] on button "button" at bounding box center [234, 76] width 273 height 22
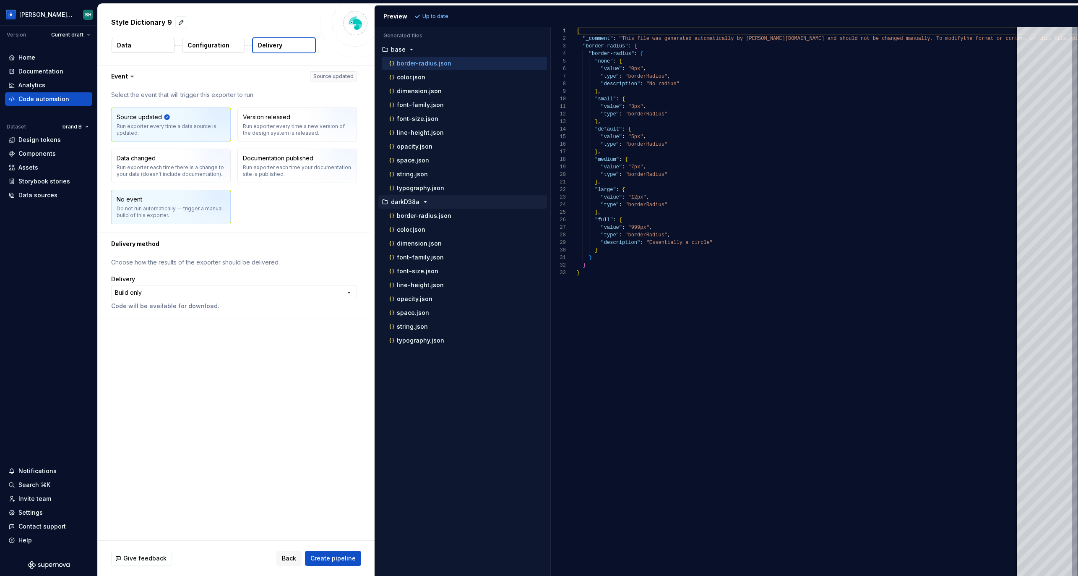
click at [179, 207] on div "Do not run automatically — trigger a manual build of this exporter." at bounding box center [171, 211] width 109 height 13
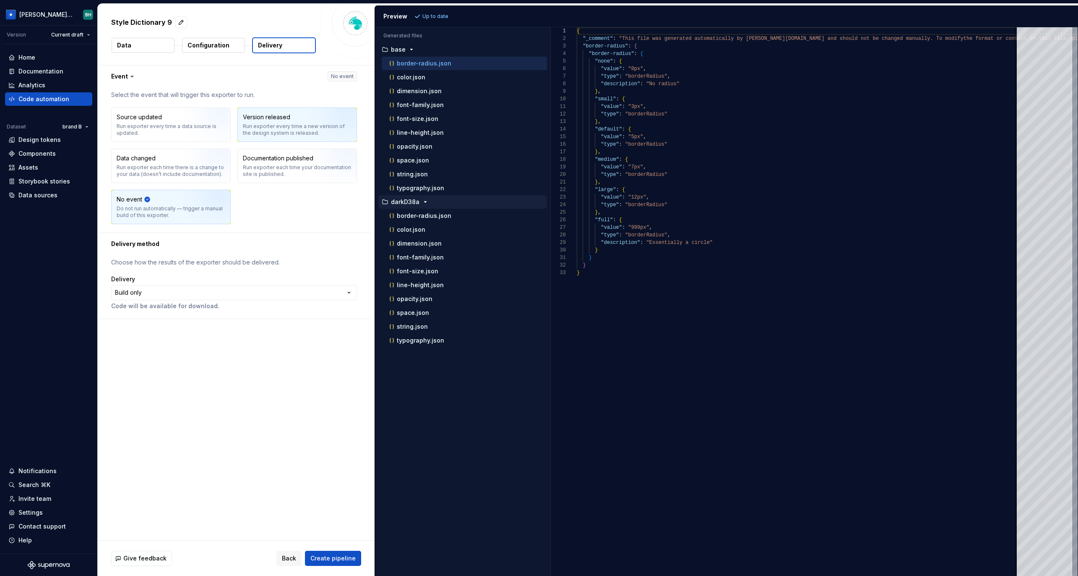
click at [295, 123] on div "Version released Run exporter every time a new version of the design system is …" at bounding box center [297, 124] width 109 height 23
click at [308, 166] on div "Run exporter each time your documentation site is published." at bounding box center [297, 170] width 109 height 13
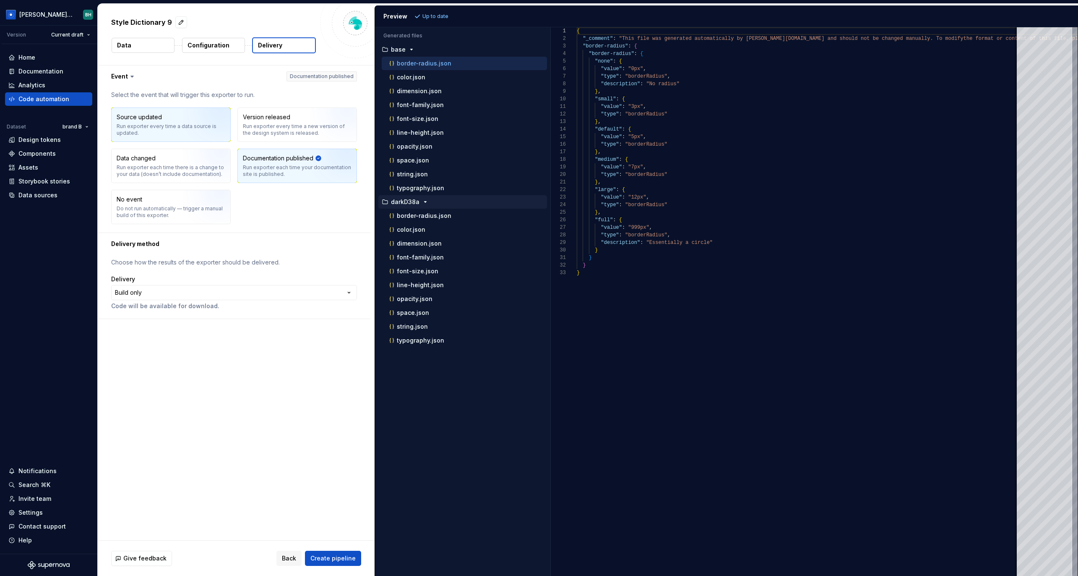
click at [174, 140] on div "Source updated Run exporter every time a data source is updated." at bounding box center [171, 125] width 119 height 34
click at [178, 294] on html "**********" at bounding box center [539, 288] width 1078 height 576
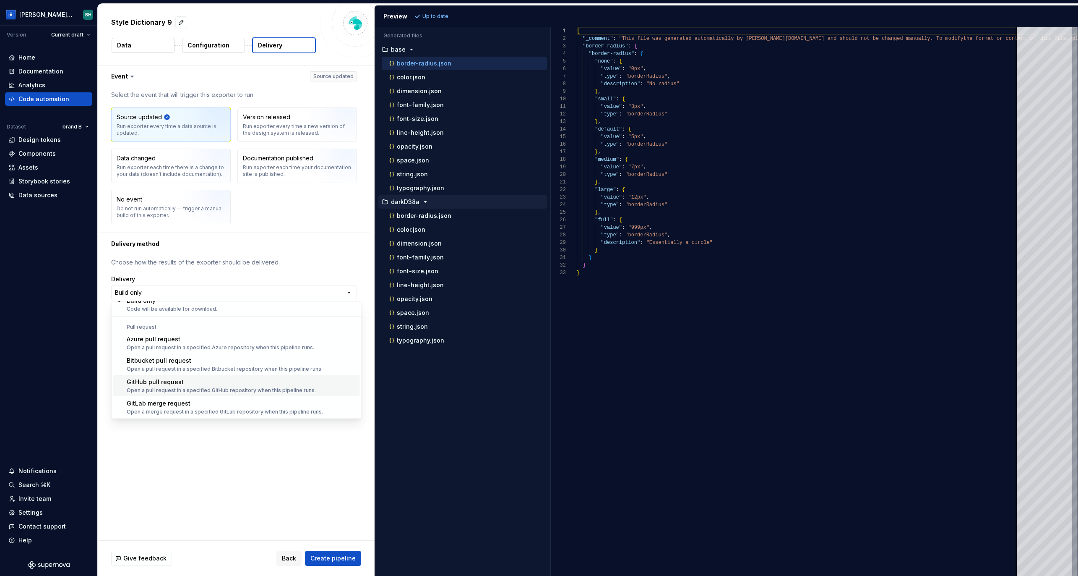
scroll to position [18, 0]
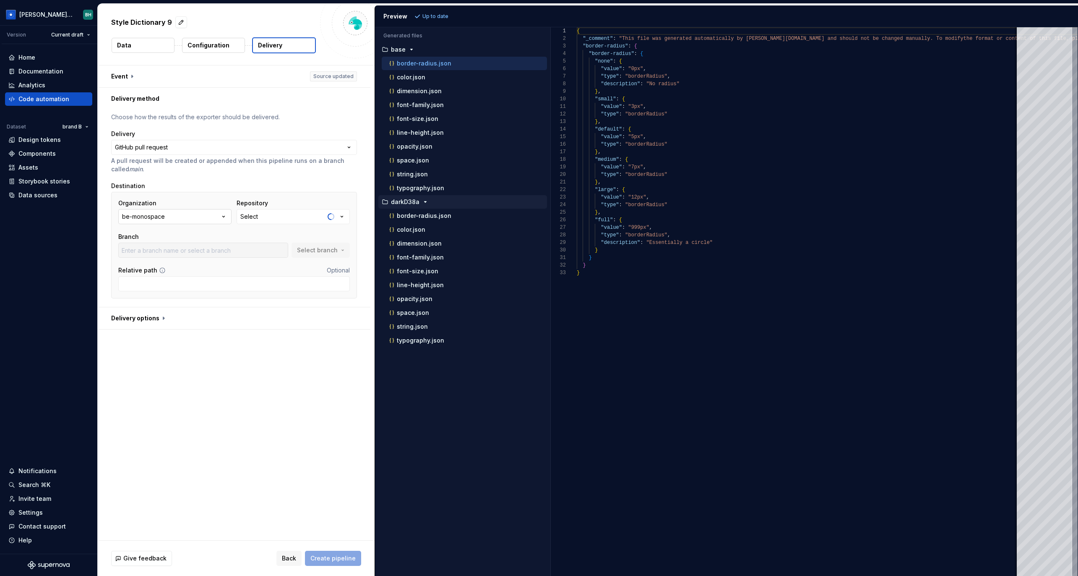
click at [162, 219] on div "be-monospace" at bounding box center [143, 216] width 43 height 8
click at [167, 264] on div "[PERSON_NAME]" at bounding box center [166, 264] width 48 height 8
click at [282, 218] on button "Select" at bounding box center [293, 216] width 113 height 15
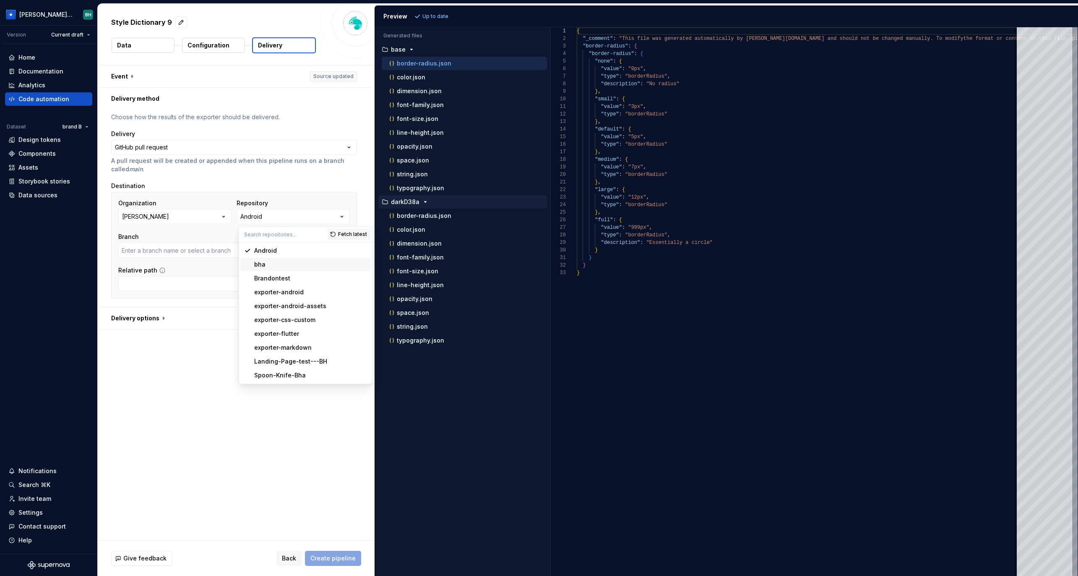
click at [284, 261] on div "bha" at bounding box center [310, 264] width 113 height 8
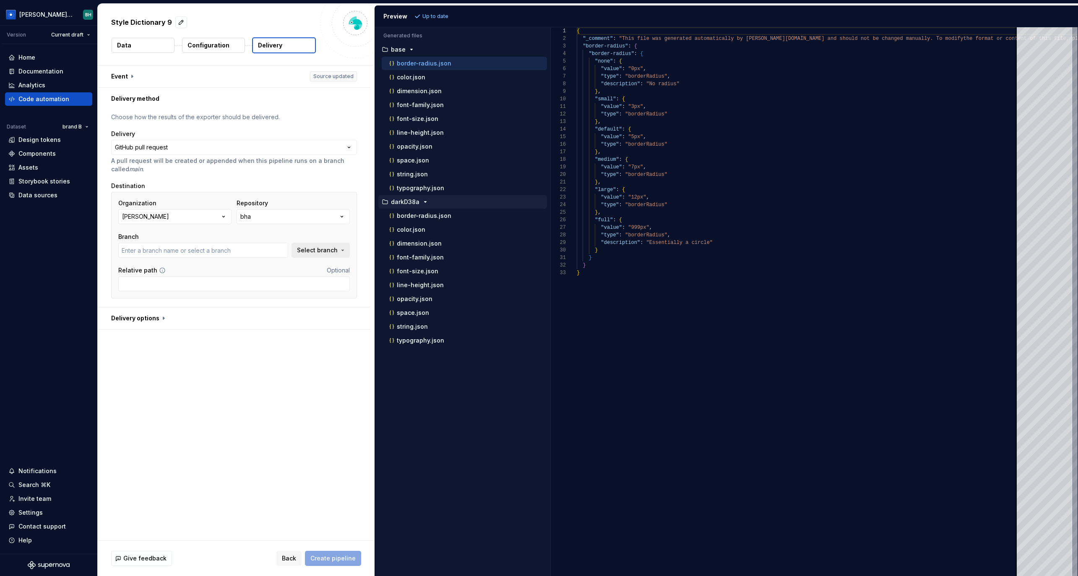
click at [325, 249] on span "Select branch" at bounding box center [317, 250] width 41 height 8
type input "main"
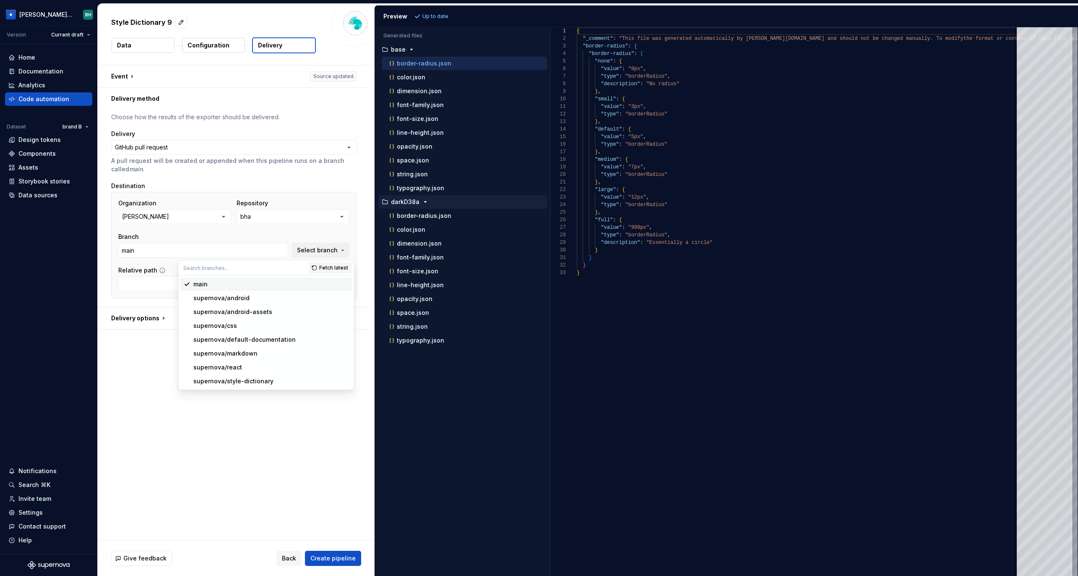
click at [214, 287] on div "main" at bounding box center [270, 284] width 155 height 8
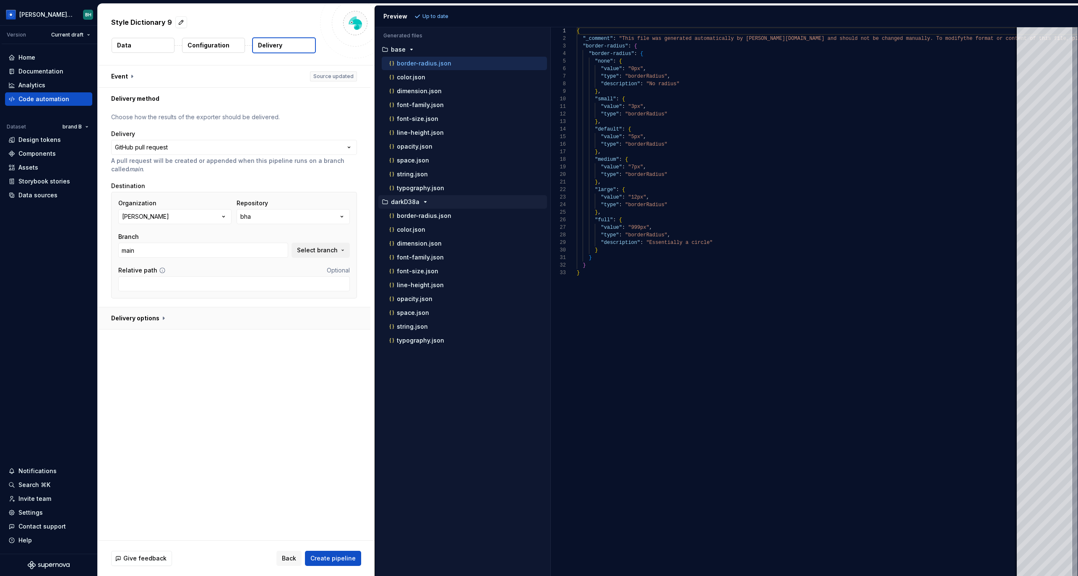
click at [155, 310] on button "button" at bounding box center [234, 318] width 273 height 22
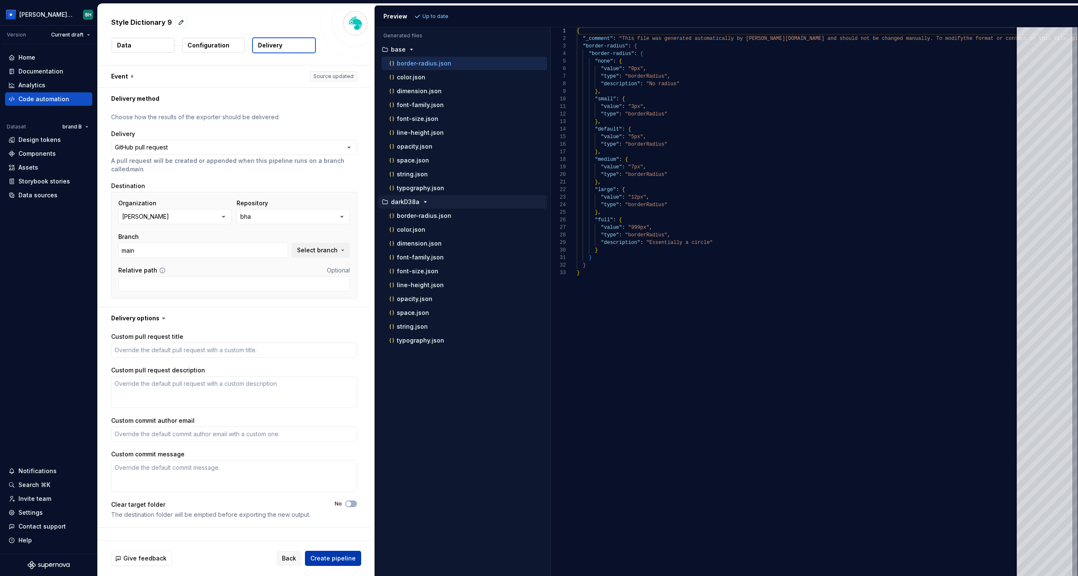
click at [344, 561] on span "Create pipeline" at bounding box center [332, 558] width 45 height 8
type textarea "*"
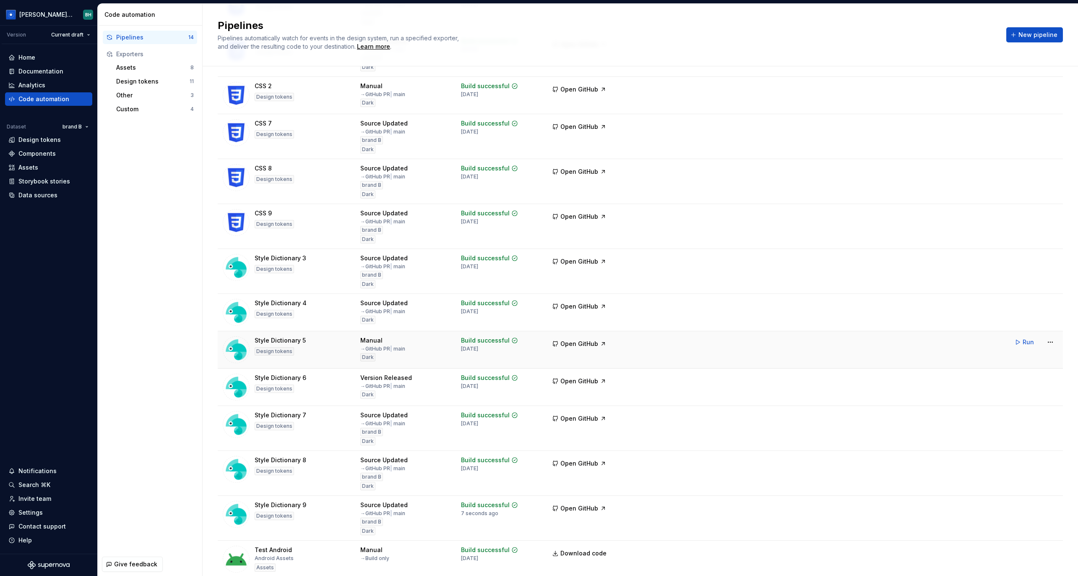
scroll to position [142, 0]
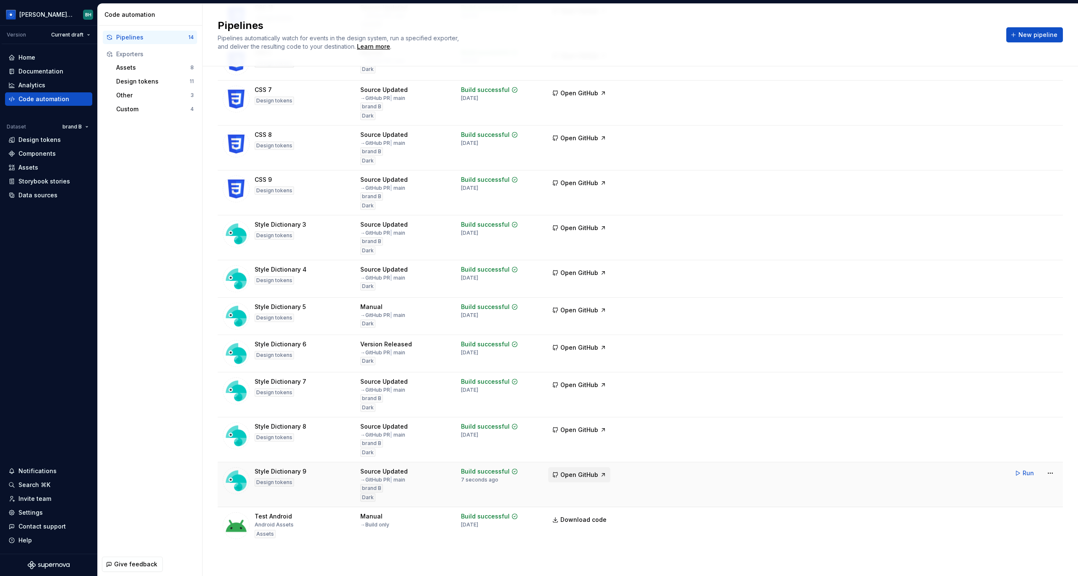
click at [585, 475] on span "Open GitHub" at bounding box center [580, 474] width 38 height 8
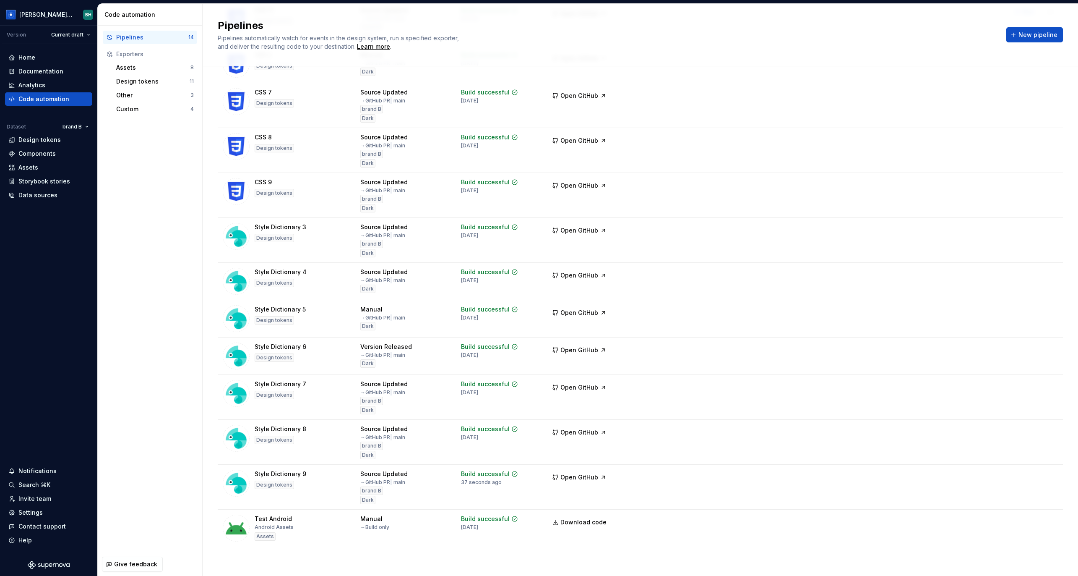
scroll to position [0, 0]
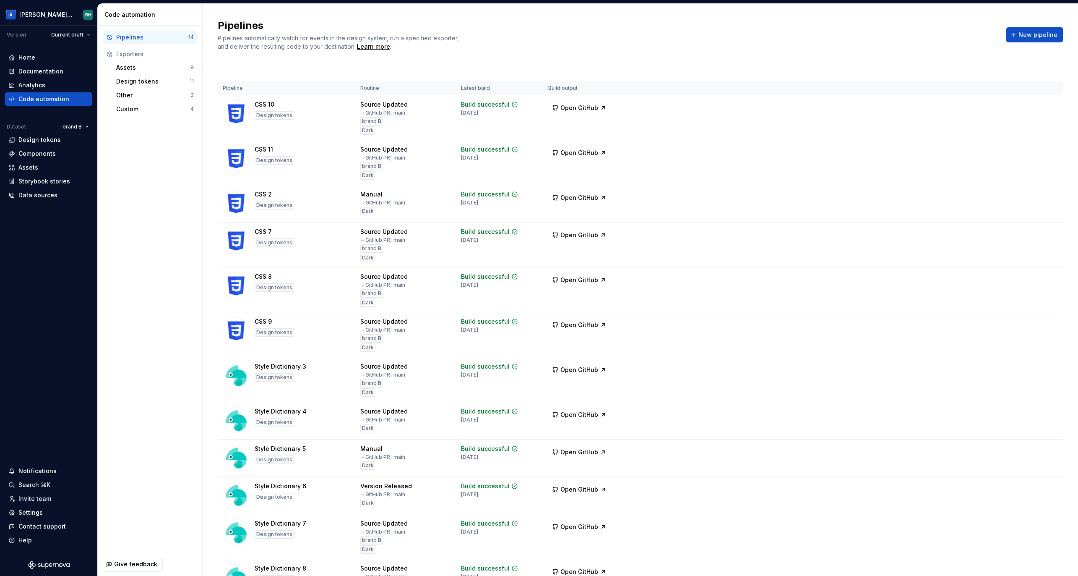
click at [719, 50] on div "Pipelines Pipelines automatically watch for events in the design system, run a …" at bounding box center [607, 35] width 779 height 32
click at [42, 57] on div "Home" at bounding box center [48, 57] width 81 height 8
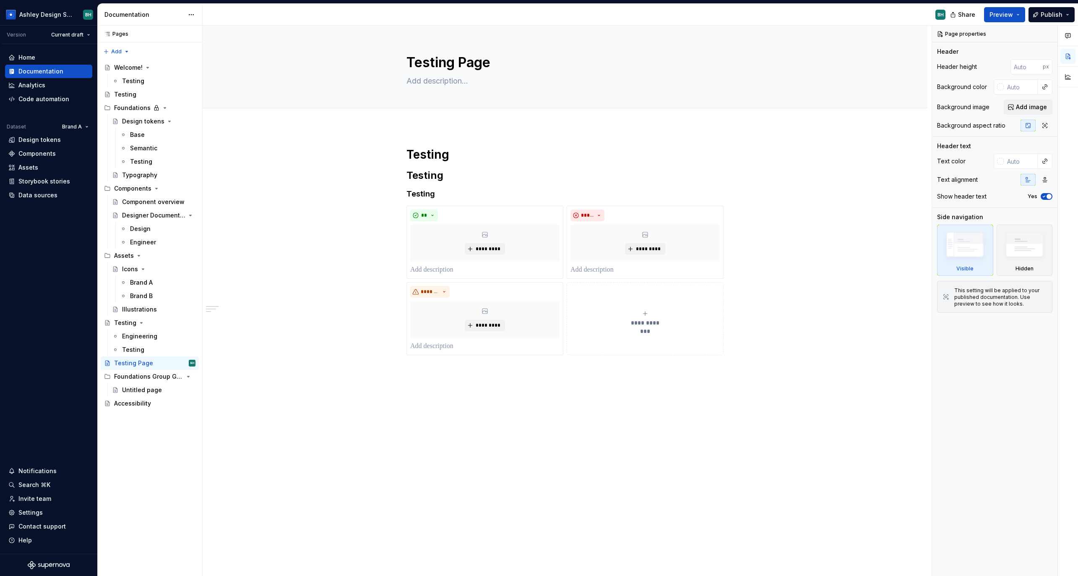
type textarea "*"
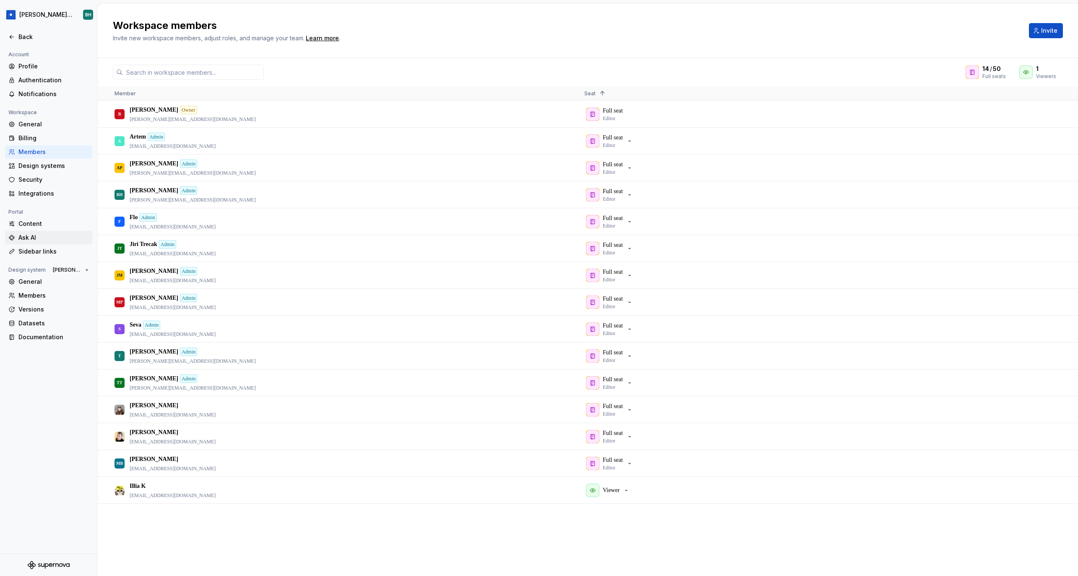
click at [45, 237] on div "Ask AI" at bounding box center [53, 237] width 70 height 8
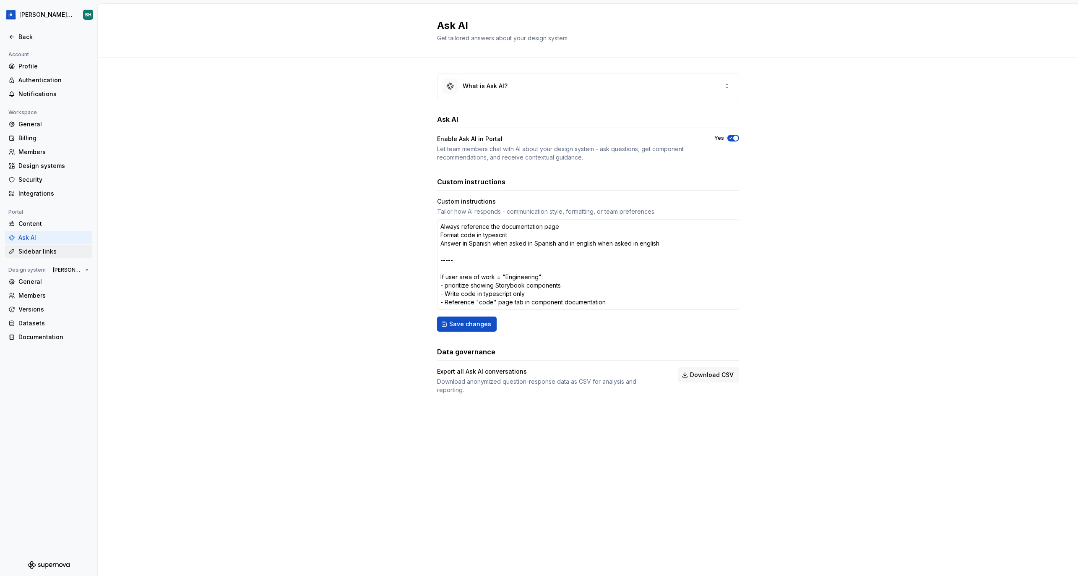
click at [44, 252] on div "Sidebar links" at bounding box center [53, 251] width 70 height 8
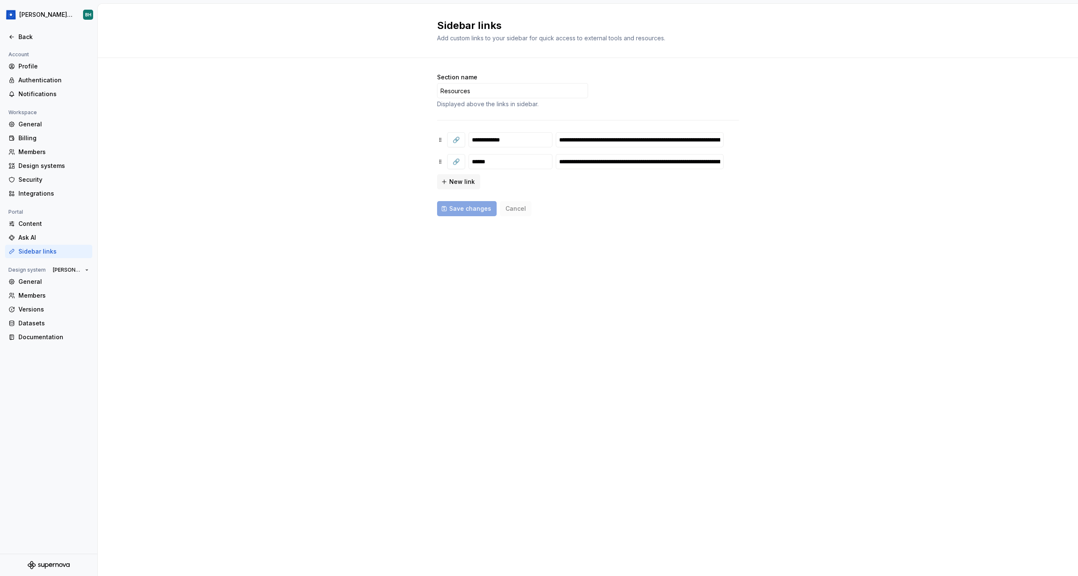
click at [19, 28] on div at bounding box center [48, 28] width 97 height 5
click at [20, 34] on div "Back" at bounding box center [53, 37] width 70 height 8
